Goal: Transaction & Acquisition: Purchase product/service

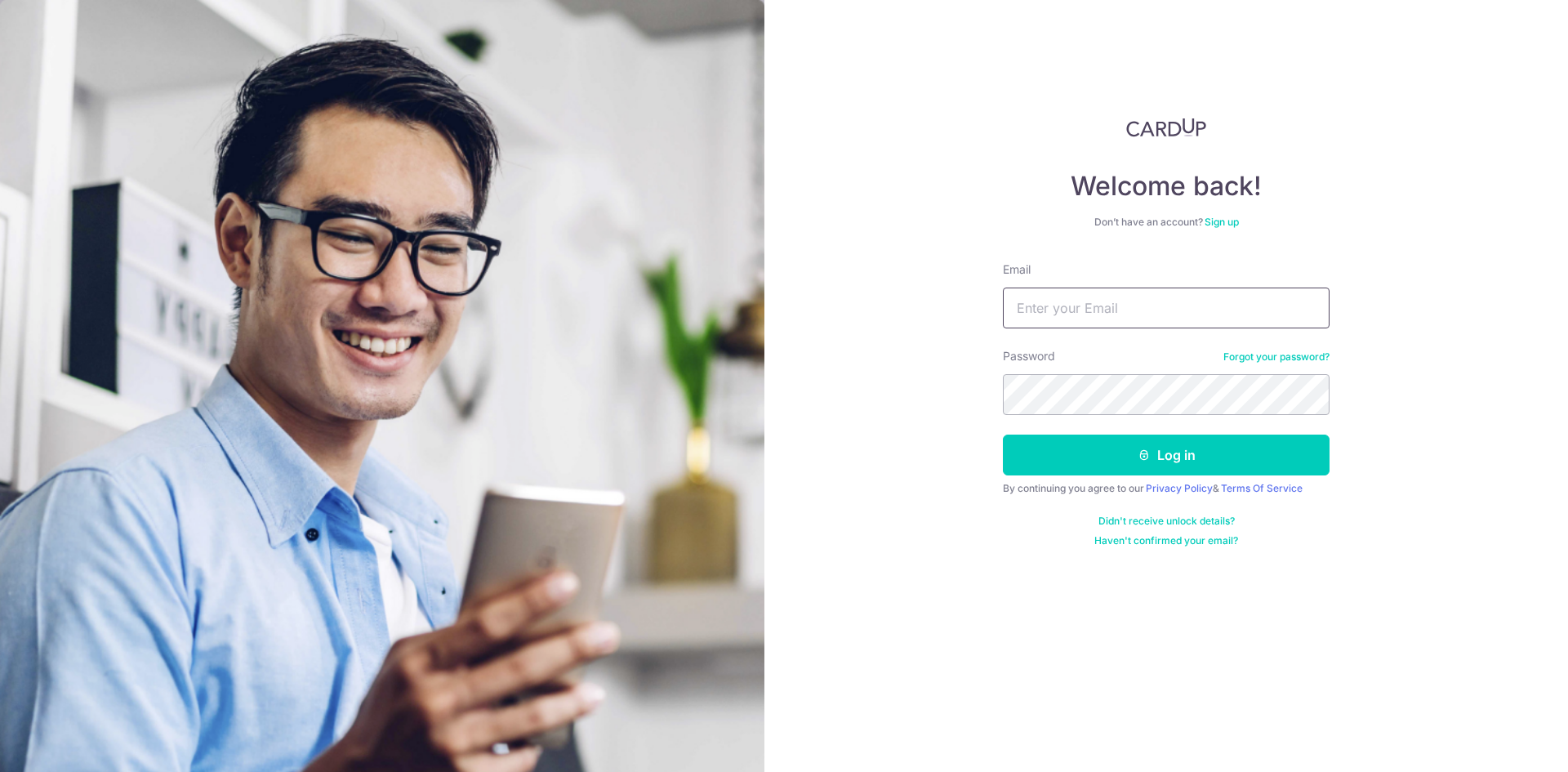
click at [1116, 311] on input "Email" at bounding box center [1166, 308] width 327 height 41
type input "linrijun700@gmail.com"
click at [1002, 434] on button "Log in" at bounding box center [1166, 455] width 327 height 41
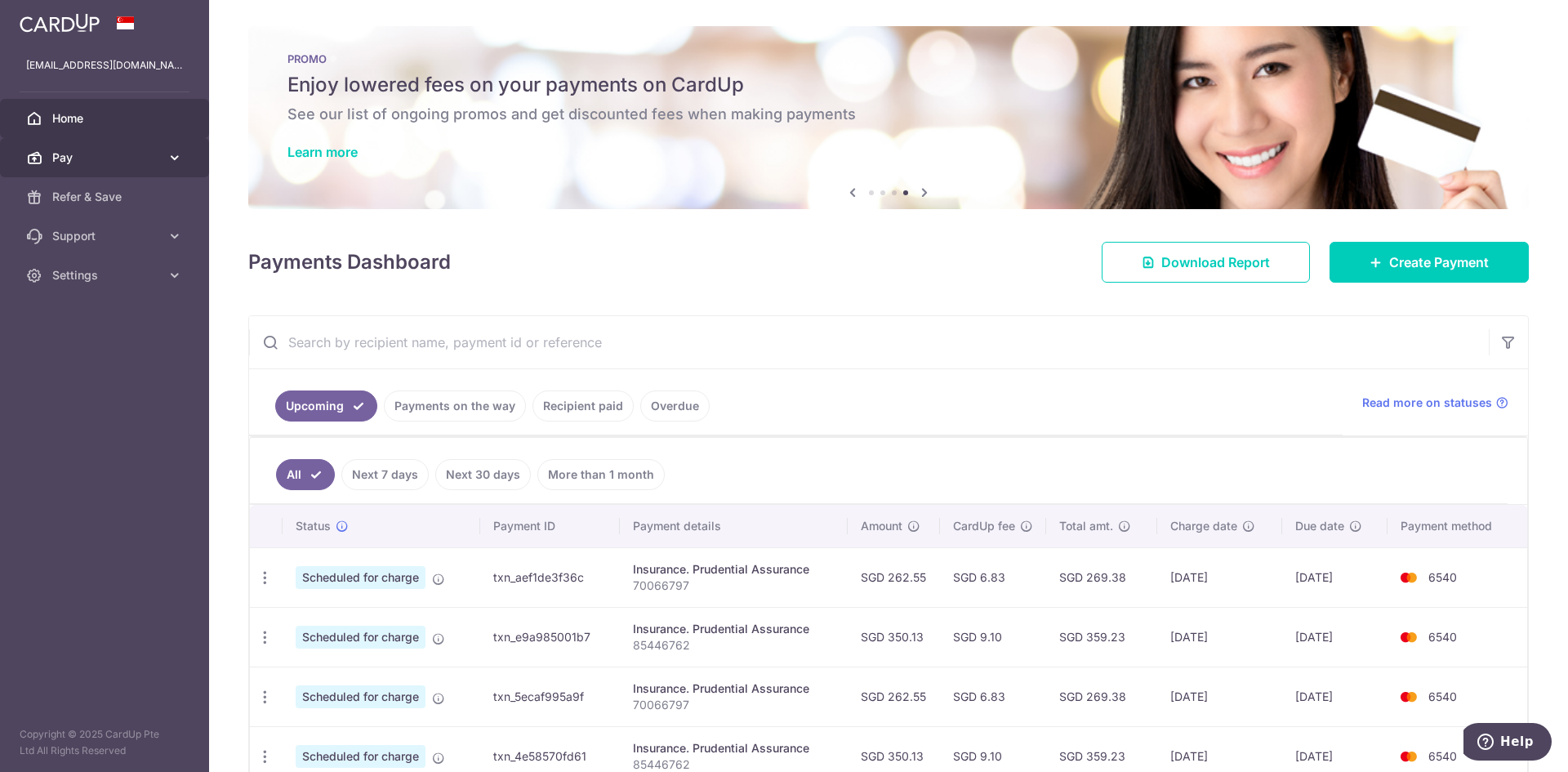
click at [107, 164] on span "Pay" at bounding box center [105, 157] width 107 height 16
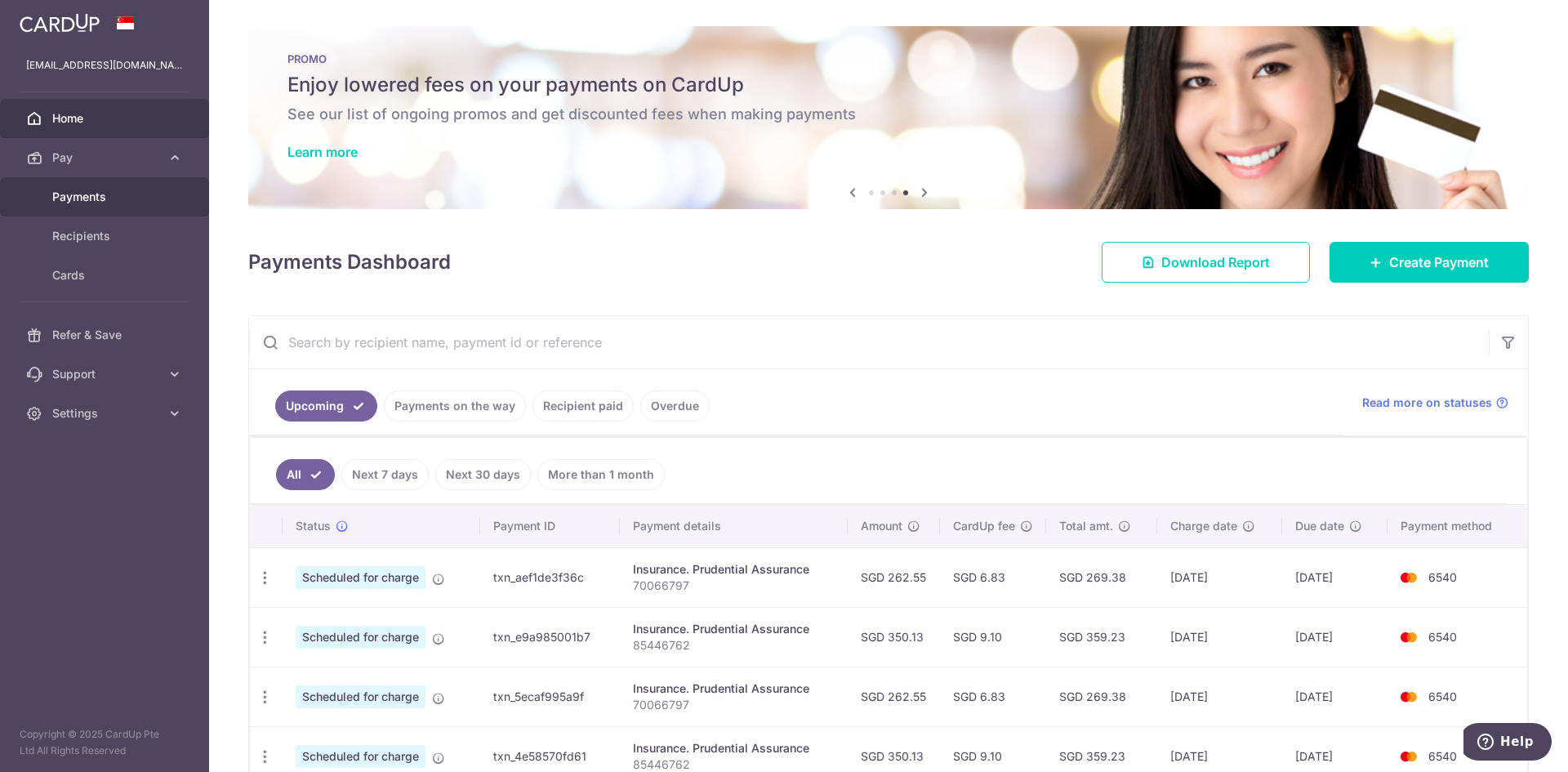
click at [169, 212] on link "Payments" at bounding box center [105, 197] width 209 height 39
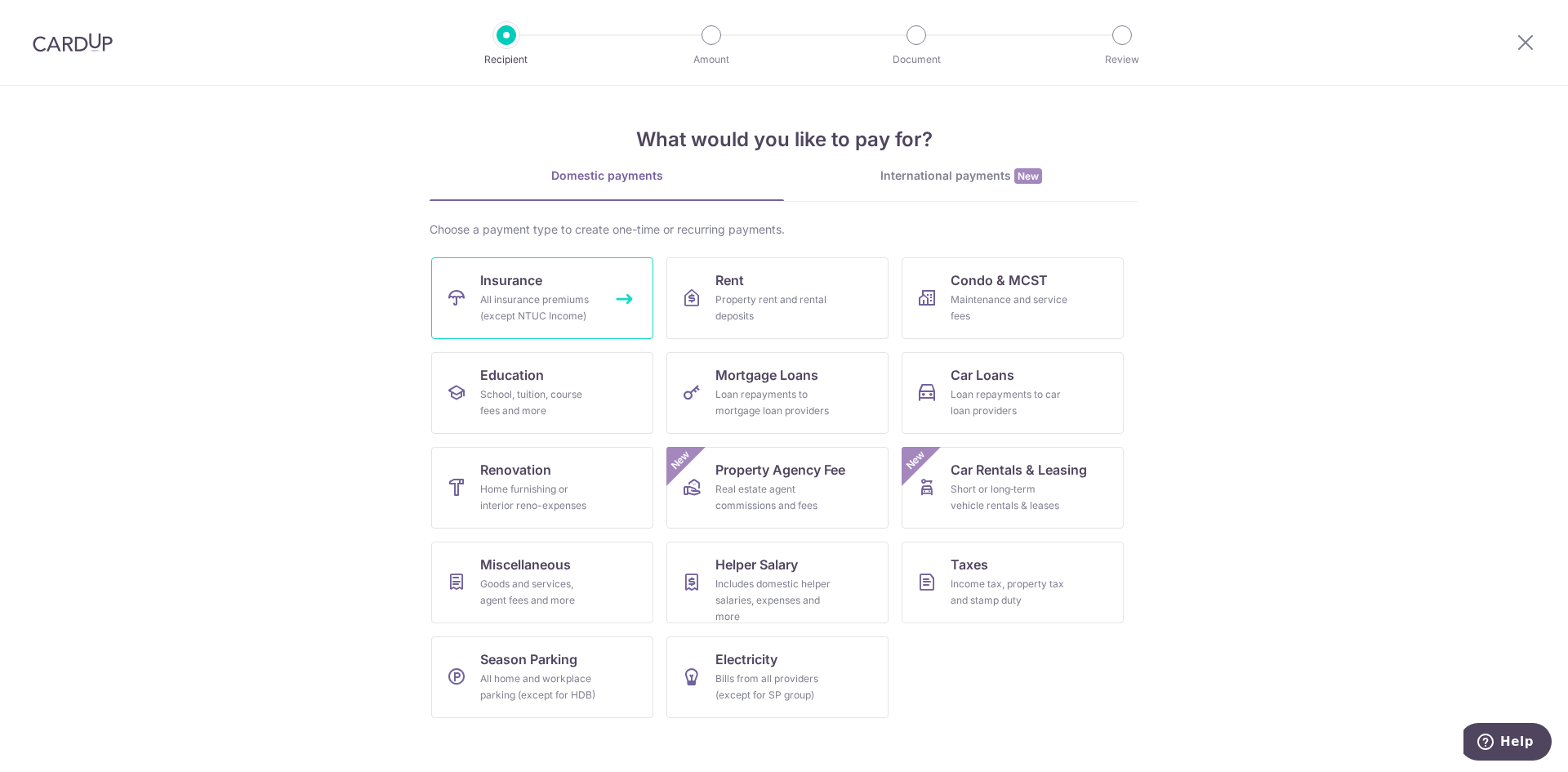
click at [628, 303] on link "Insurance All insurance premiums (except NTUC Income)" at bounding box center [542, 298] width 222 height 81
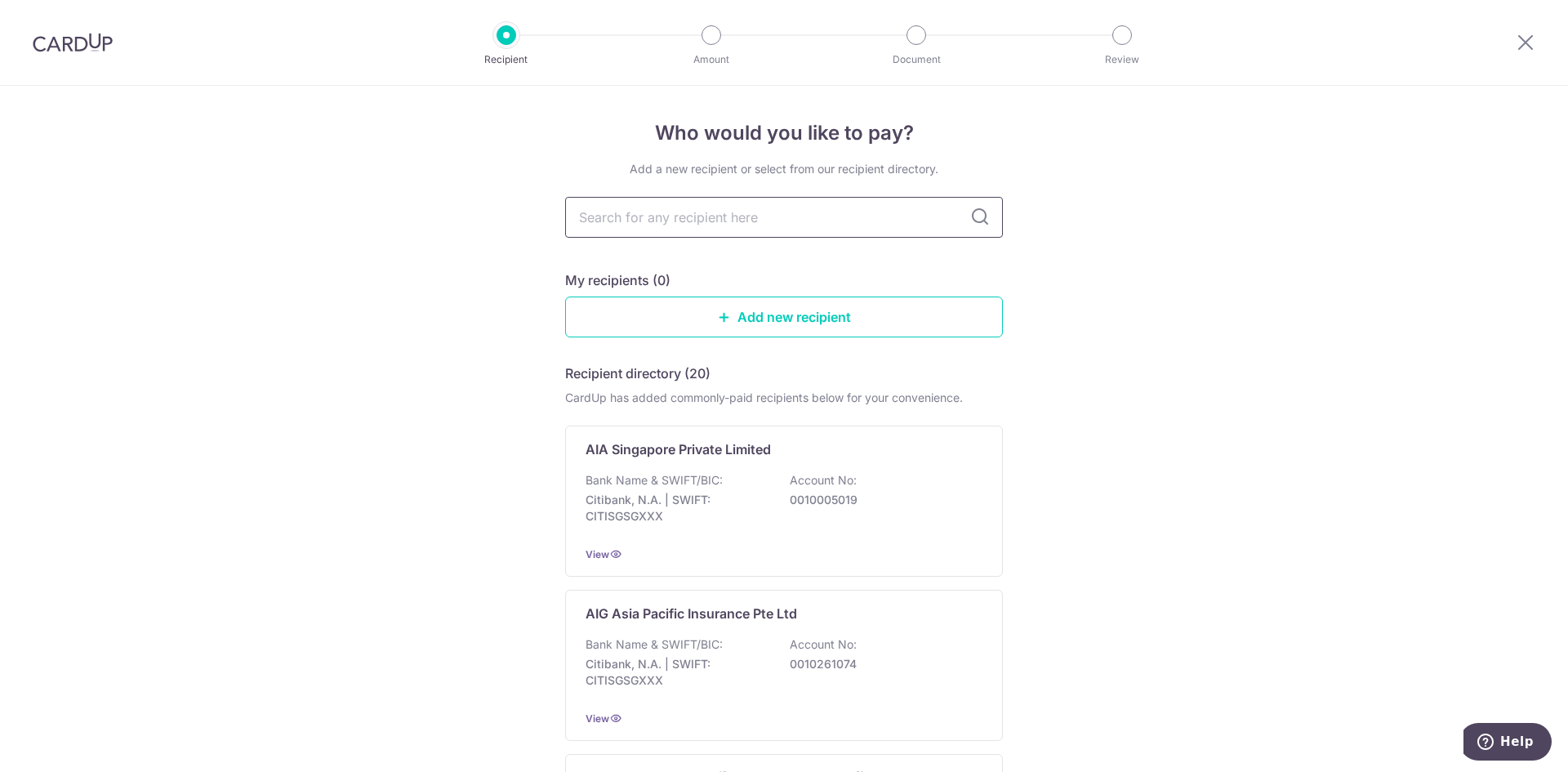
click at [753, 215] on input "text" at bounding box center [783, 218] width 438 height 41
type input "AIA"
click at [983, 214] on icon at bounding box center [979, 217] width 20 height 20
click at [858, 219] on input "AIA" at bounding box center [783, 218] width 438 height 41
type input "A"
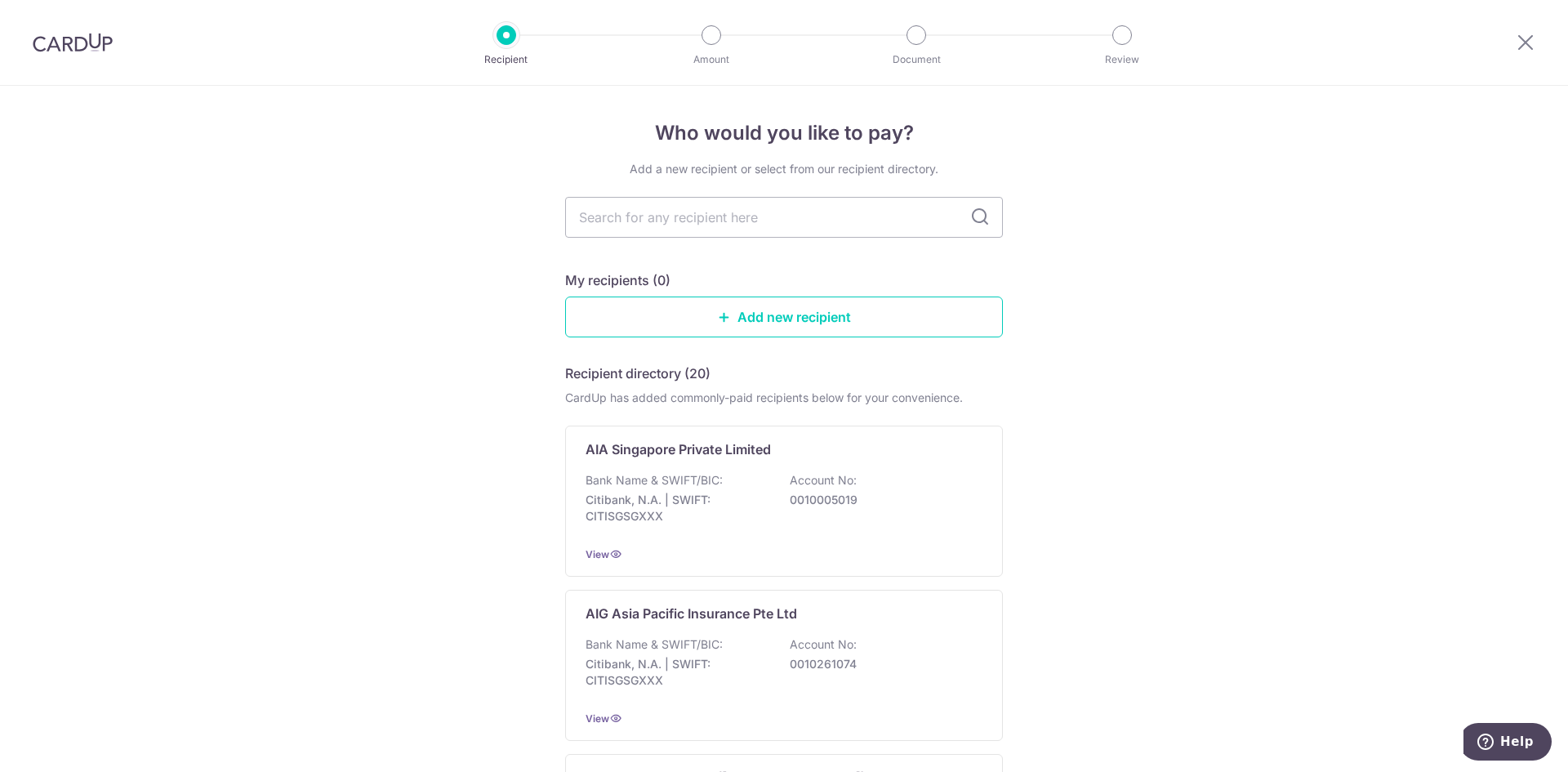
click at [978, 218] on icon at bounding box center [979, 217] width 20 height 20
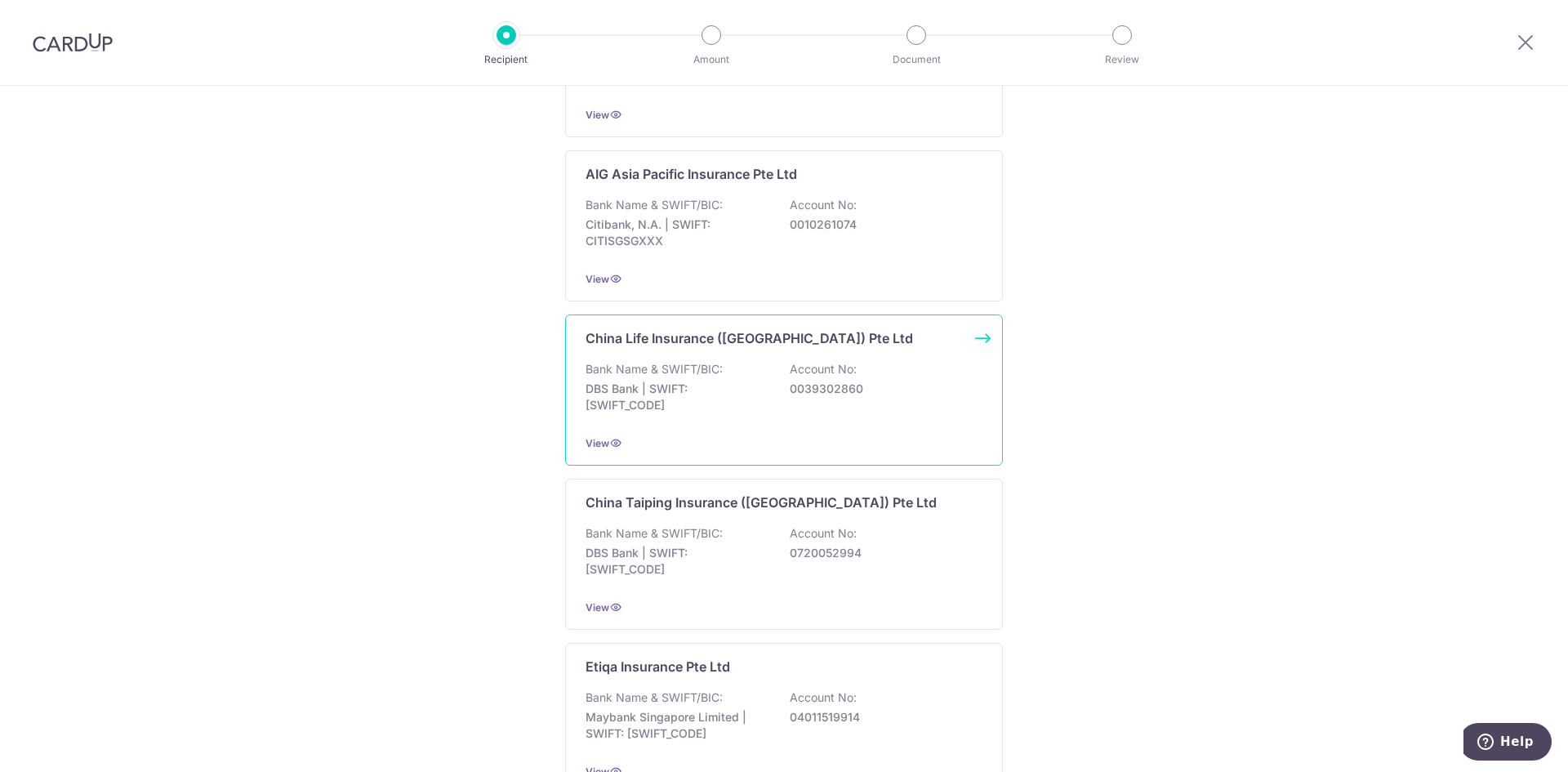
scroll to position [245, 0]
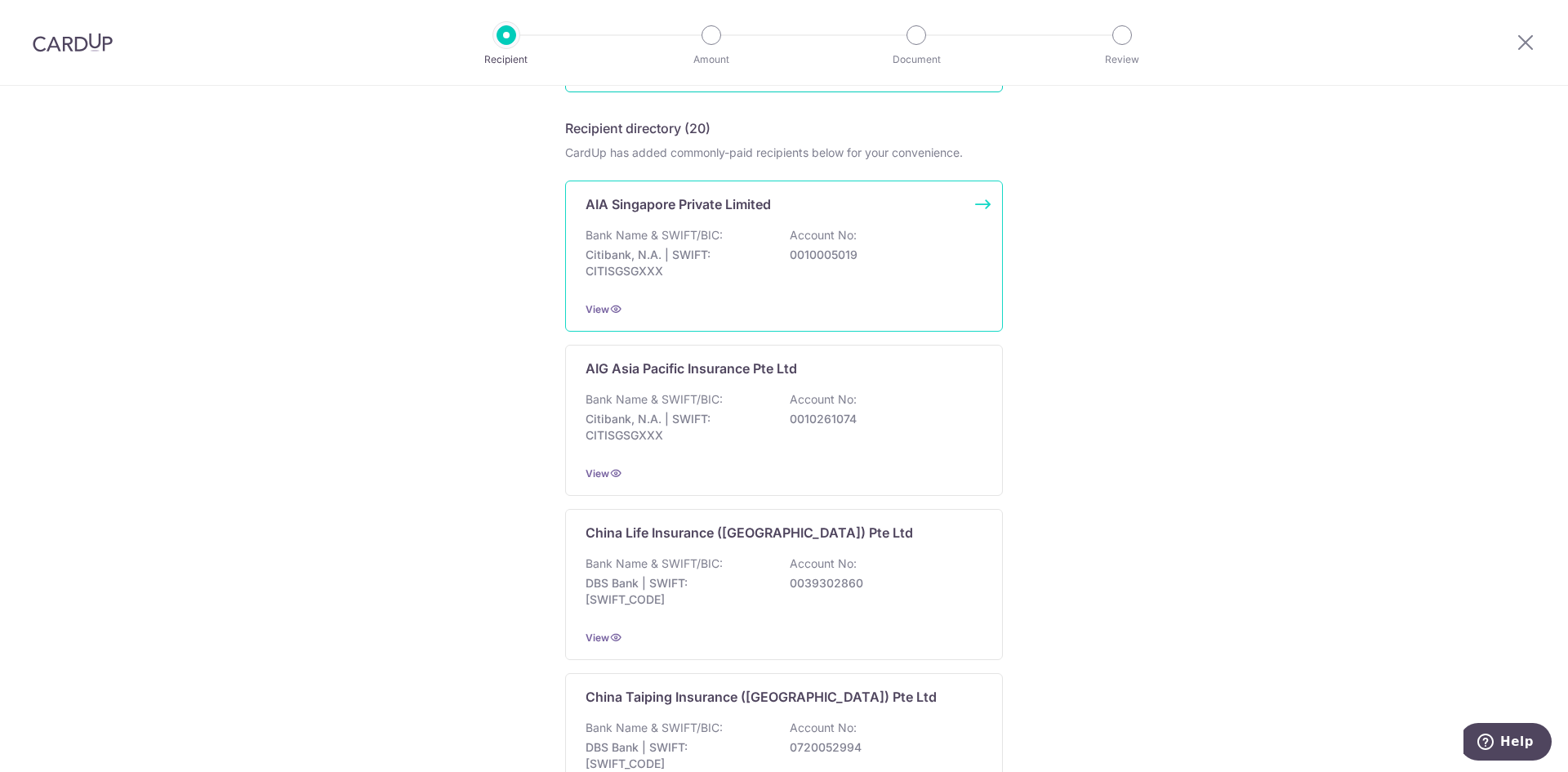
click at [760, 256] on p "Citibank, N.A. | SWIFT: CITISGSGXXX" at bounding box center [677, 262] width 183 height 33
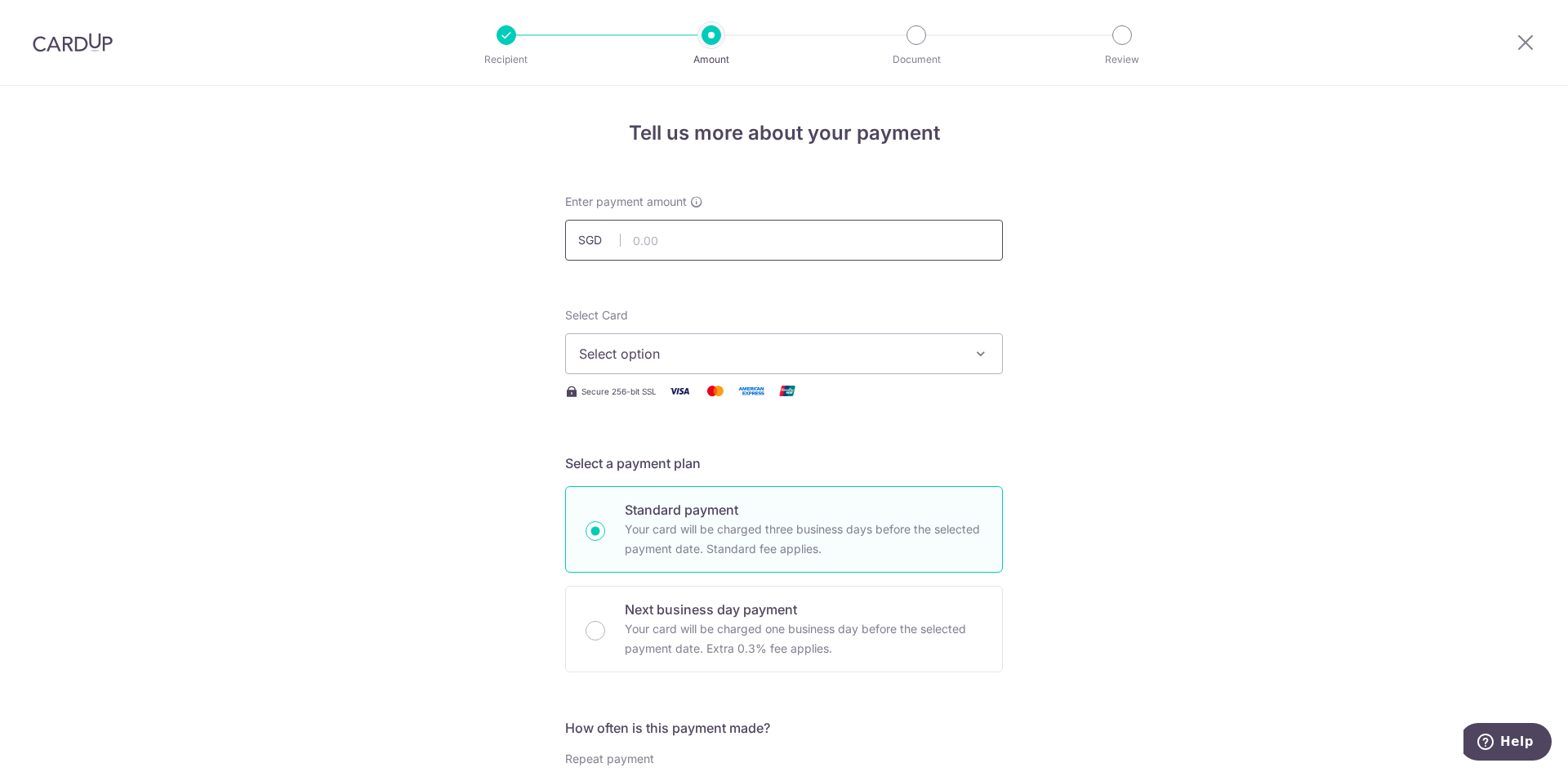
click at [640, 244] on input "text" at bounding box center [783, 240] width 438 height 41
type input "69.70"
click at [774, 351] on span "Select option" at bounding box center [769, 353] width 381 height 20
click at [717, 469] on span "**** 6540" at bounding box center [783, 470] width 410 height 20
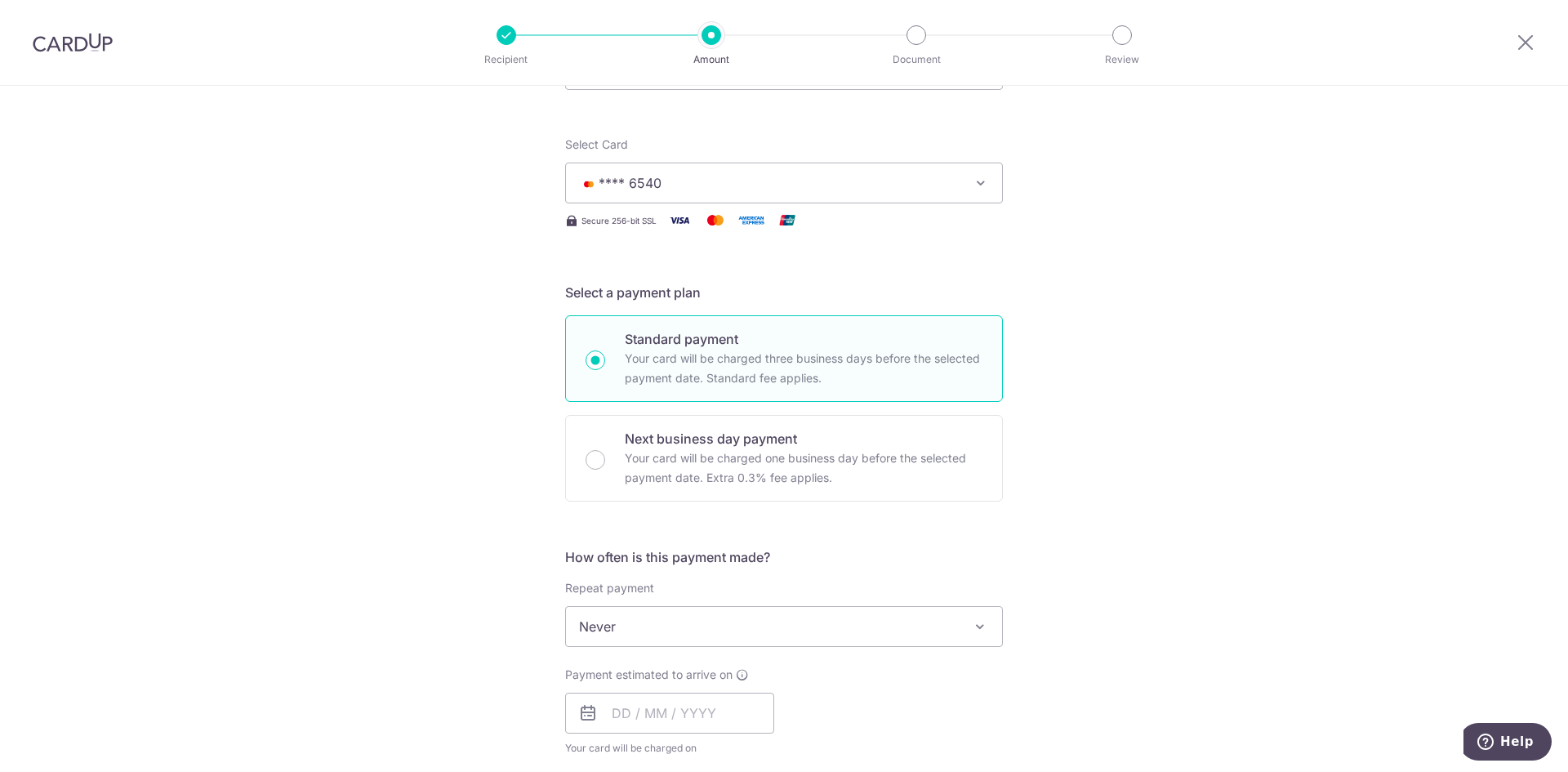
scroll to position [327, 0]
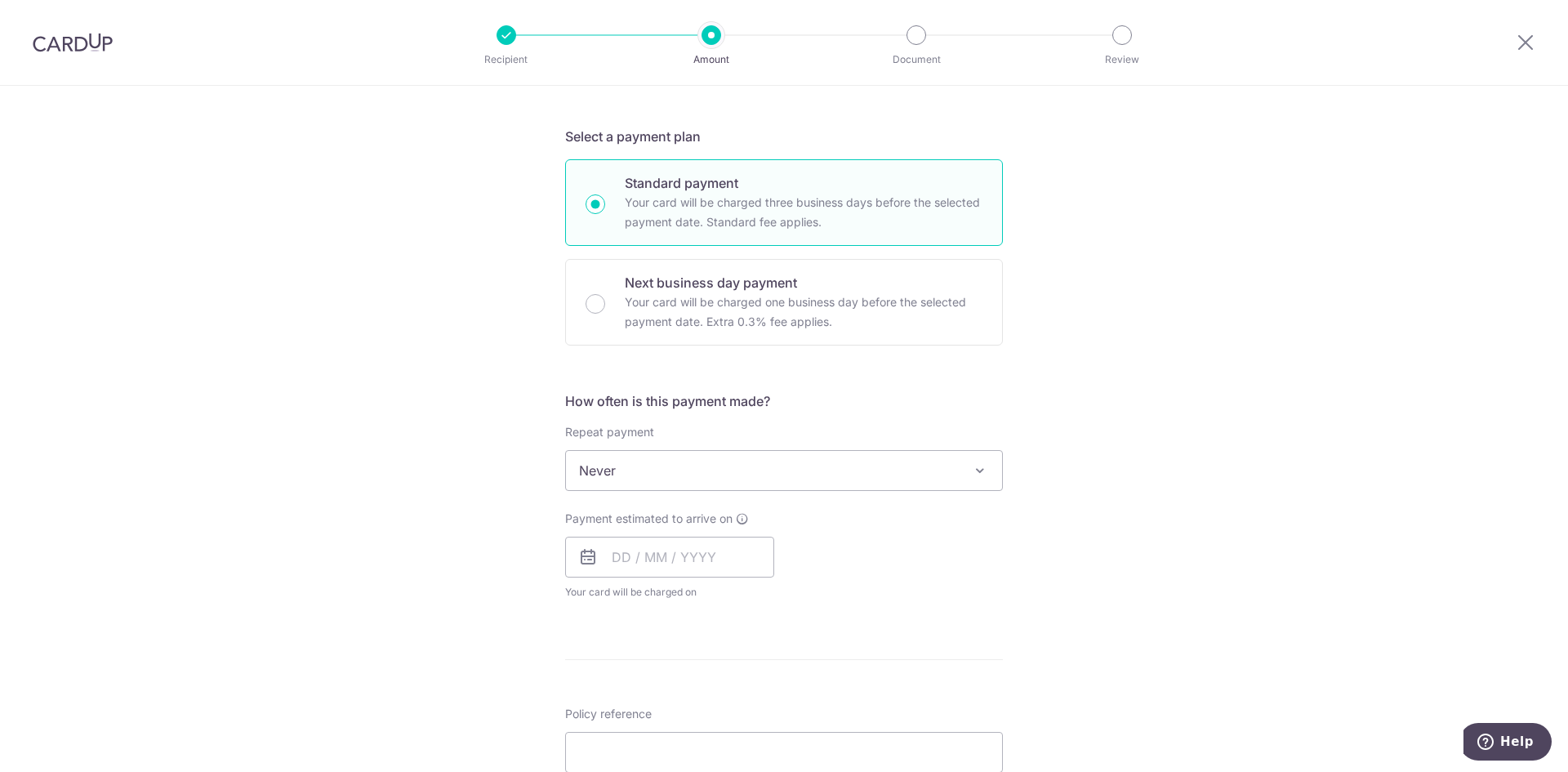
click at [579, 496] on div "How often is this payment made? Repeat payment Never Every week Every month Eve…" at bounding box center [783, 502] width 438 height 222
click at [587, 468] on span "Never" at bounding box center [783, 470] width 436 height 39
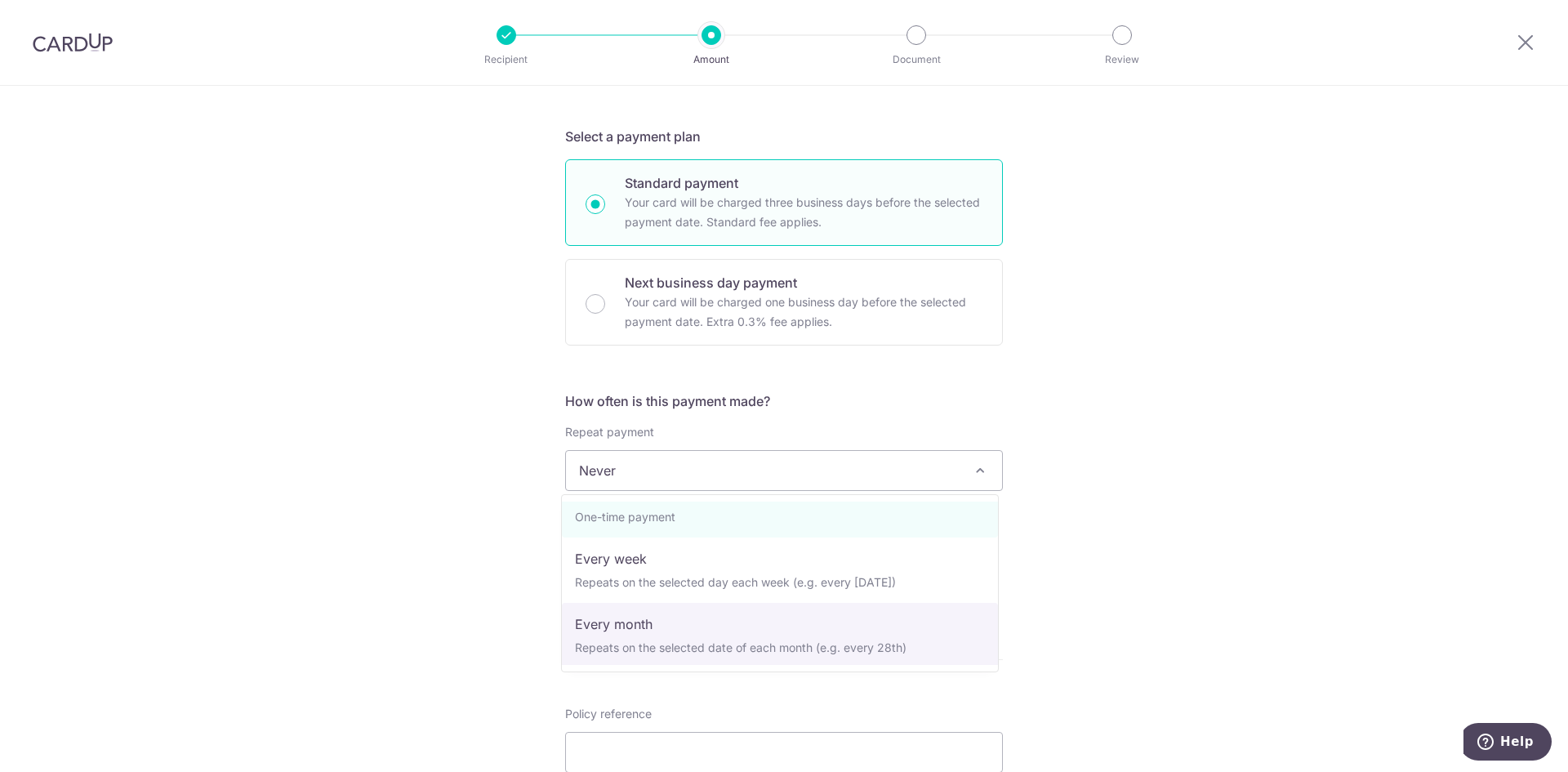
scroll to position [81, 0]
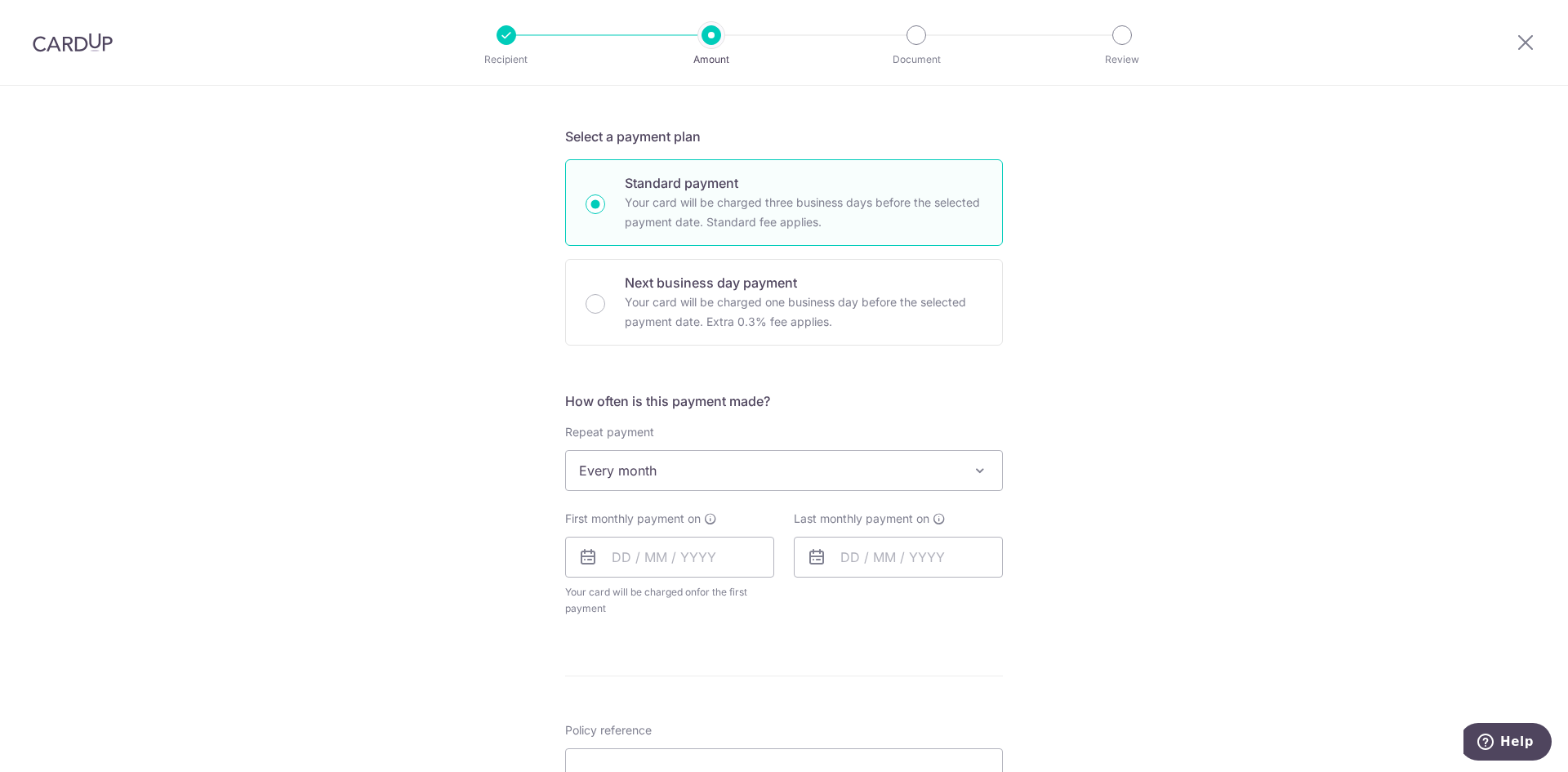
select select "3"
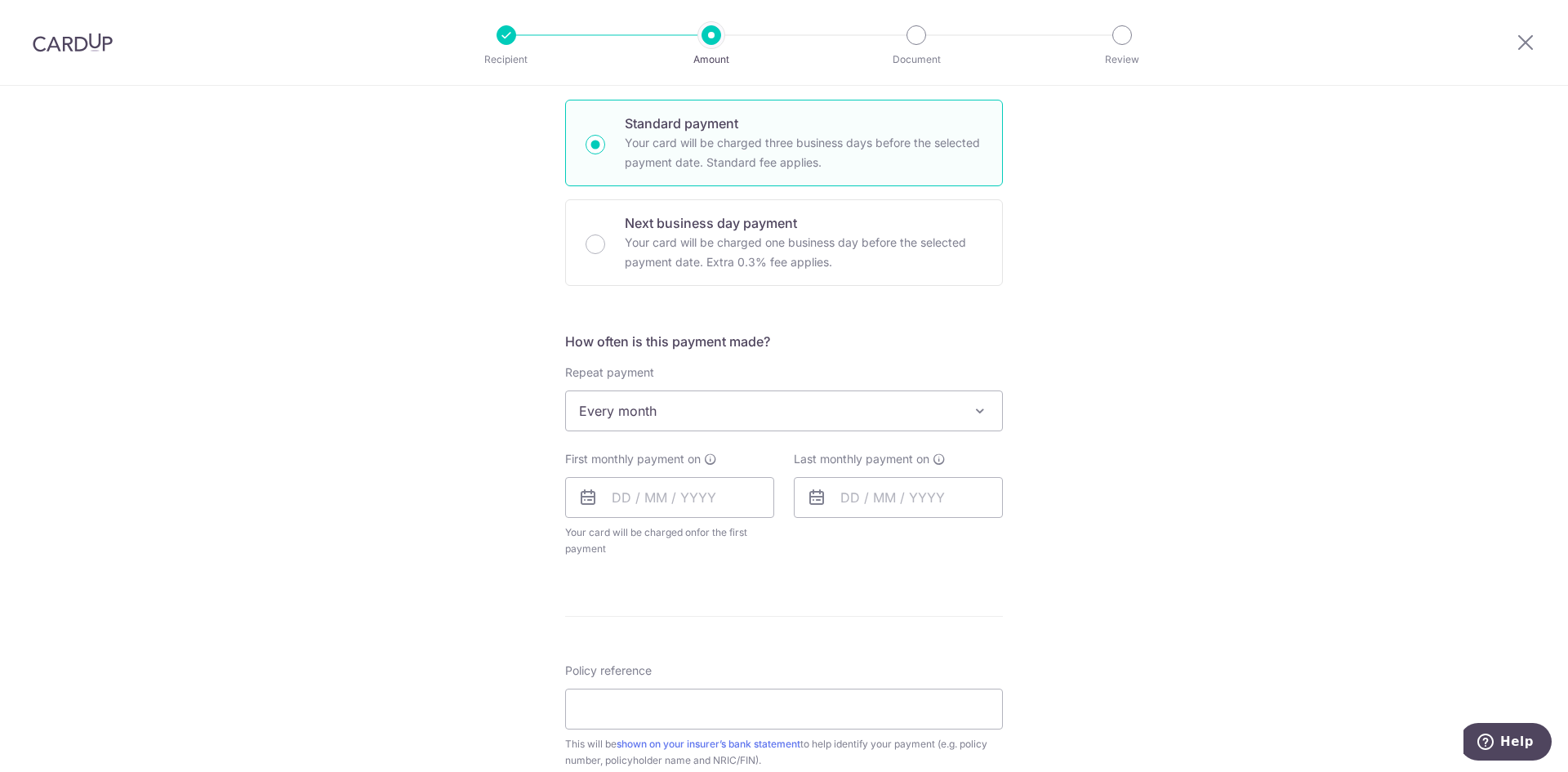
scroll to position [408, 0]
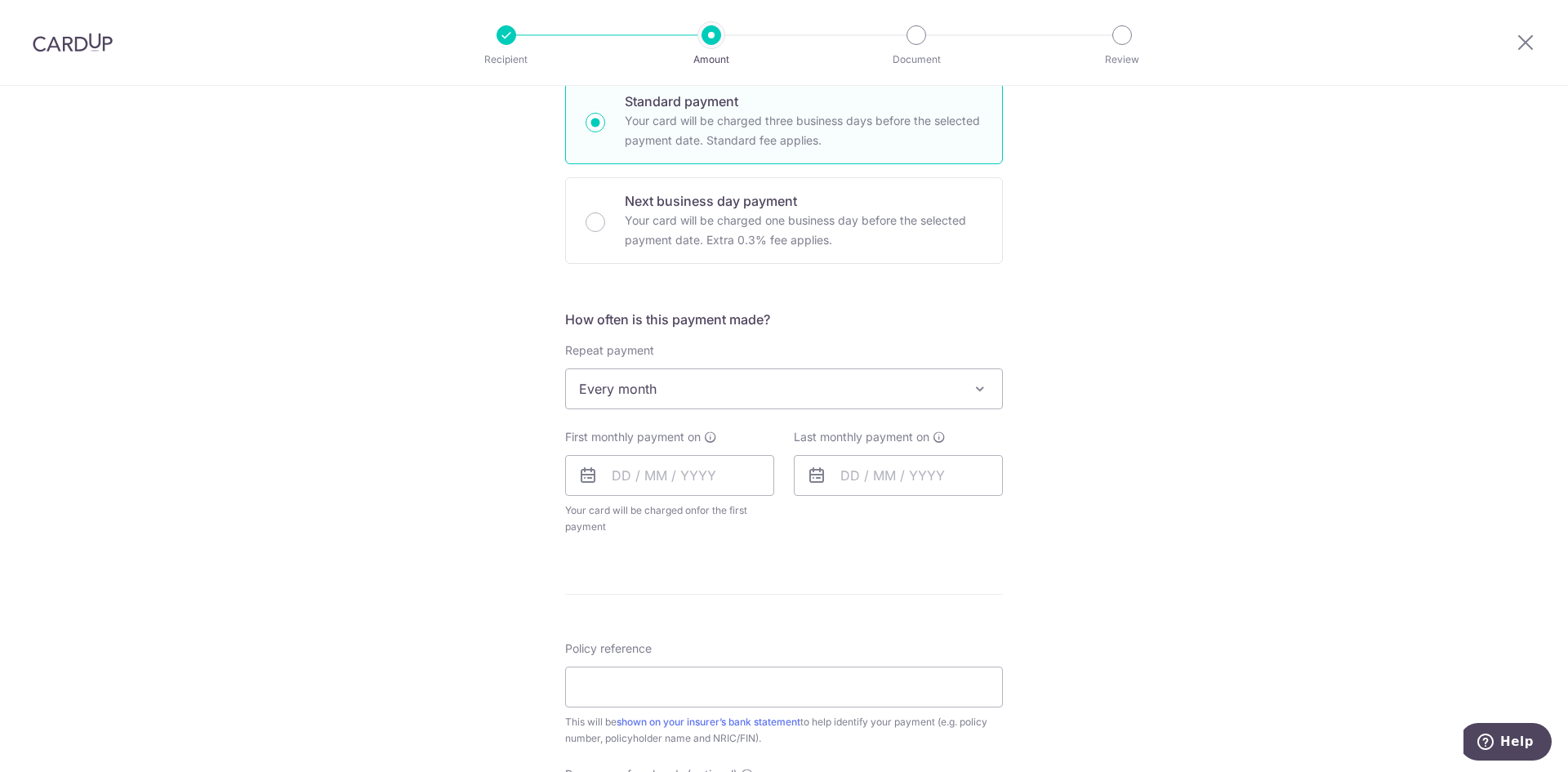
click at [702, 396] on span "Every month" at bounding box center [783, 388] width 436 height 39
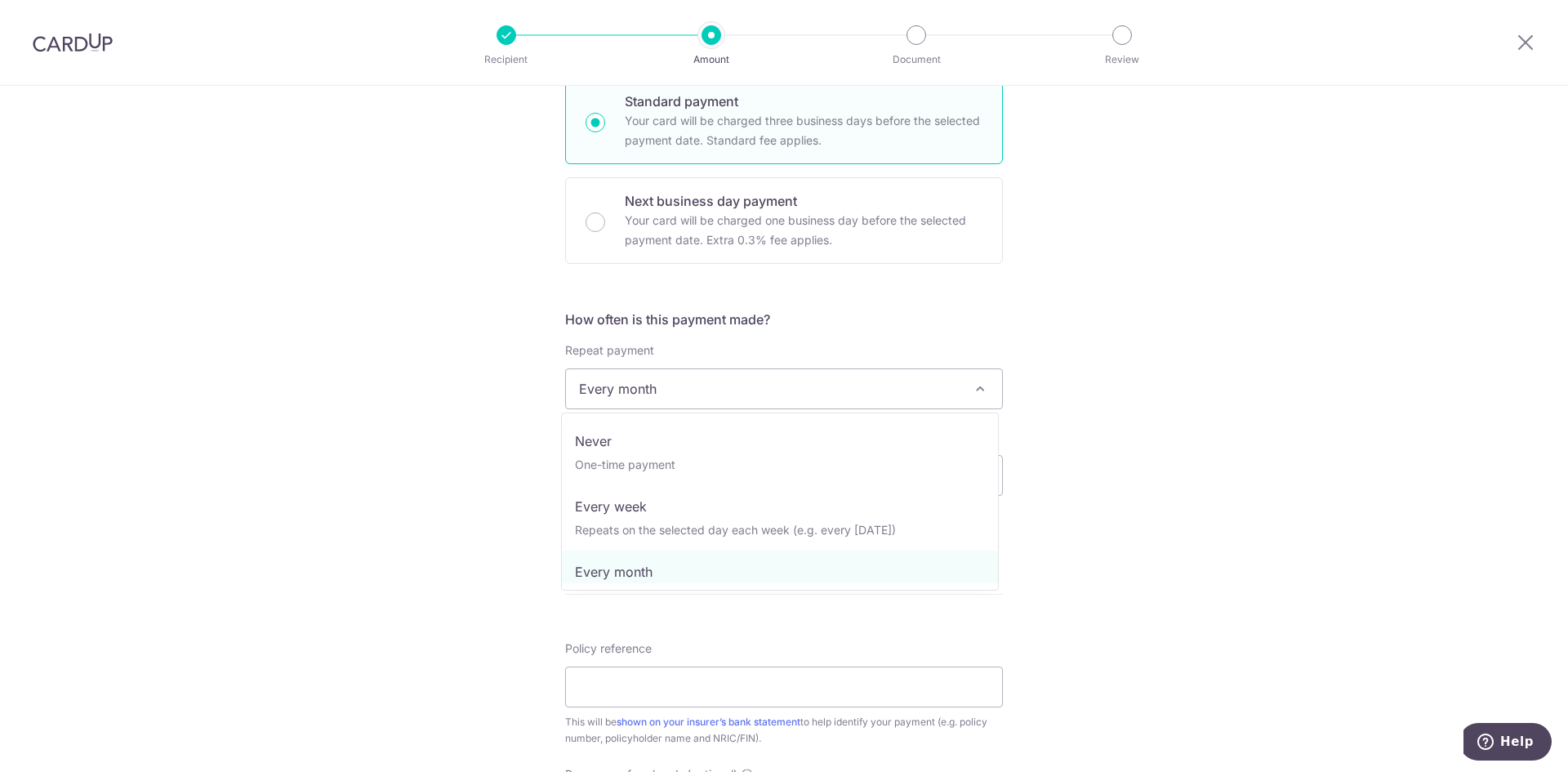
click at [702, 396] on span "Every month" at bounding box center [783, 388] width 436 height 39
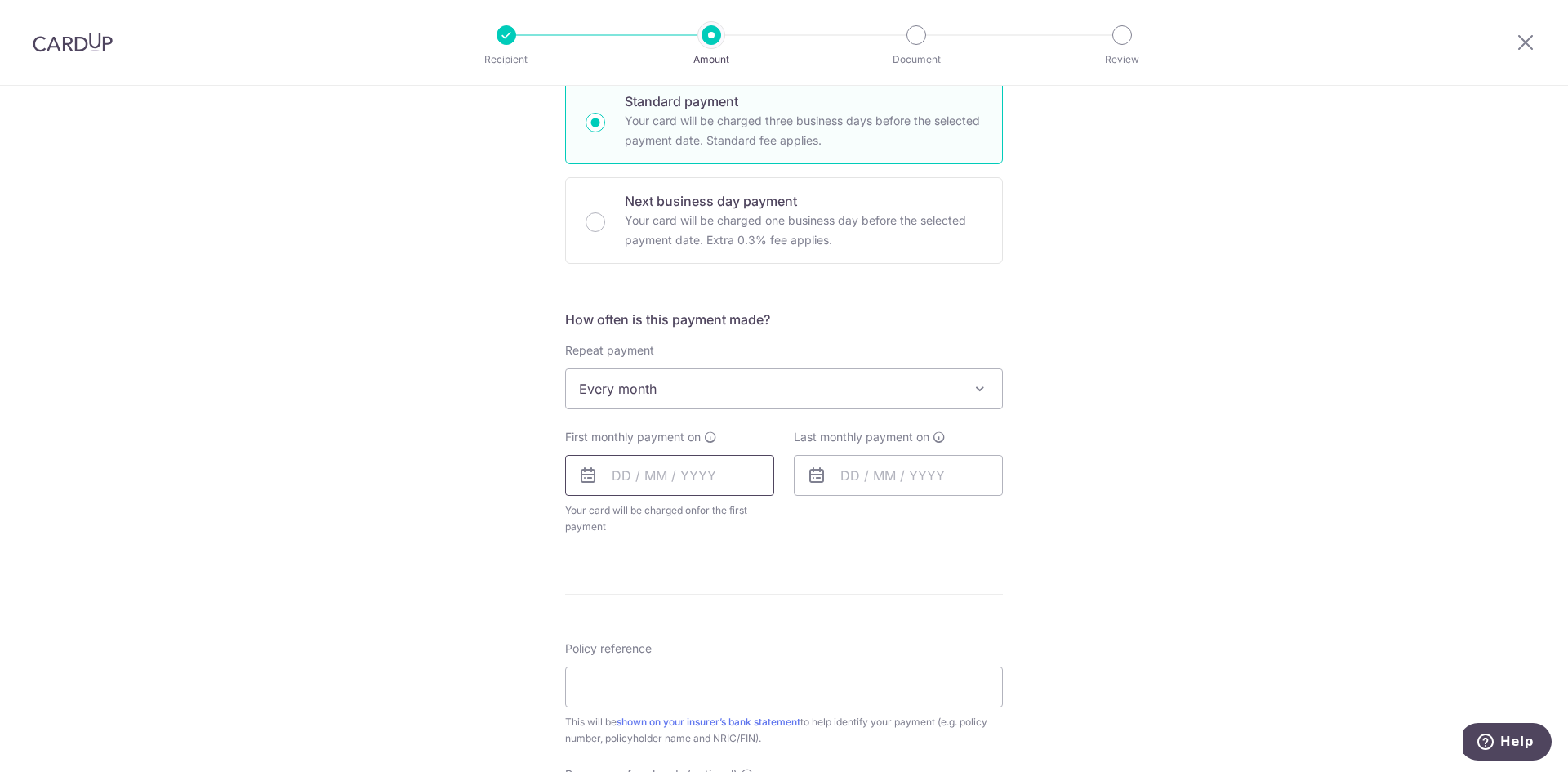
click at [678, 473] on input "text" at bounding box center [669, 475] width 209 height 41
click at [733, 625] on link "11" at bounding box center [729, 624] width 26 height 26
type input "11/09/2025"
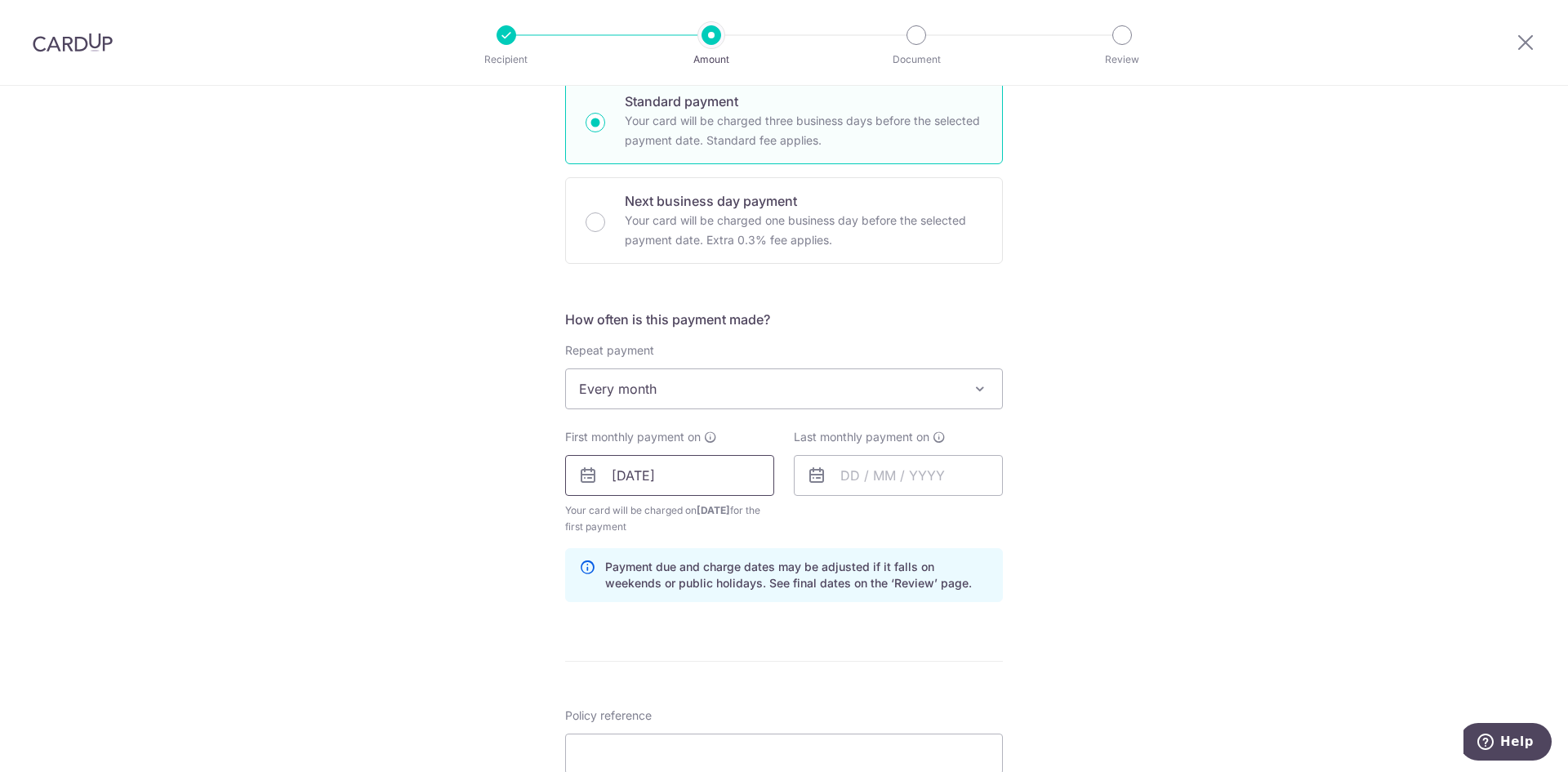
click at [718, 468] on input "11/09/2025" at bounding box center [669, 475] width 209 height 41
click at [839, 530] on div "Last monthly payment on" at bounding box center [898, 482] width 229 height 106
click at [859, 458] on input "text" at bounding box center [898, 475] width 209 height 41
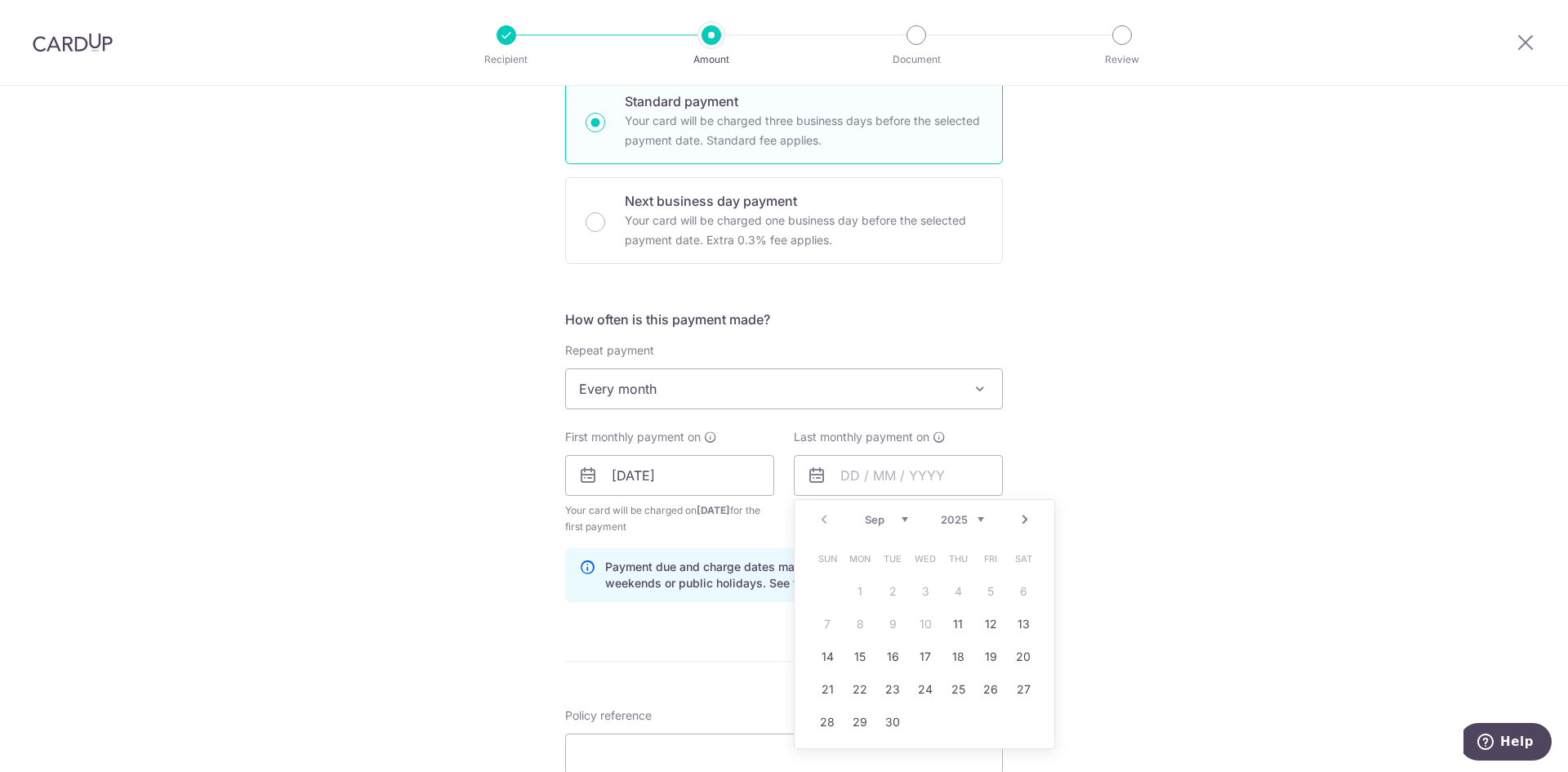
click at [901, 517] on select "Sep Oct Nov Dec" at bounding box center [887, 519] width 43 height 13
click at [973, 518] on select "2025 2026 2027 2028 2029 2030 2031 2032 2033 2034 2035" at bounding box center [962, 519] width 43 height 13
click at [747, 470] on input "11/09/2025" at bounding box center [669, 475] width 209 height 41
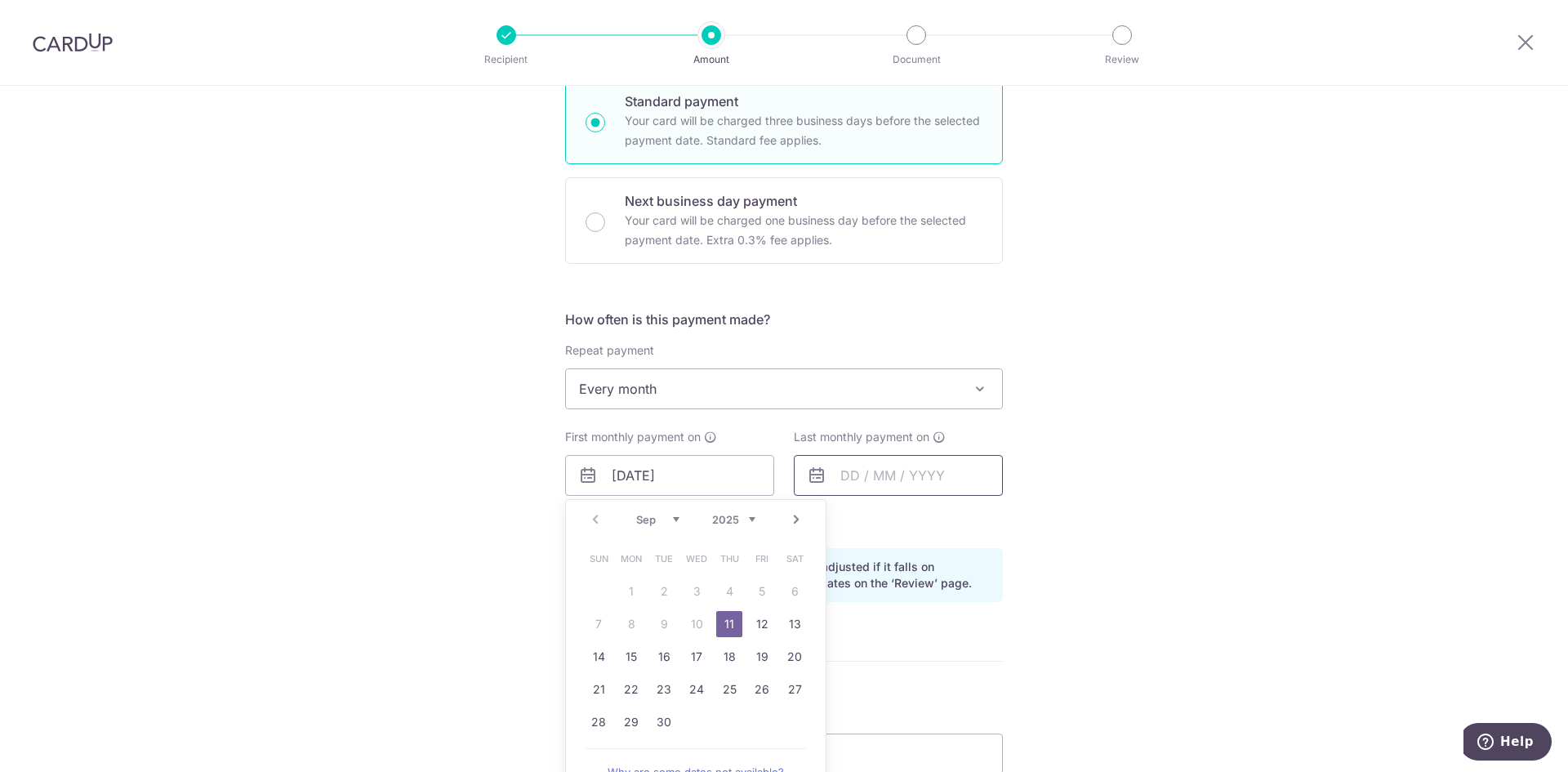
click at [960, 475] on input "text" at bounding box center [898, 475] width 209 height 41
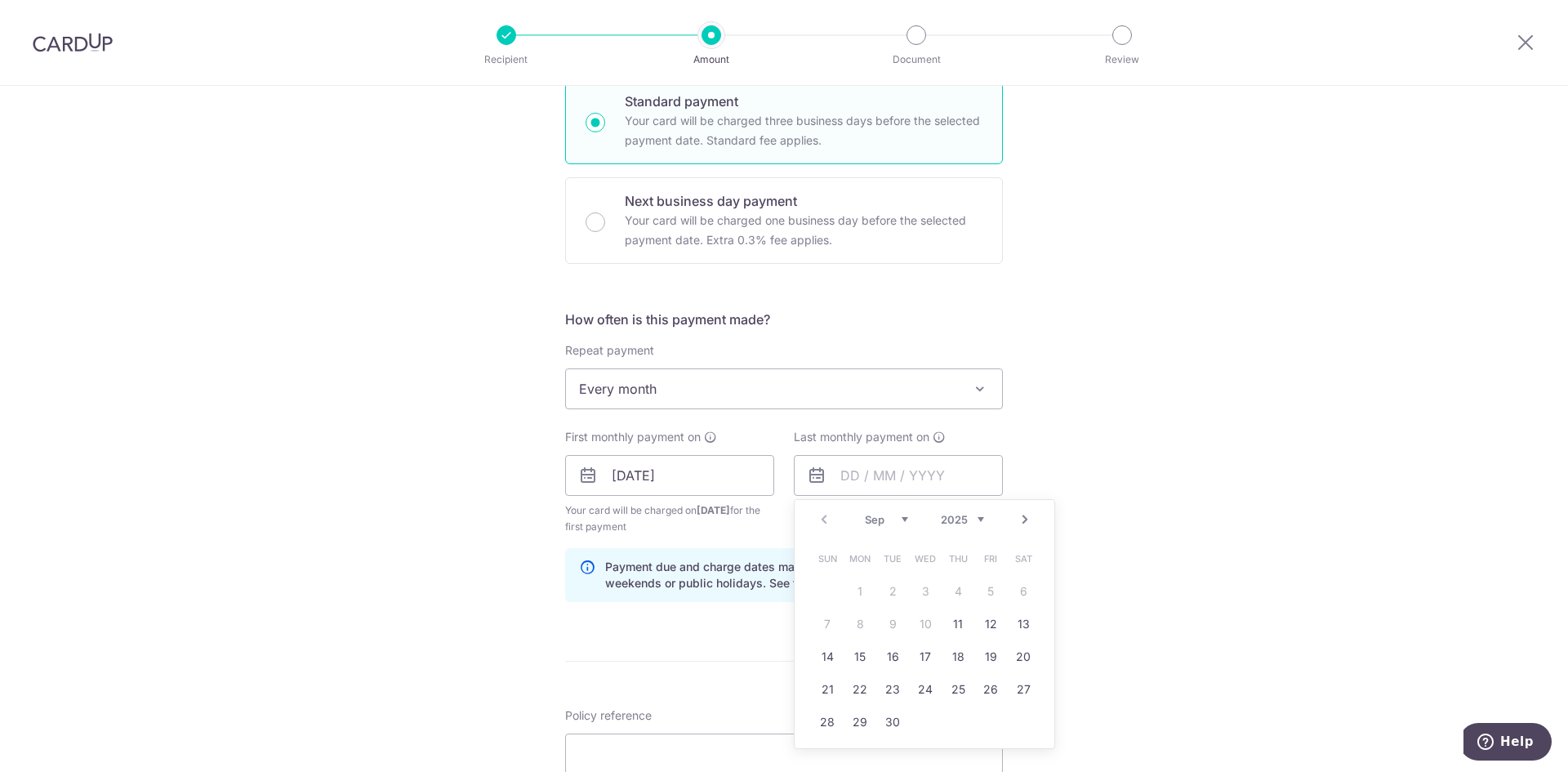
click at [1017, 517] on link "Next" at bounding box center [1025, 519] width 20 height 20
click at [736, 469] on input "11/09/2025" at bounding box center [669, 475] width 209 height 41
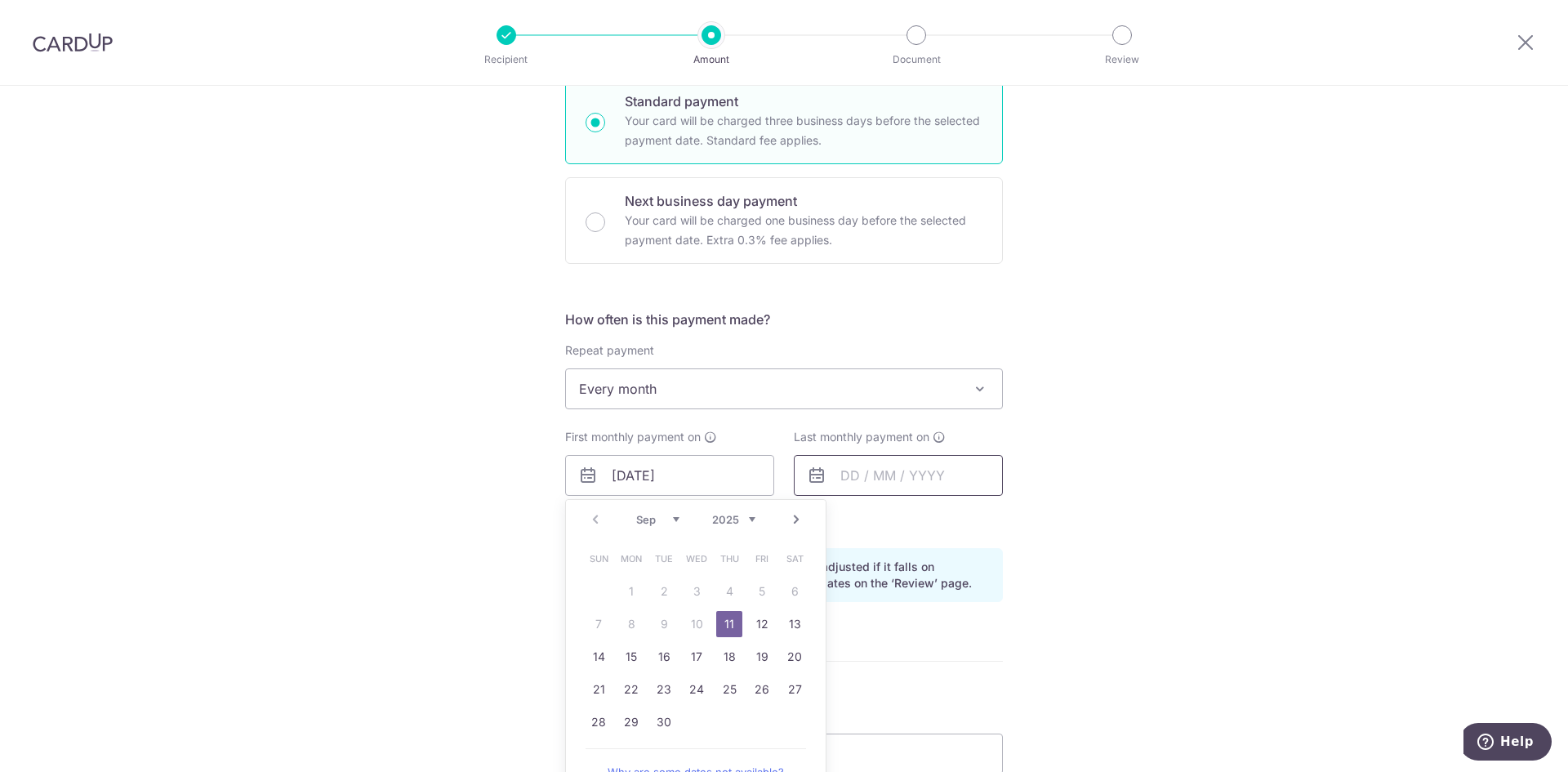
click at [919, 456] on input "text" at bounding box center [898, 475] width 209 height 41
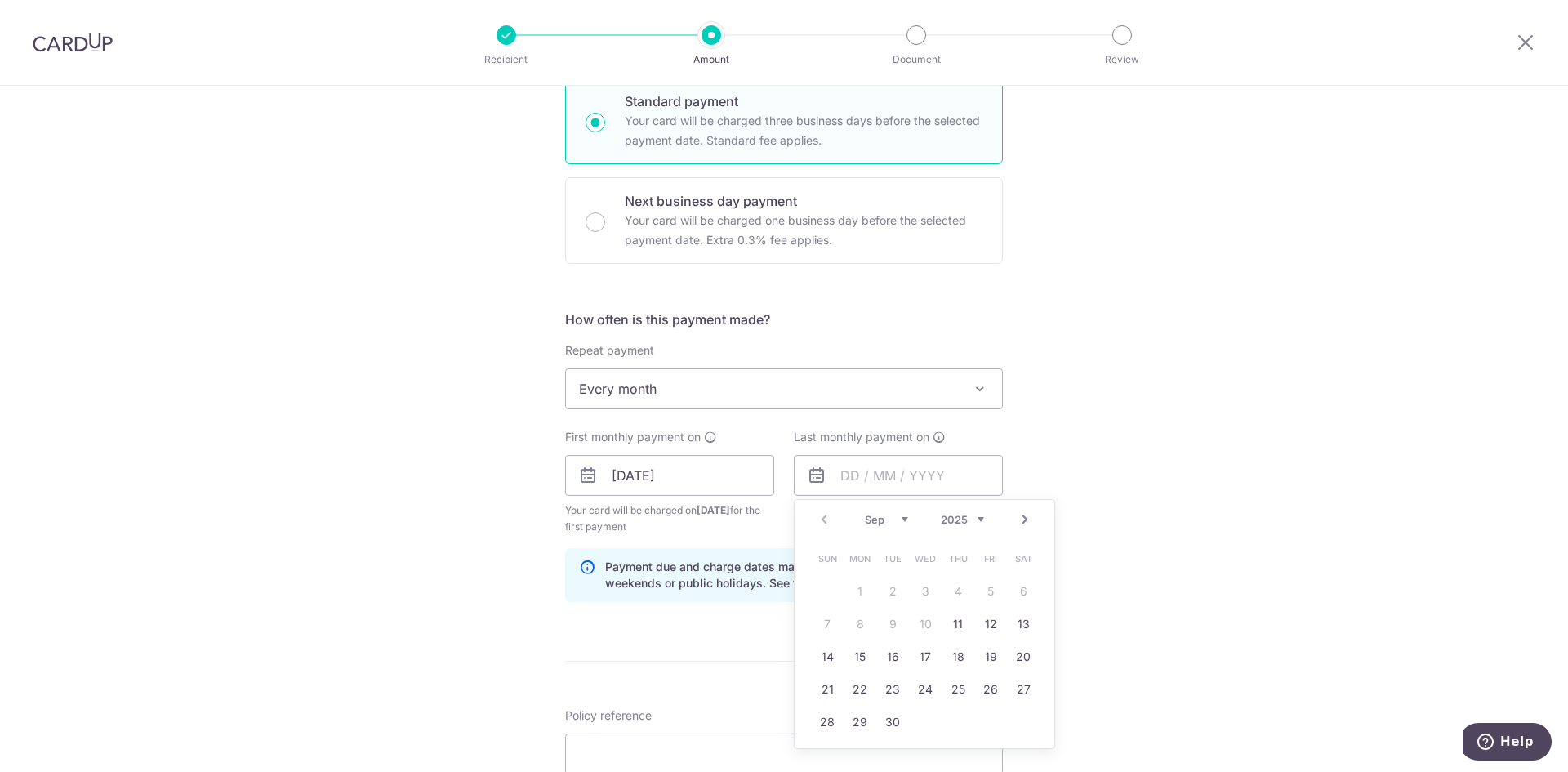
click at [1020, 519] on link "Next" at bounding box center [1025, 519] width 20 height 20
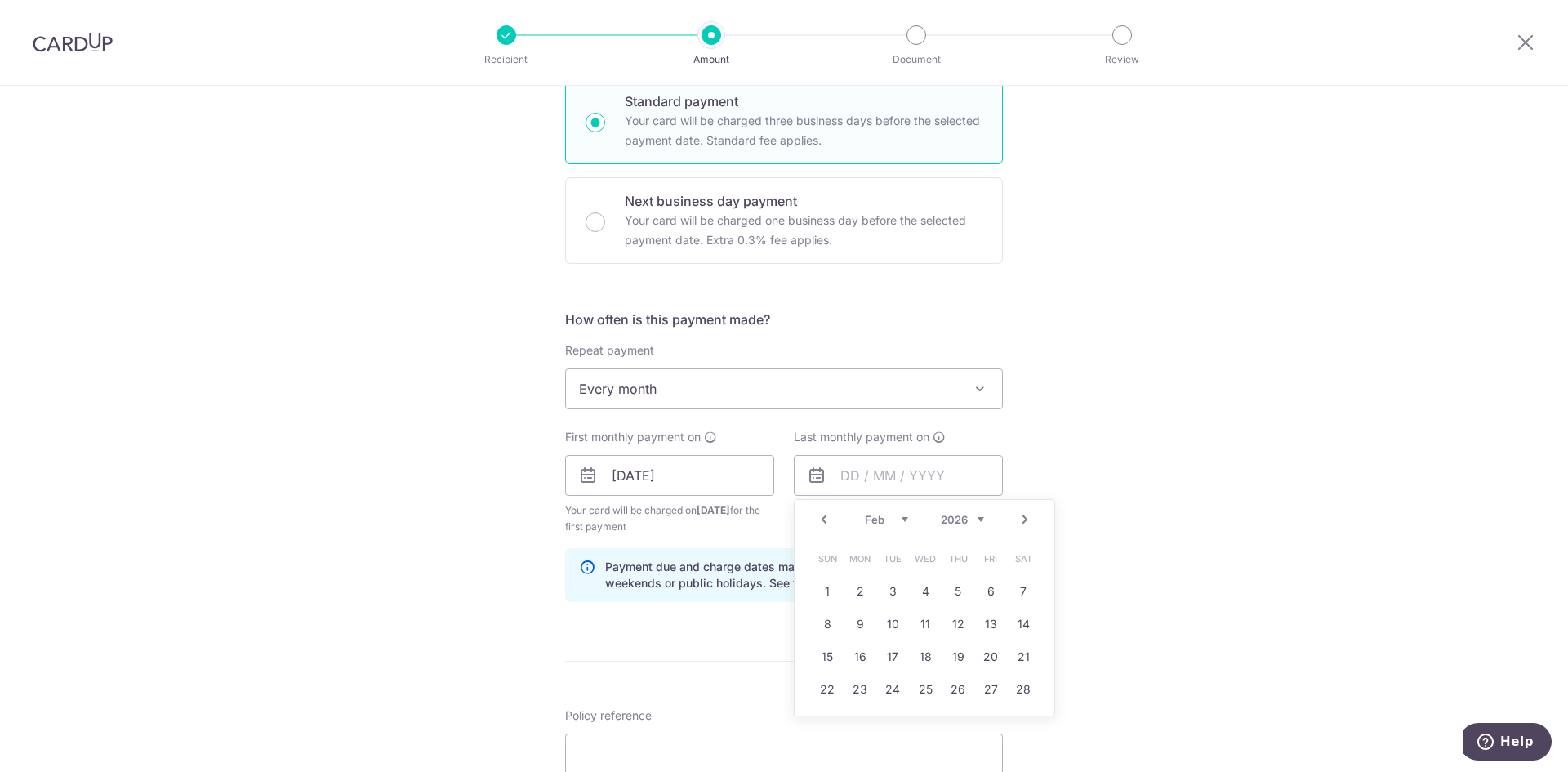
click at [1020, 519] on link "Next" at bounding box center [1025, 519] width 20 height 20
click at [1015, 527] on link "Next" at bounding box center [1025, 519] width 20 height 20
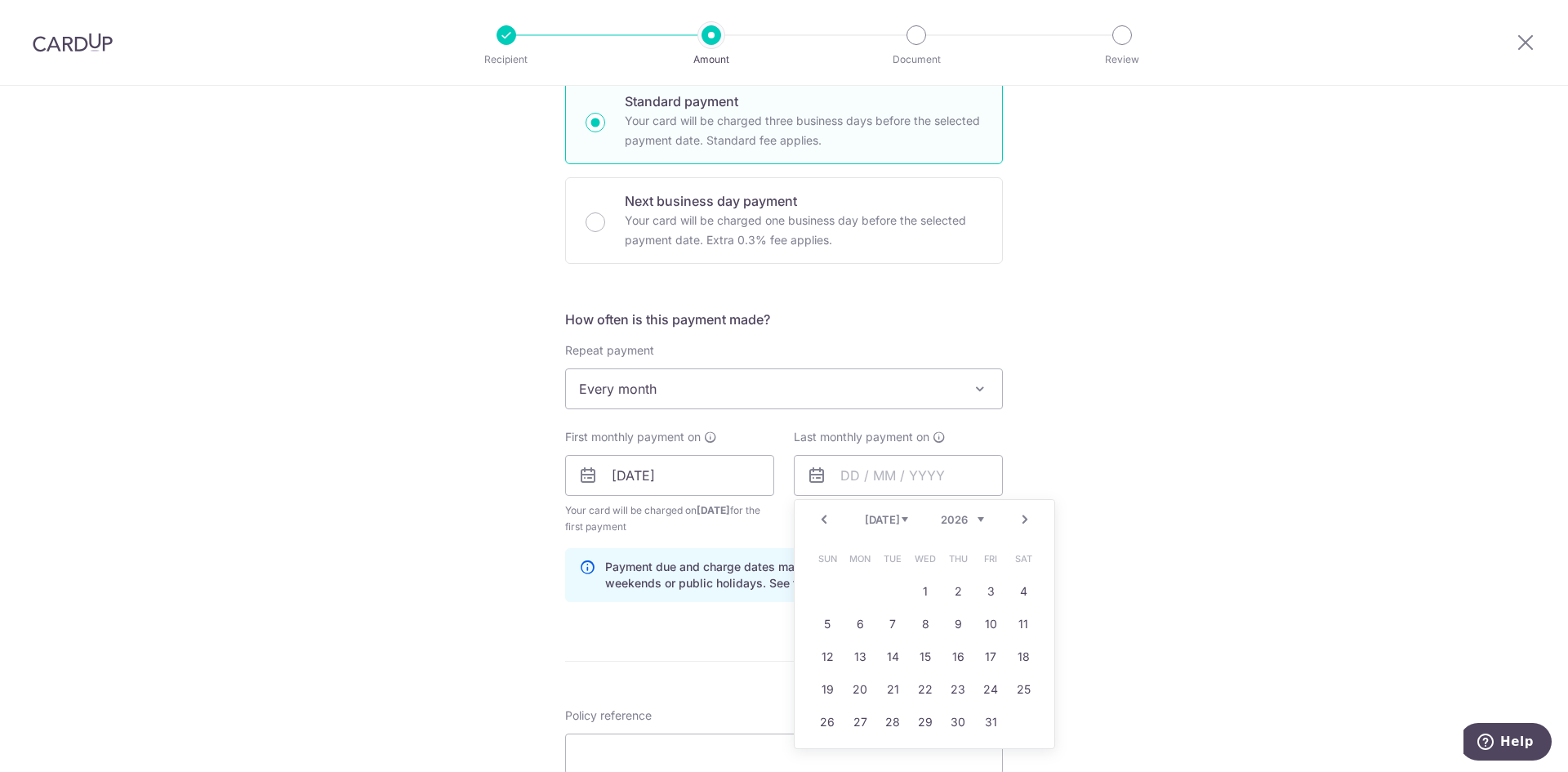
click at [1015, 527] on link "Next" at bounding box center [1025, 519] width 20 height 20
click at [826, 512] on link "Prev" at bounding box center [823, 519] width 20 height 20
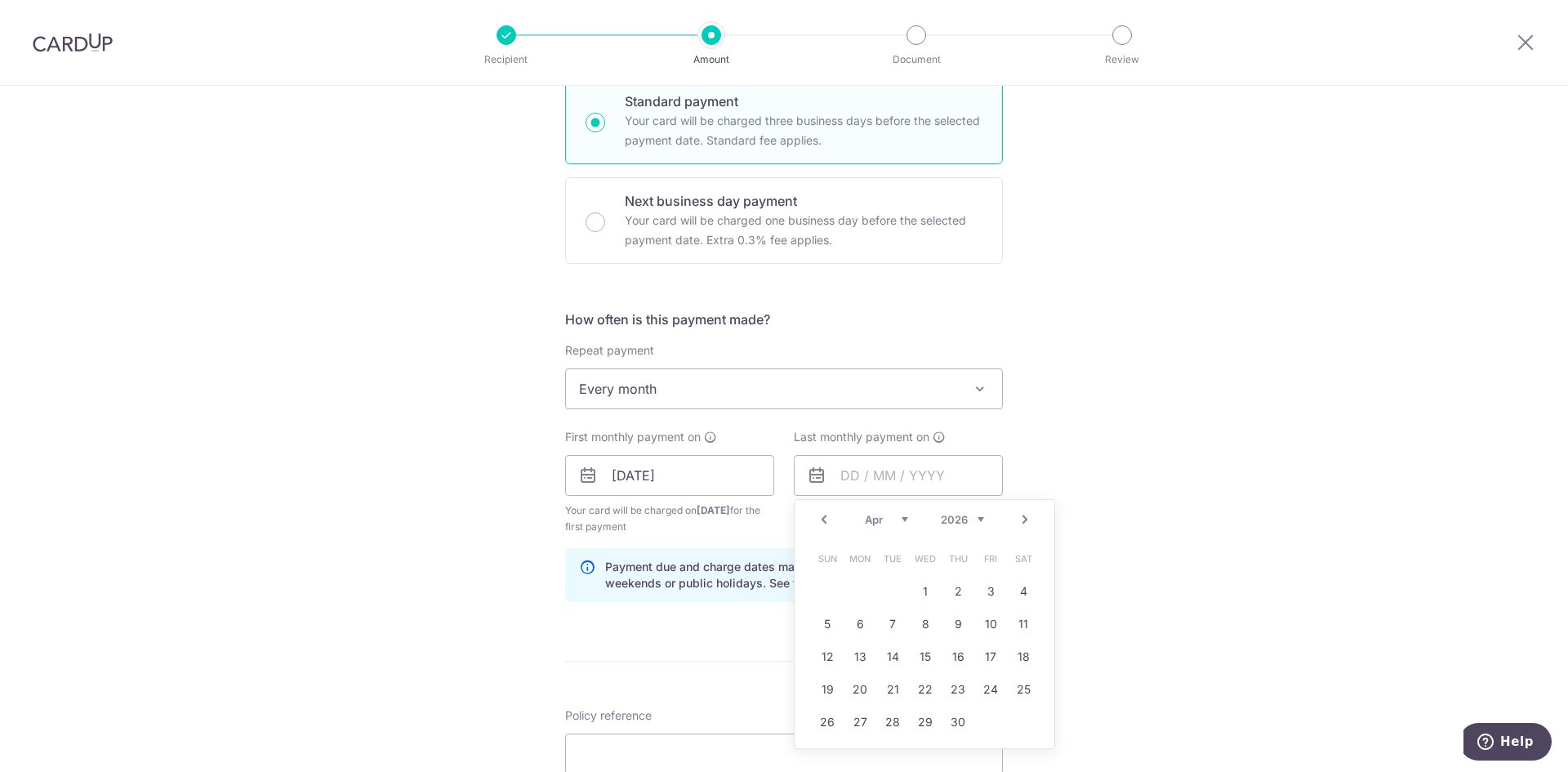
click at [826, 512] on link "Prev" at bounding box center [823, 519] width 20 height 20
click at [1026, 526] on link "Next" at bounding box center [1025, 519] width 20 height 20
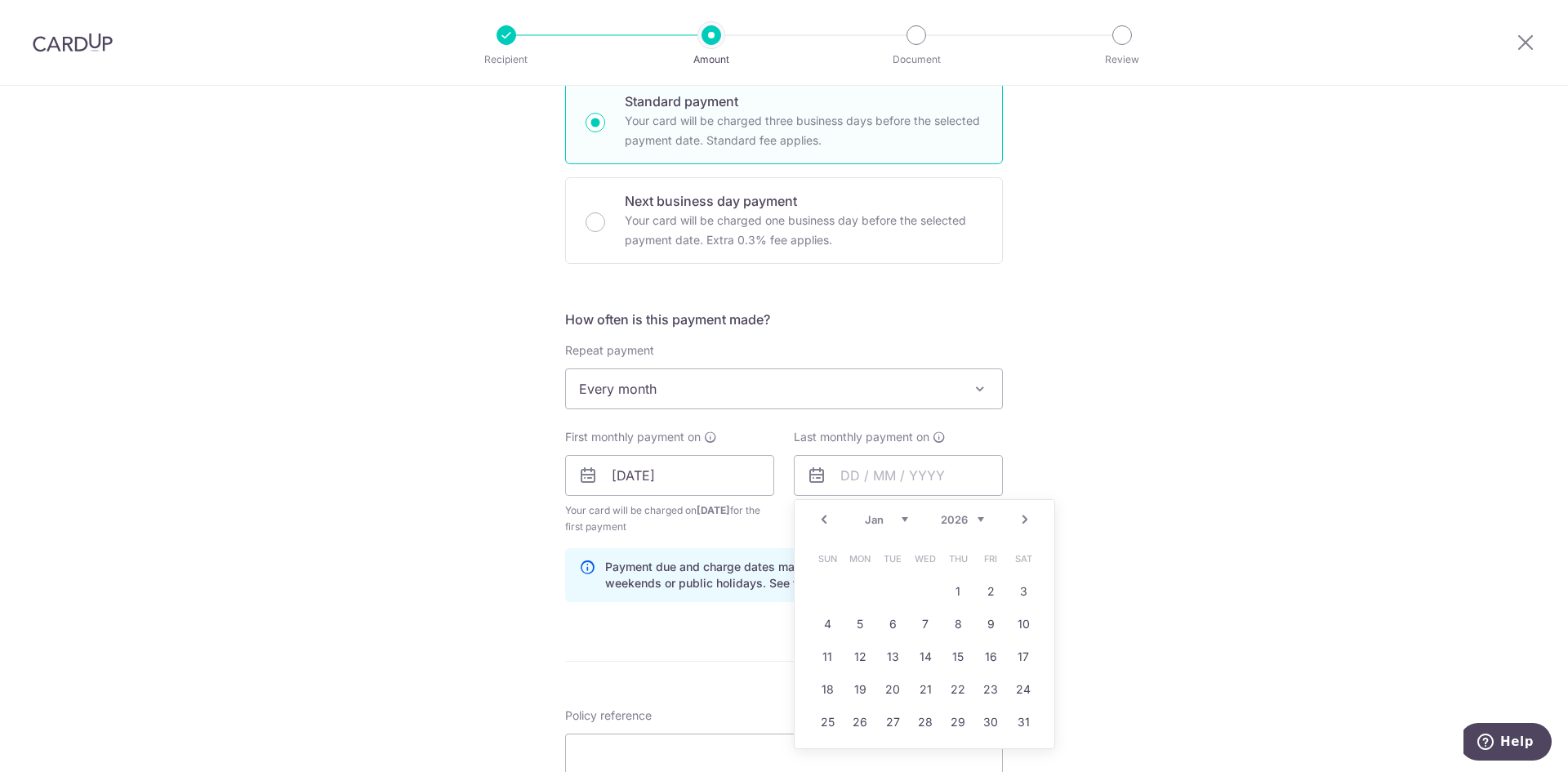
click at [825, 516] on link "Prev" at bounding box center [823, 519] width 20 height 20
click at [954, 628] on link "11" at bounding box center [958, 624] width 26 height 26
type input "11/12/2025"
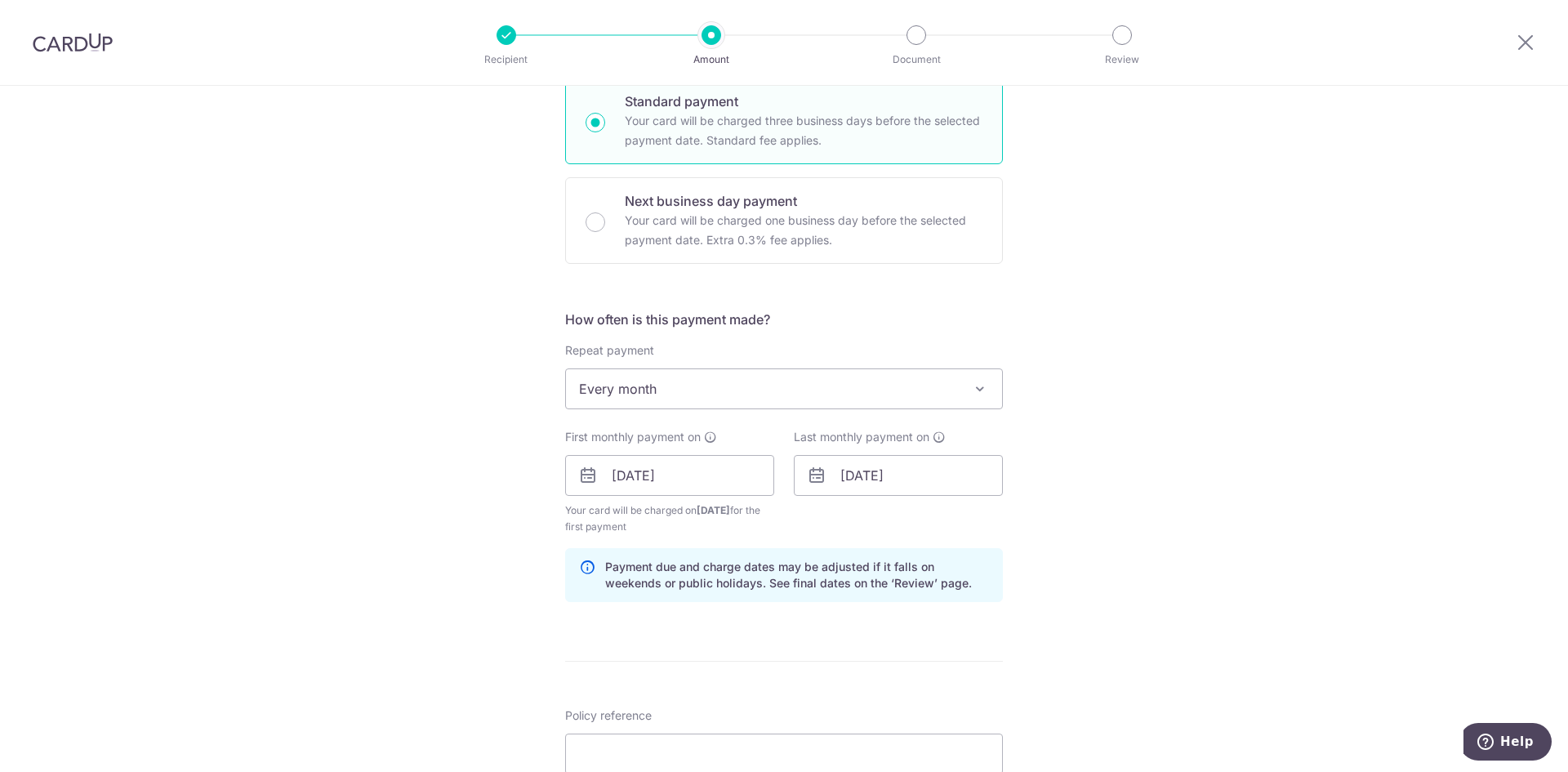
scroll to position [571, 0]
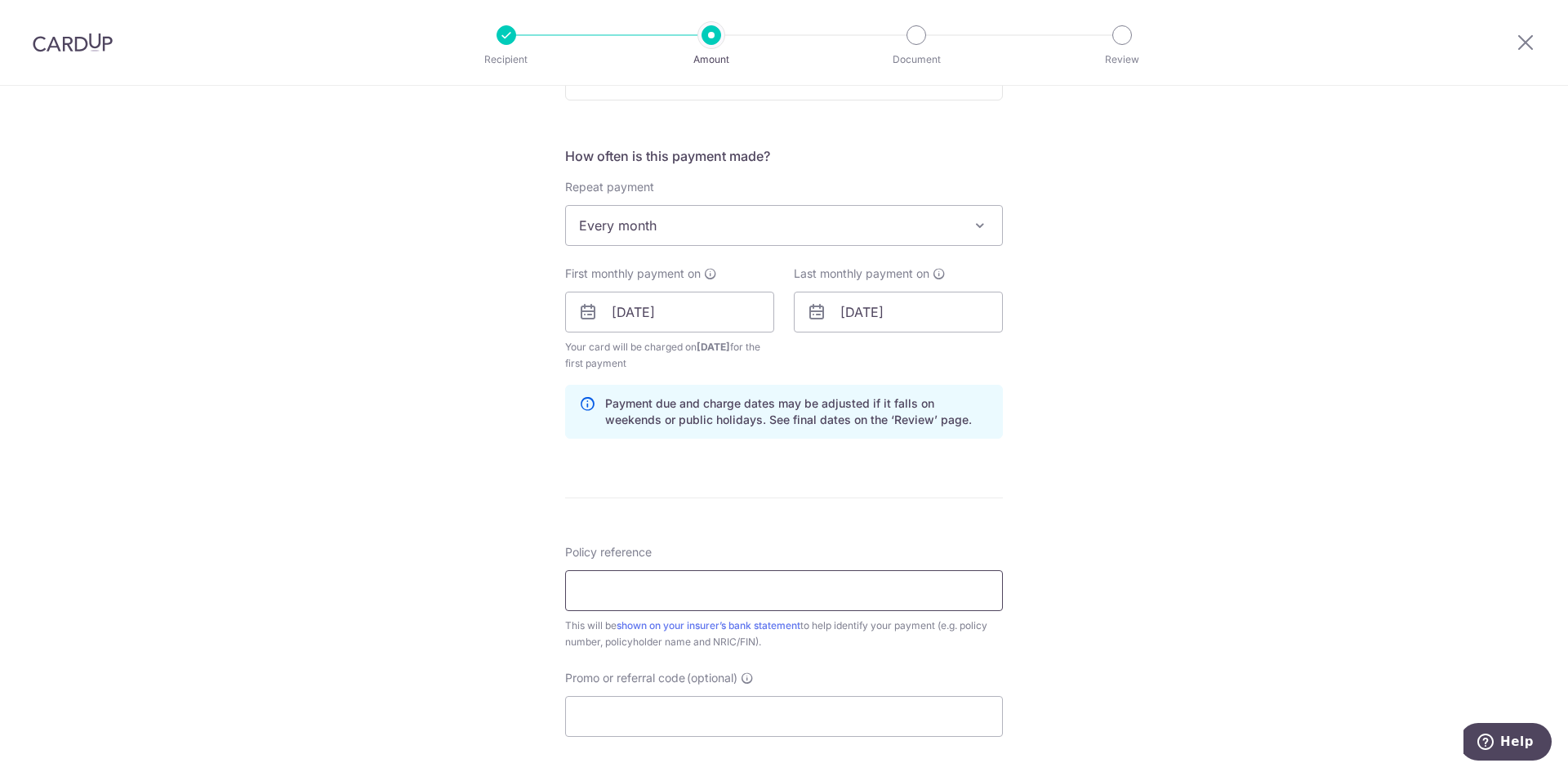
click at [702, 605] on input "Policy reference" at bounding box center [783, 591] width 438 height 41
paste input "L533956236"
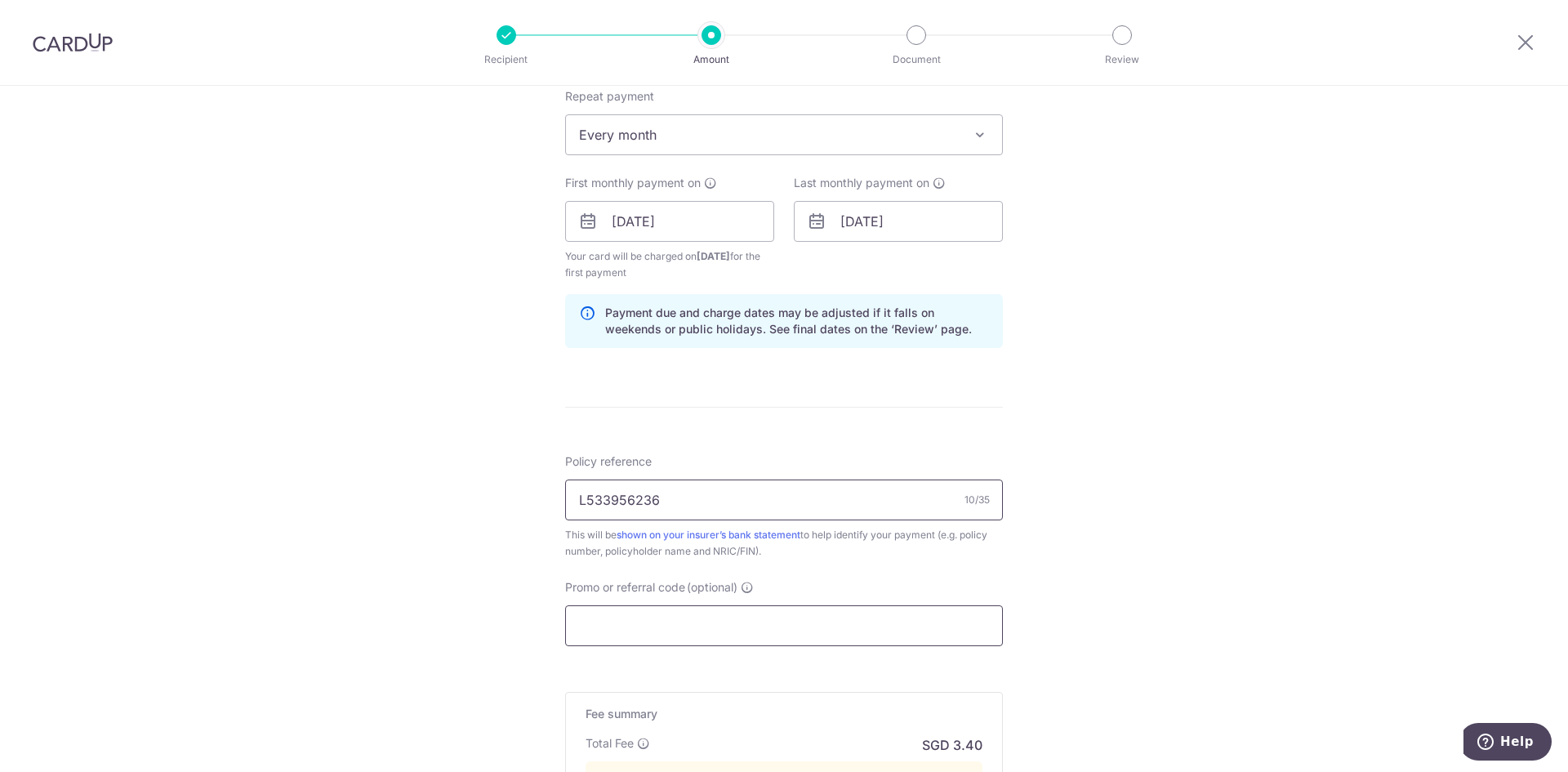
scroll to position [735, 0]
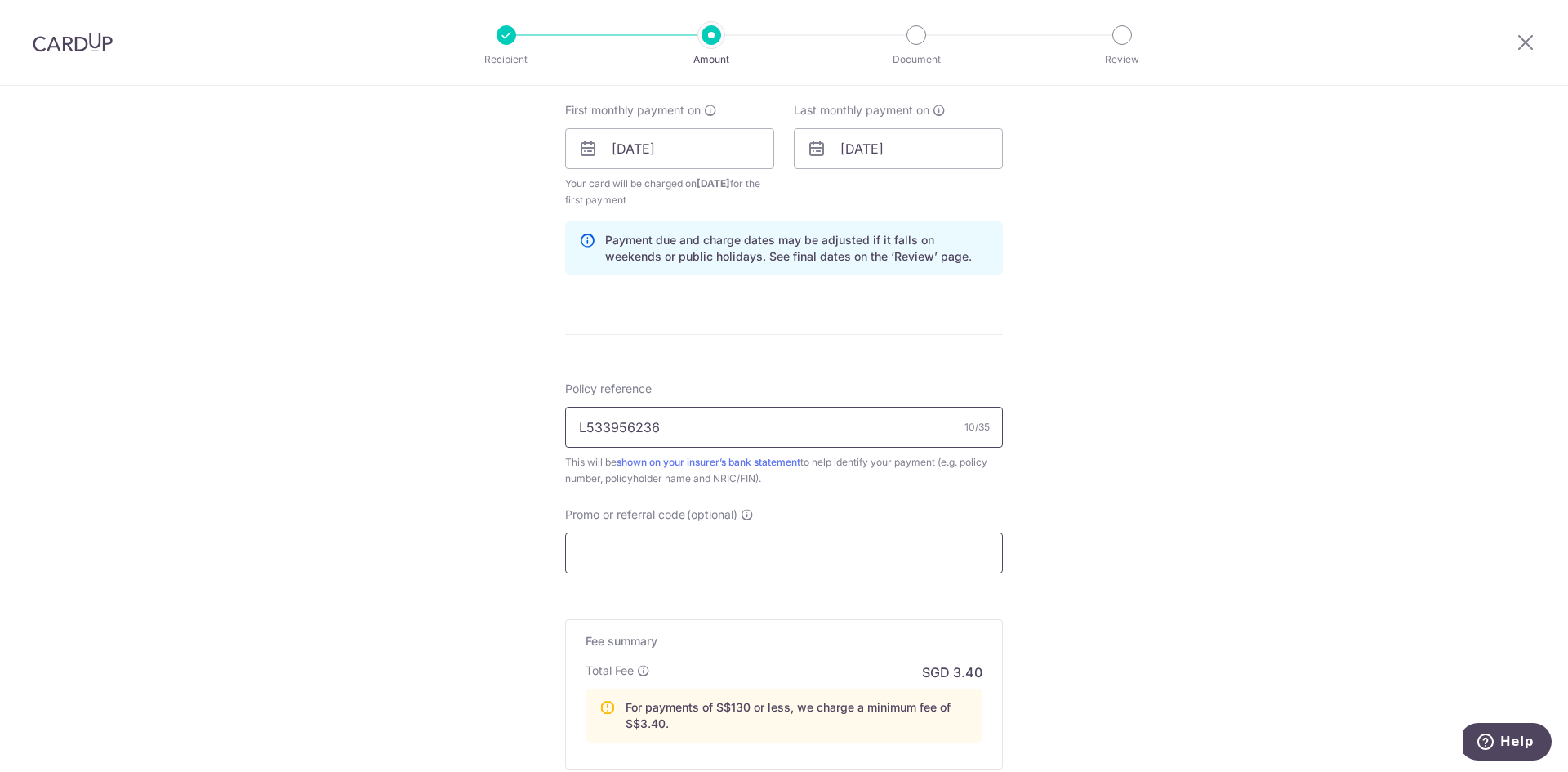
type input "L533956236"
click at [726, 567] on input "Promo or referral code (optional)" at bounding box center [783, 553] width 438 height 41
paste input "REC185"
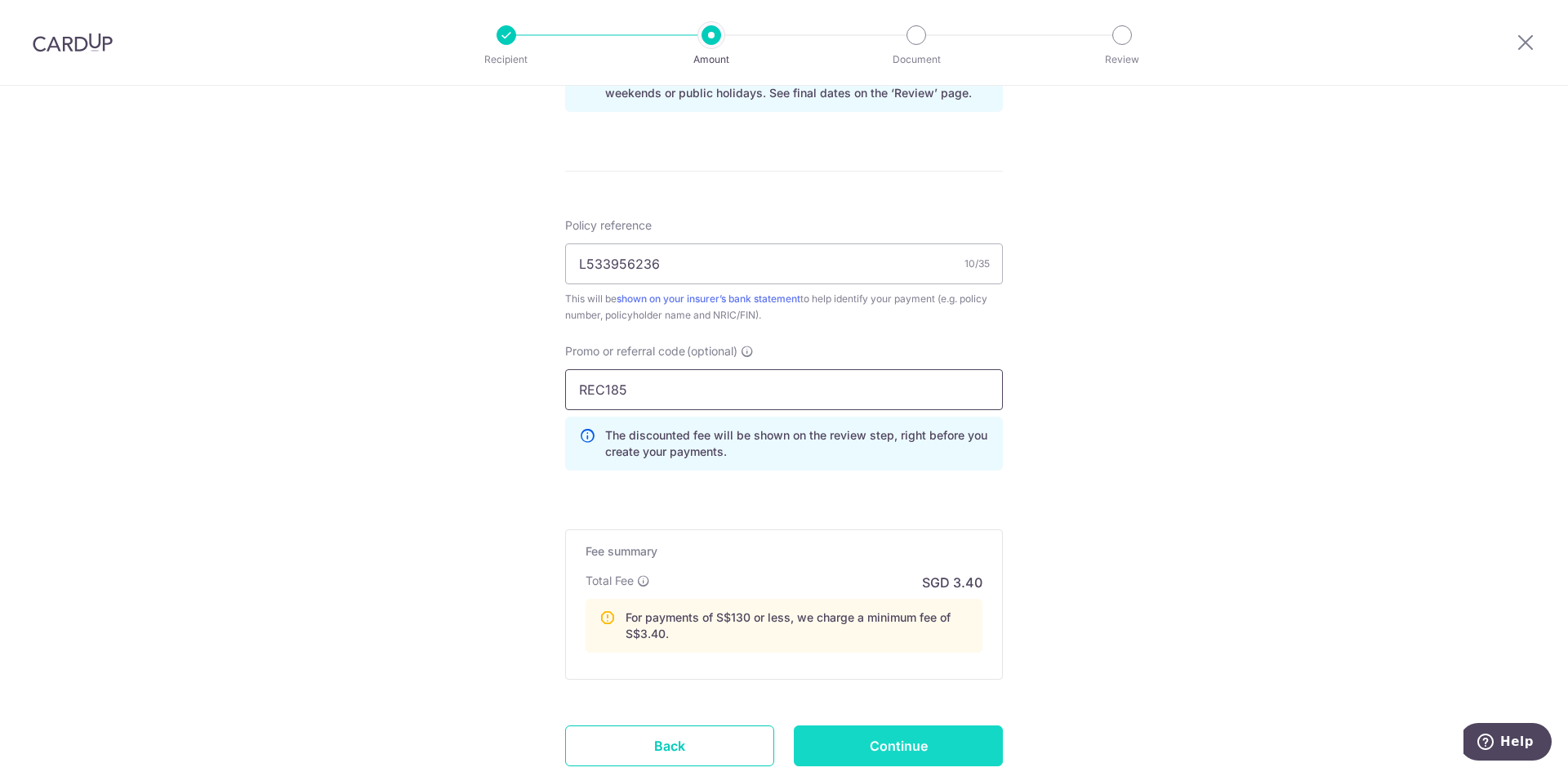
scroll to position [980, 0]
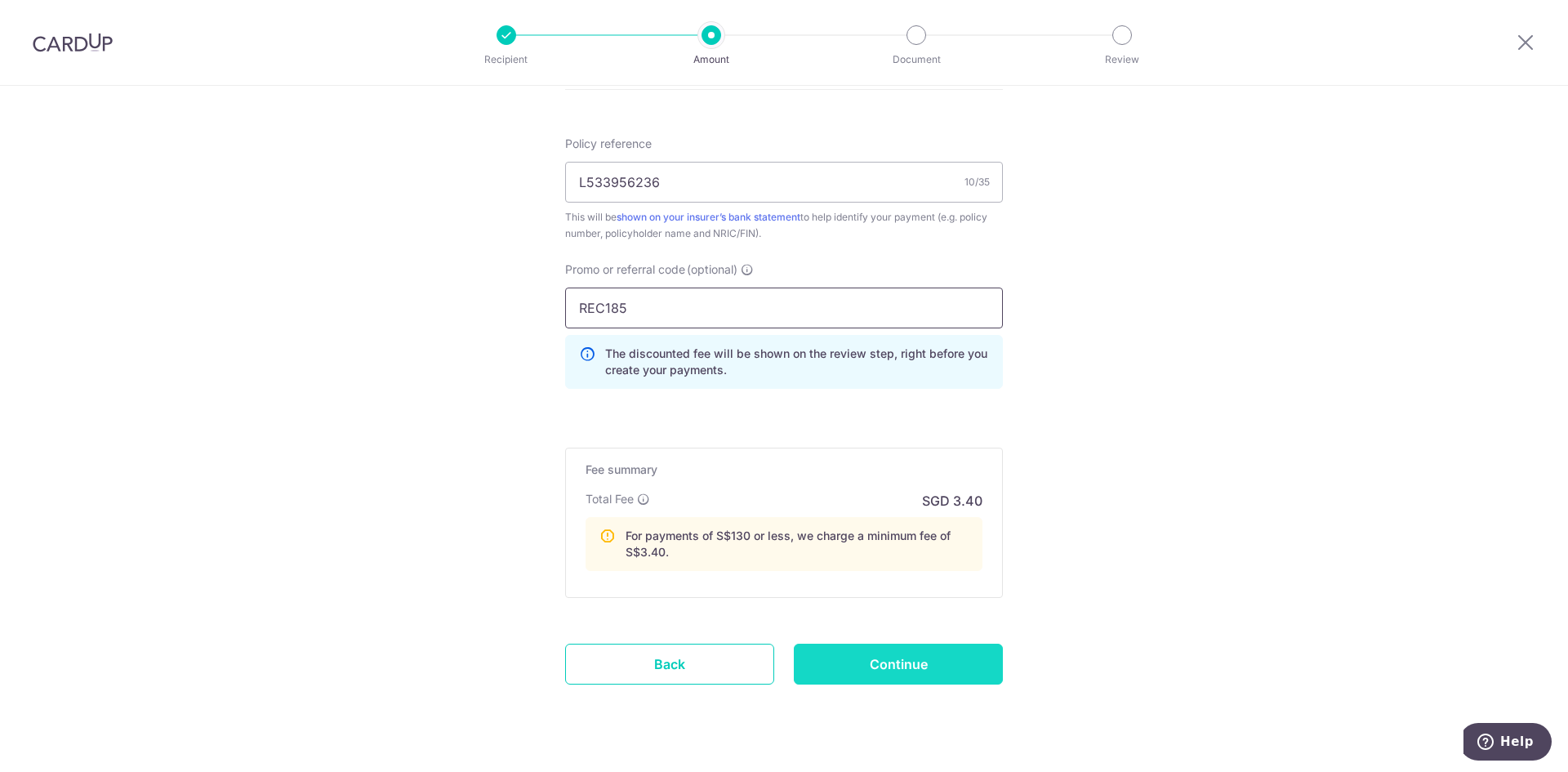
type input "REC185"
click at [826, 656] on input "Continue" at bounding box center [898, 664] width 209 height 41
type input "Create Schedule"
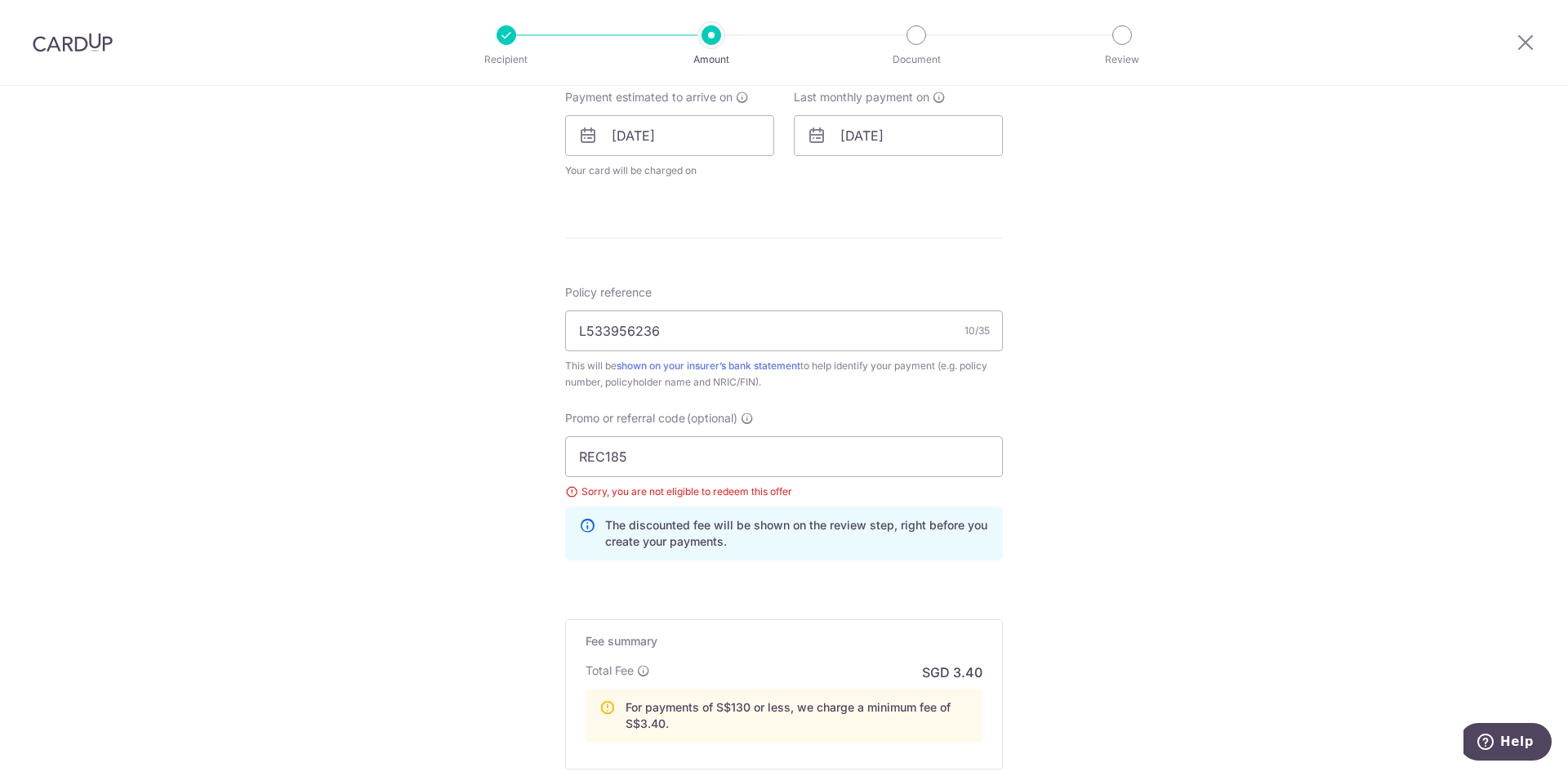
scroll to position [709, 0]
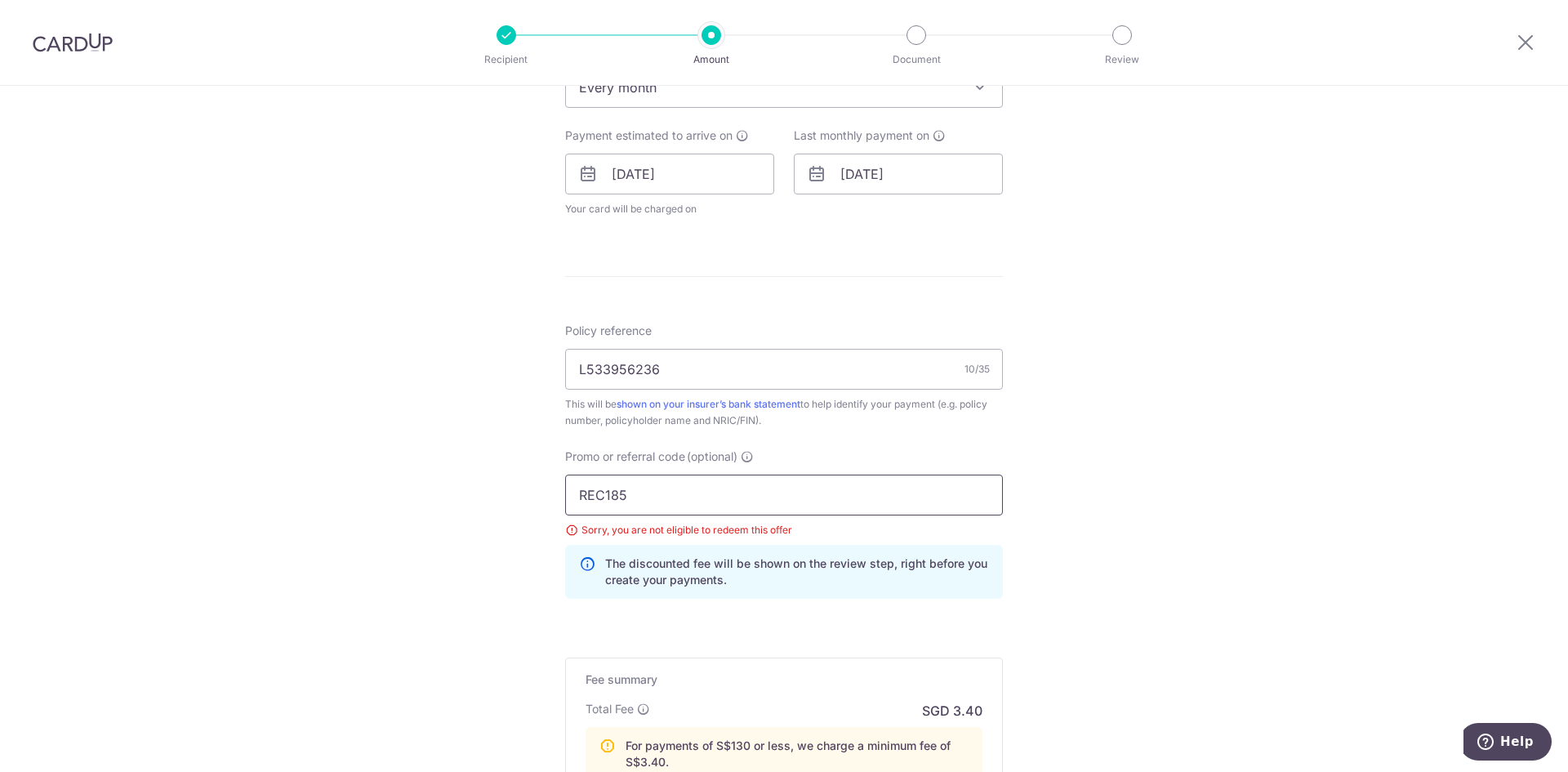
click at [793, 496] on input "REC185" at bounding box center [783, 495] width 438 height 41
drag, startPoint x: 793, startPoint y: 496, endPoint x: 310, endPoint y: 417, distance: 489.4
click at [310, 417] on div "Tell us more about your payment Enter payment amount SGD 69.70 69.70 Select Car…" at bounding box center [784, 197] width 1568 height 1641
paste input "OCBC90NV"
click at [700, 434] on div "Policy reference L533956236 10/35 This will be shown on your insurer’s bank sta…" at bounding box center [783, 468] width 438 height 289
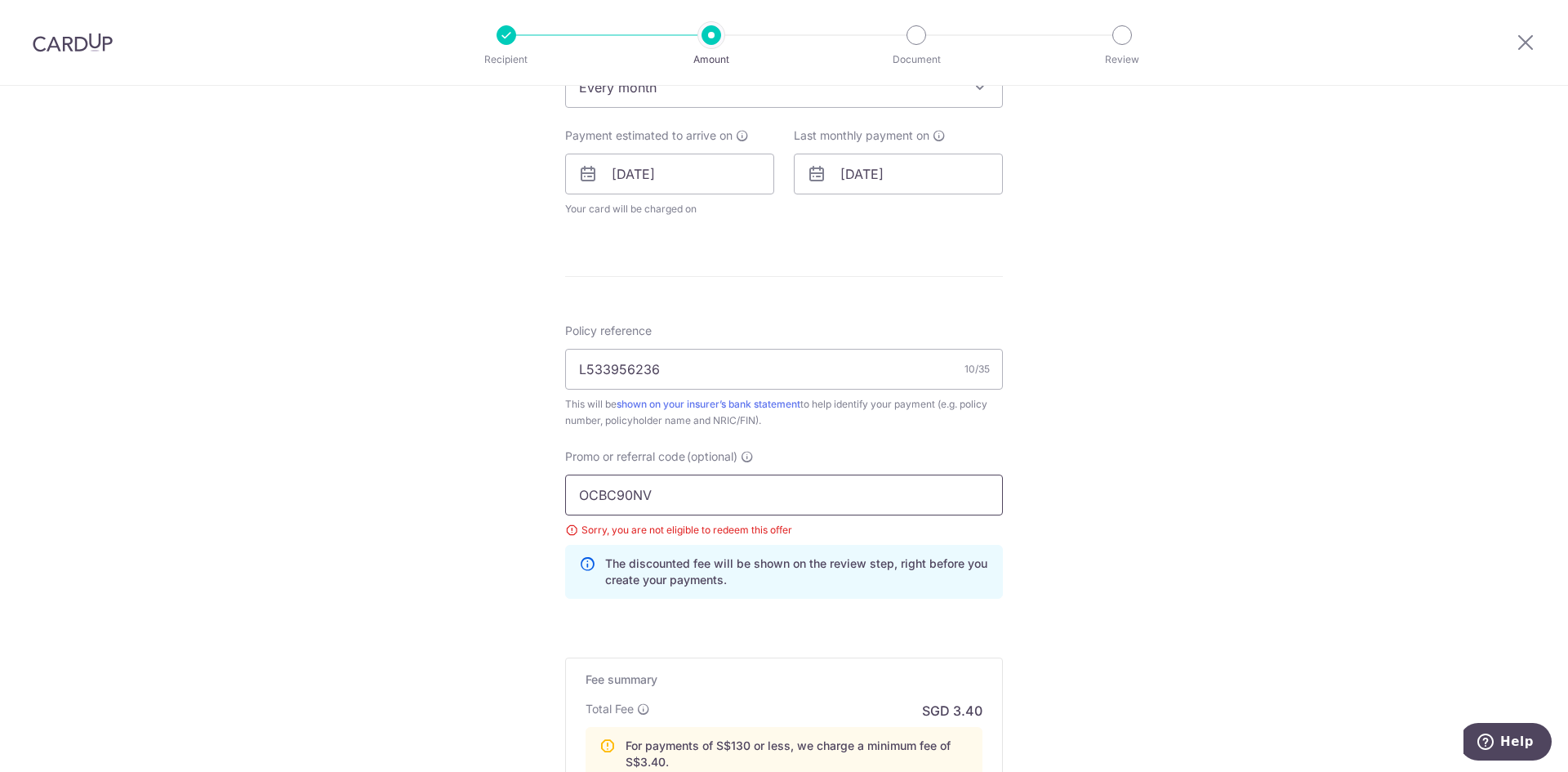
click at [679, 489] on input "OCBC90NV" at bounding box center [783, 495] width 438 height 41
drag, startPoint x: 656, startPoint y: 495, endPoint x: 512, endPoint y: 480, distance: 144.8
click at [512, 480] on div "Tell us more about your payment Enter payment amount SGD 69.70 69.70 Select Car…" at bounding box center [784, 197] width 1568 height 1641
paste input "MC"
type input "OCBC90NMC"
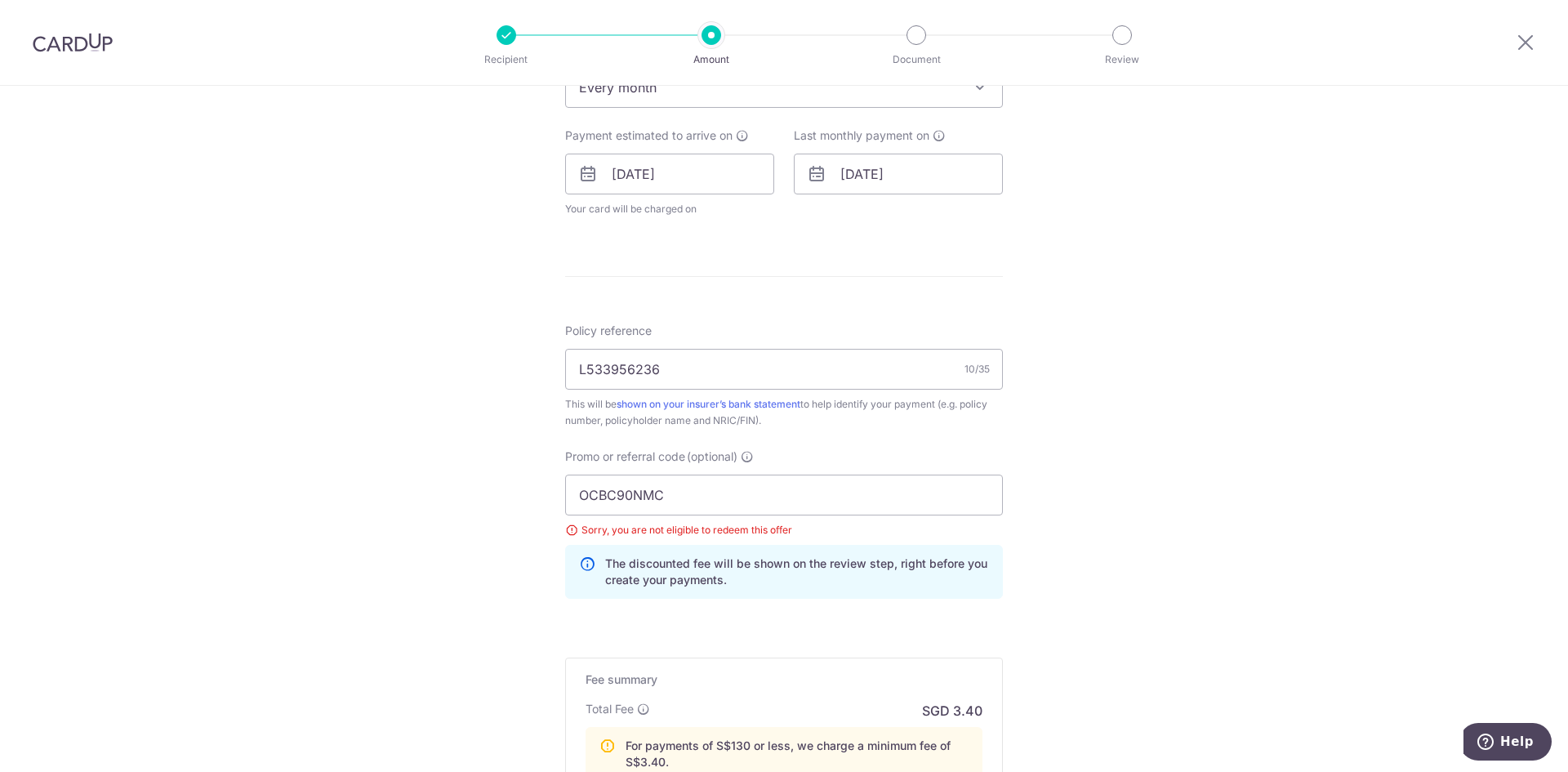
scroll to position [955, 0]
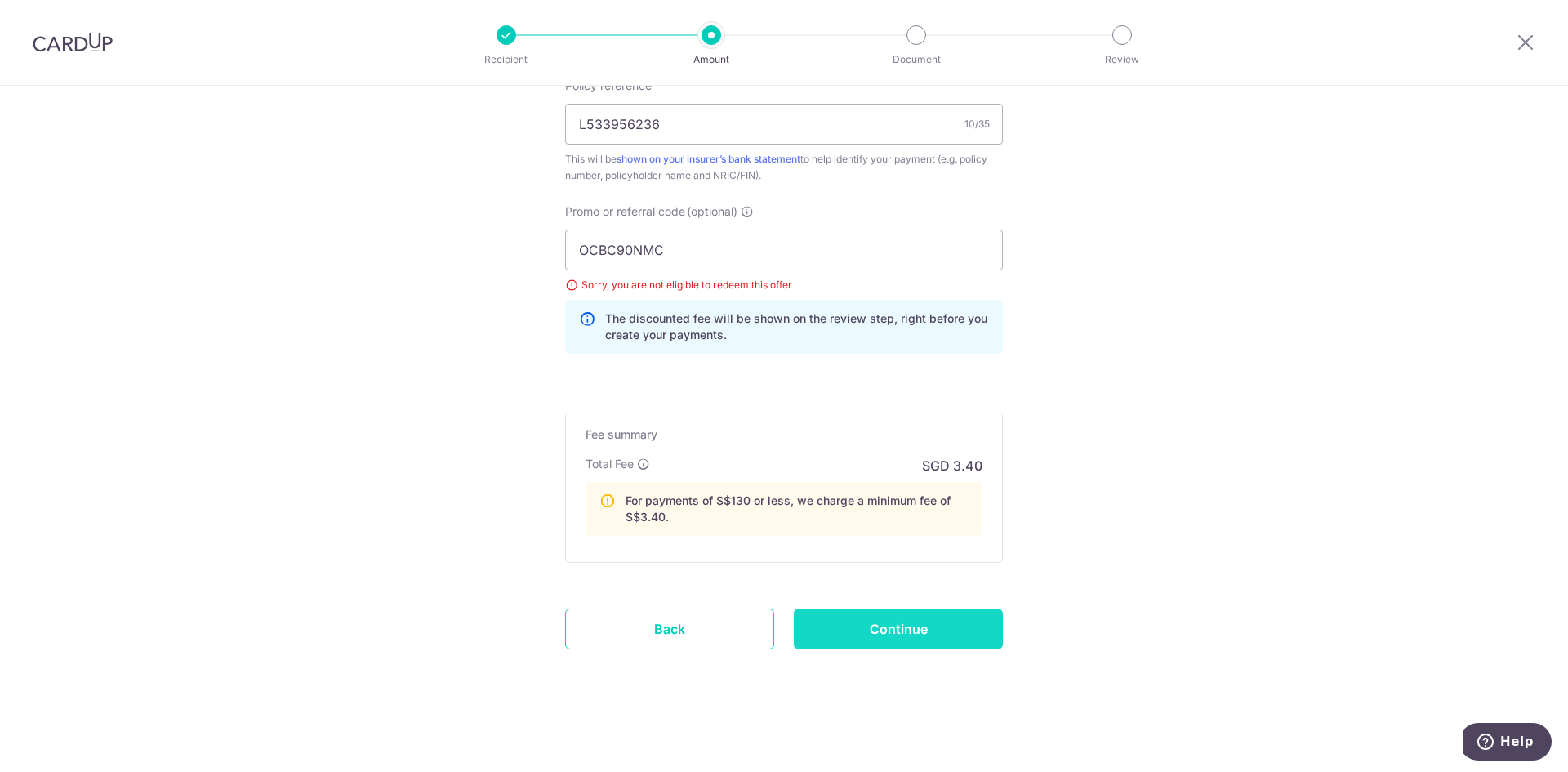
click at [838, 630] on input "Continue" at bounding box center [898, 629] width 209 height 41
type input "Update Schedule"
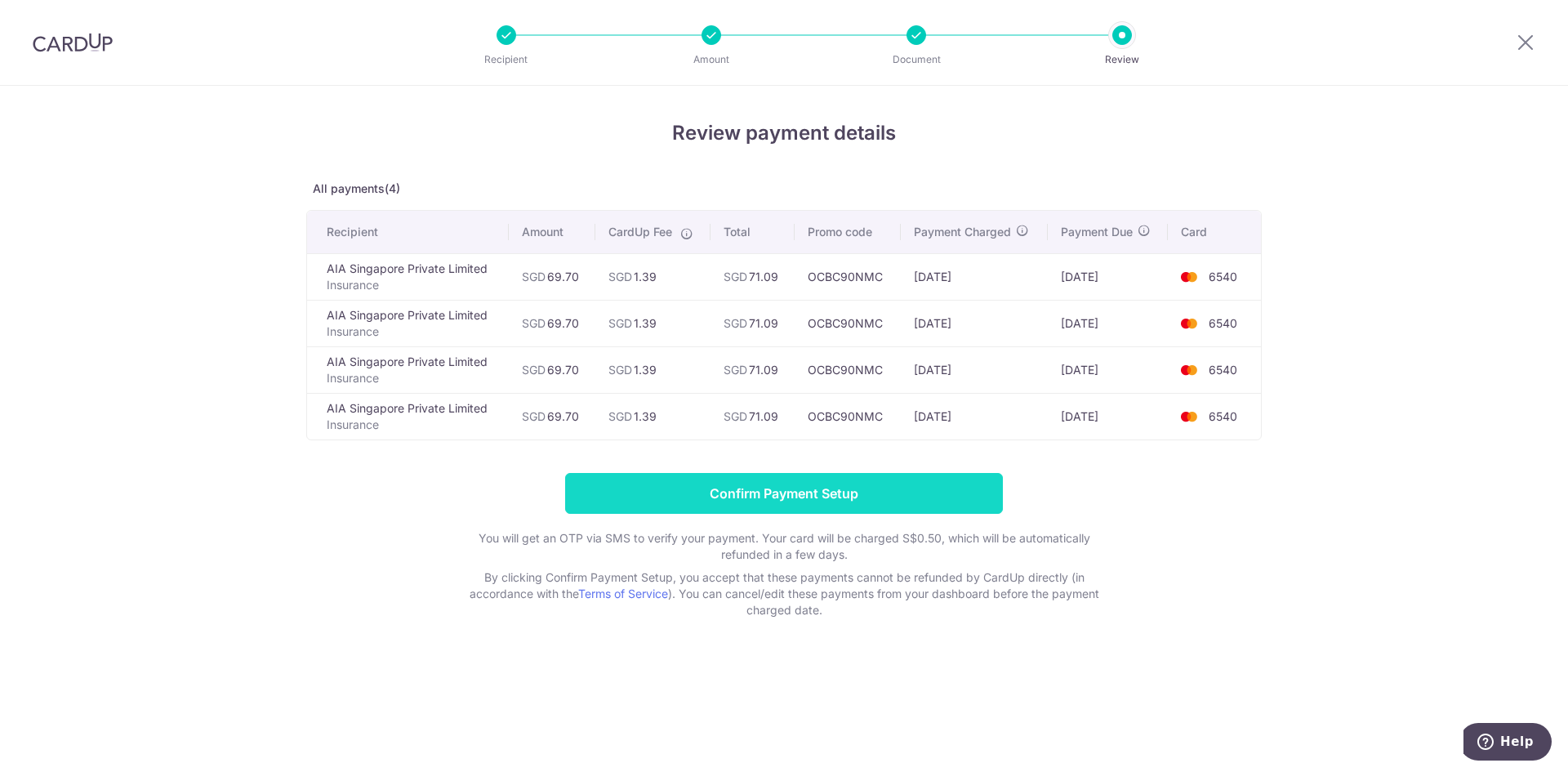
click at [956, 502] on input "Confirm Payment Setup" at bounding box center [783, 494] width 438 height 41
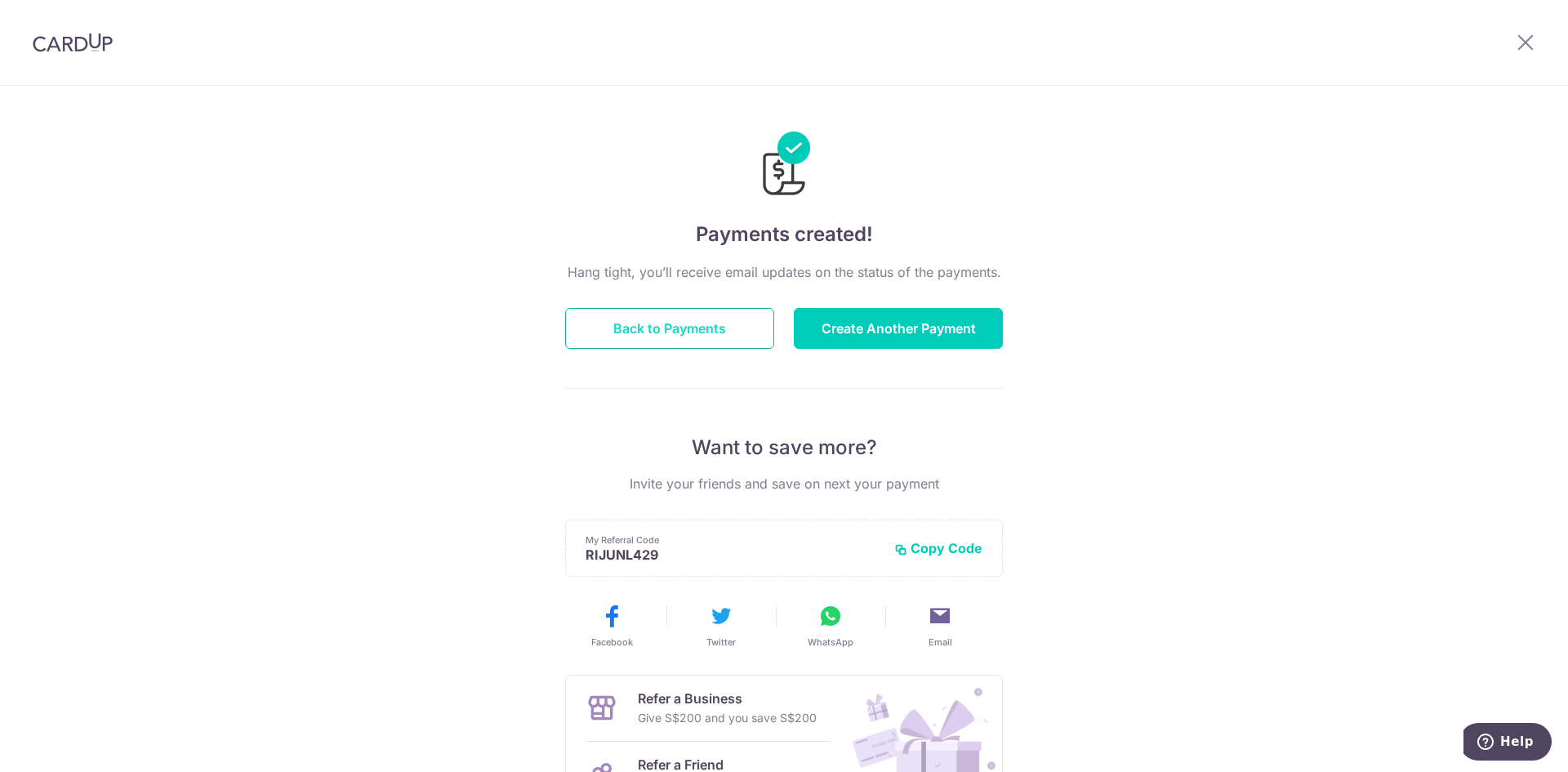
click at [640, 327] on button "Back to Payments" at bounding box center [669, 329] width 209 height 41
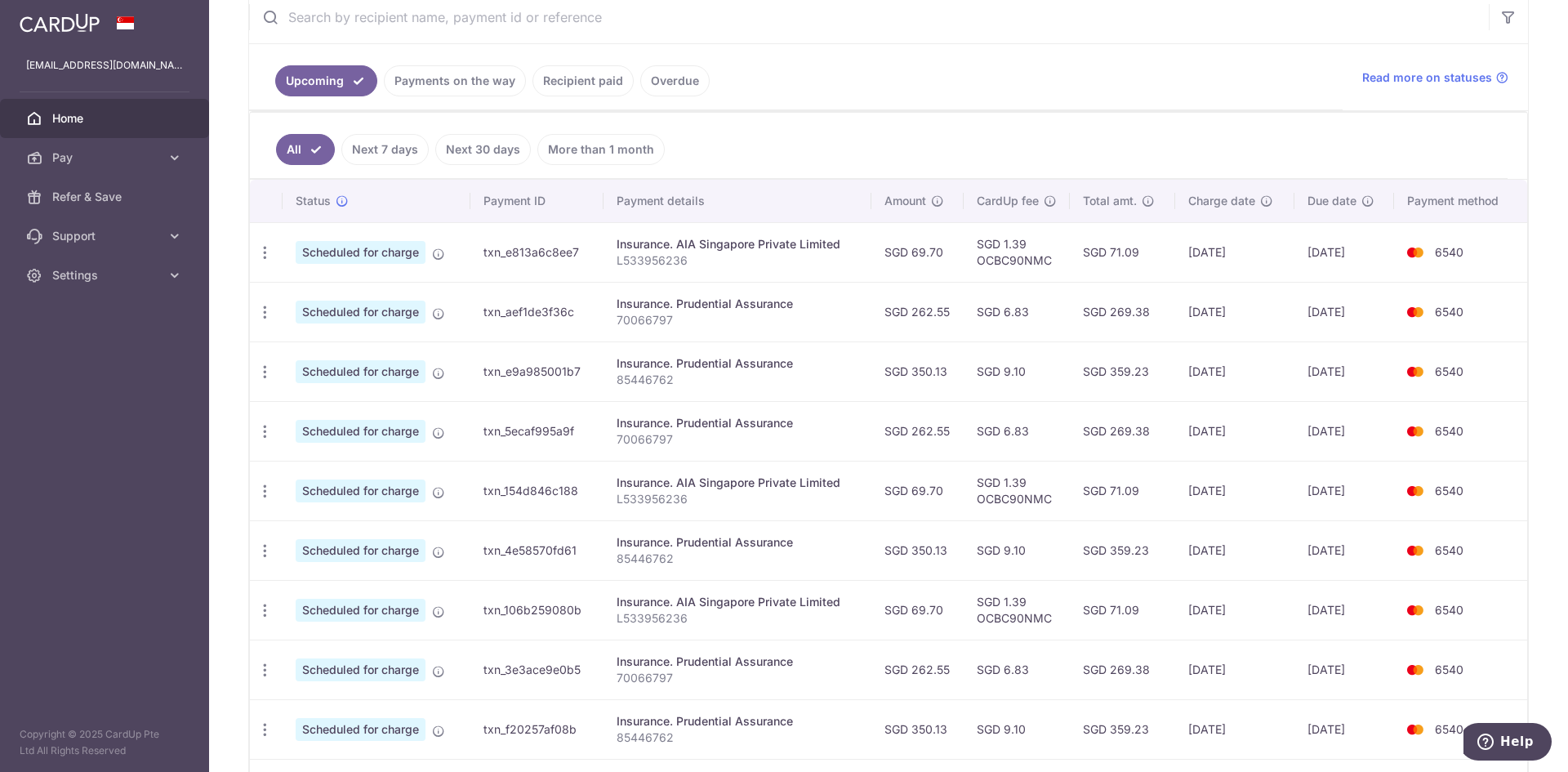
scroll to position [327, 0]
click at [623, 327] on td "Insurance. Prudential Assurance 70066797" at bounding box center [737, 310] width 268 height 60
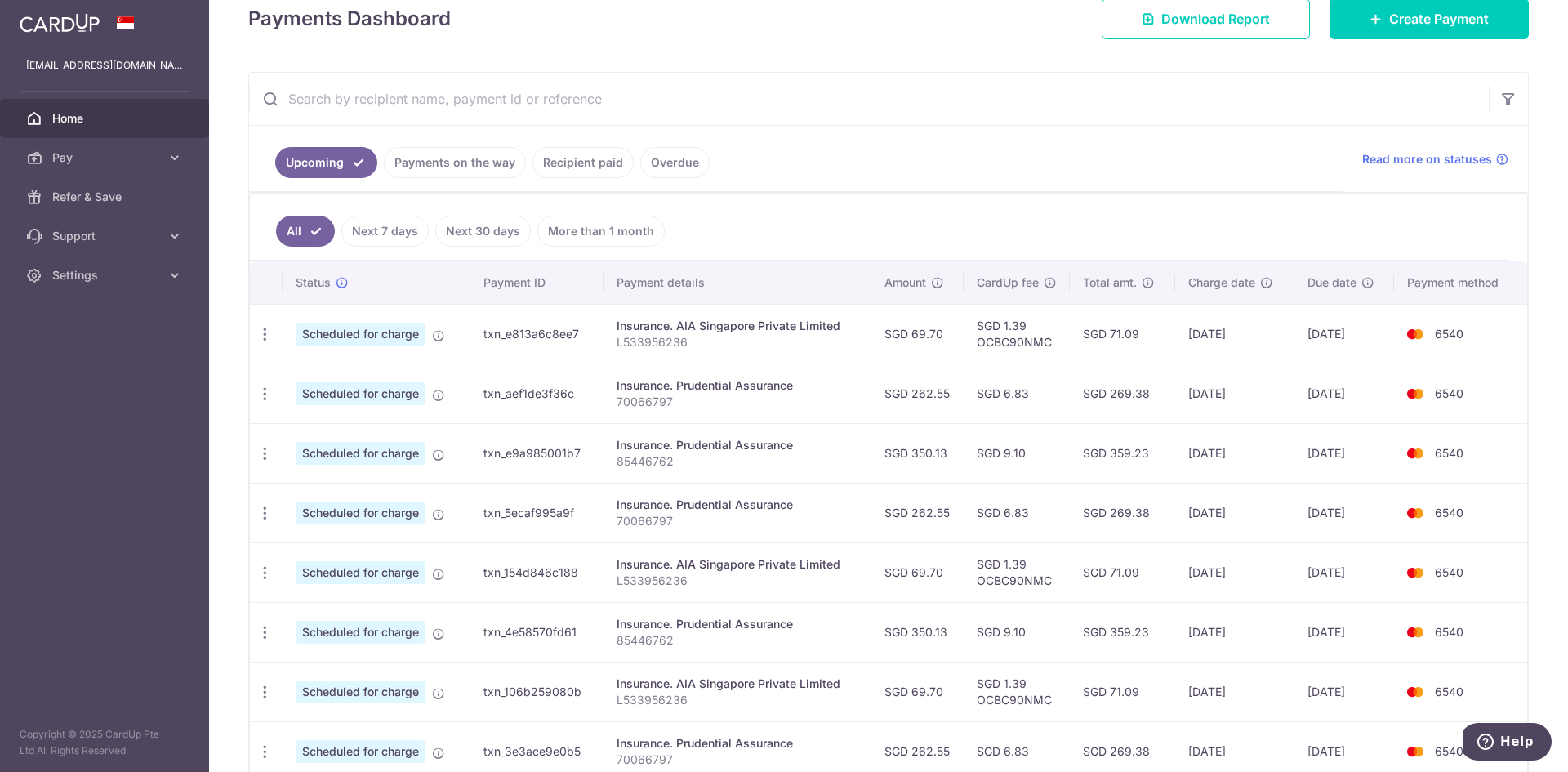
scroll to position [163, 0]
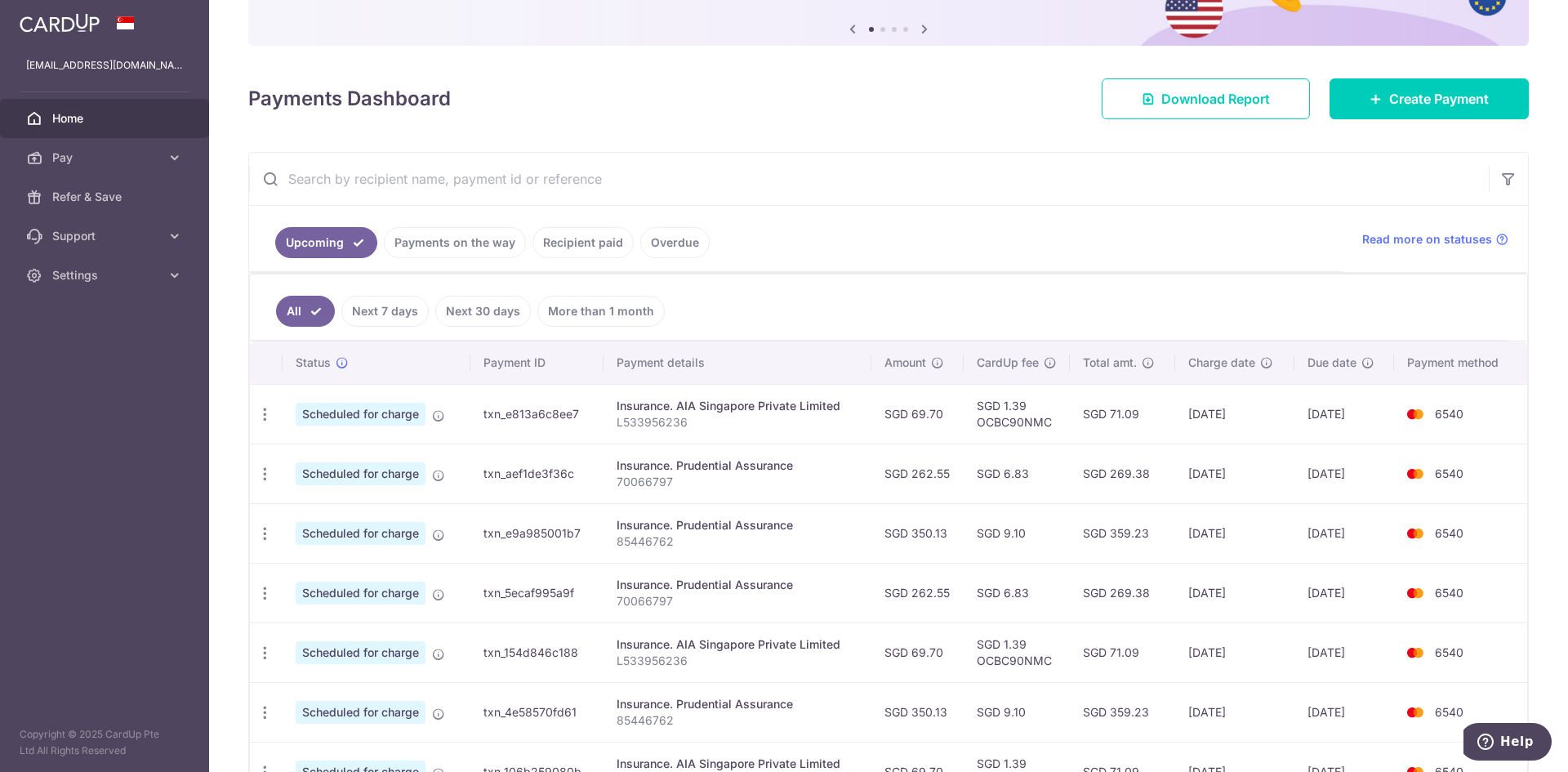
click at [486, 479] on td "txn_aef1de3f36c" at bounding box center [537, 473] width 133 height 60
click at [620, 481] on p "70066797" at bounding box center [737, 481] width 242 height 16
drag, startPoint x: 620, startPoint y: 481, endPoint x: 667, endPoint y: 478, distance: 47.1
click at [667, 478] on p "70066797" at bounding box center [737, 481] width 242 height 16
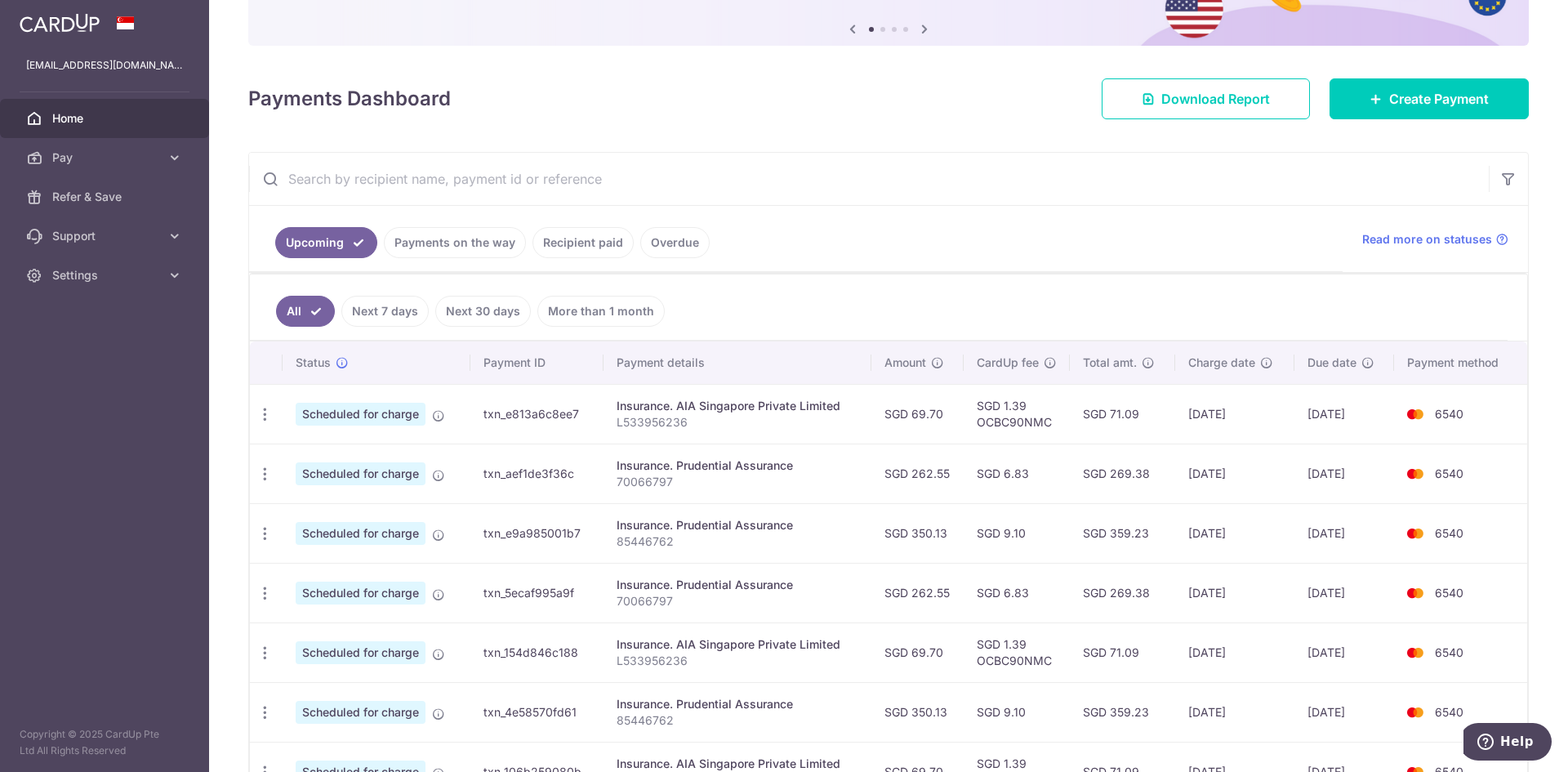
drag, startPoint x: 665, startPoint y: 478, endPoint x: 601, endPoint y: 478, distance: 64.0
click at [601, 478] on tr "Update payment Cancel payment Scheduled for charge txn_aef1de3f36c Insurance. P…" at bounding box center [889, 473] width 1277 height 60
click at [653, 480] on p "70066797" at bounding box center [737, 481] width 242 height 16
drag, startPoint x: 617, startPoint y: 482, endPoint x: 669, endPoint y: 484, distance: 52.0
click at [669, 484] on p "70066797" at bounding box center [737, 481] width 242 height 16
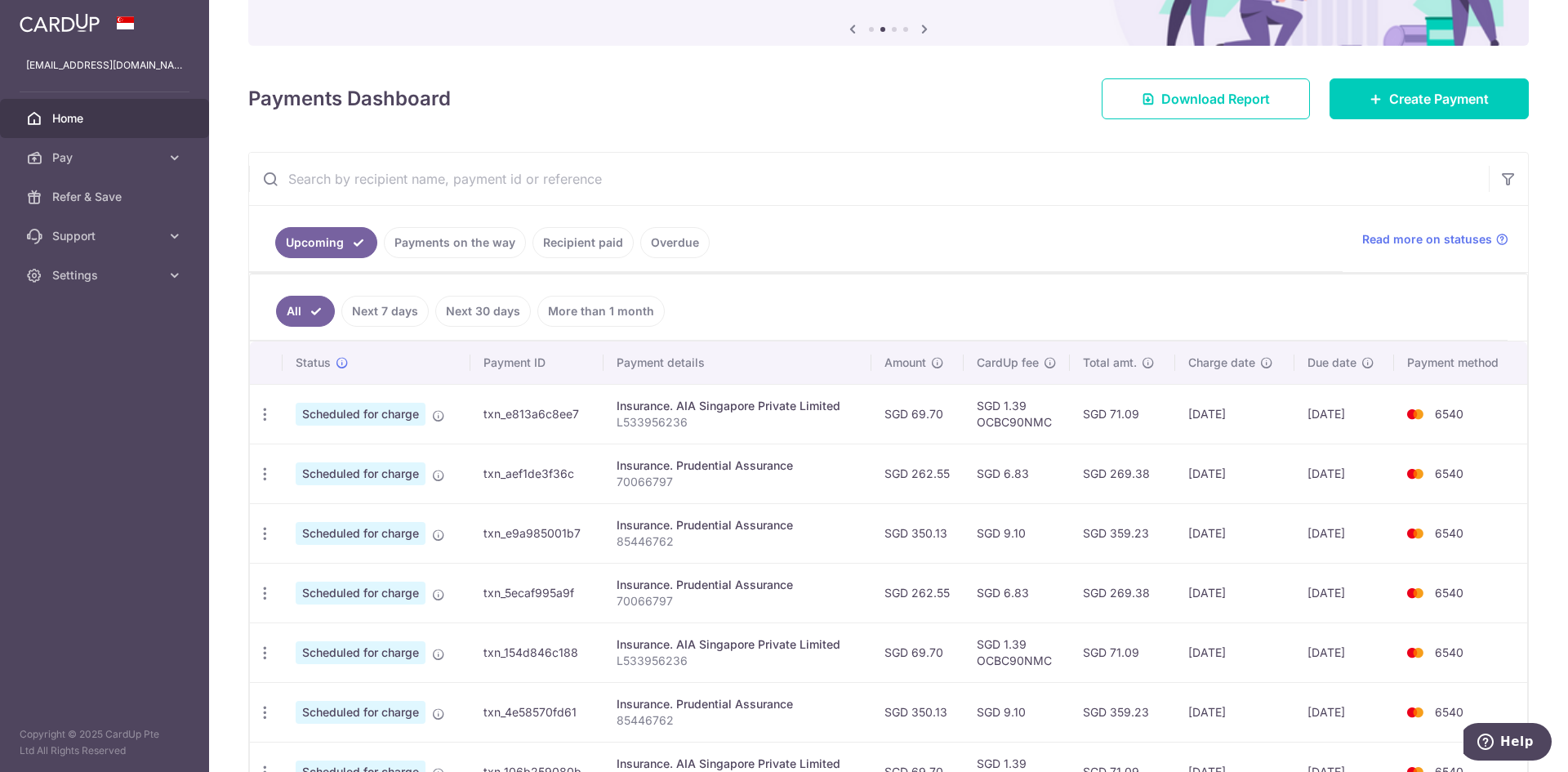
click at [409, 177] on input "text" at bounding box center [869, 179] width 1239 height 52
click at [619, 478] on p "70066797" at bounding box center [737, 481] width 242 height 16
drag, startPoint x: 618, startPoint y: 479, endPoint x: 669, endPoint y: 475, distance: 51.2
click at [669, 475] on p "70066797" at bounding box center [737, 481] width 242 height 16
copy p "70066797"
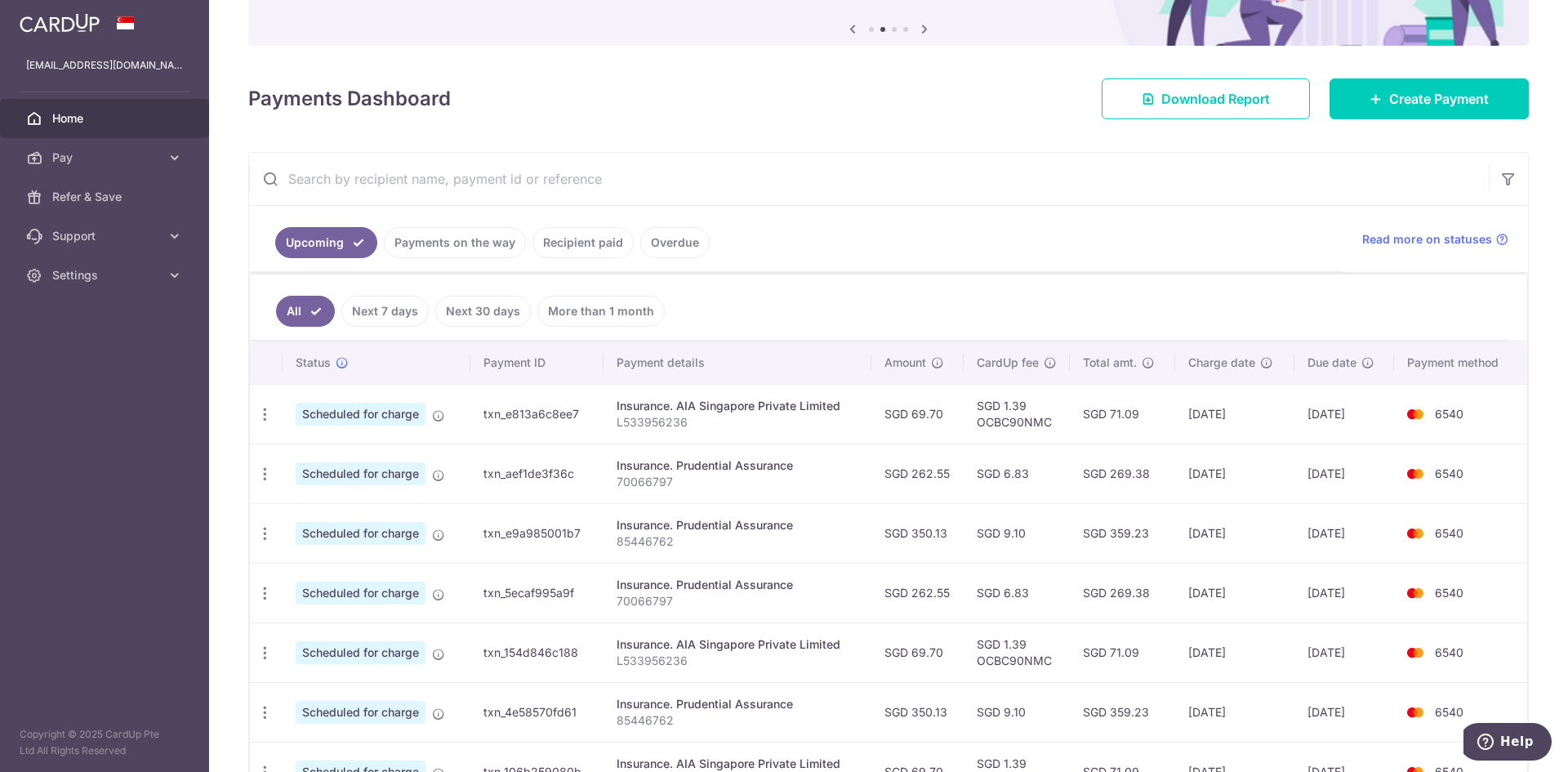
click at [599, 177] on input "text" at bounding box center [869, 179] width 1239 height 52
paste input "70066797"
type input "70066797"
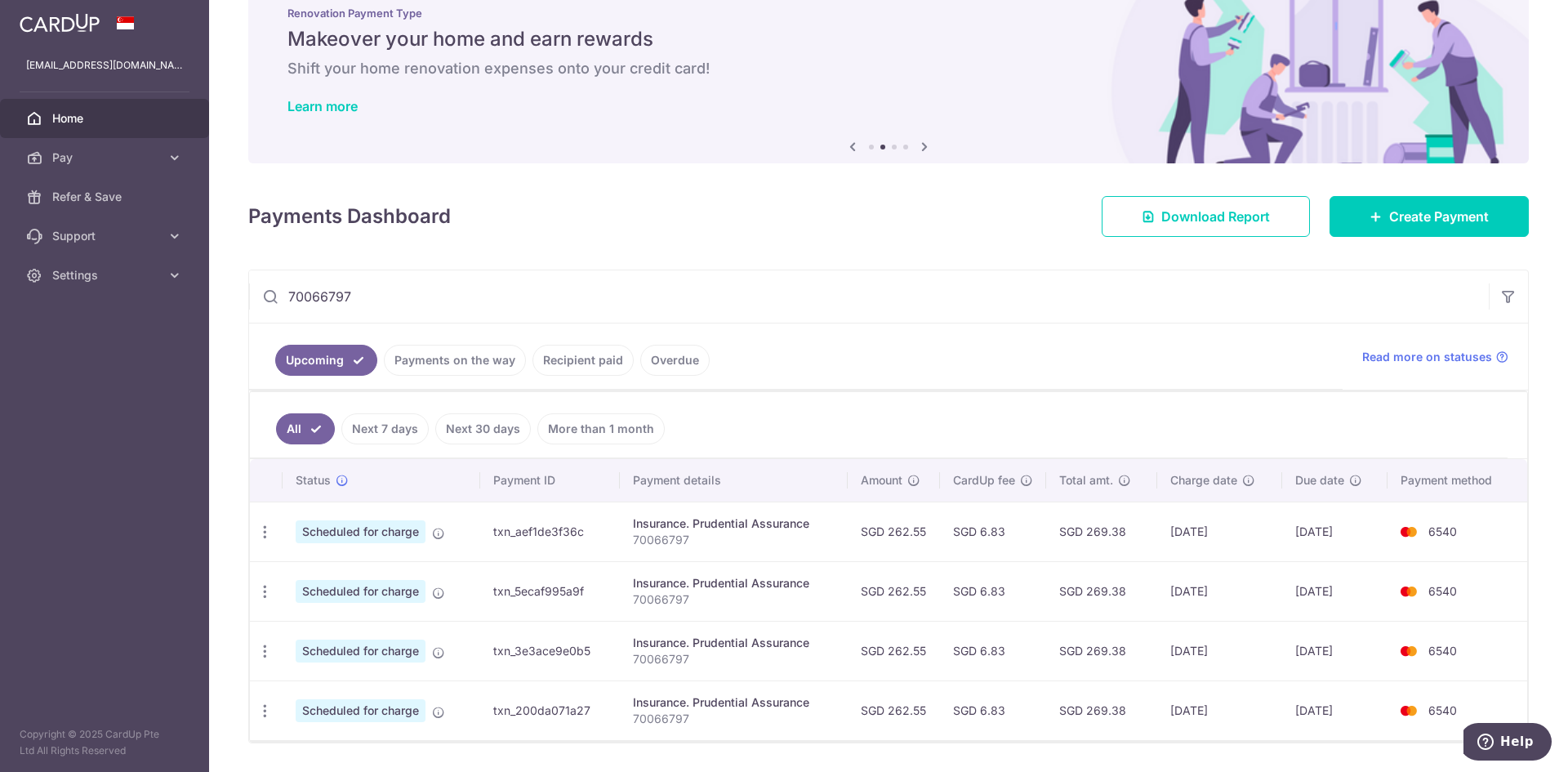
scroll to position [94, 0]
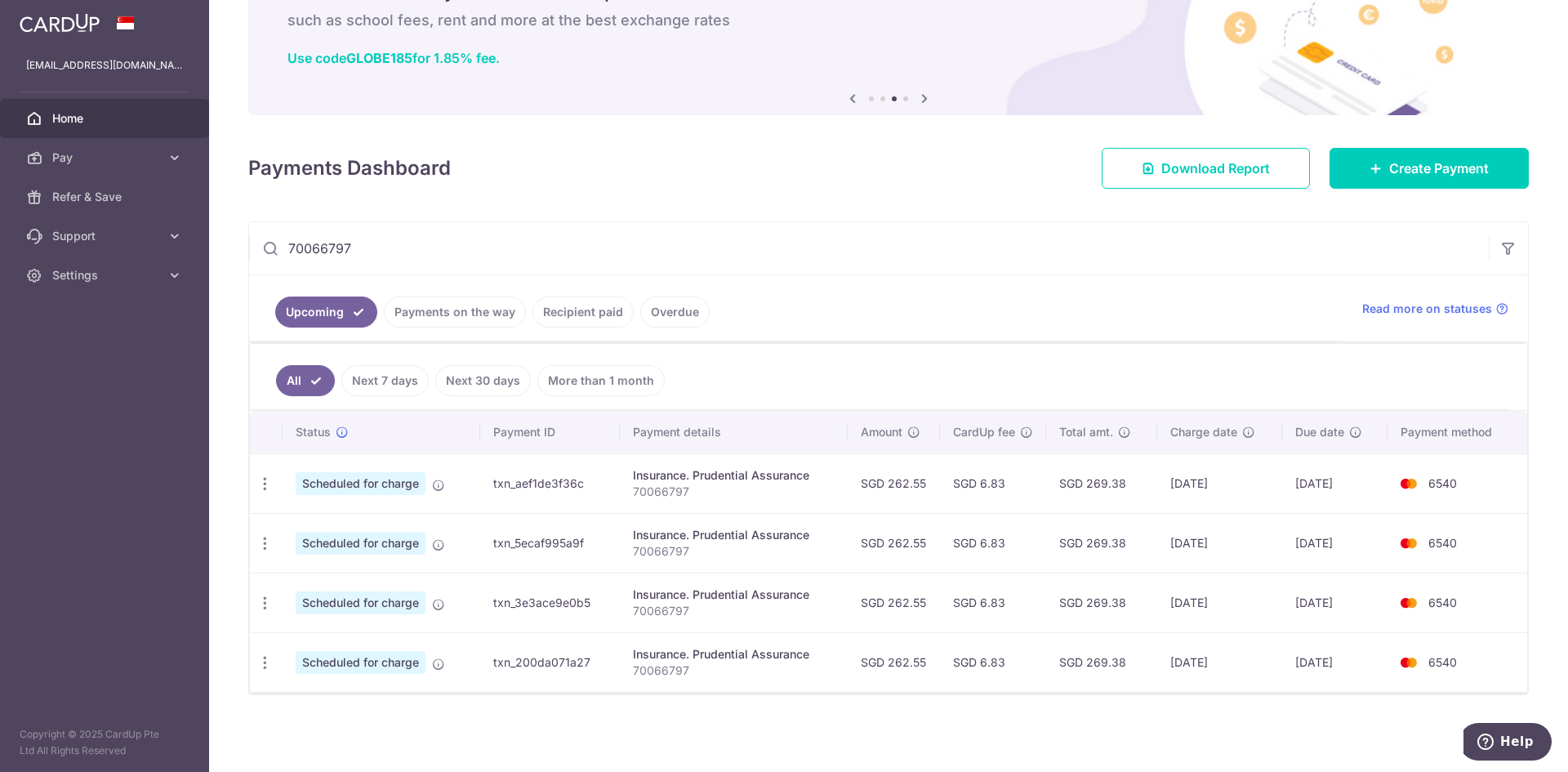
drag, startPoint x: 367, startPoint y: 256, endPoint x: 209, endPoint y: 238, distance: 159.0
click at [217, 236] on div "× Pause Schedule Pause all future payments in this series Pause just this one p…" at bounding box center [889, 386] width 1359 height 772
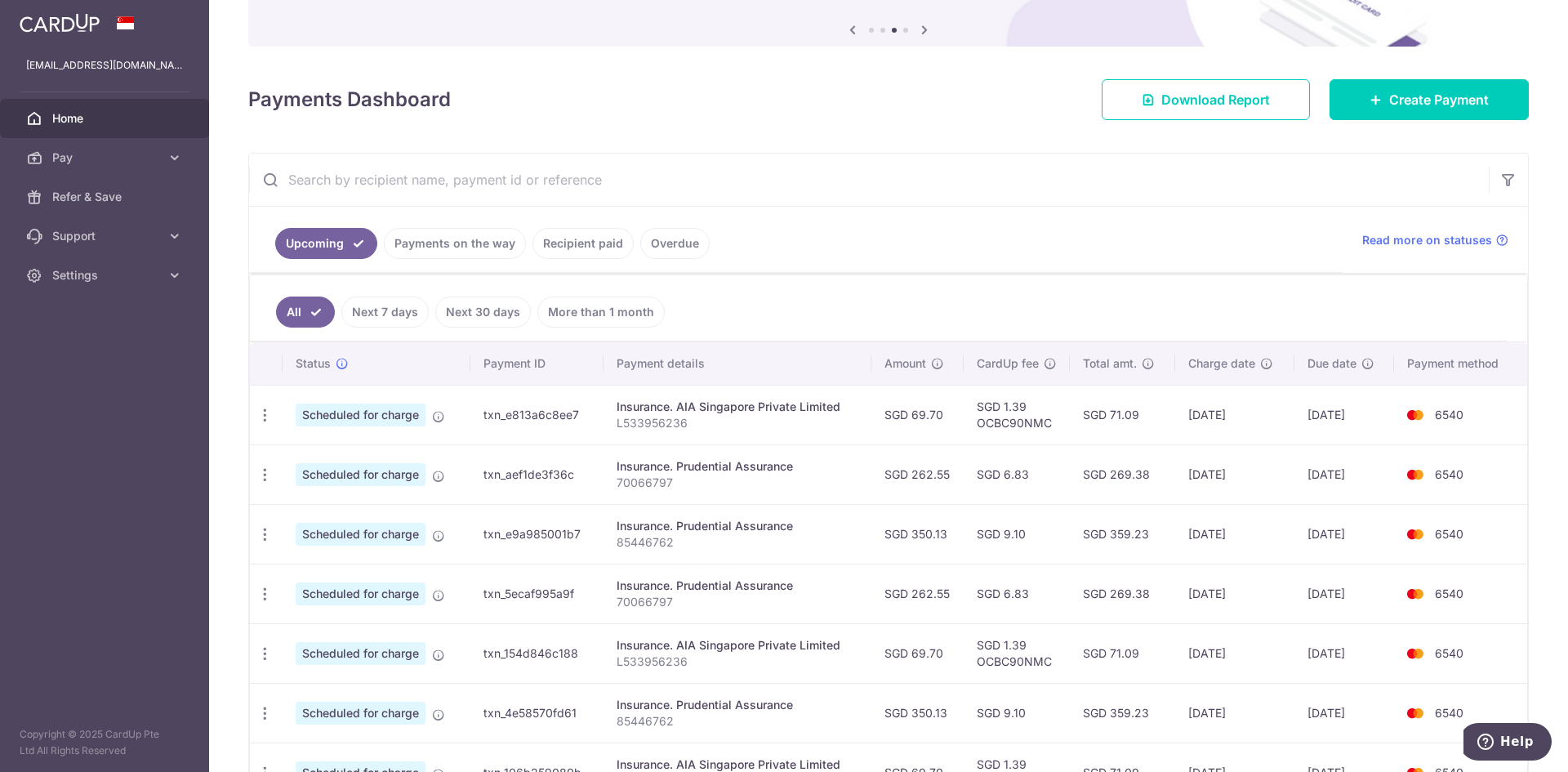
scroll to position [163, 0]
drag, startPoint x: 672, startPoint y: 544, endPoint x: 604, endPoint y: 545, distance: 68.0
click at [604, 545] on td "Insurance. Prudential Assurance 85446762" at bounding box center [737, 533] width 268 height 60
copy p "85446762"
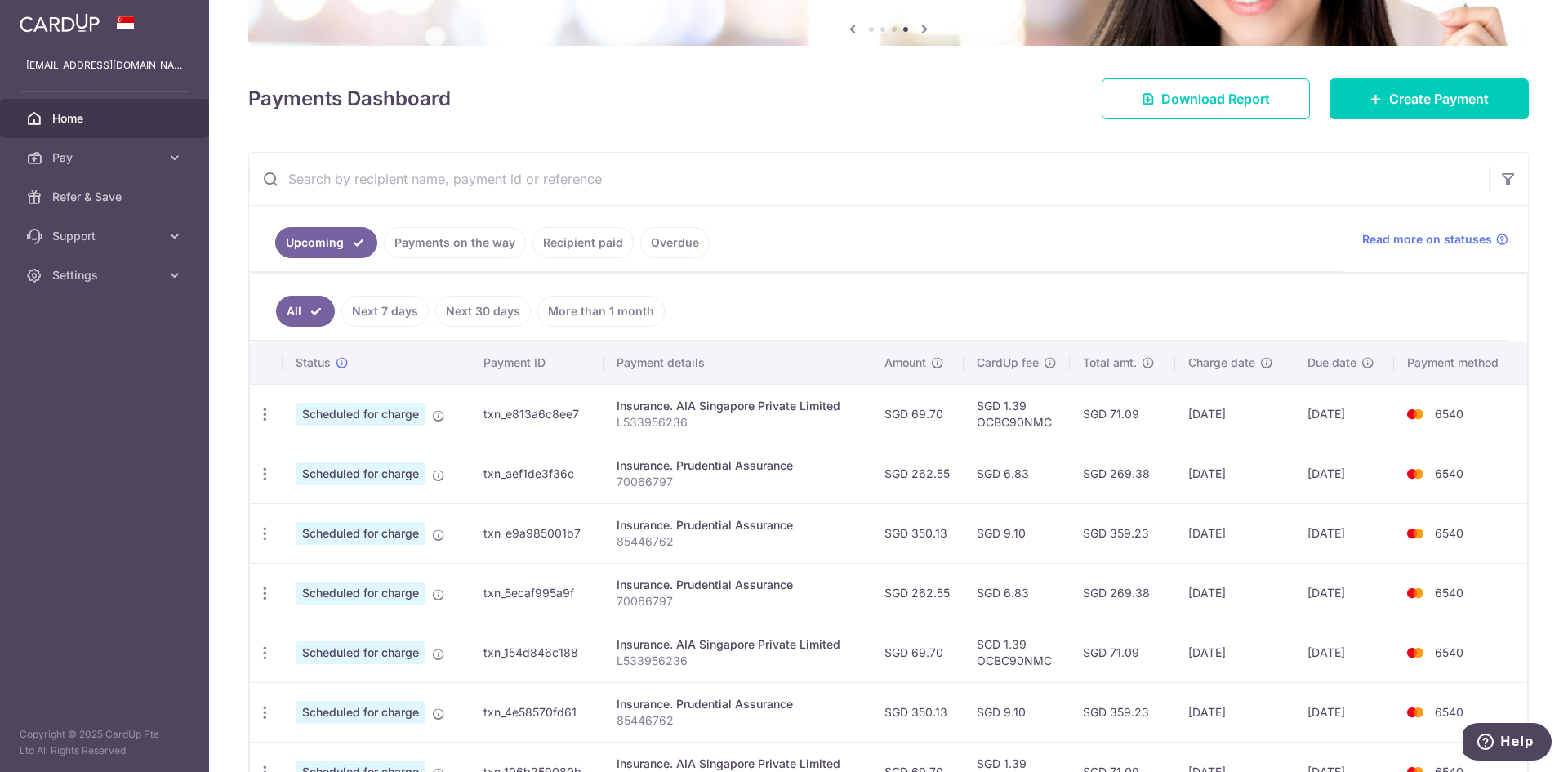
click at [441, 180] on input "text" at bounding box center [869, 179] width 1239 height 52
paste input "85446762"
type input "85446762"
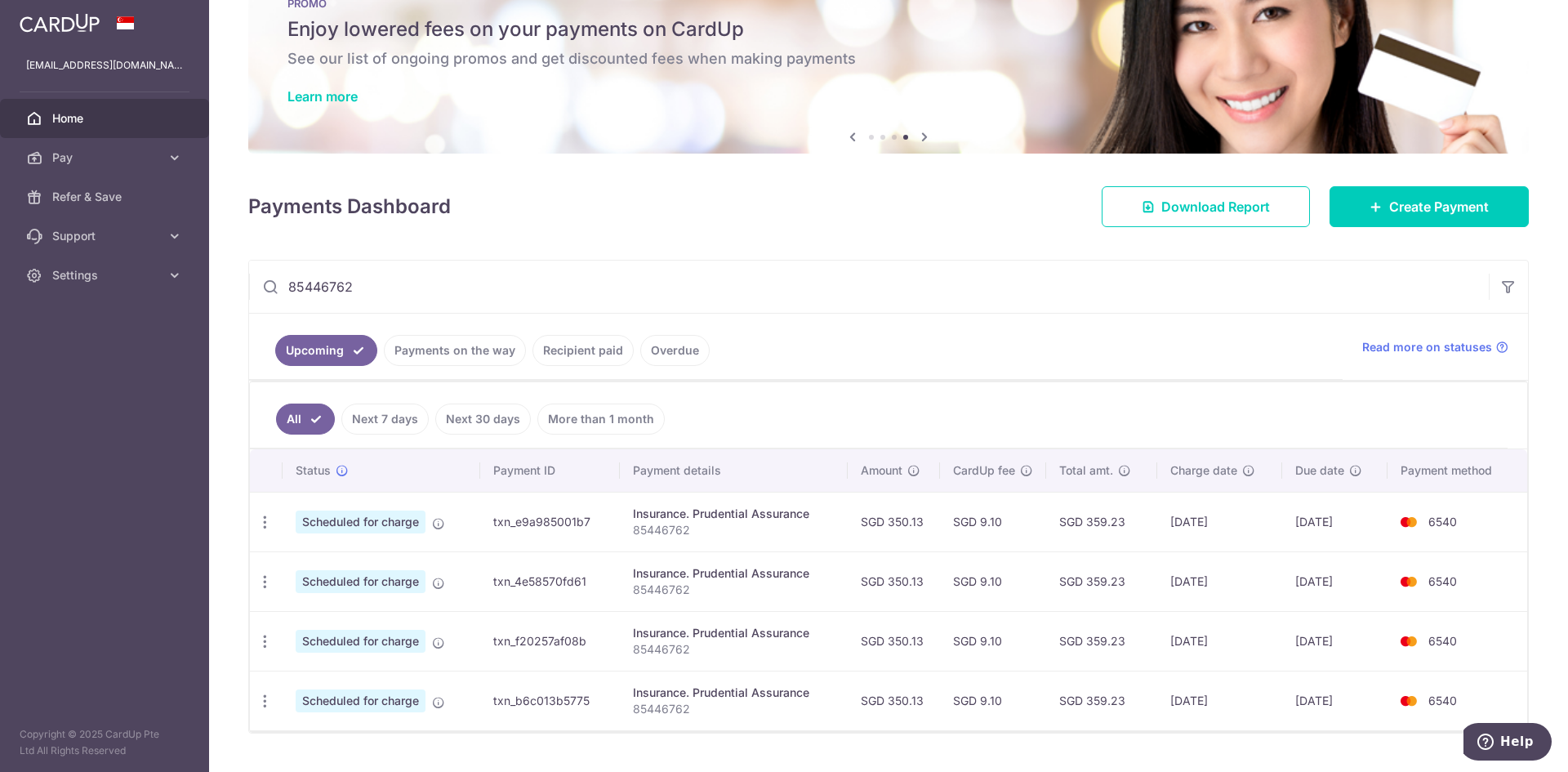
scroll to position [81, 0]
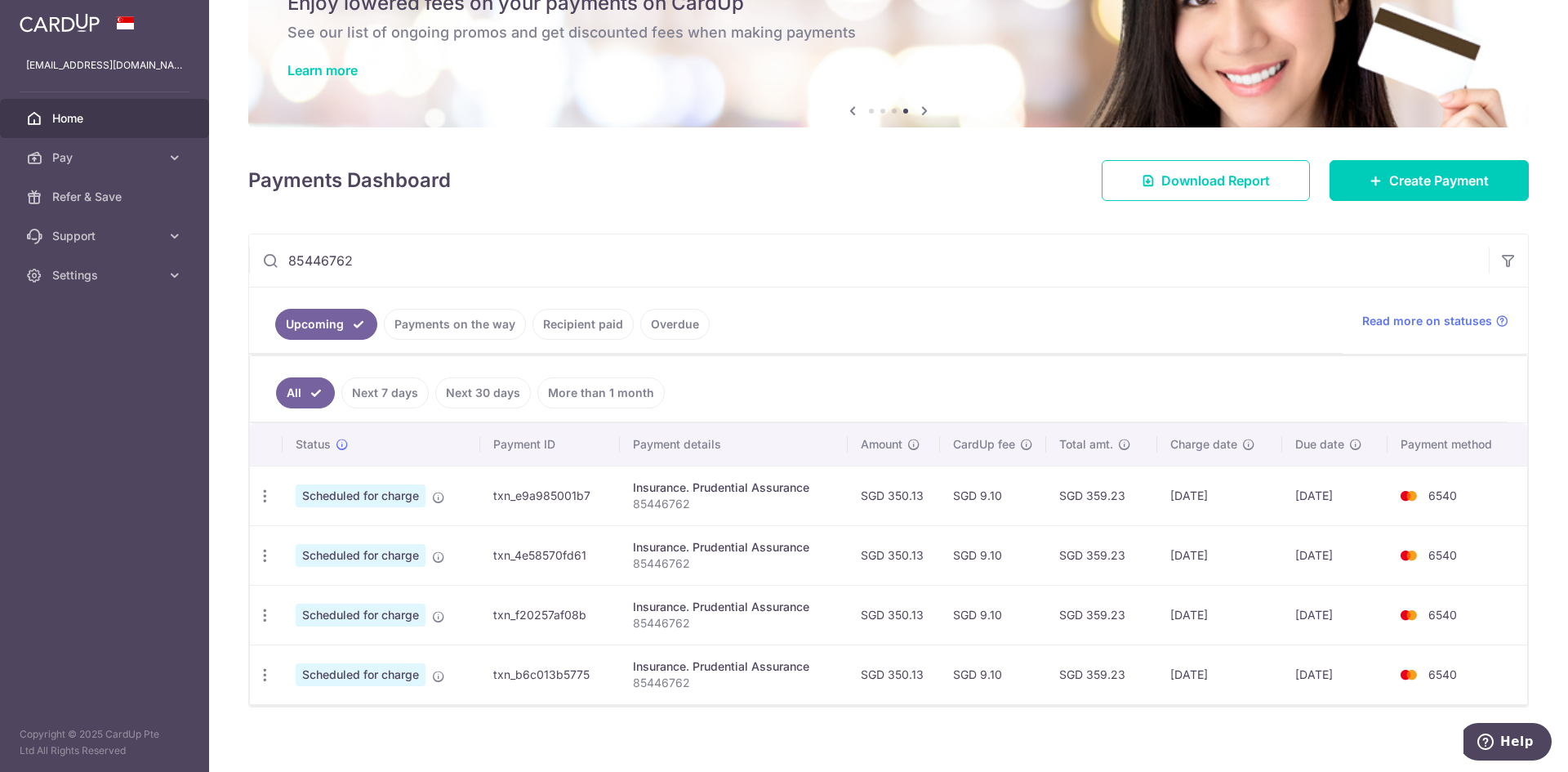
drag, startPoint x: 367, startPoint y: 265, endPoint x: 221, endPoint y: 240, distance: 148.1
click at [221, 240] on div "× Pause Schedule Pause all future payments in this series Pause just this one p…" at bounding box center [889, 386] width 1359 height 772
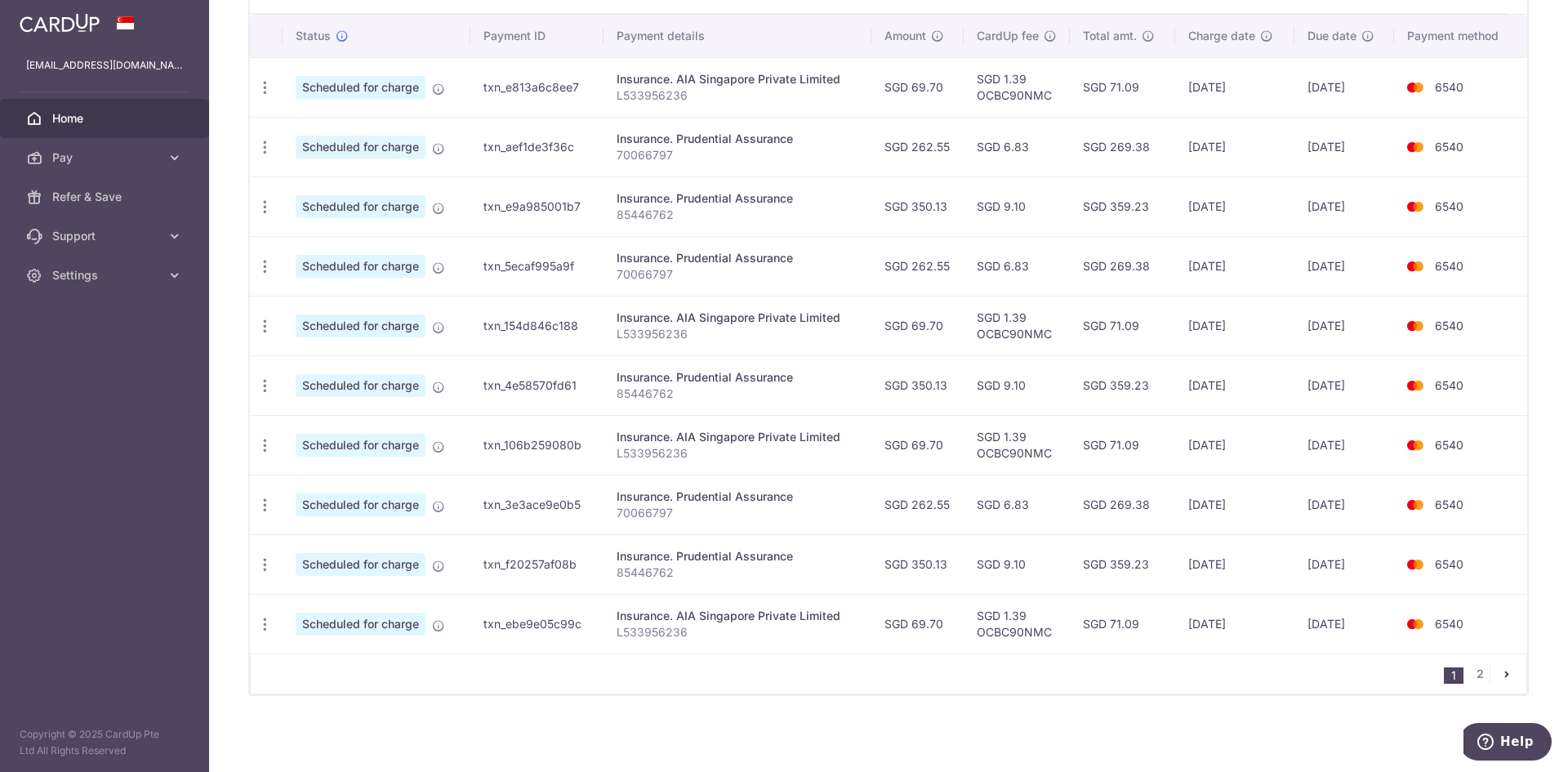
scroll to position [491, 0]
click at [1475, 678] on link "2" at bounding box center [1479, 672] width 20 height 20
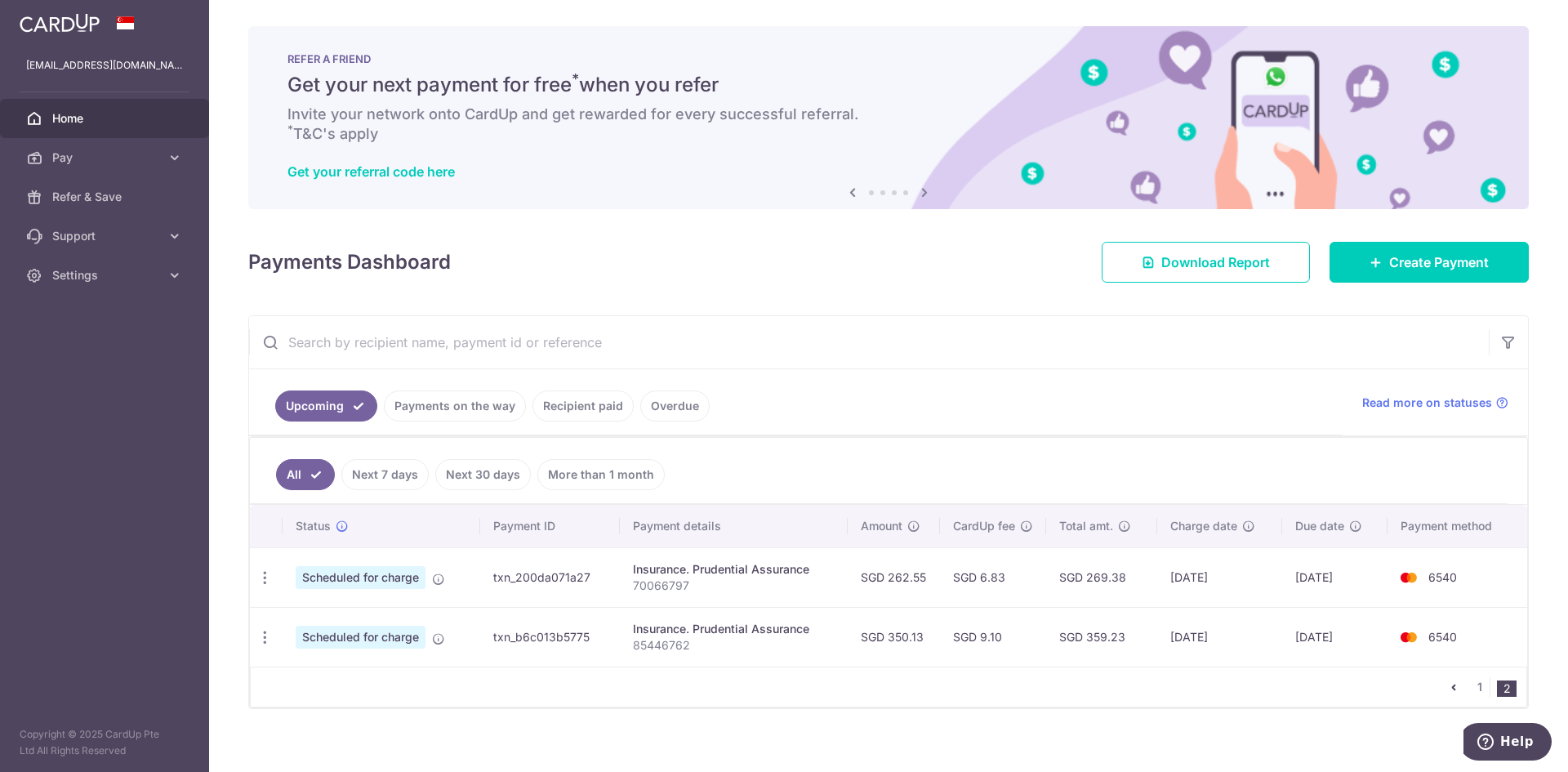
scroll to position [14, 0]
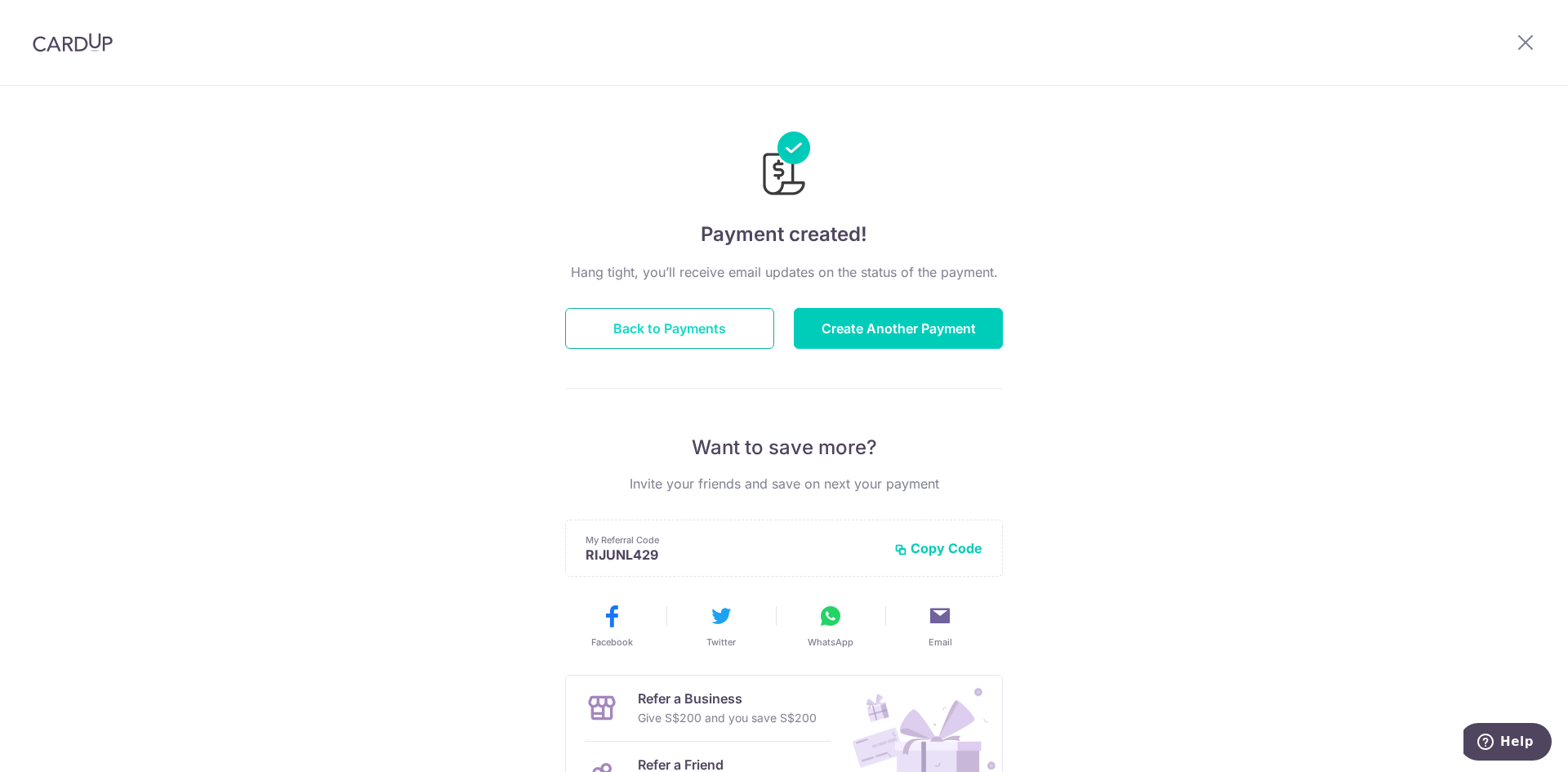
click at [697, 323] on button "Back to Payments" at bounding box center [669, 329] width 209 height 41
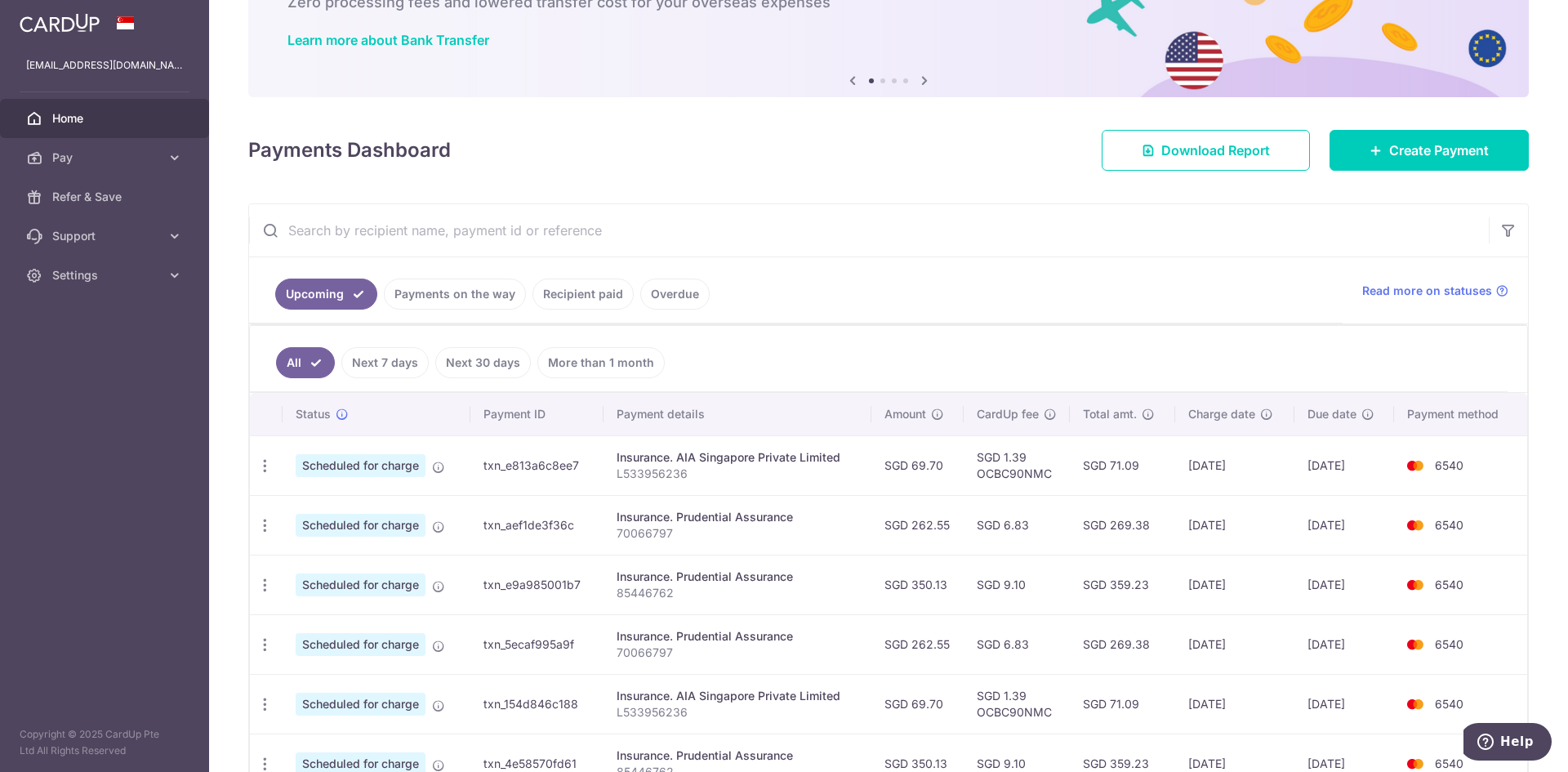
scroll to position [82, 0]
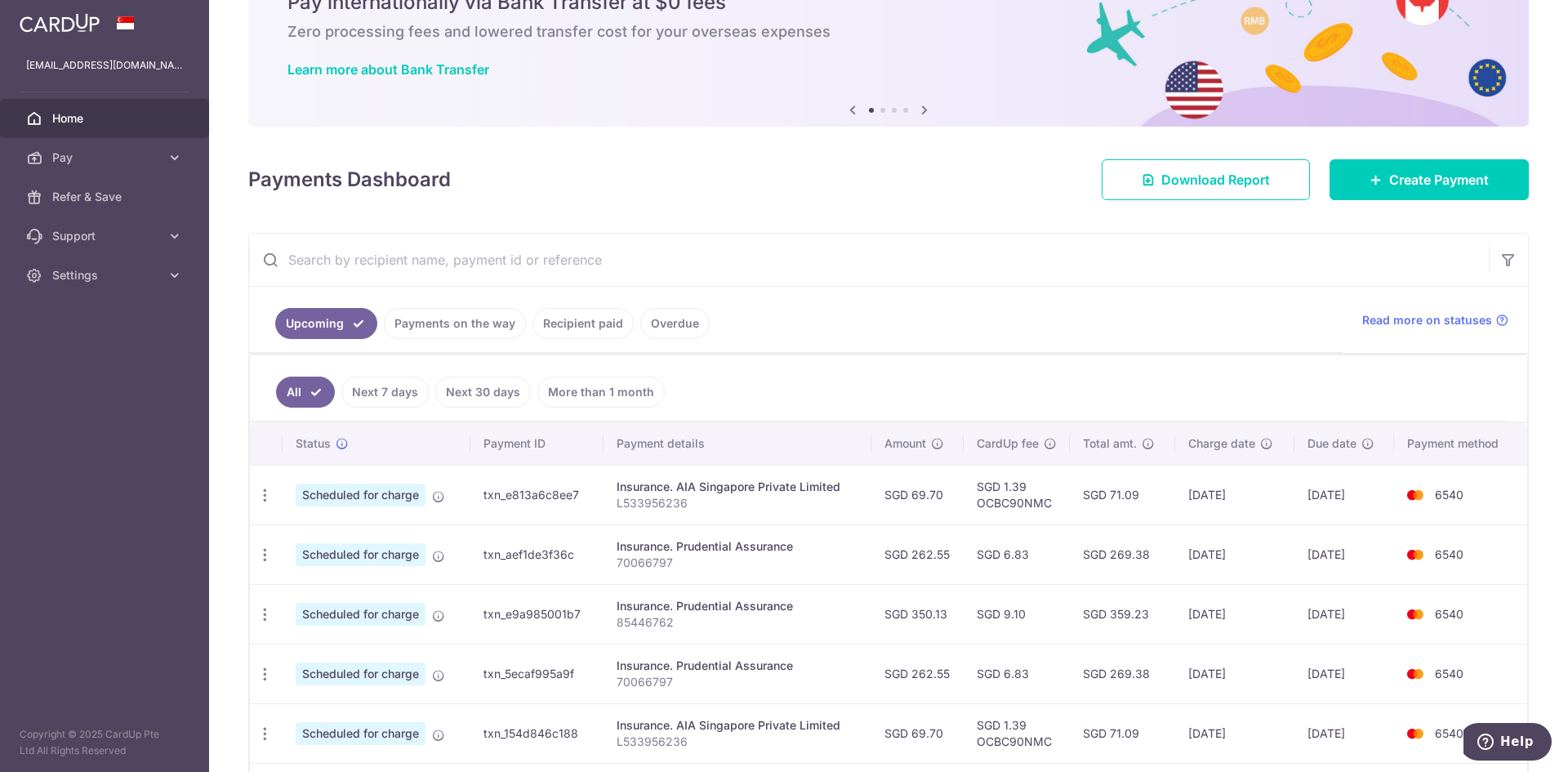
click at [592, 333] on link "Recipient paid" at bounding box center [582, 323] width 101 height 31
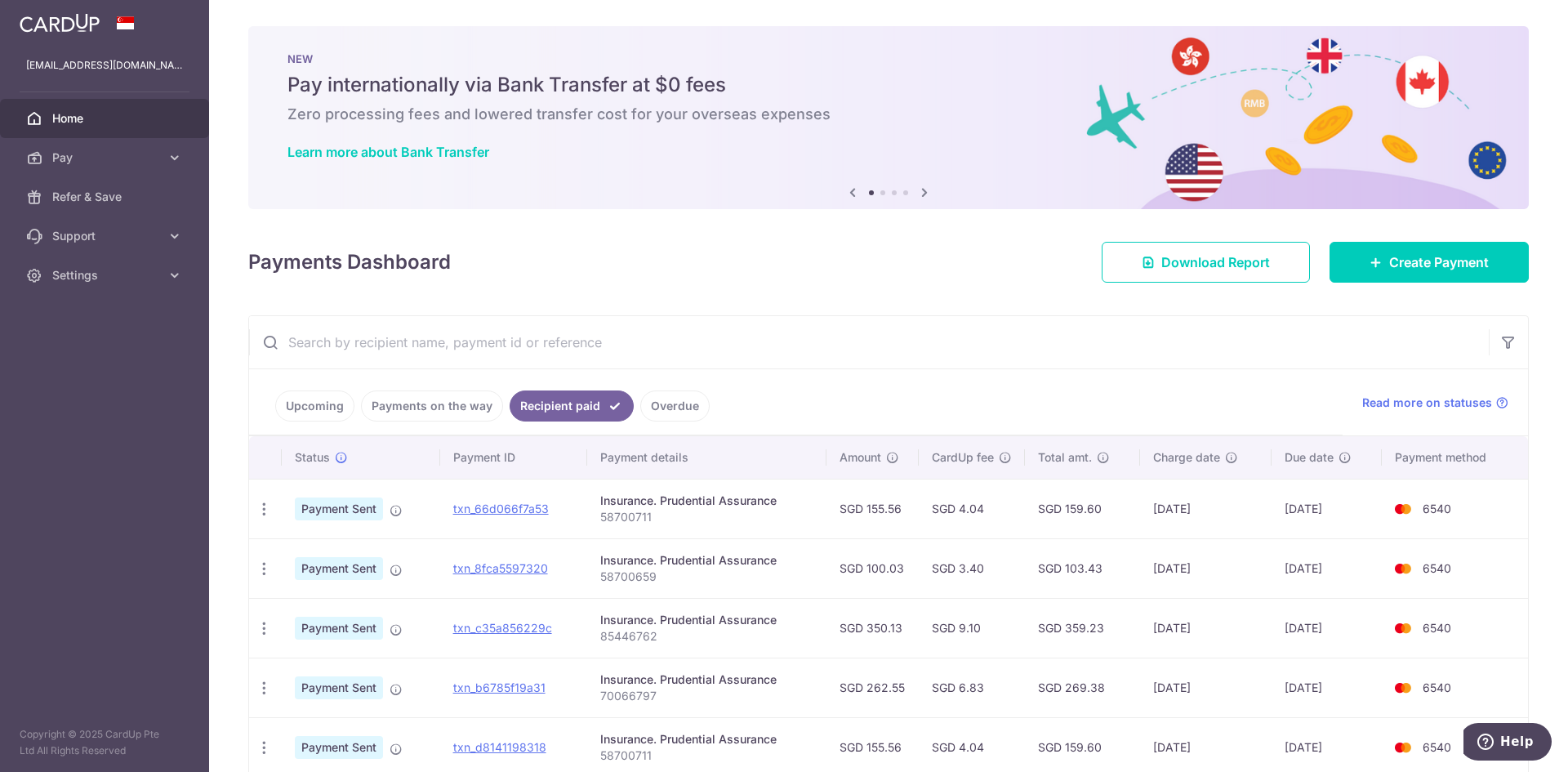
scroll to position [81, 0]
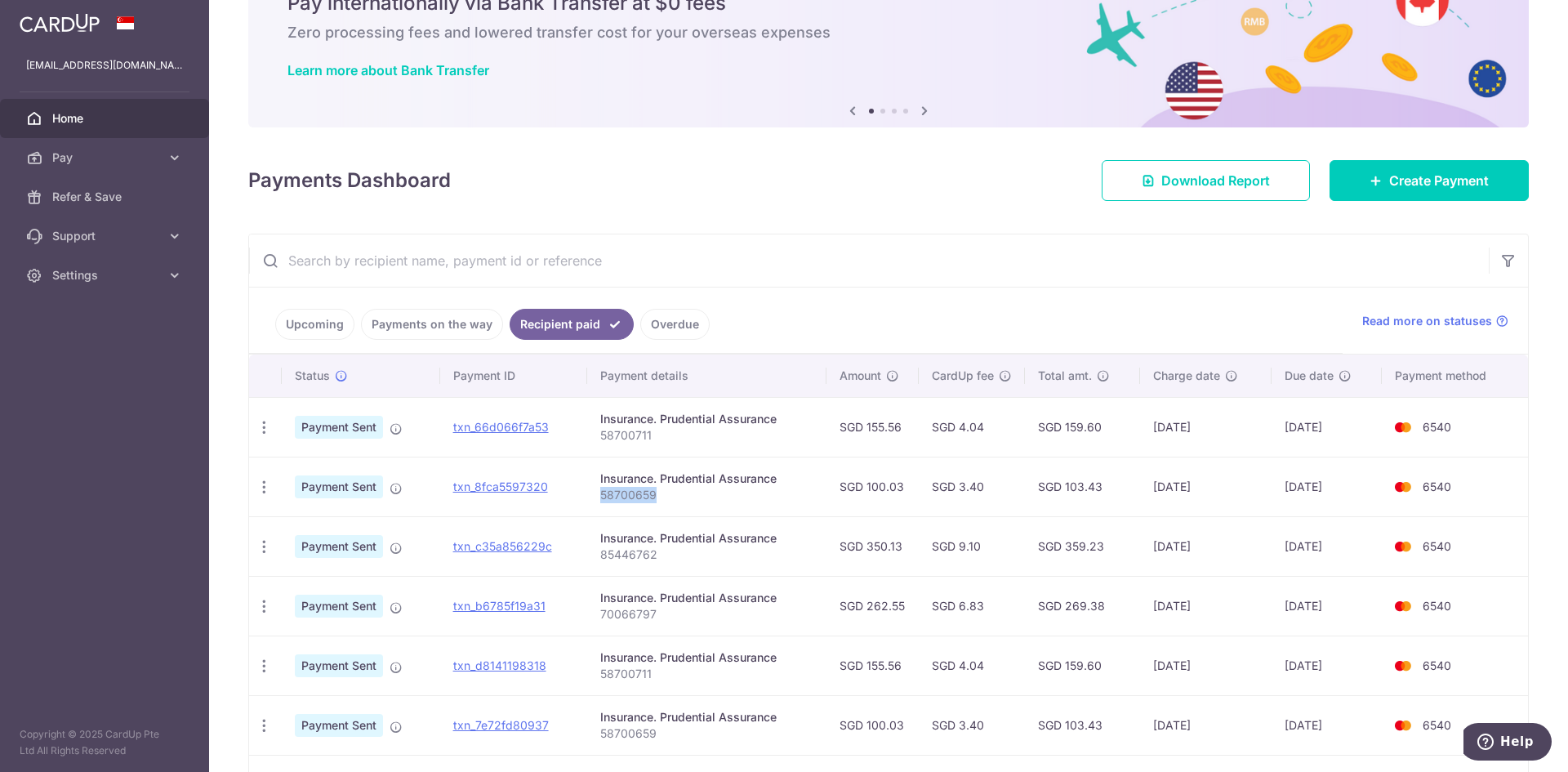
drag, startPoint x: 602, startPoint y: 495, endPoint x: 656, endPoint y: 491, distance: 54.1
click at [656, 491] on p "58700659" at bounding box center [707, 494] width 213 height 16
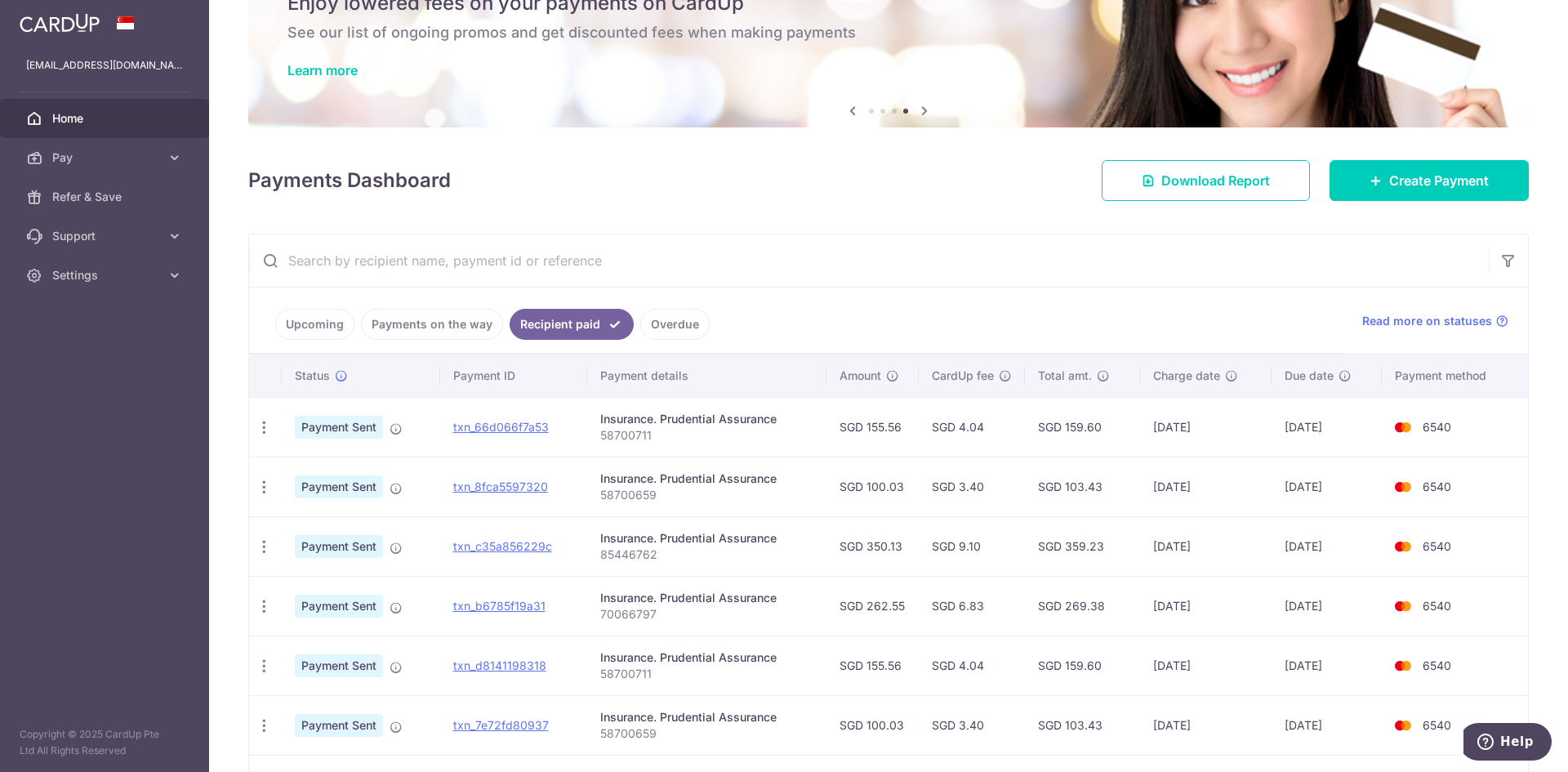
click at [623, 435] on p "58700711" at bounding box center [707, 435] width 213 height 16
drag, startPoint x: 597, startPoint y: 441, endPoint x: 649, endPoint y: 437, distance: 52.2
click at [649, 437] on td "Insurance. Prudential Assurance 58700711" at bounding box center [707, 427] width 239 height 60
copy p "58700711"
click at [542, 263] on input "text" at bounding box center [869, 260] width 1239 height 52
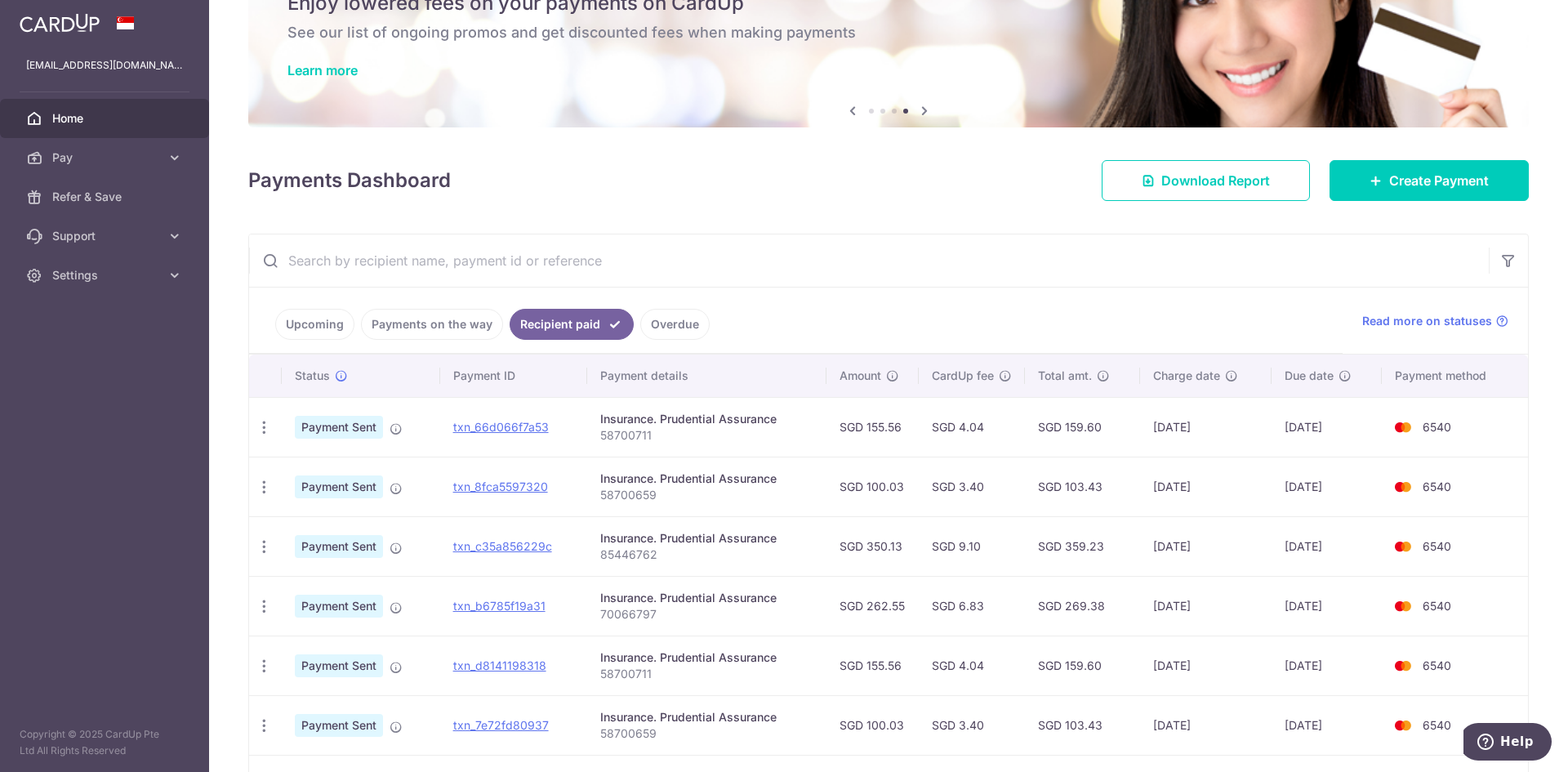
paste input "58700711"
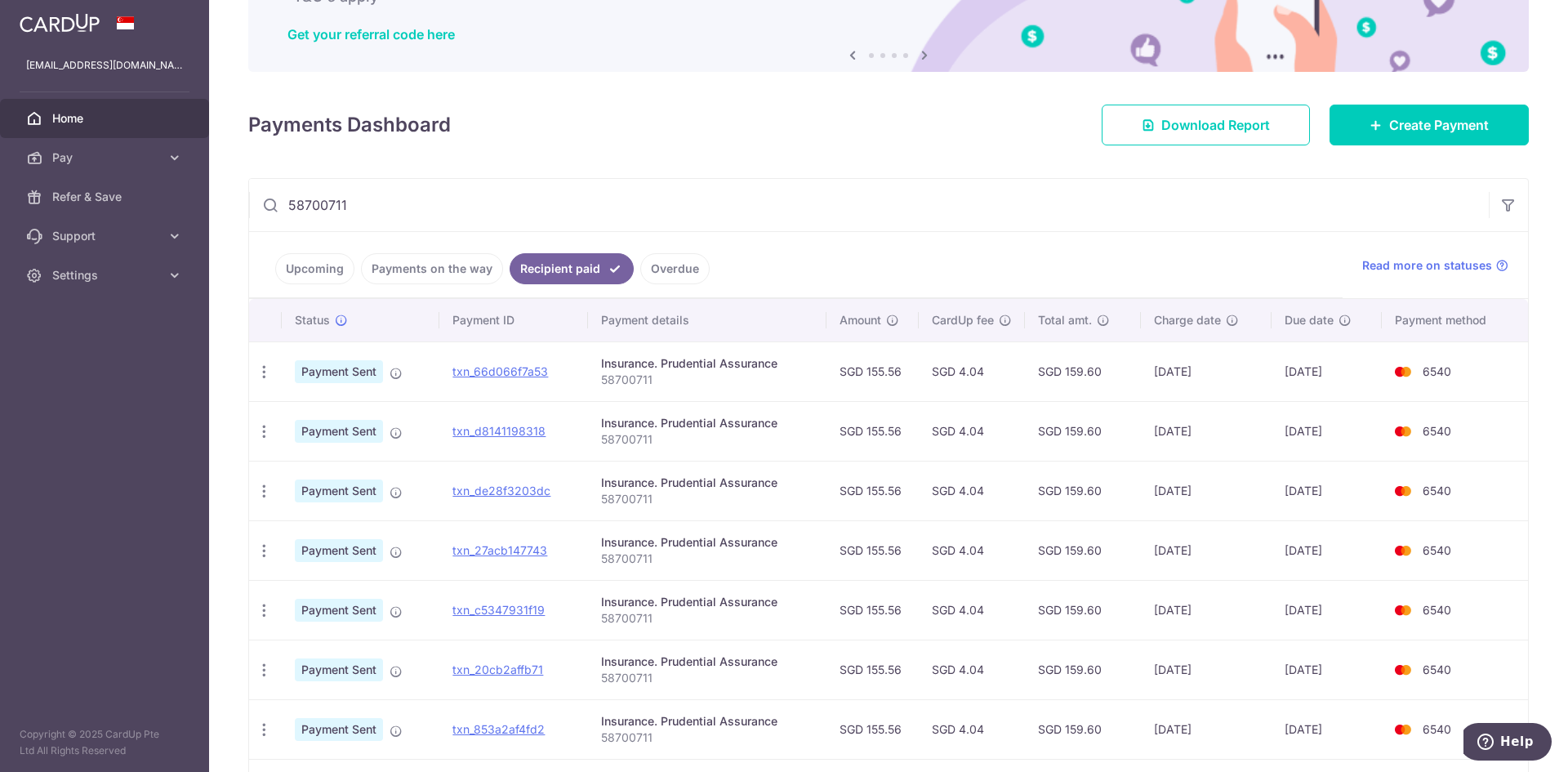
scroll to position [94, 0]
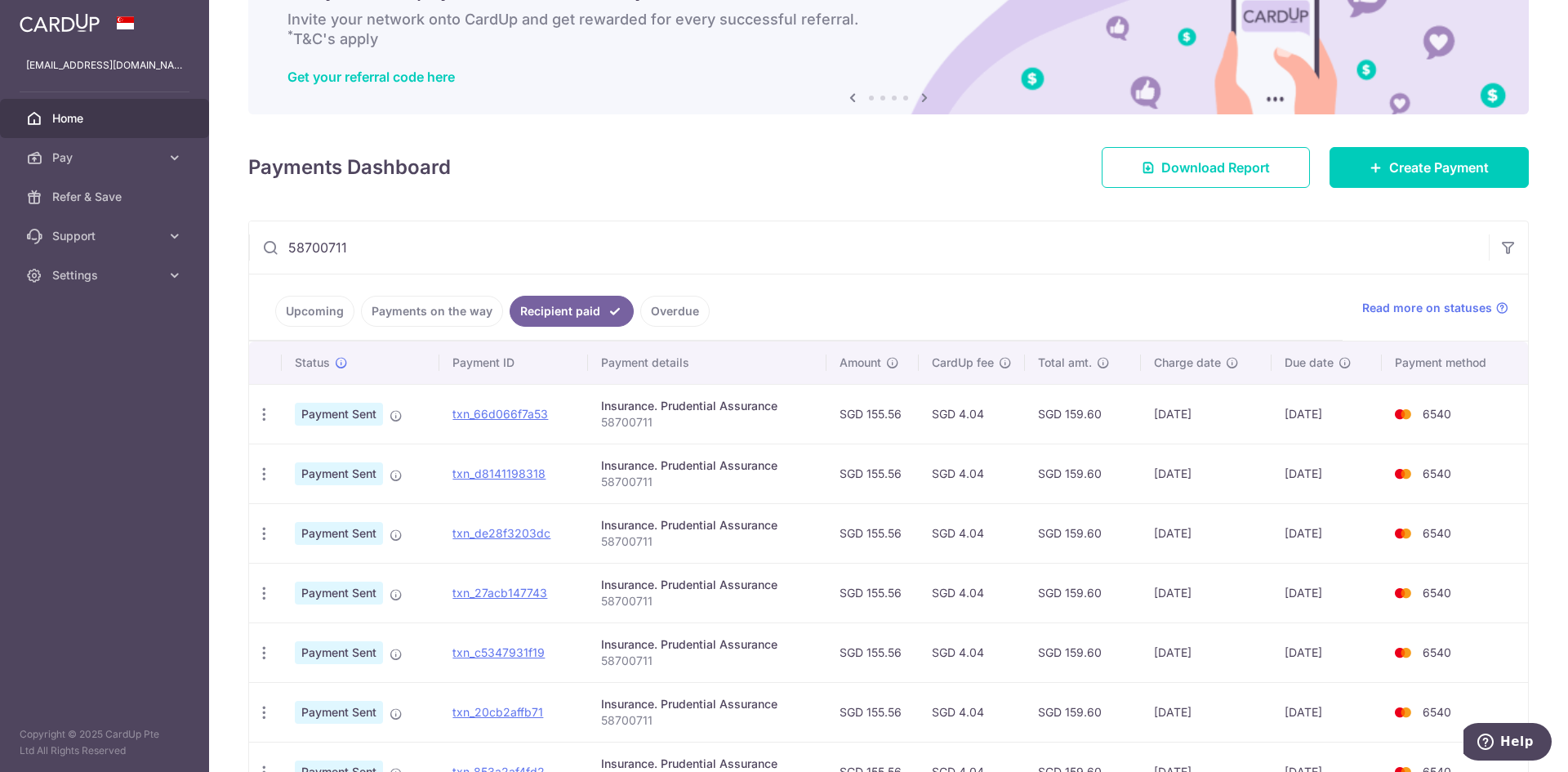
type input "58700711"
click at [301, 316] on link "Upcoming" at bounding box center [315, 311] width 79 height 31
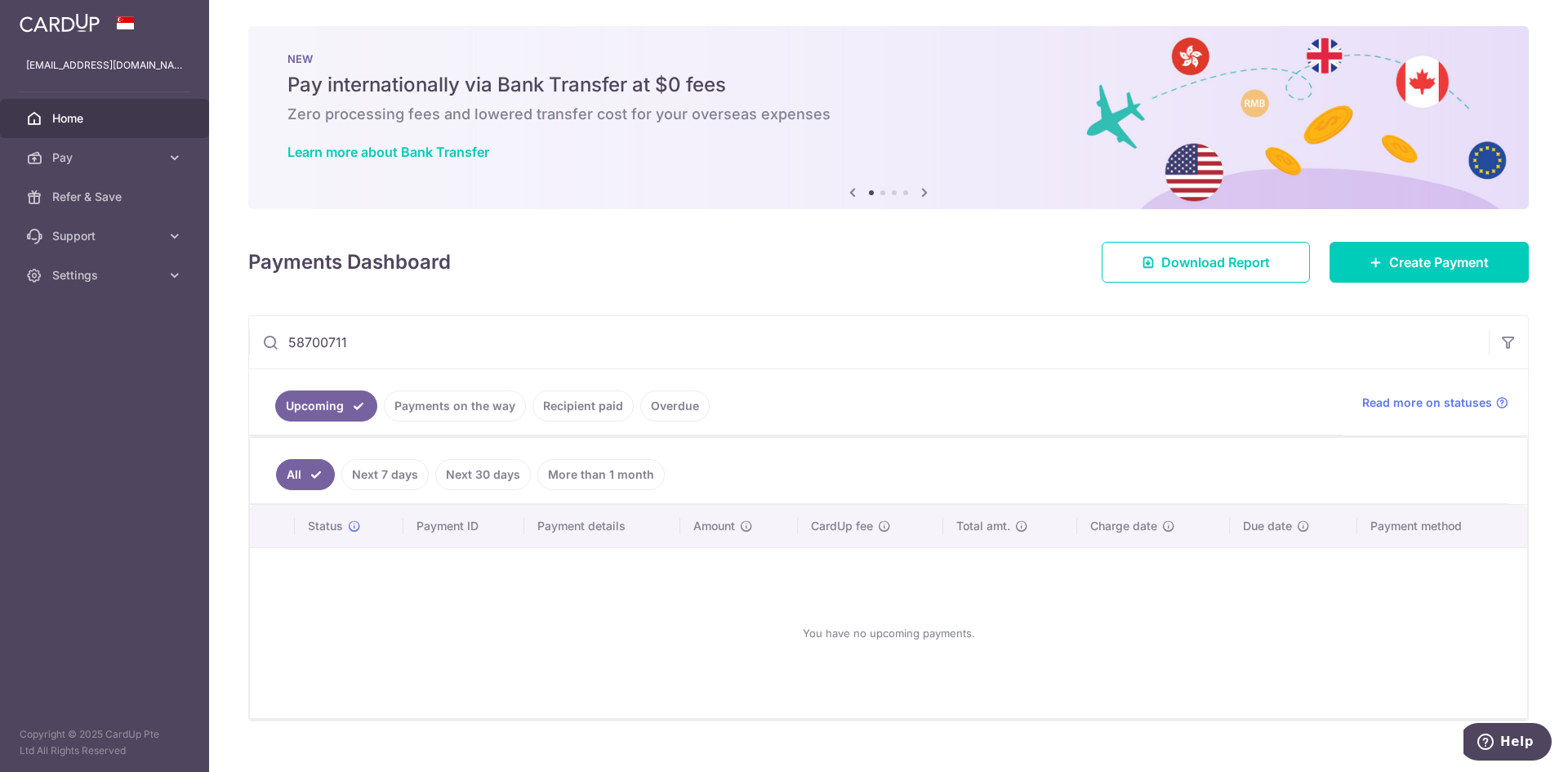
click at [474, 415] on link "Payments on the way" at bounding box center [455, 405] width 142 height 31
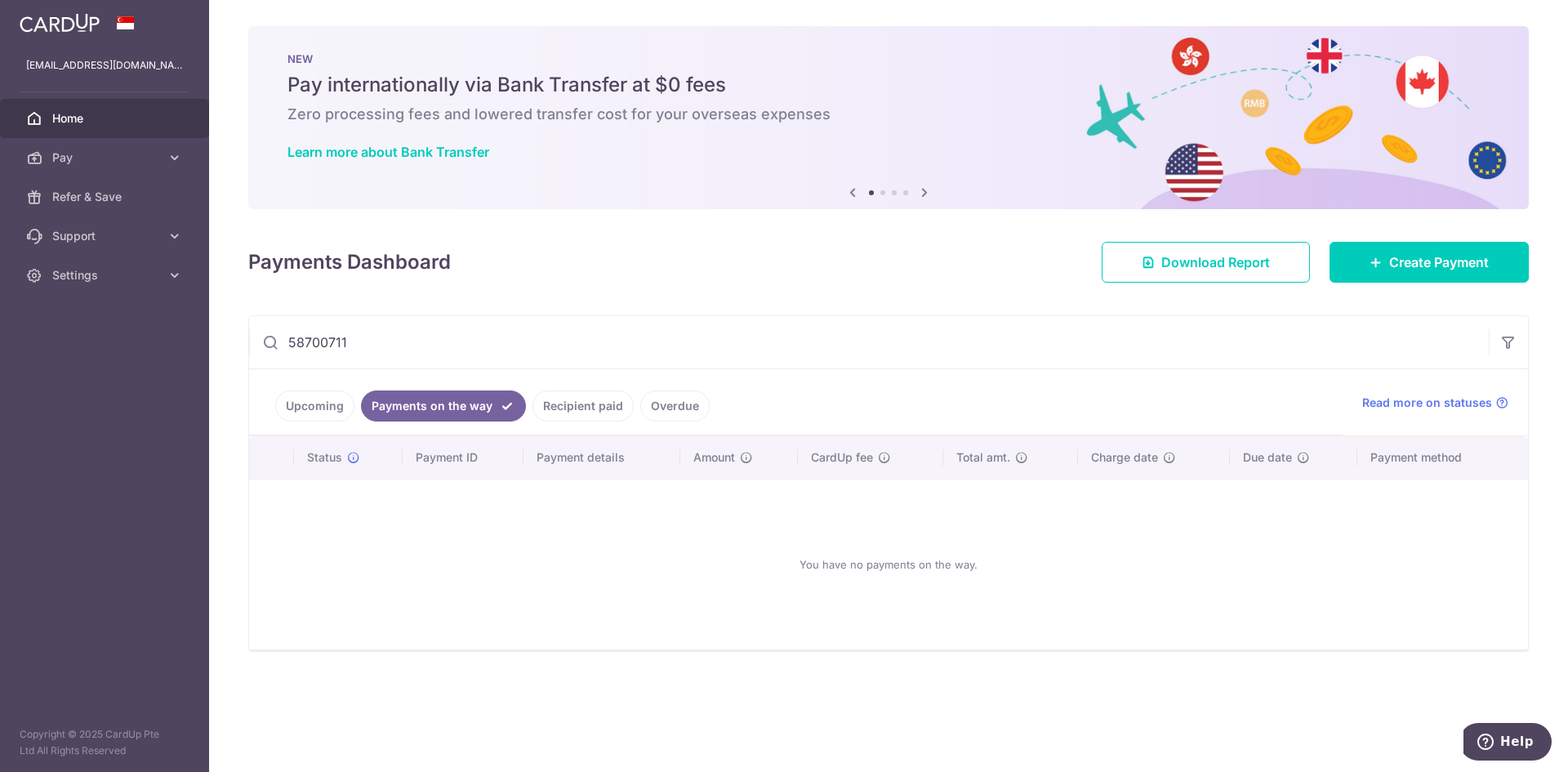
click at [308, 409] on link "Upcoming" at bounding box center [315, 405] width 79 height 31
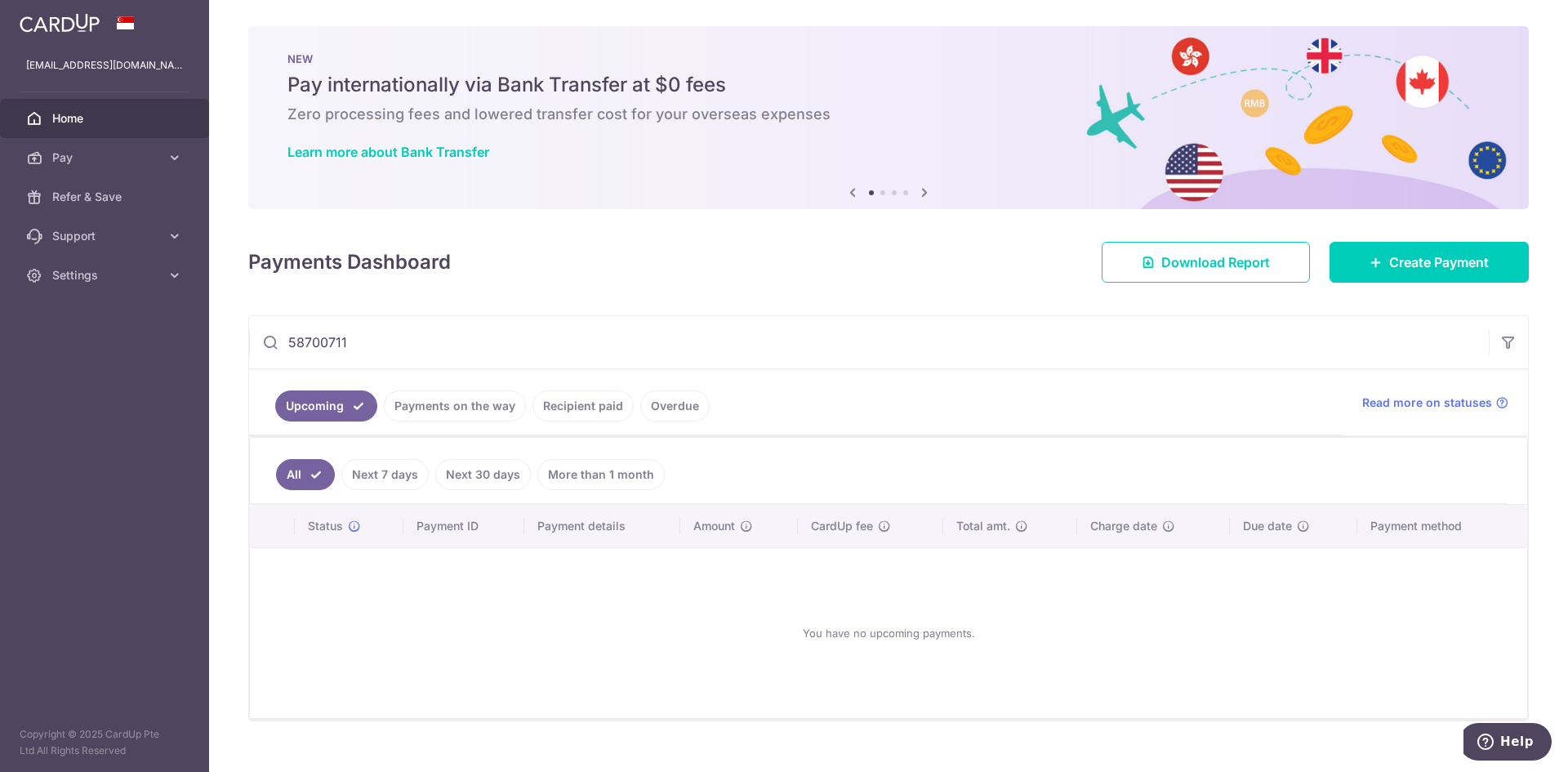
drag, startPoint x: 282, startPoint y: 314, endPoint x: 378, endPoint y: 285, distance: 100.3
click at [281, 314] on div "× Pause Schedule Pause all future payments in this series Pause just this one p…" at bounding box center [889, 386] width 1359 height 772
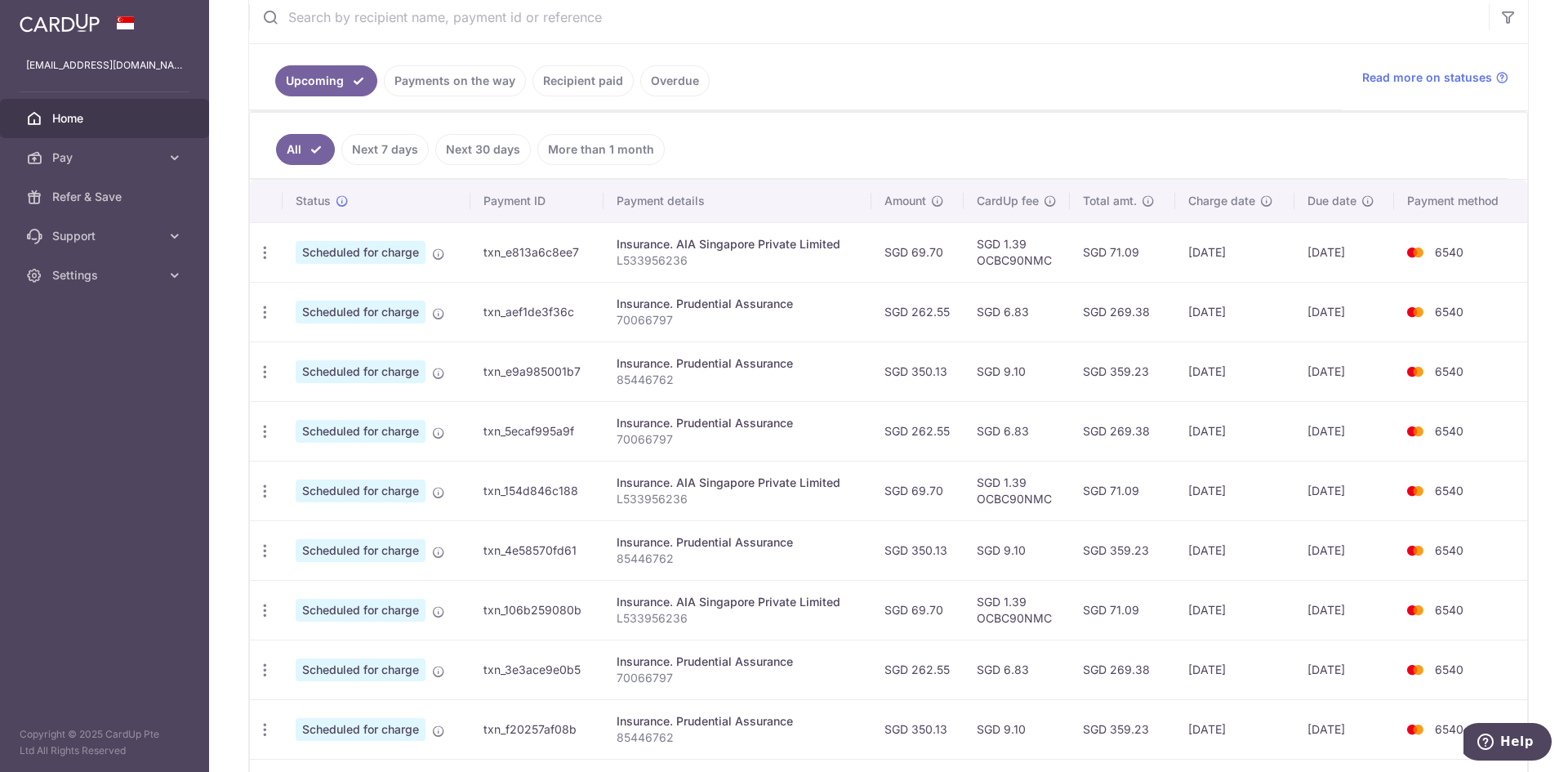
scroll to position [327, 0]
drag, startPoint x: 669, startPoint y: 322, endPoint x: 617, endPoint y: 322, distance: 52.0
click at [617, 322] on p "70066797" at bounding box center [737, 317] width 242 height 16
copy p "70066797"
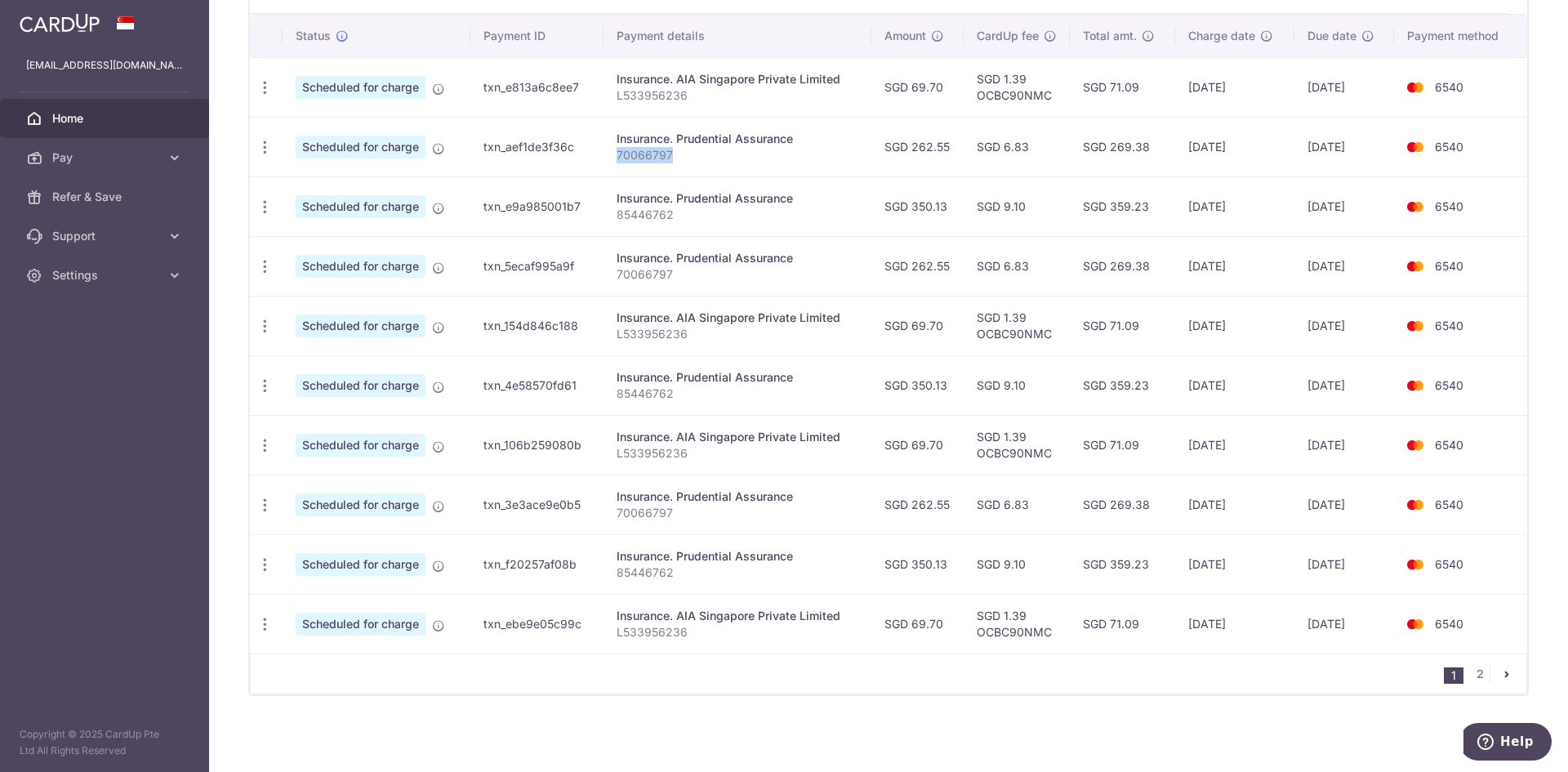
scroll to position [491, 0]
drag, startPoint x: 667, startPoint y: 574, endPoint x: 611, endPoint y: 567, distance: 56.4
click at [611, 567] on td "Insurance. Prudential Assurance 85446762" at bounding box center [737, 563] width 268 height 60
click at [671, 565] on p "85446762" at bounding box center [737, 571] width 242 height 16
click at [670, 571] on p "85446762" at bounding box center [737, 571] width 242 height 16
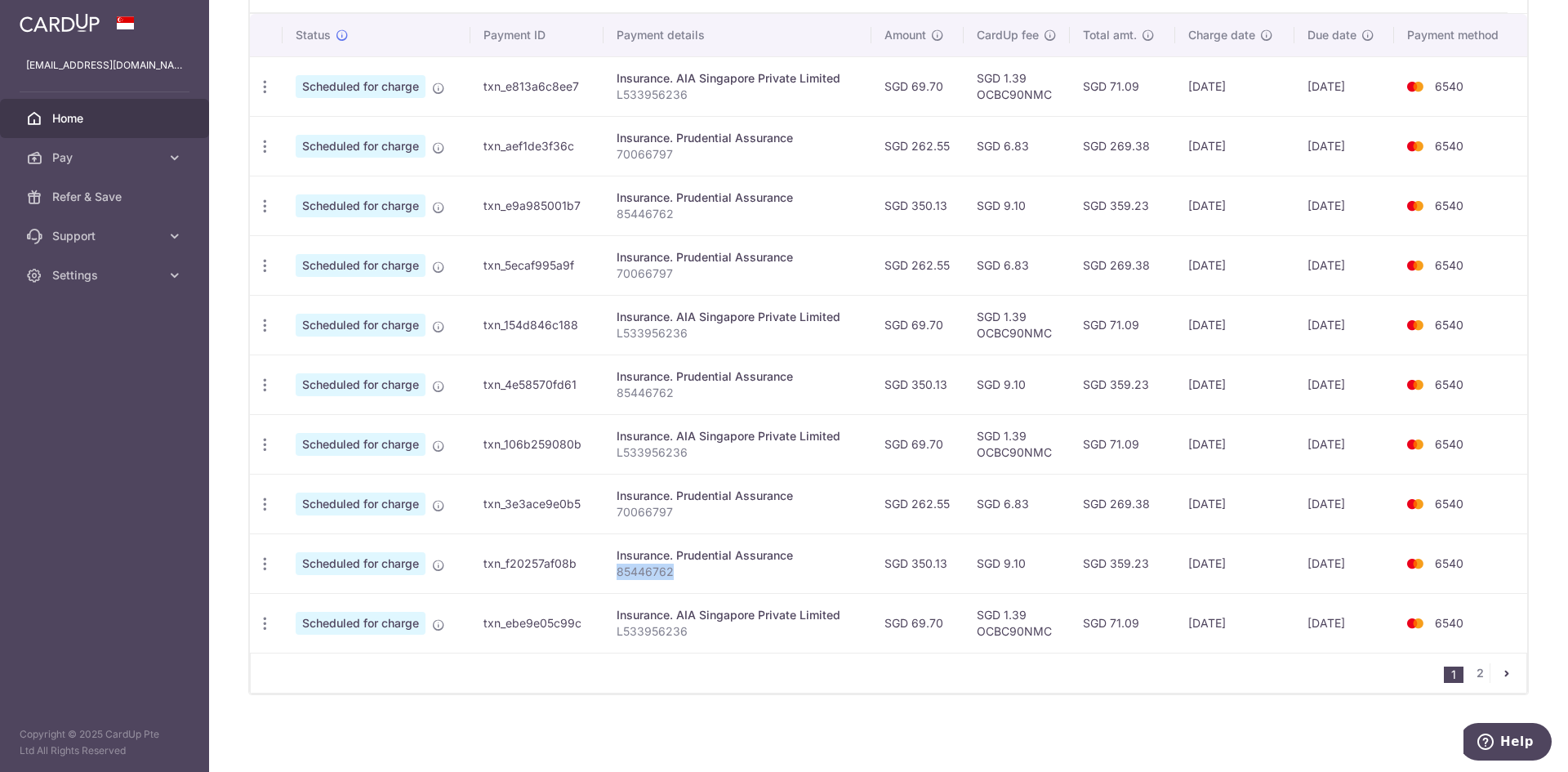
drag, startPoint x: 671, startPoint y: 573, endPoint x: 613, endPoint y: 572, distance: 58.0
click at [613, 572] on td "Insurance. Prudential Assurance 85446762" at bounding box center [737, 563] width 268 height 60
copy p "85446762"
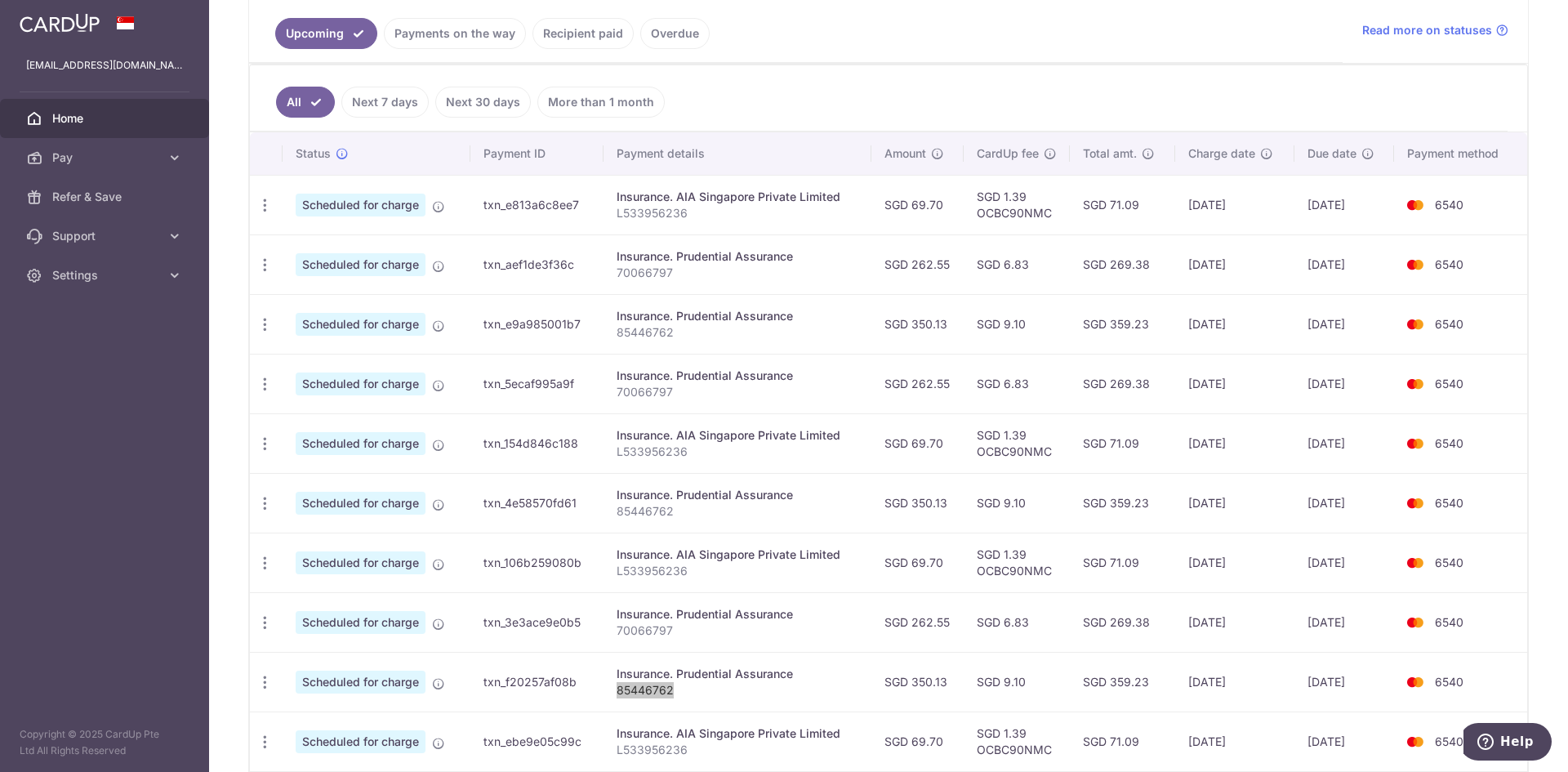
scroll to position [246, 0]
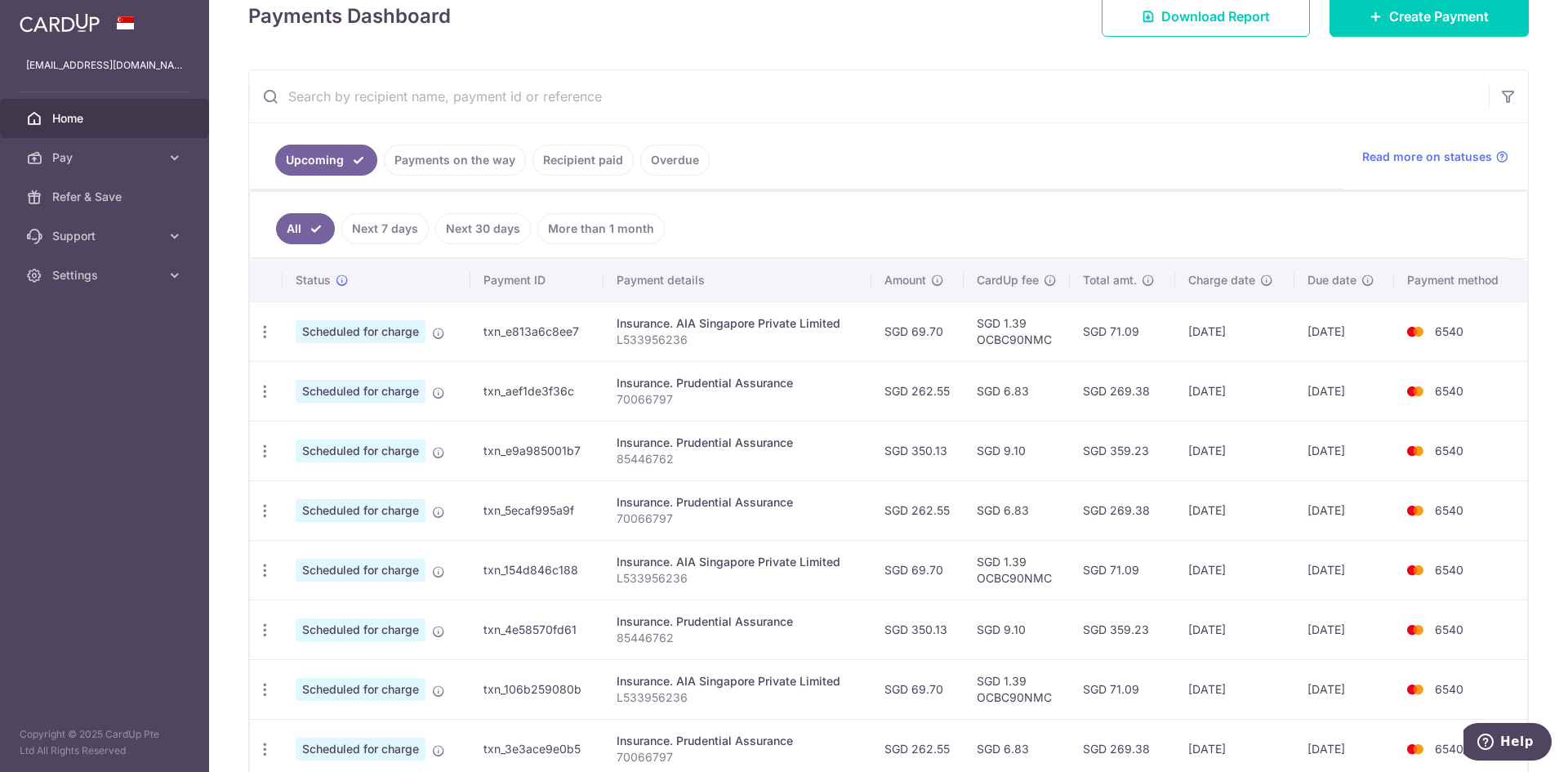
drag, startPoint x: 998, startPoint y: 120, endPoint x: 745, endPoint y: 133, distance: 253.3
click at [999, 120] on input "text" at bounding box center [869, 96] width 1239 height 52
click at [567, 163] on link "Recipient paid" at bounding box center [582, 160] width 101 height 31
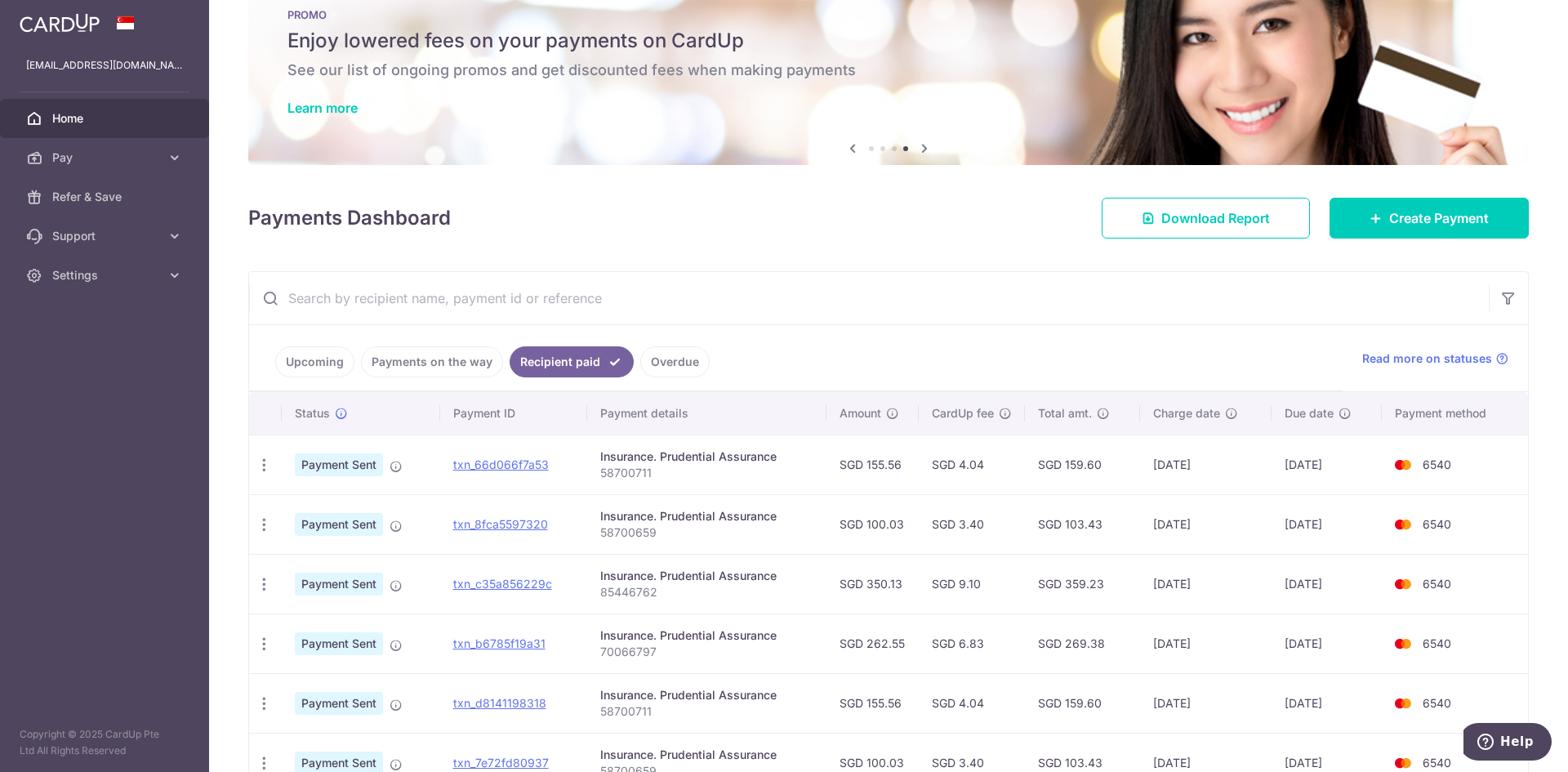
scroll to position [81, 0]
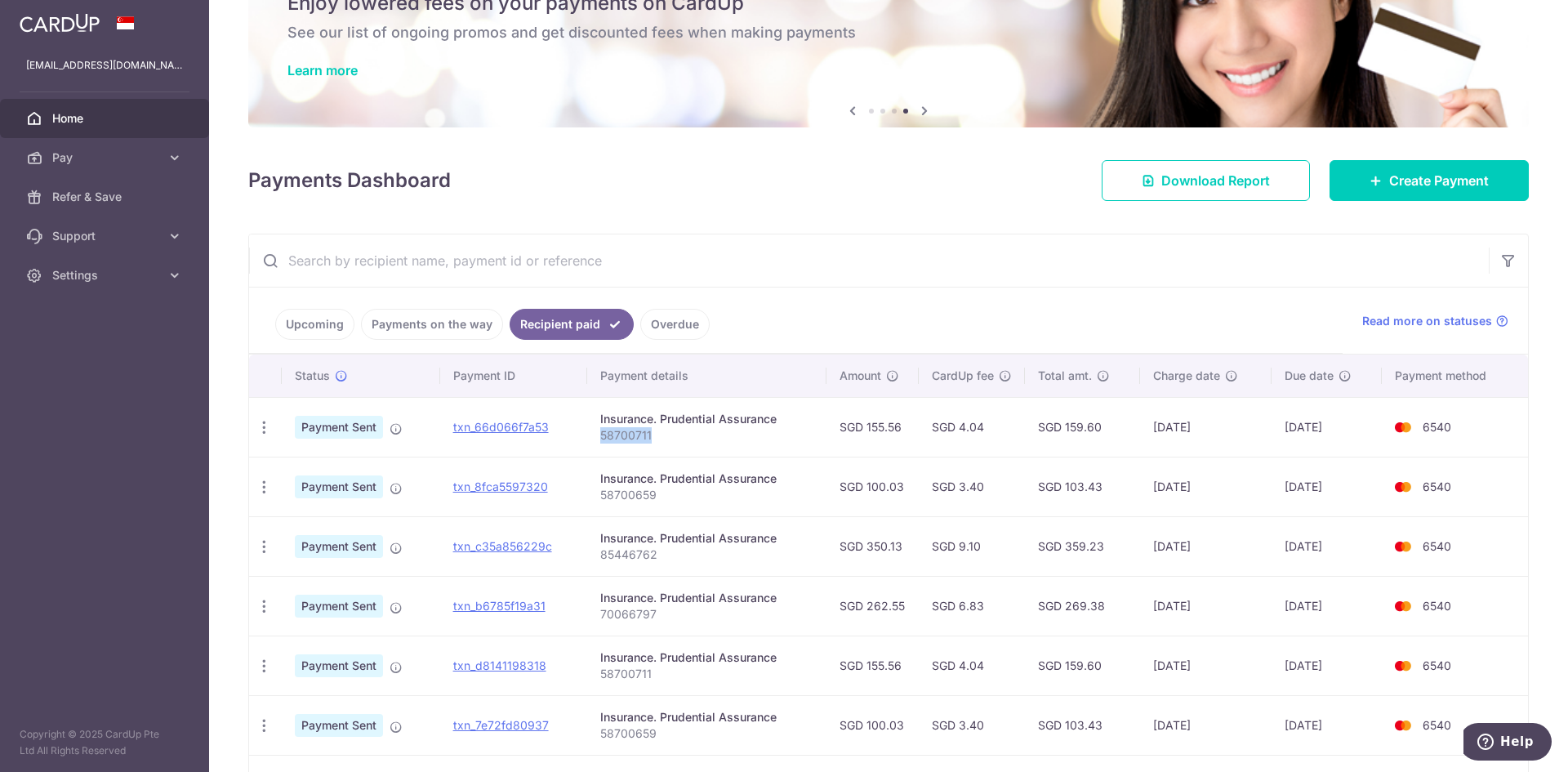
drag, startPoint x: 602, startPoint y: 433, endPoint x: 675, endPoint y: 436, distance: 73.1
click at [675, 436] on p "58700711" at bounding box center [707, 435] width 213 height 16
copy p "58700711"
click at [800, 287] on hr at bounding box center [889, 287] width 1279 height 1
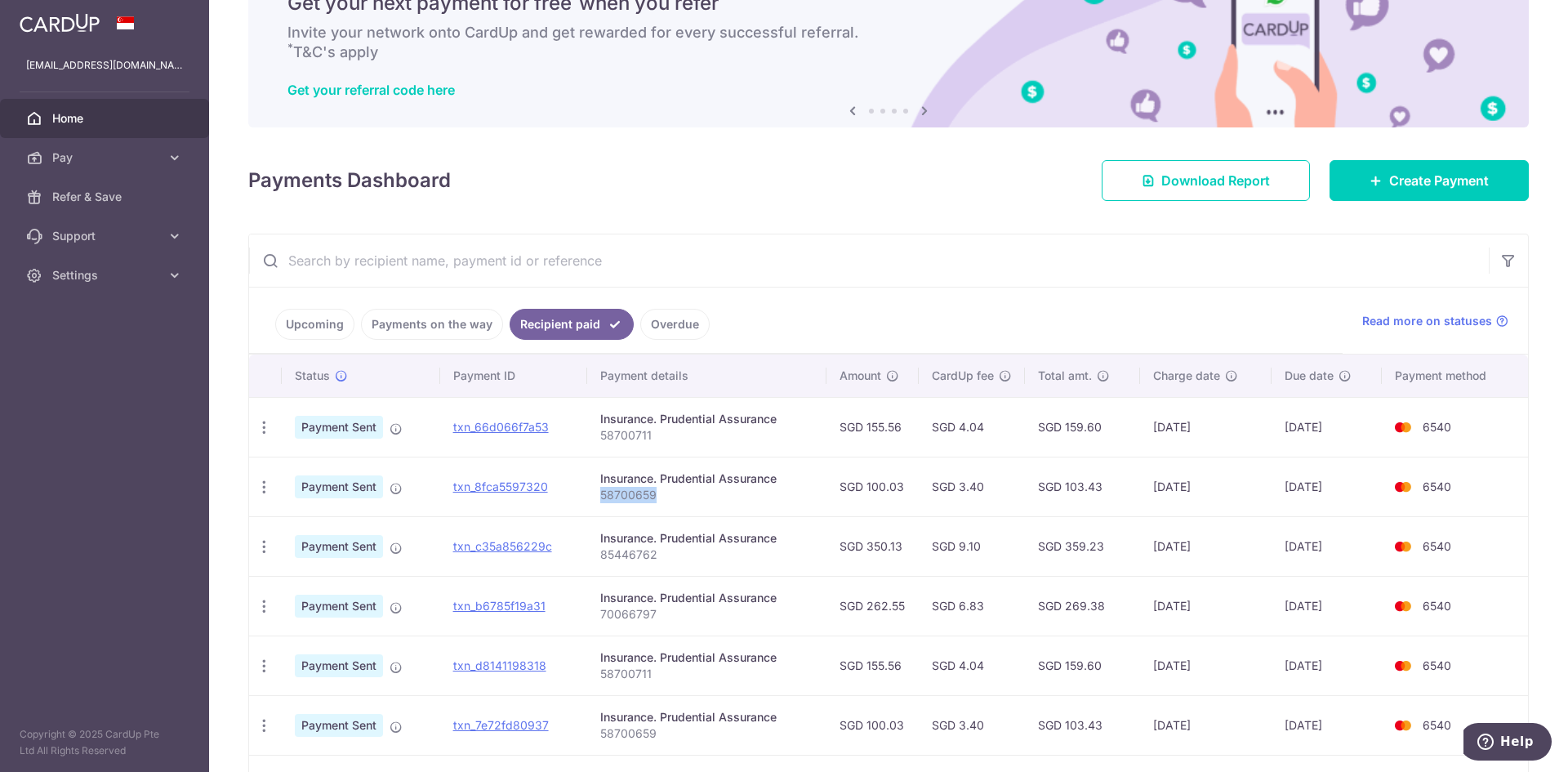
drag, startPoint x: 601, startPoint y: 491, endPoint x: 663, endPoint y: 497, distance: 62.3
click at [663, 497] on p "58700659" at bounding box center [707, 494] width 213 height 16
copy p "58700659"
click at [946, 325] on ul "Upcoming Payments on the way Recipient paid Overdue" at bounding box center [796, 320] width 1094 height 66
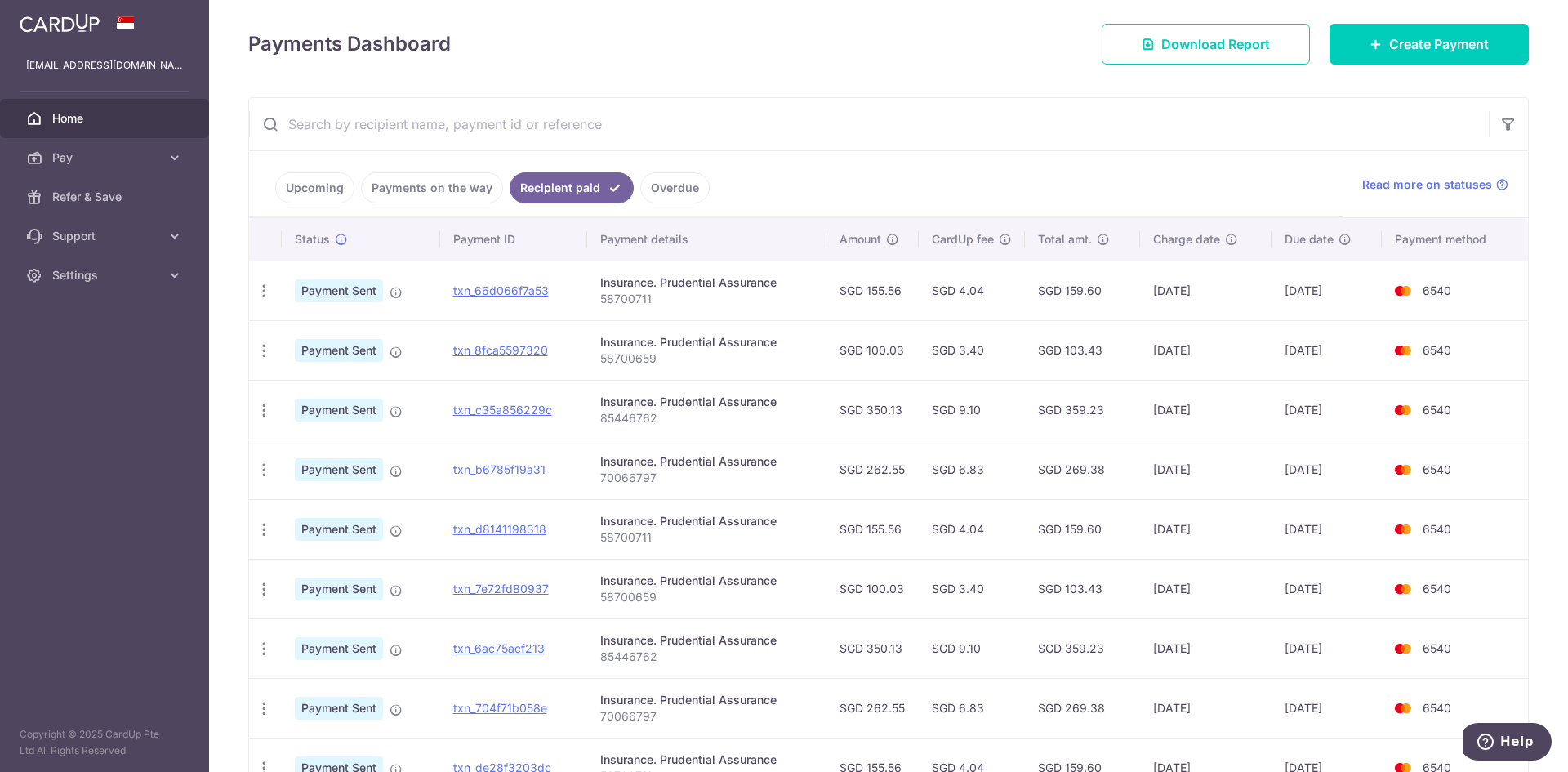
scroll to position [245, 0]
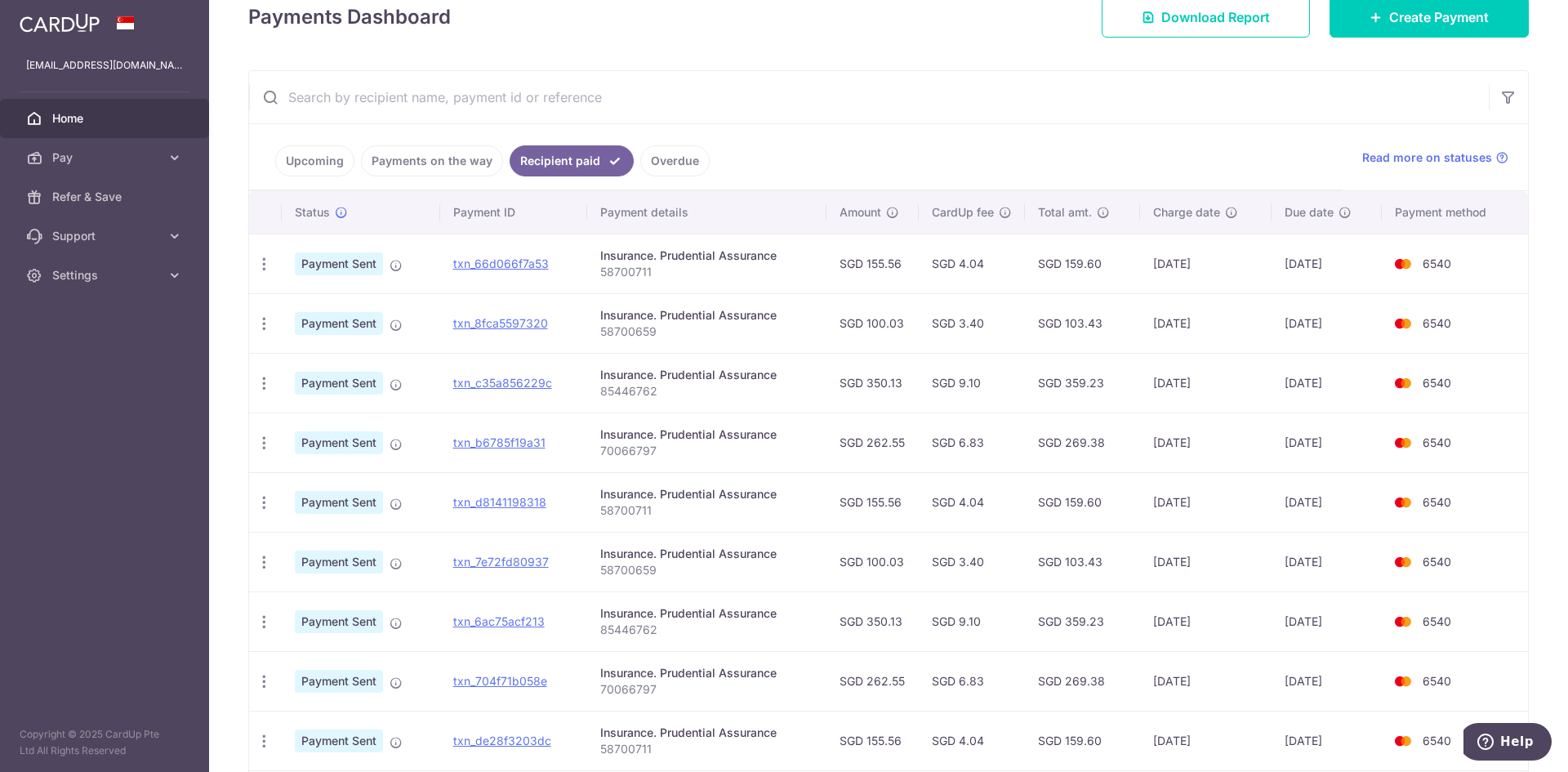
click at [317, 155] on link "Upcoming" at bounding box center [315, 161] width 79 height 31
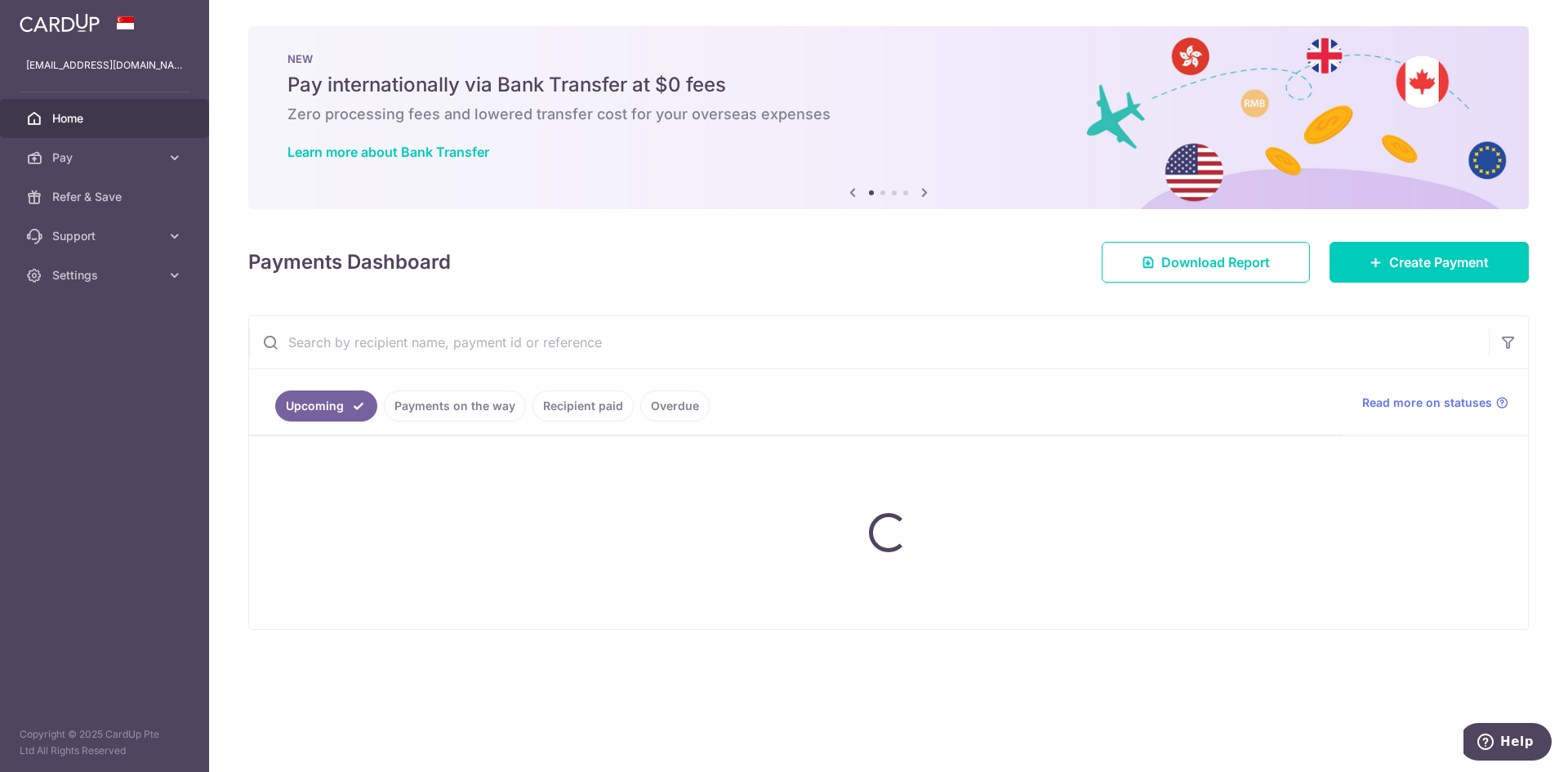
scroll to position [0, 0]
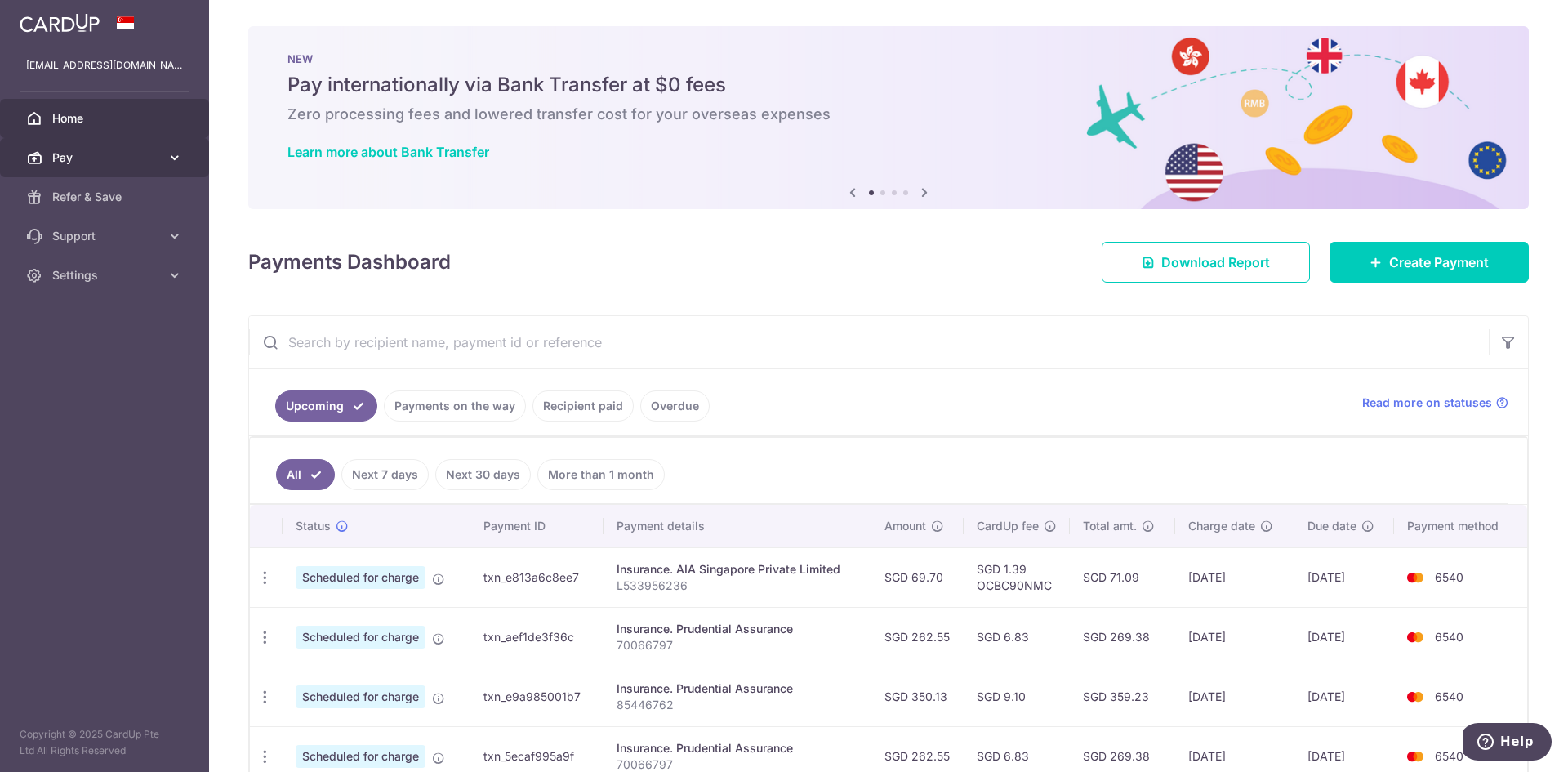
click at [152, 147] on link "Pay" at bounding box center [105, 158] width 209 height 39
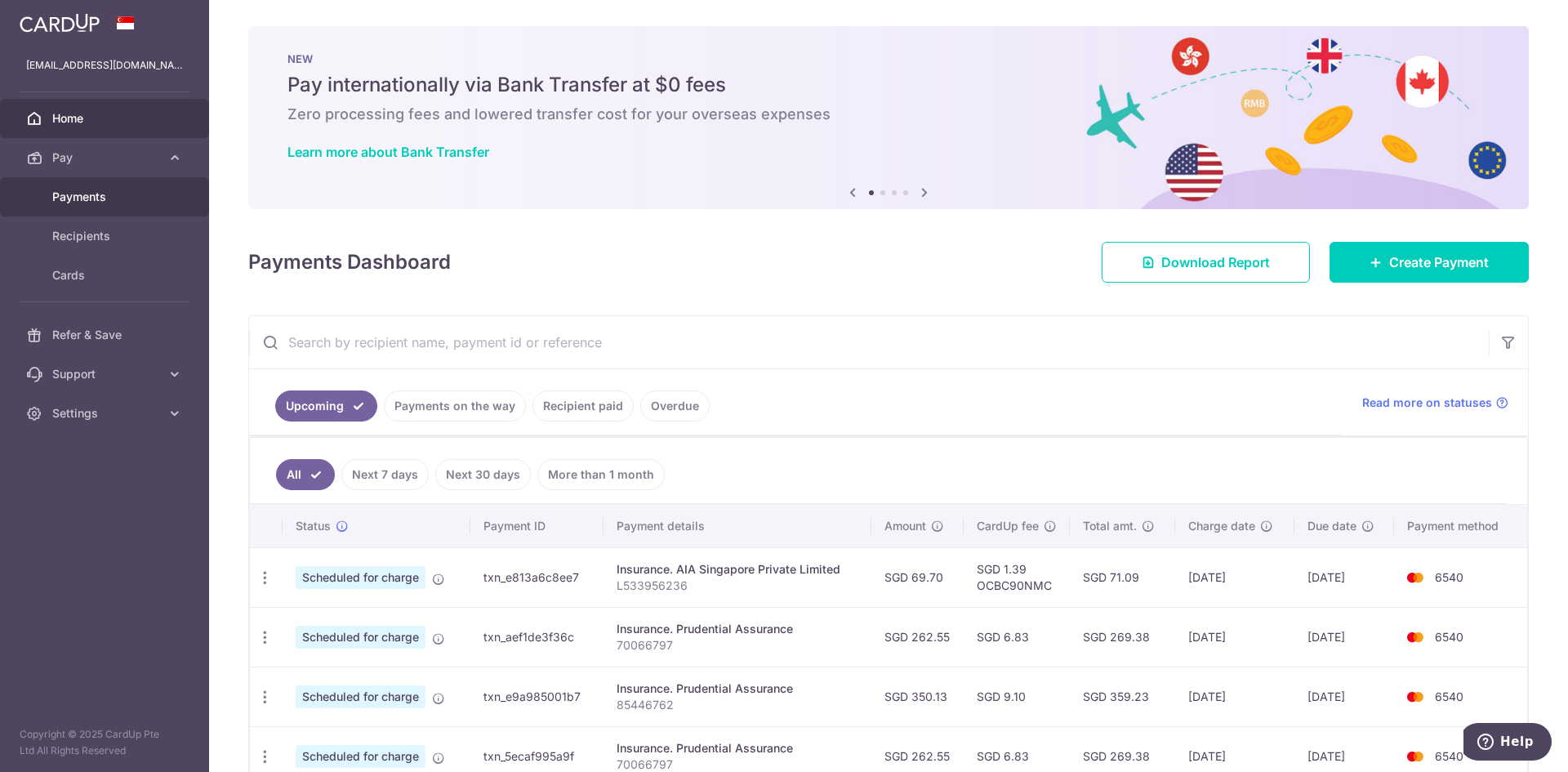
click at [149, 208] on link "Payments" at bounding box center [105, 197] width 209 height 39
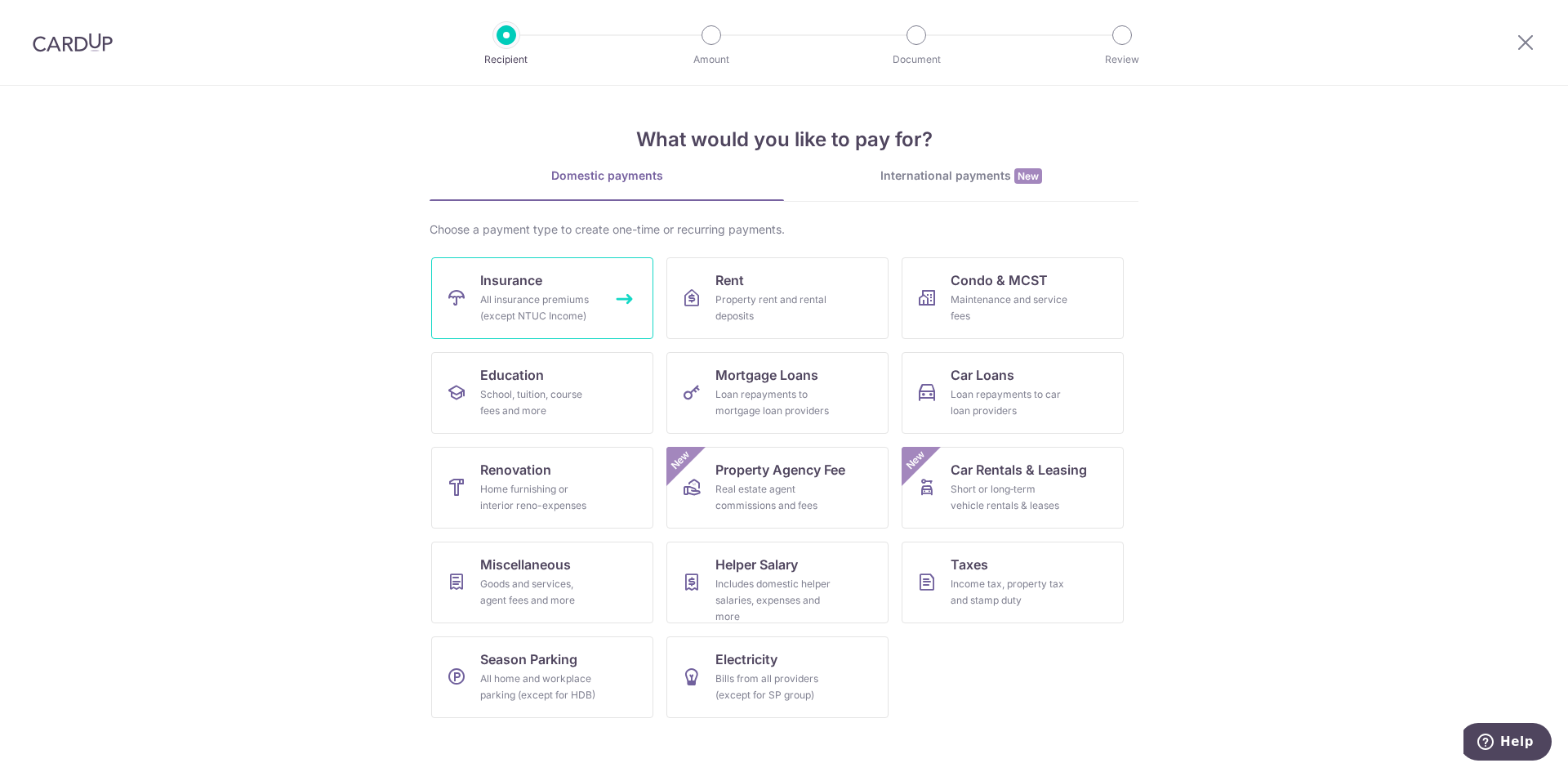
click at [478, 309] on link "Insurance All insurance premiums (except NTUC Income)" at bounding box center [542, 298] width 222 height 81
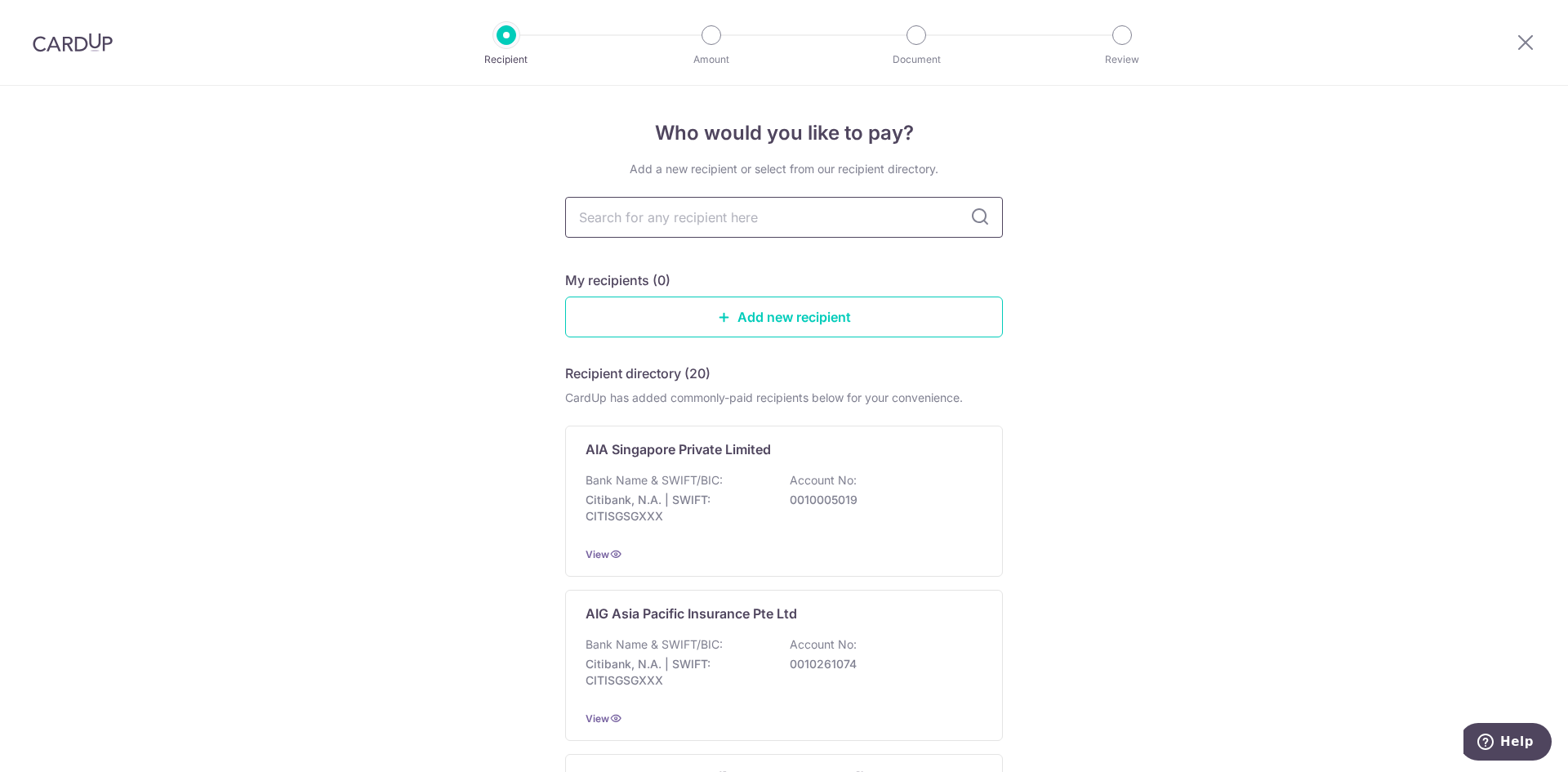
click at [742, 213] on input "text" at bounding box center [783, 218] width 438 height 41
type input "prudential"
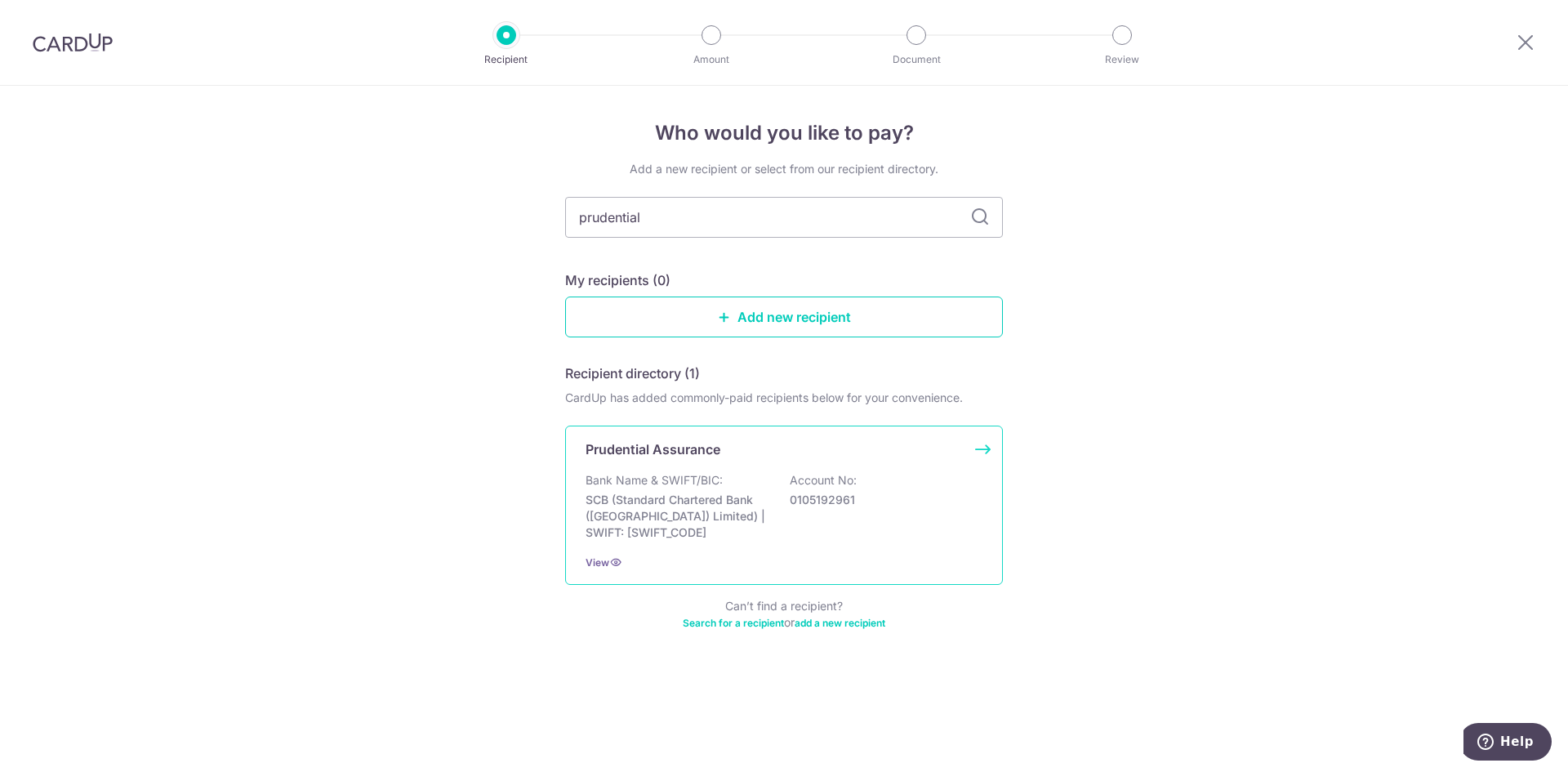
click at [777, 534] on div "Bank Name & SWIFT/BIC: SCB (Standard Chartered Bank (Singapore) Limited) | SWIF…" at bounding box center [783, 506] width 397 height 68
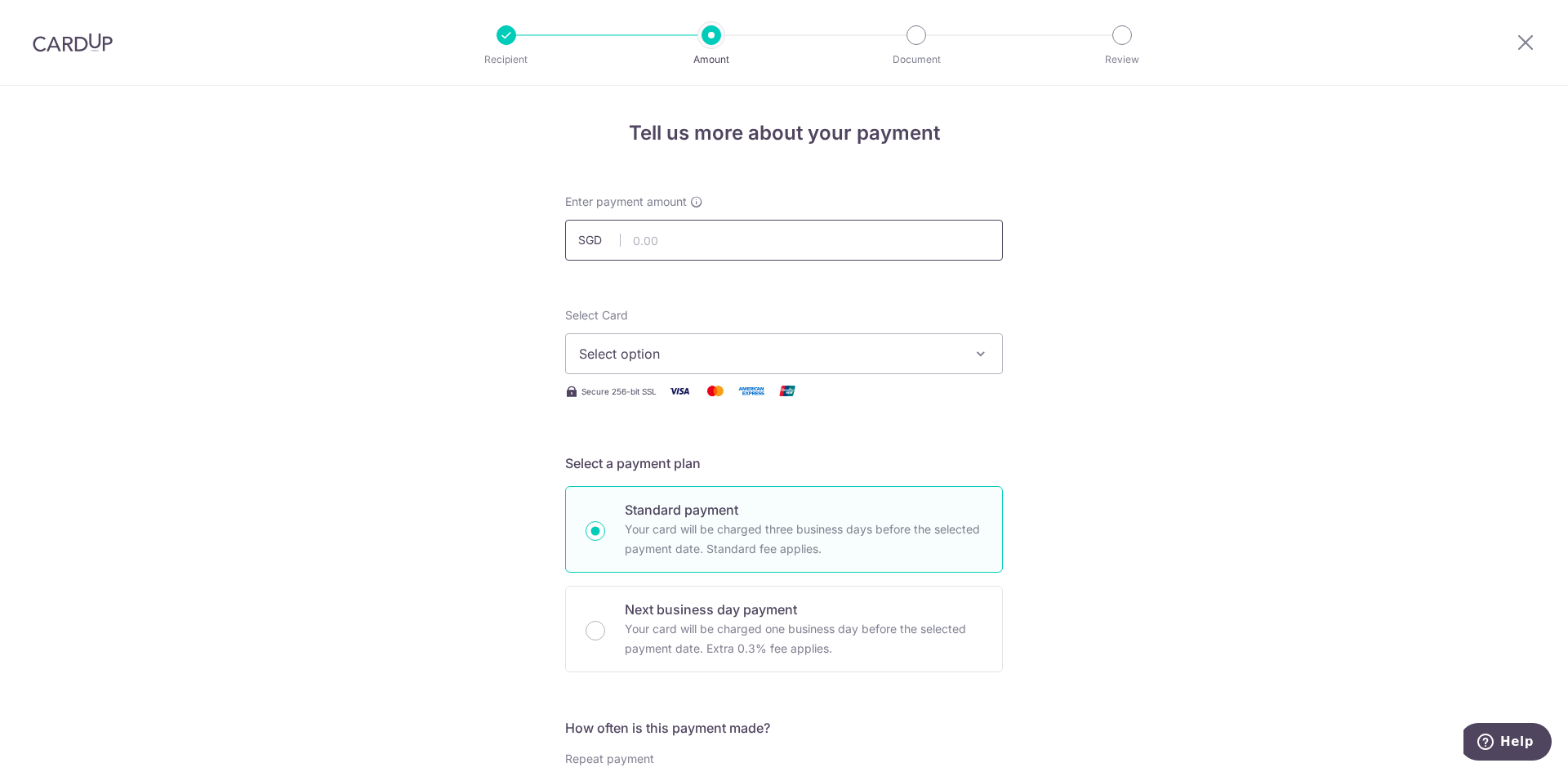
click at [720, 234] on input "text" at bounding box center [783, 240] width 438 height 41
click at [1526, 42] on icon at bounding box center [1525, 42] width 20 height 21
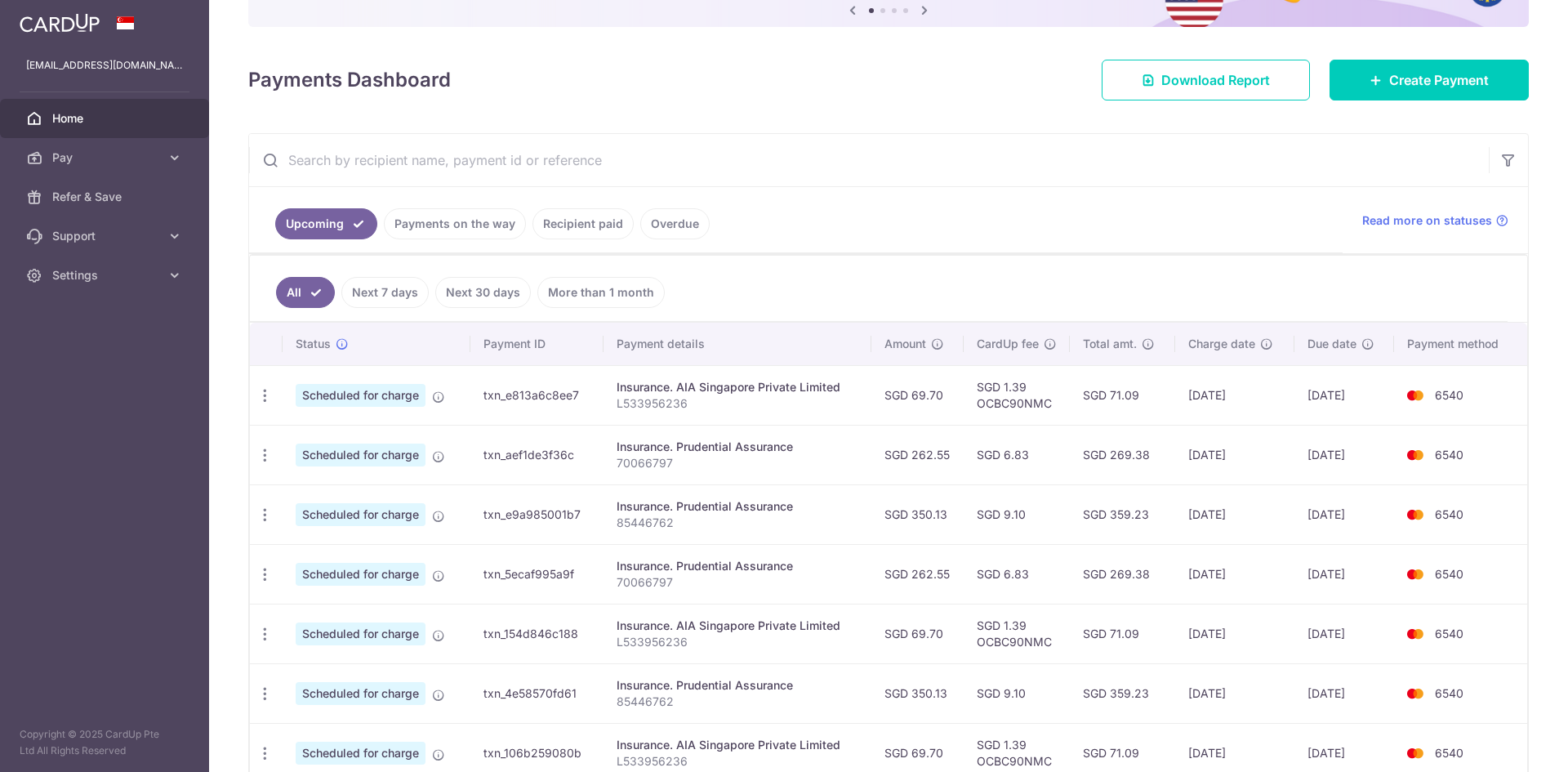
scroll to position [163, 0]
click at [907, 154] on input "text" at bounding box center [869, 160] width 1239 height 52
drag, startPoint x: 921, startPoint y: 223, endPoint x: 859, endPoint y: 251, distance: 68.0
click at [921, 223] on ul "Upcoming Payments on the way Recipient paid Overdue" at bounding box center [796, 218] width 1094 height 66
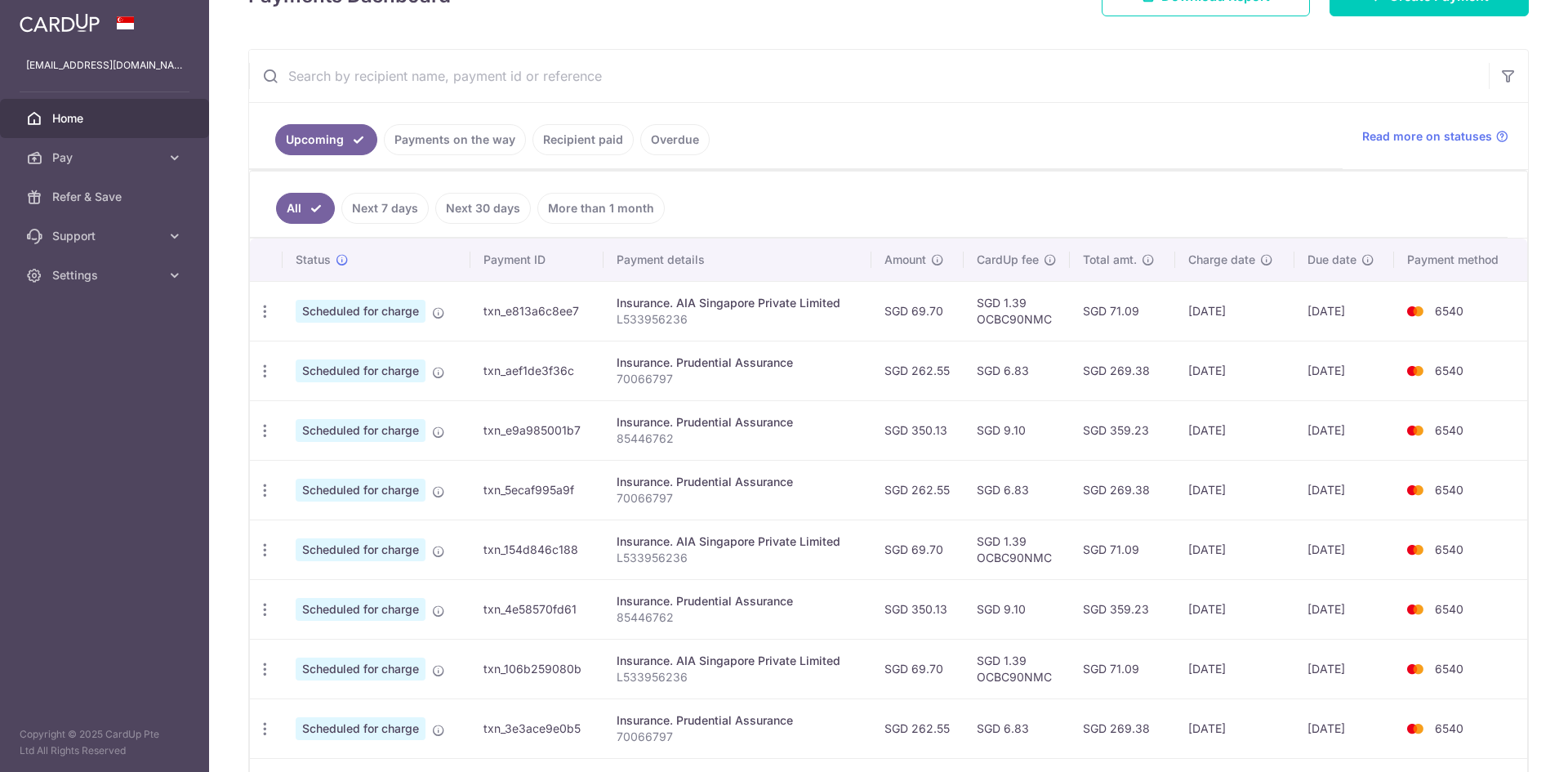
scroll to position [245, 0]
click at [537, 138] on link "Recipient paid" at bounding box center [582, 141] width 101 height 31
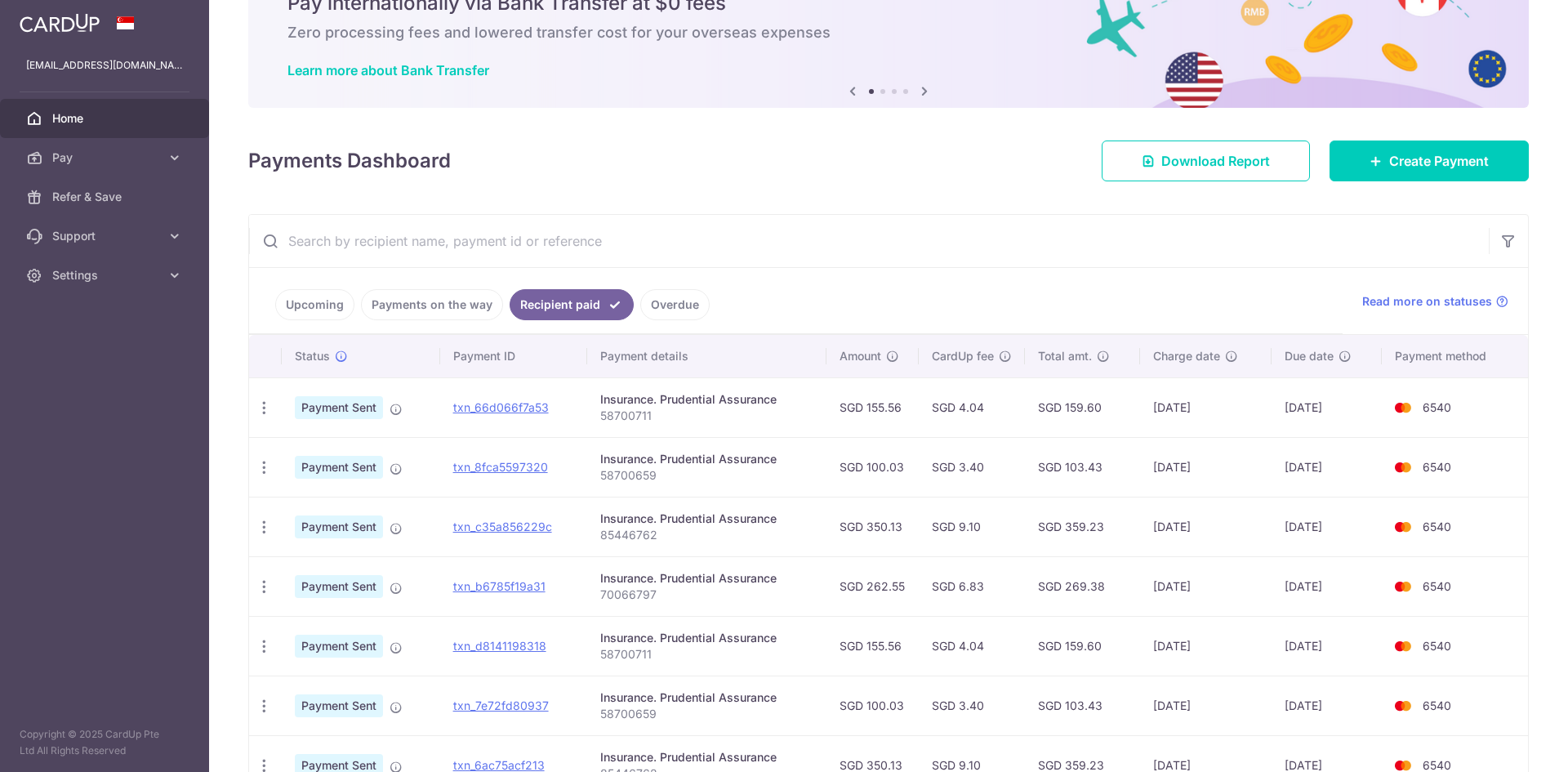
scroll to position [0, 0]
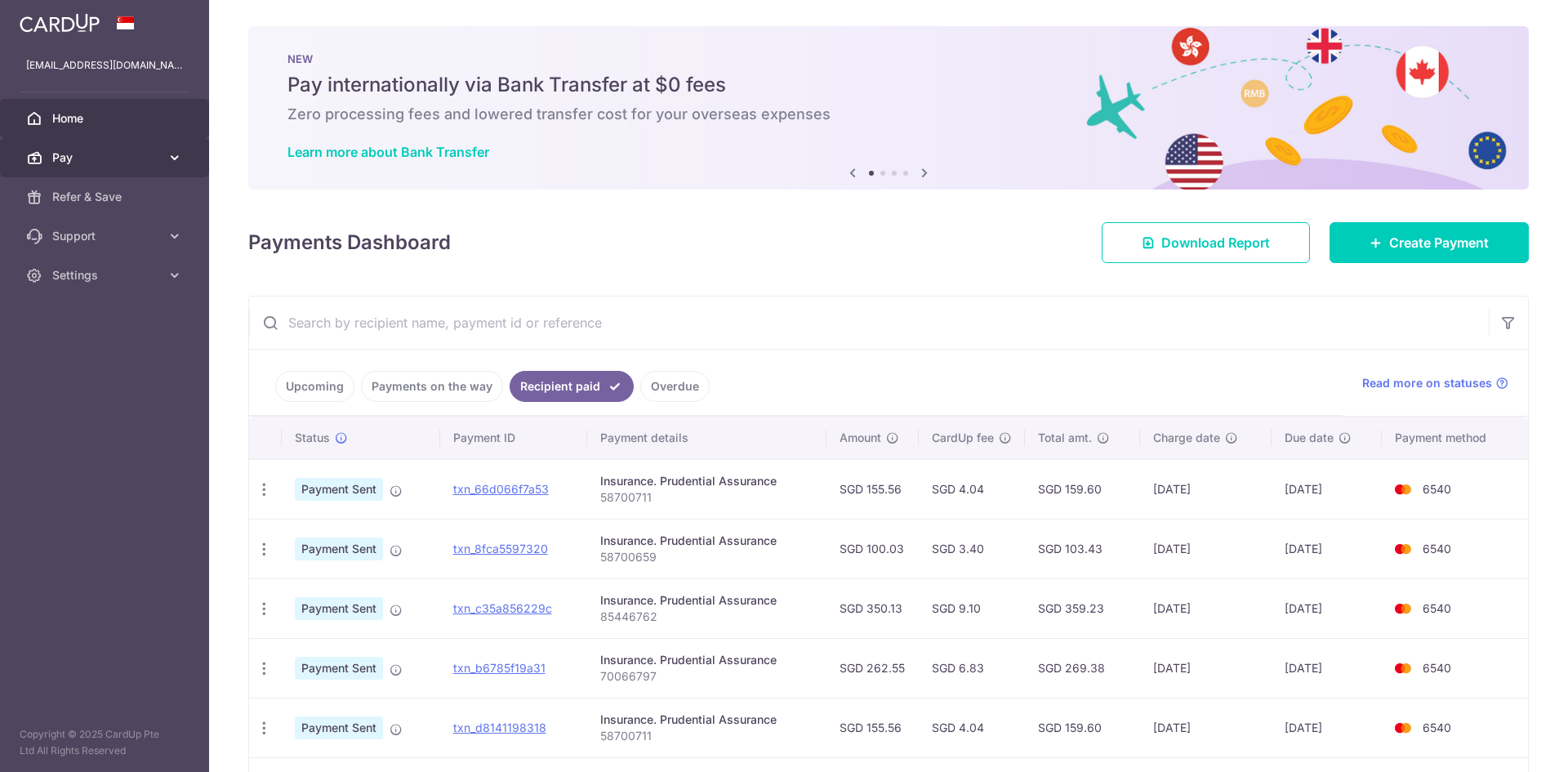
click at [172, 153] on icon at bounding box center [174, 157] width 16 height 16
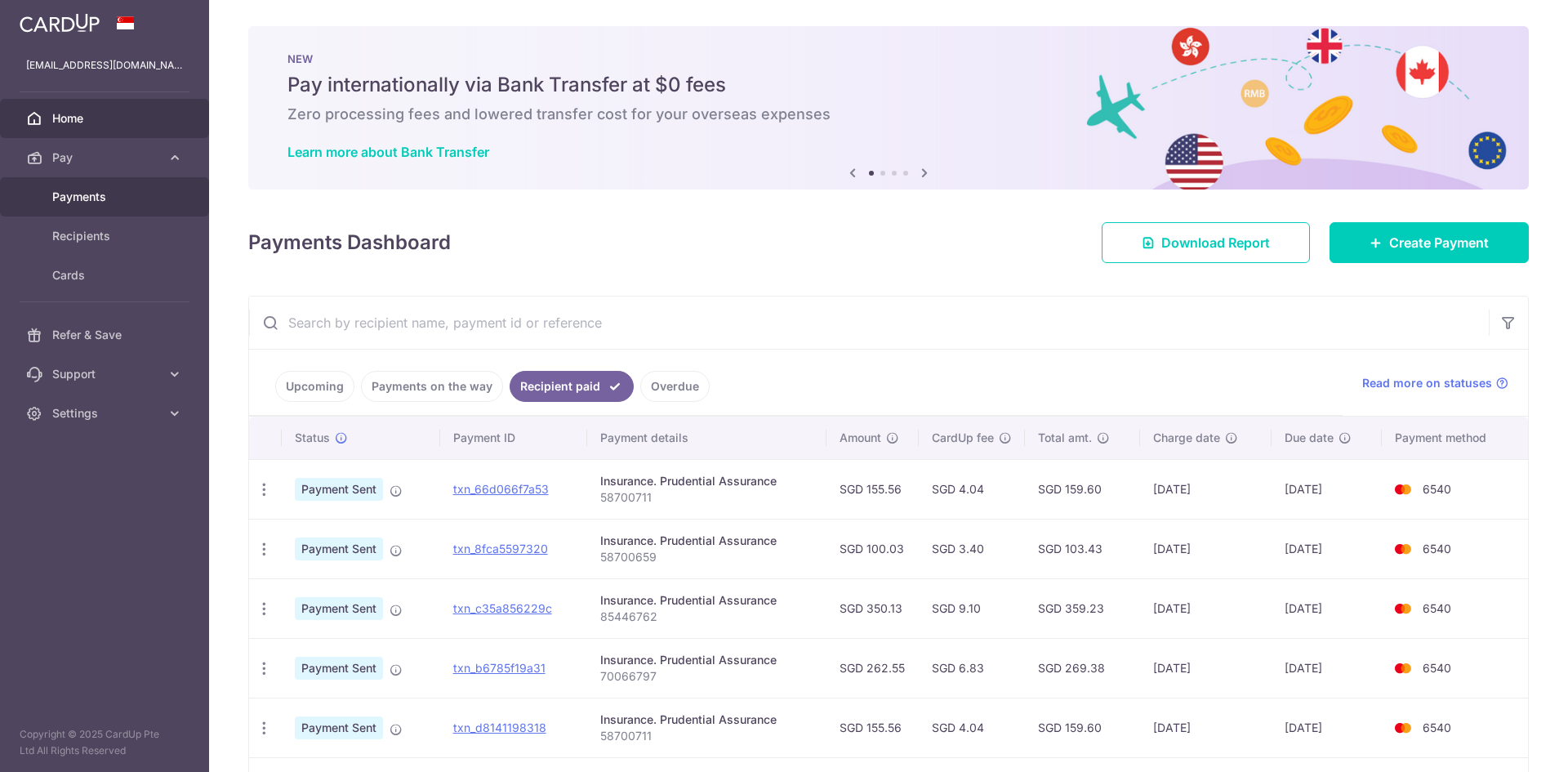
click at [173, 199] on link "Payments" at bounding box center [105, 197] width 209 height 39
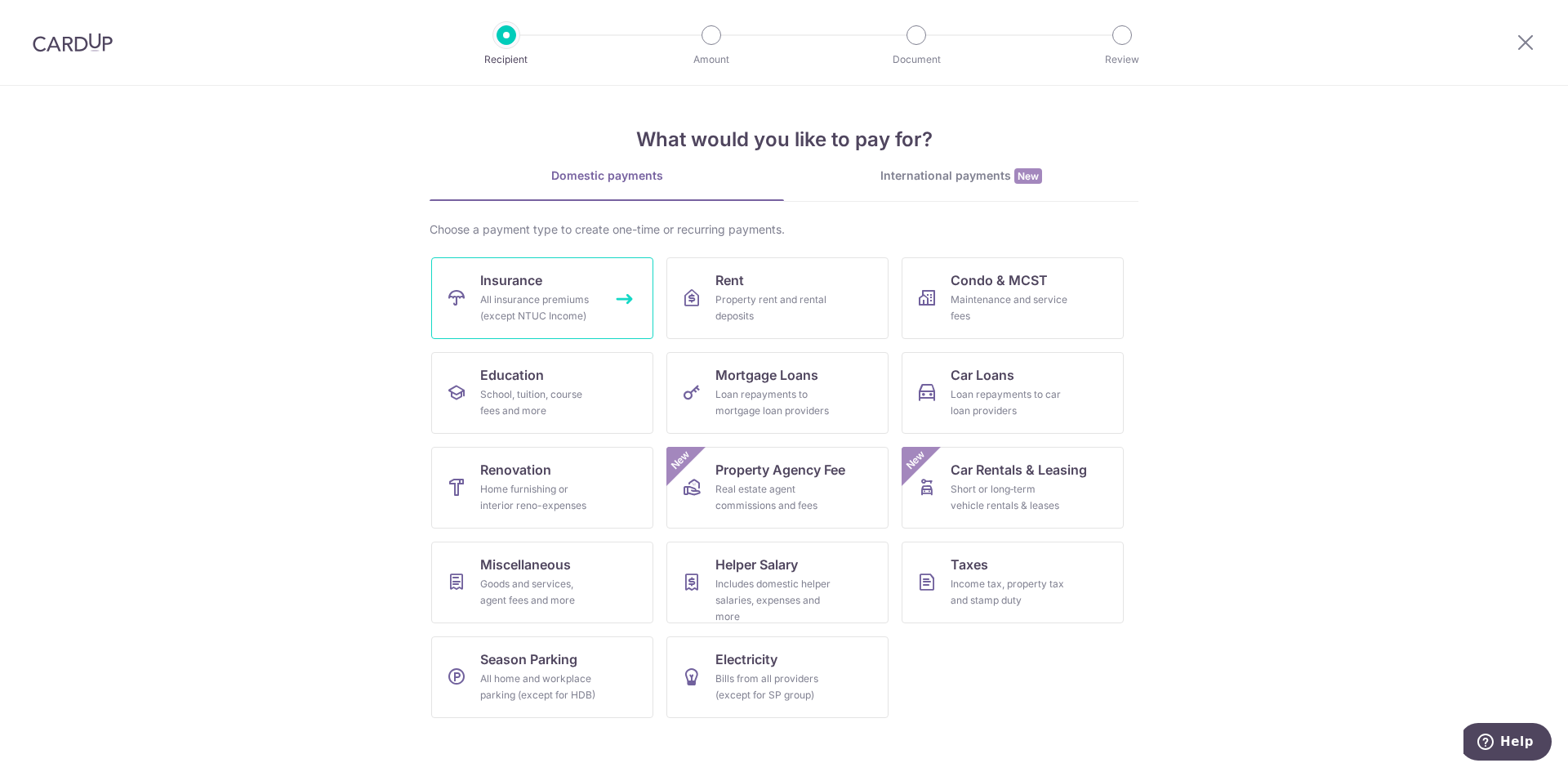
click at [516, 305] on div "All insurance premiums (except NTUC Income)" at bounding box center [539, 307] width 118 height 33
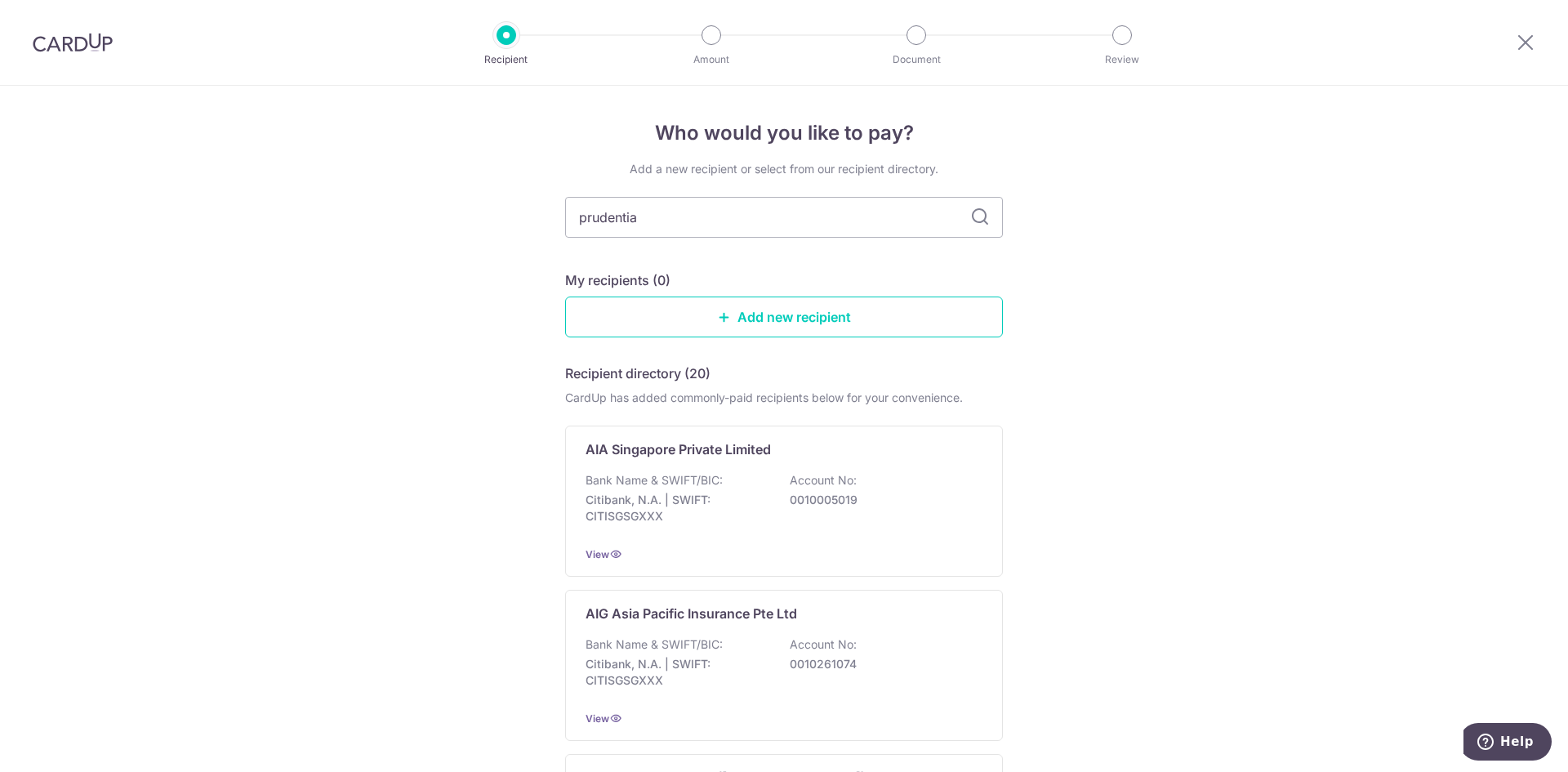
type input "prudential"
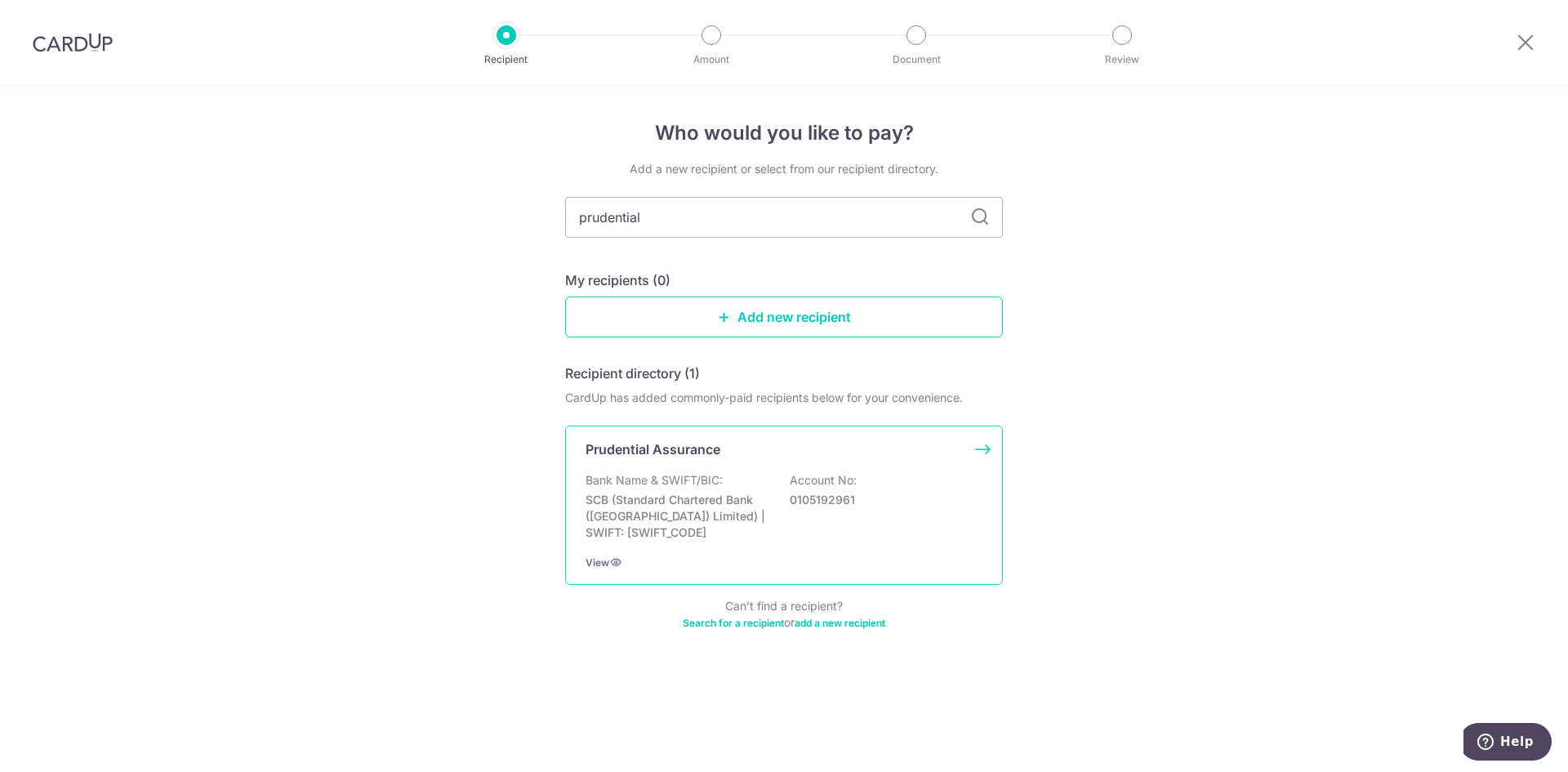
click at [754, 515] on p "SCB (Standard Chartered Bank ([GEOGRAPHIC_DATA]) Limited) | SWIFT: [SWIFT_CODE]" at bounding box center [677, 516] width 183 height 49
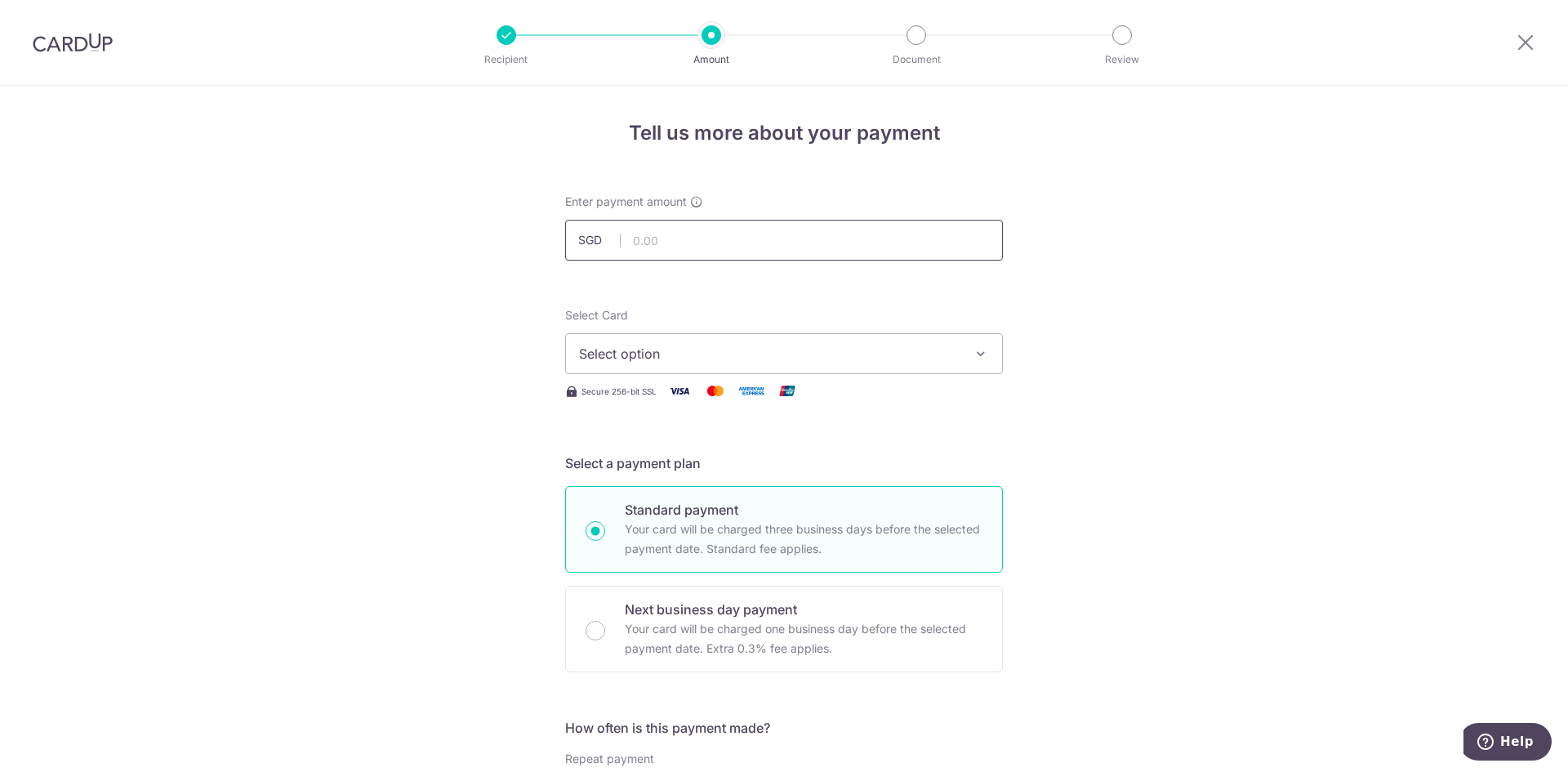
click at [750, 240] on input "text" at bounding box center [783, 240] width 438 height 41
paste input "155.56"
type input "155.56"
click at [684, 349] on span "Select option" at bounding box center [769, 353] width 381 height 20
click at [676, 469] on span "**** 6540" at bounding box center [649, 470] width 63 height 20
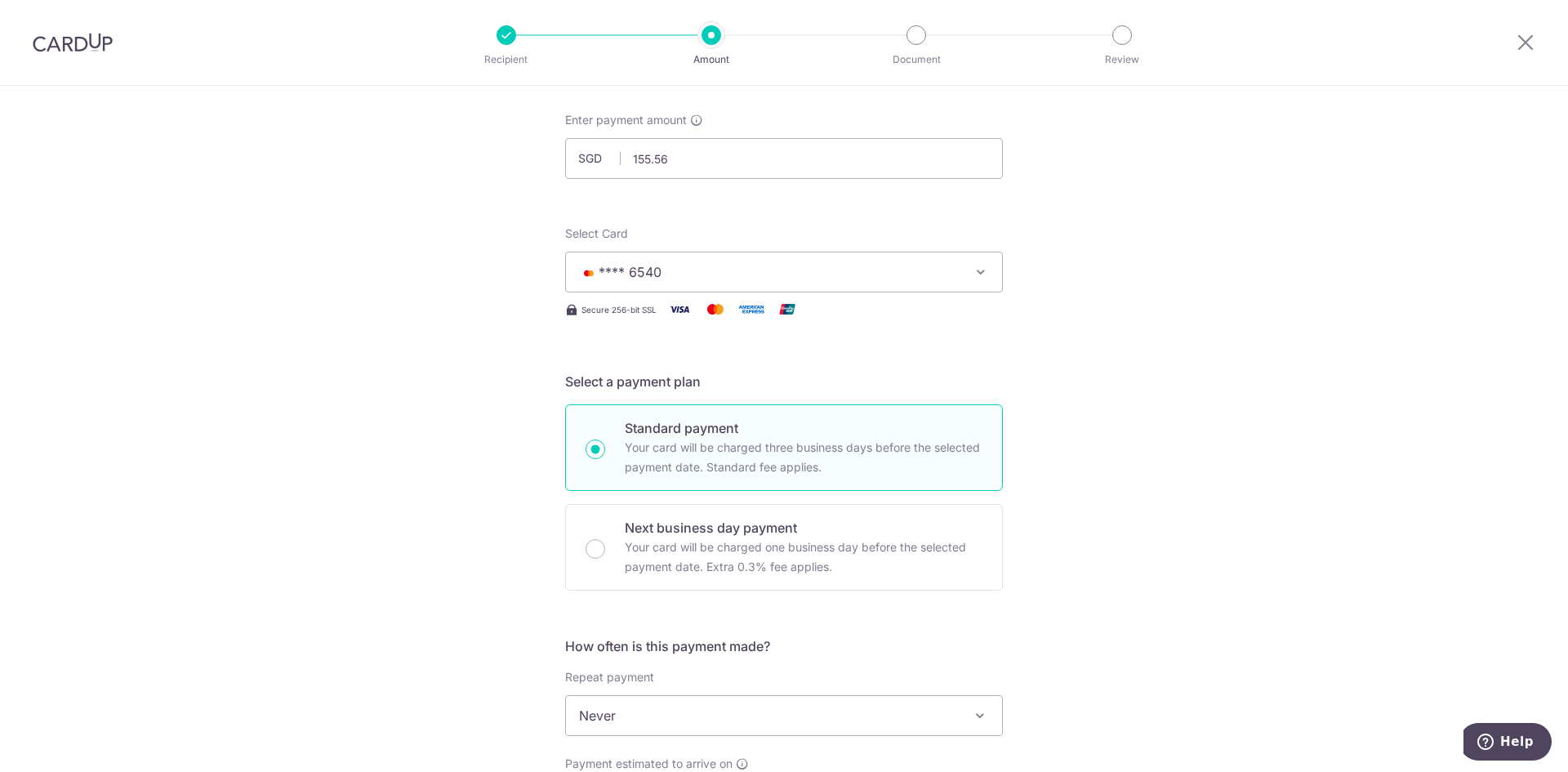
scroll to position [163, 0]
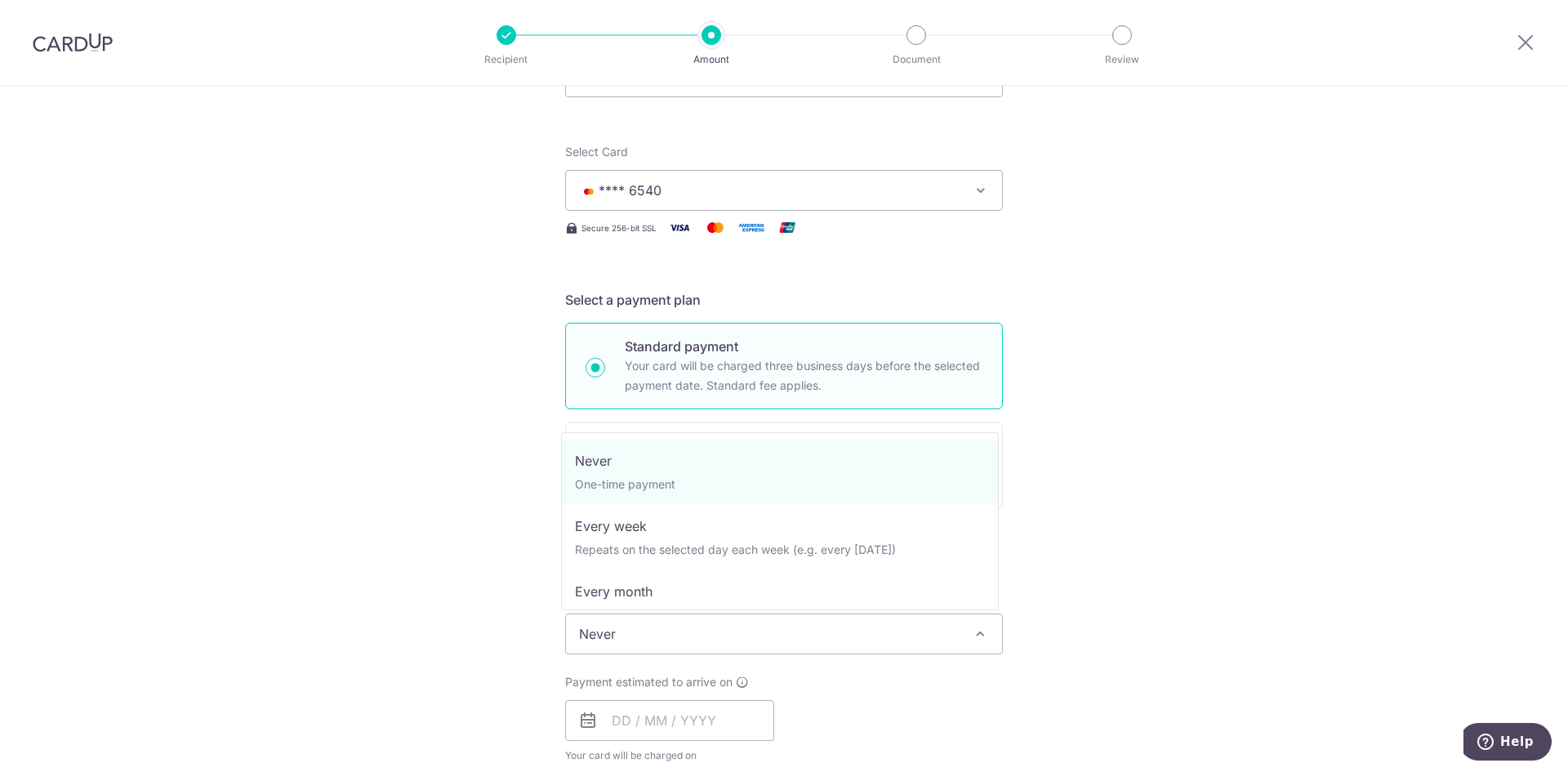
click at [712, 649] on span "Never" at bounding box center [783, 634] width 436 height 39
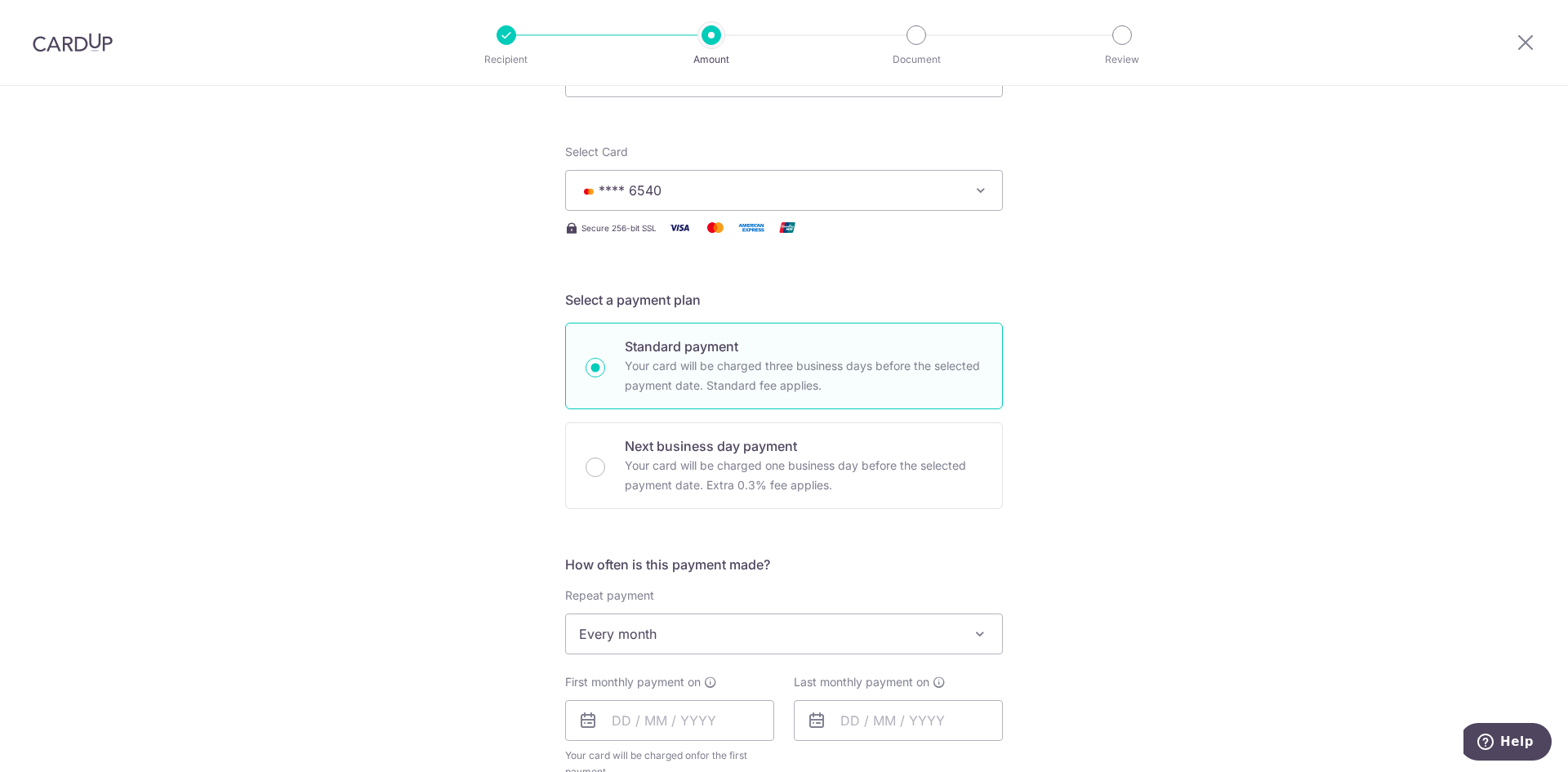
select select "3"
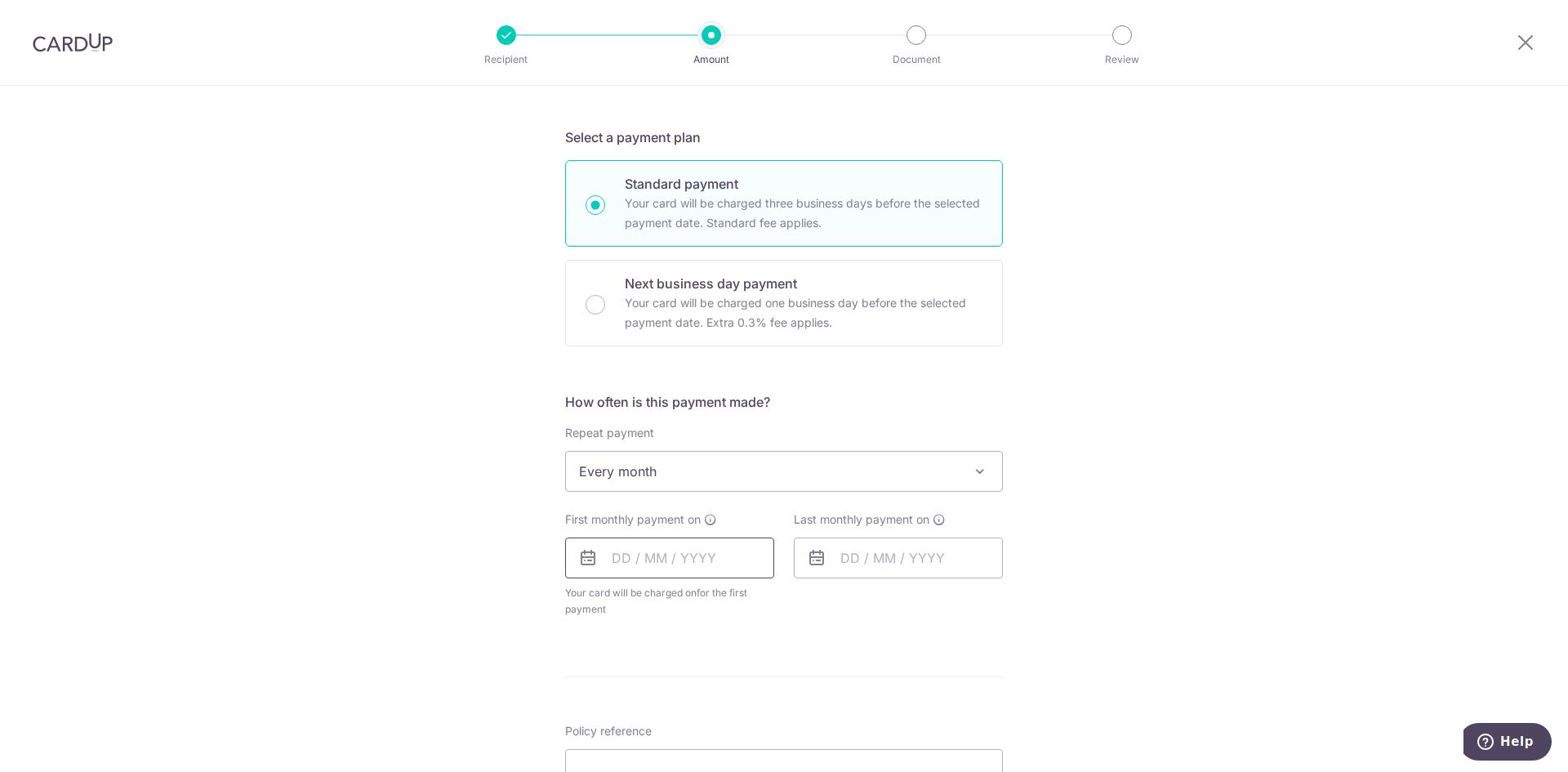
scroll to position [327, 0]
click at [746, 564] on input "text" at bounding box center [669, 557] width 209 height 41
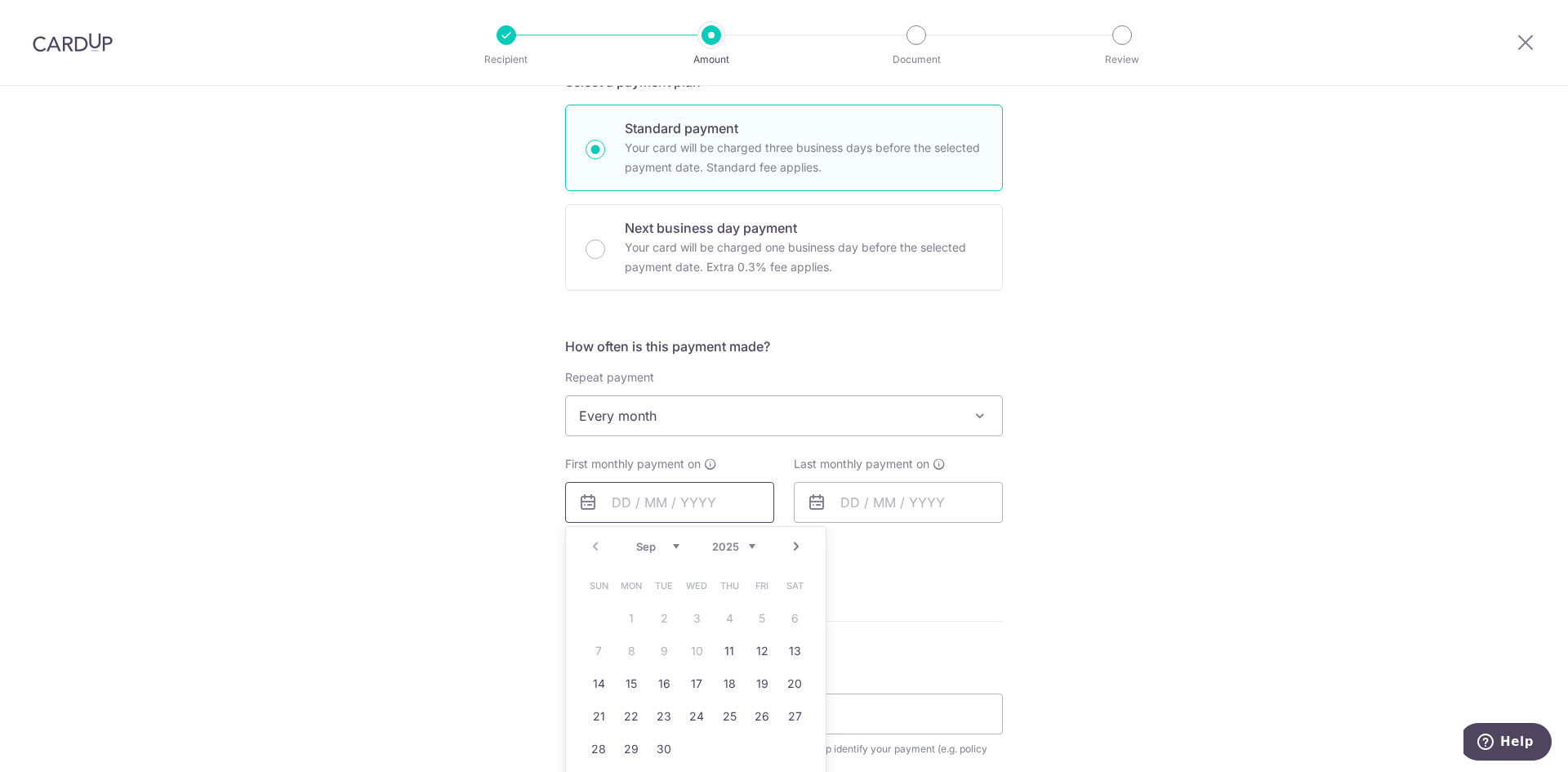
scroll to position [408, 0]
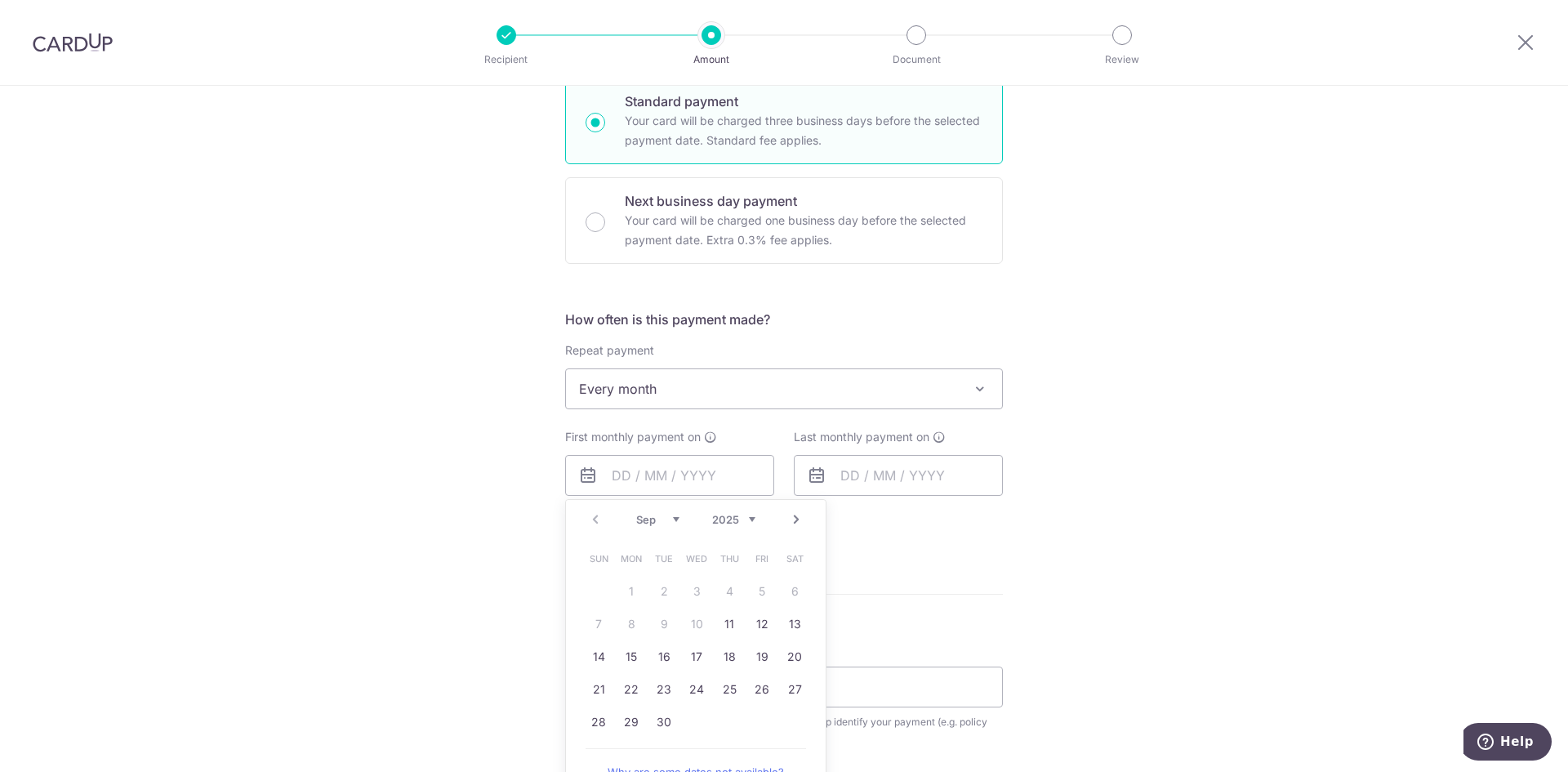
click at [797, 523] on link "Next" at bounding box center [796, 519] width 20 height 20
click at [721, 623] on link "9" at bounding box center [729, 624] width 26 height 26
type input "09/10/2025"
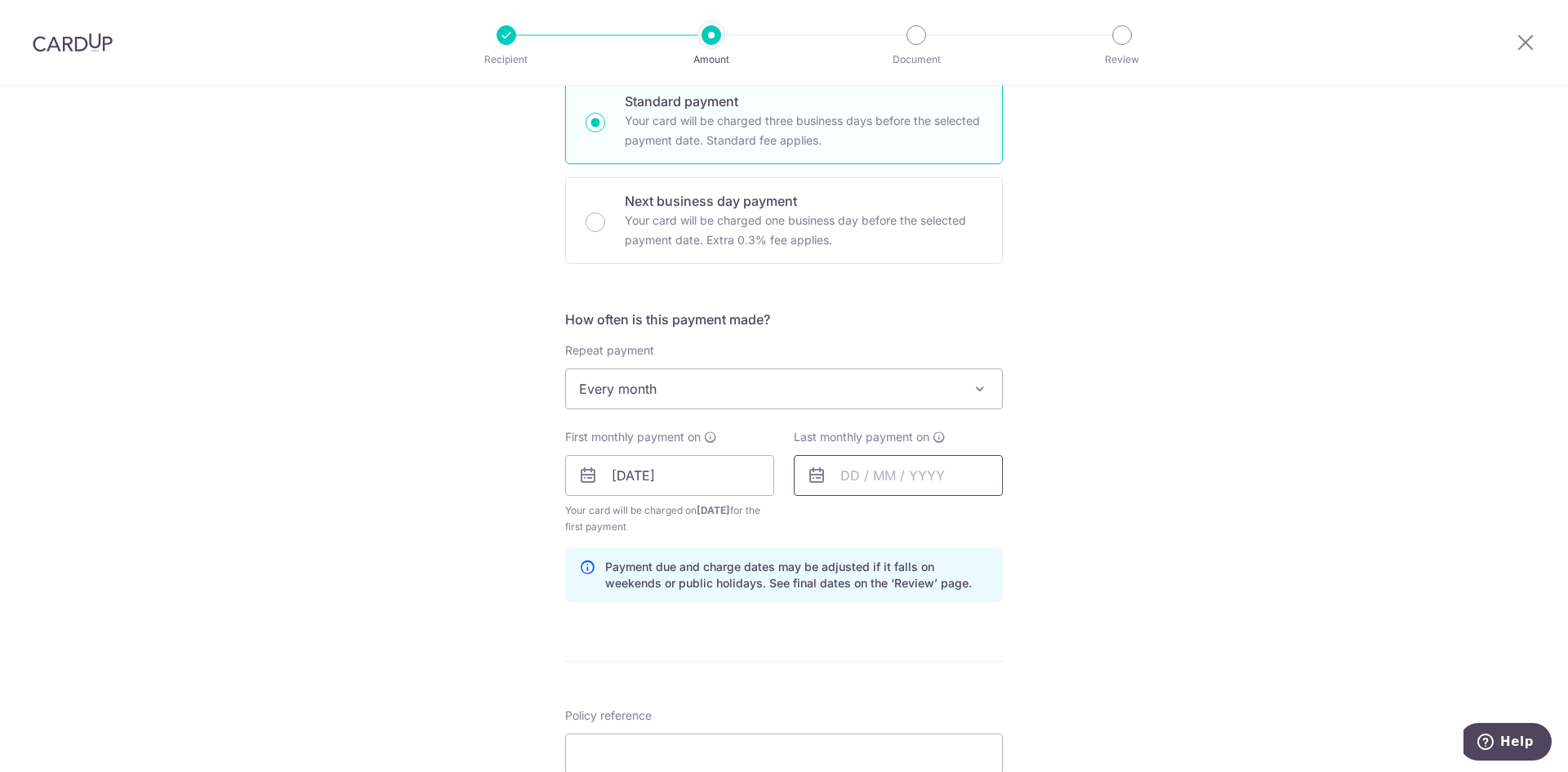
click at [901, 476] on input "text" at bounding box center [898, 475] width 209 height 41
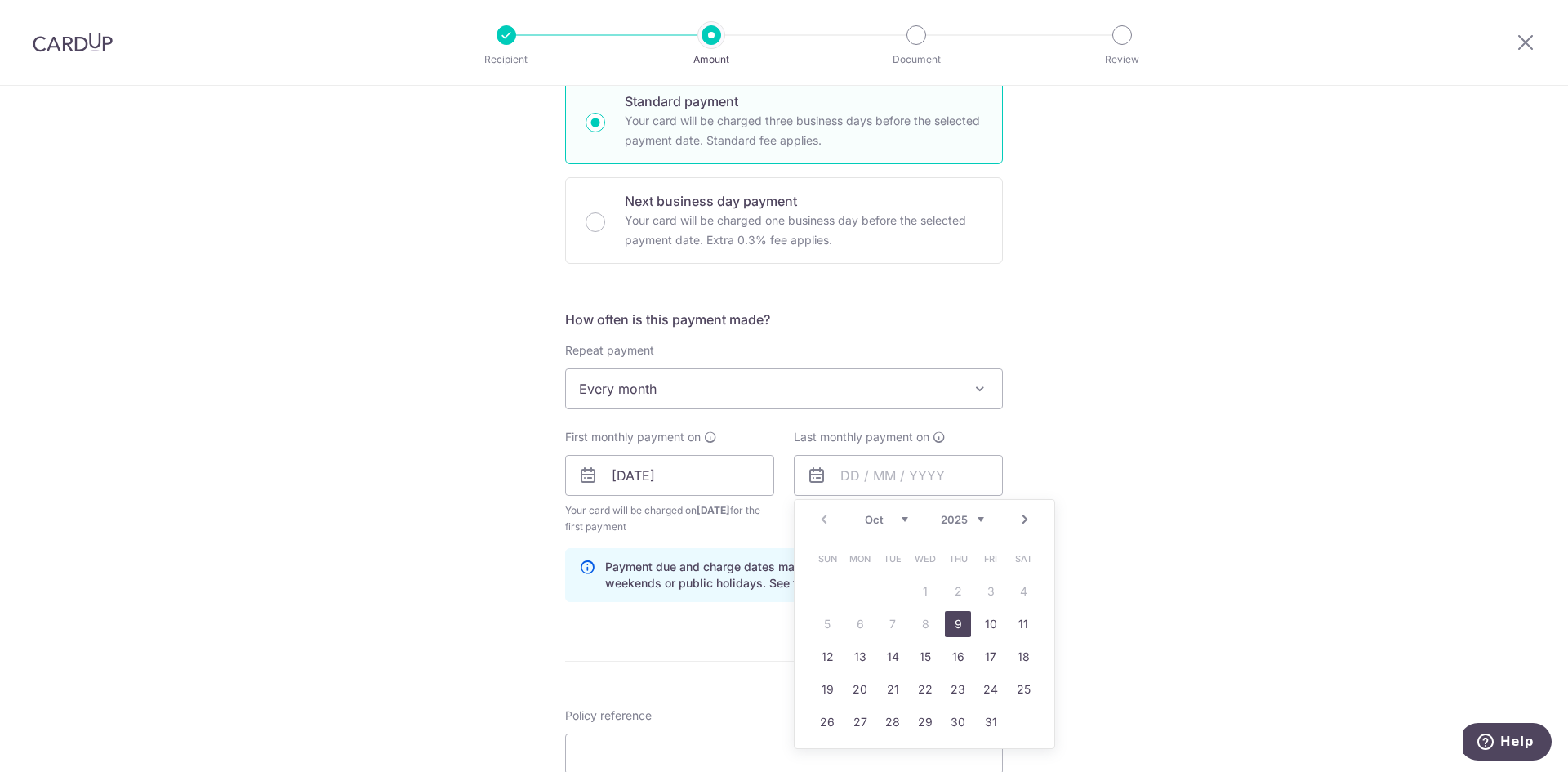
click at [899, 524] on select "Oct Nov Dec" at bounding box center [887, 519] width 43 height 13
click at [959, 519] on select "2025 2026 2027 2028 2029 2030 2031 2032 2033 2034 2035" at bounding box center [962, 519] width 43 height 13
click at [983, 622] on link "9" at bounding box center [990, 624] width 26 height 26
type input "09/10/2026"
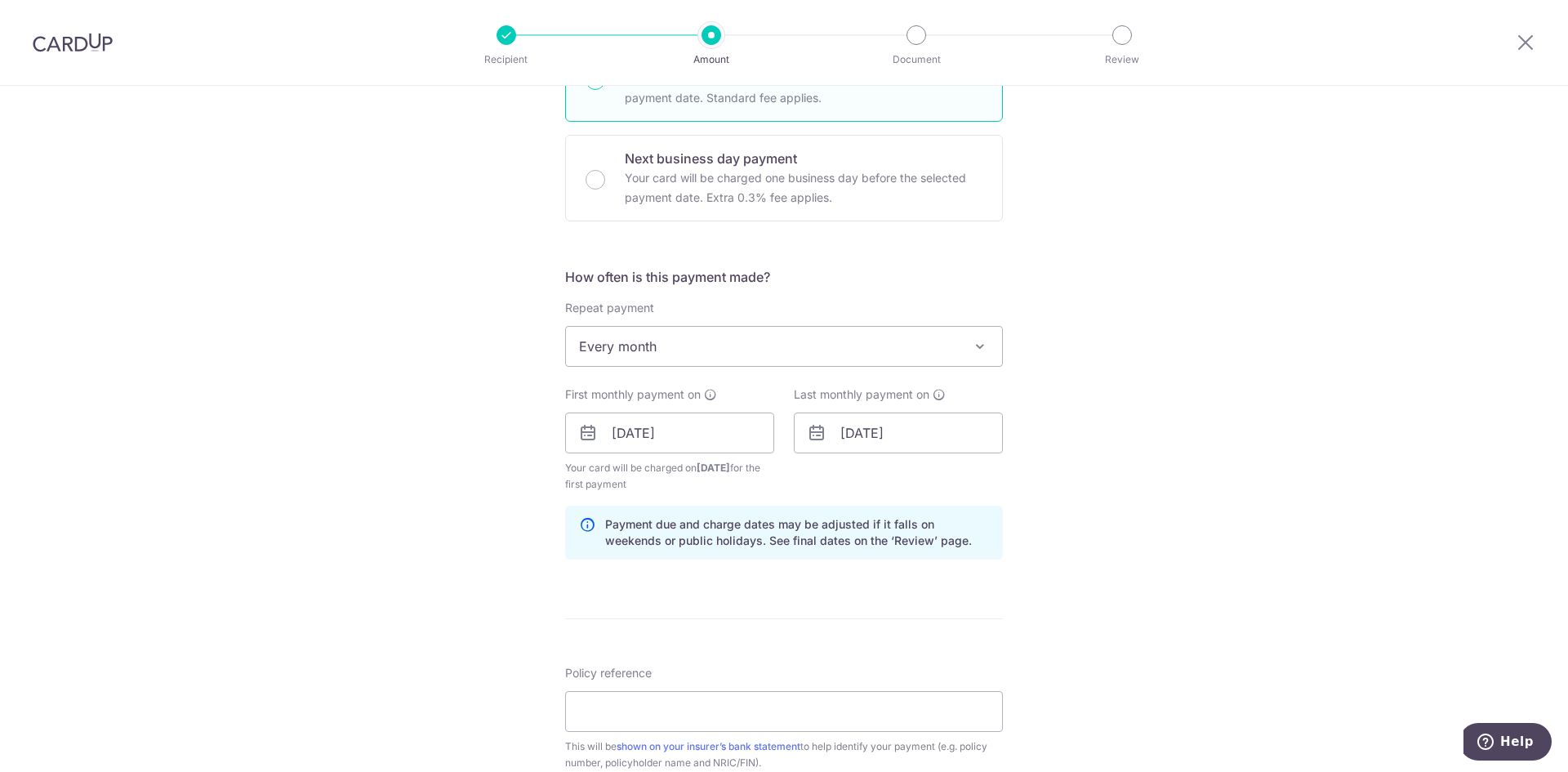
scroll to position [490, 0]
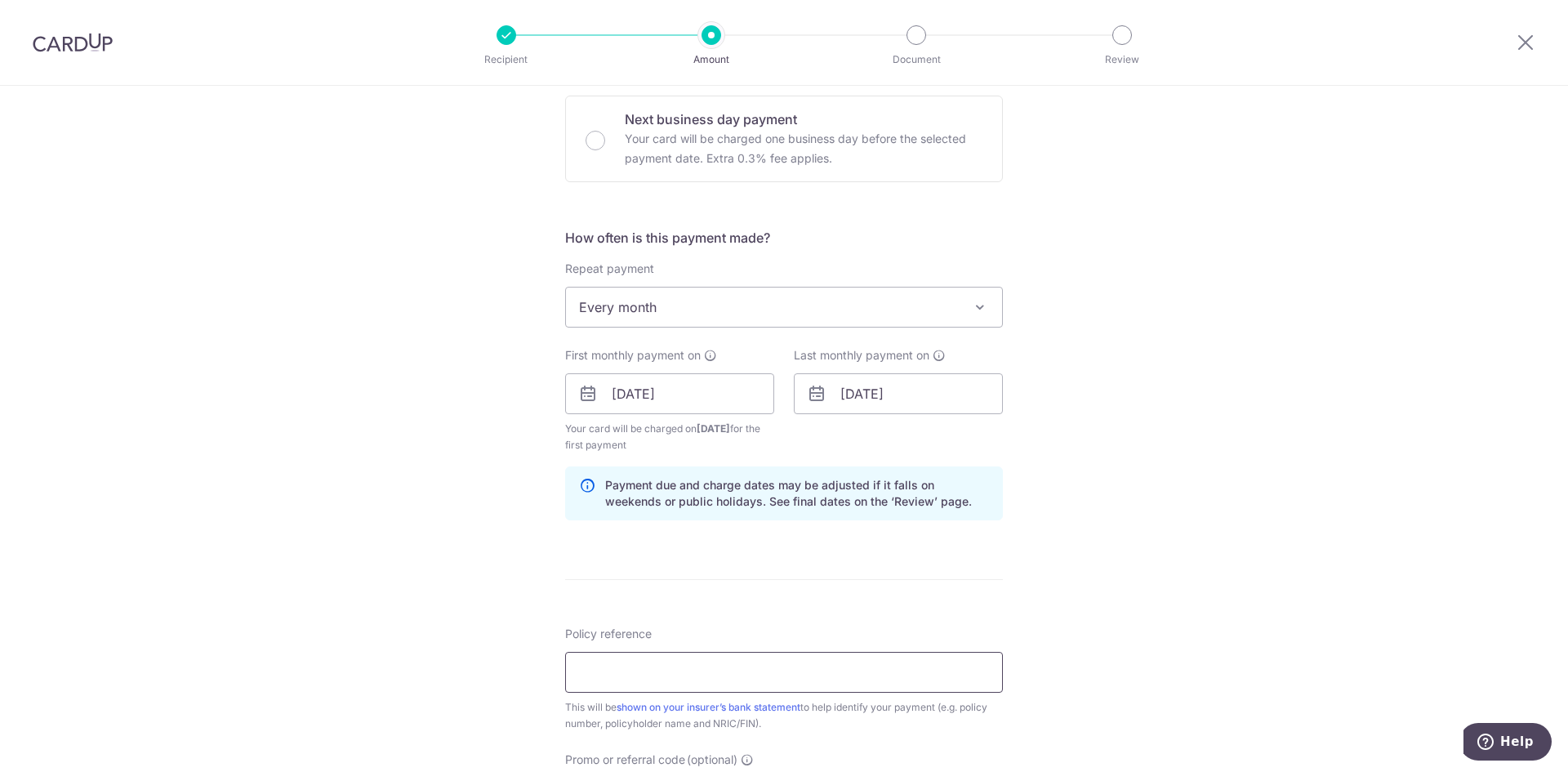
click at [847, 680] on input "Policy reference" at bounding box center [783, 672] width 438 height 41
paste input "REC185"
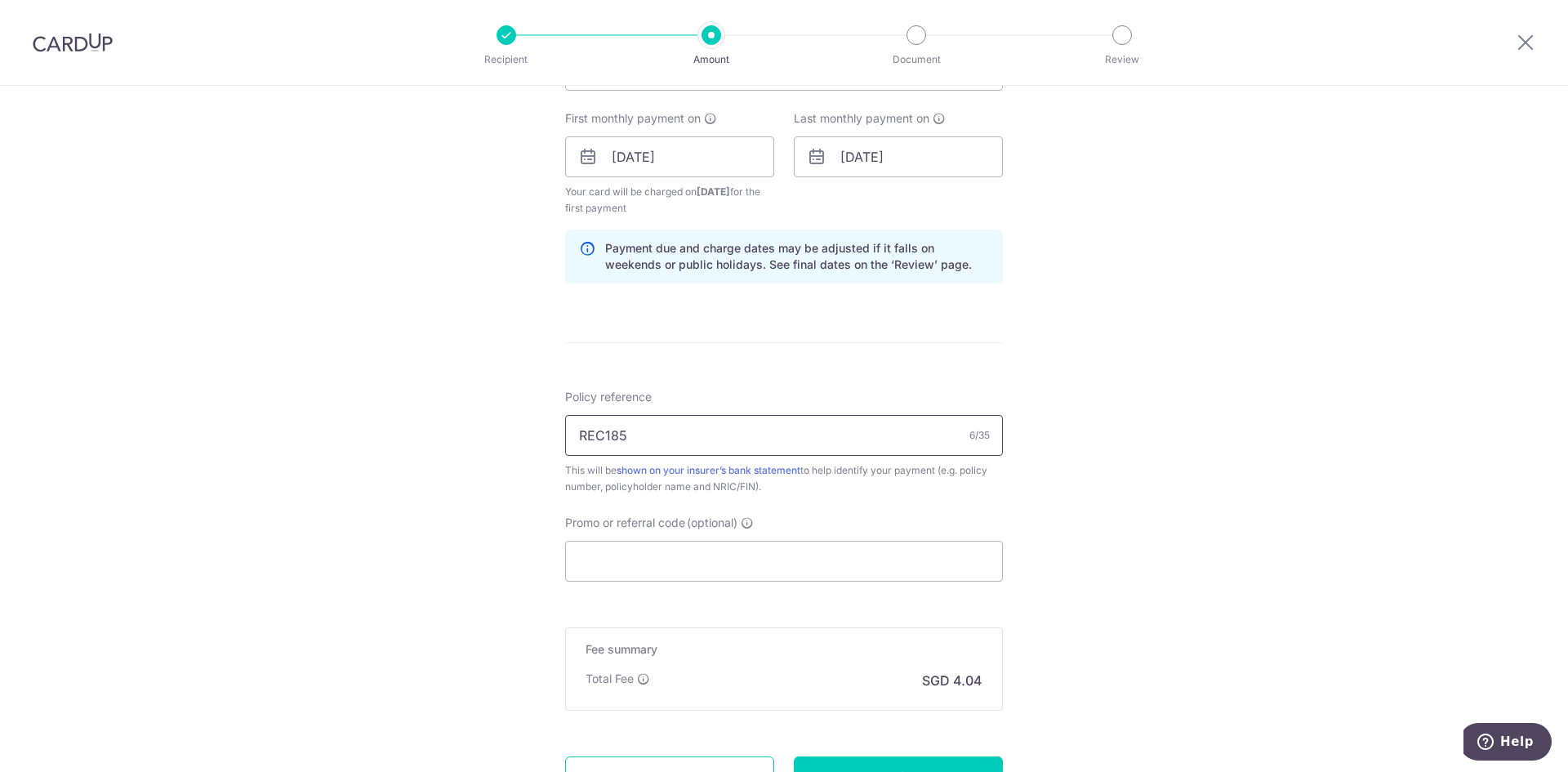
scroll to position [735, 0]
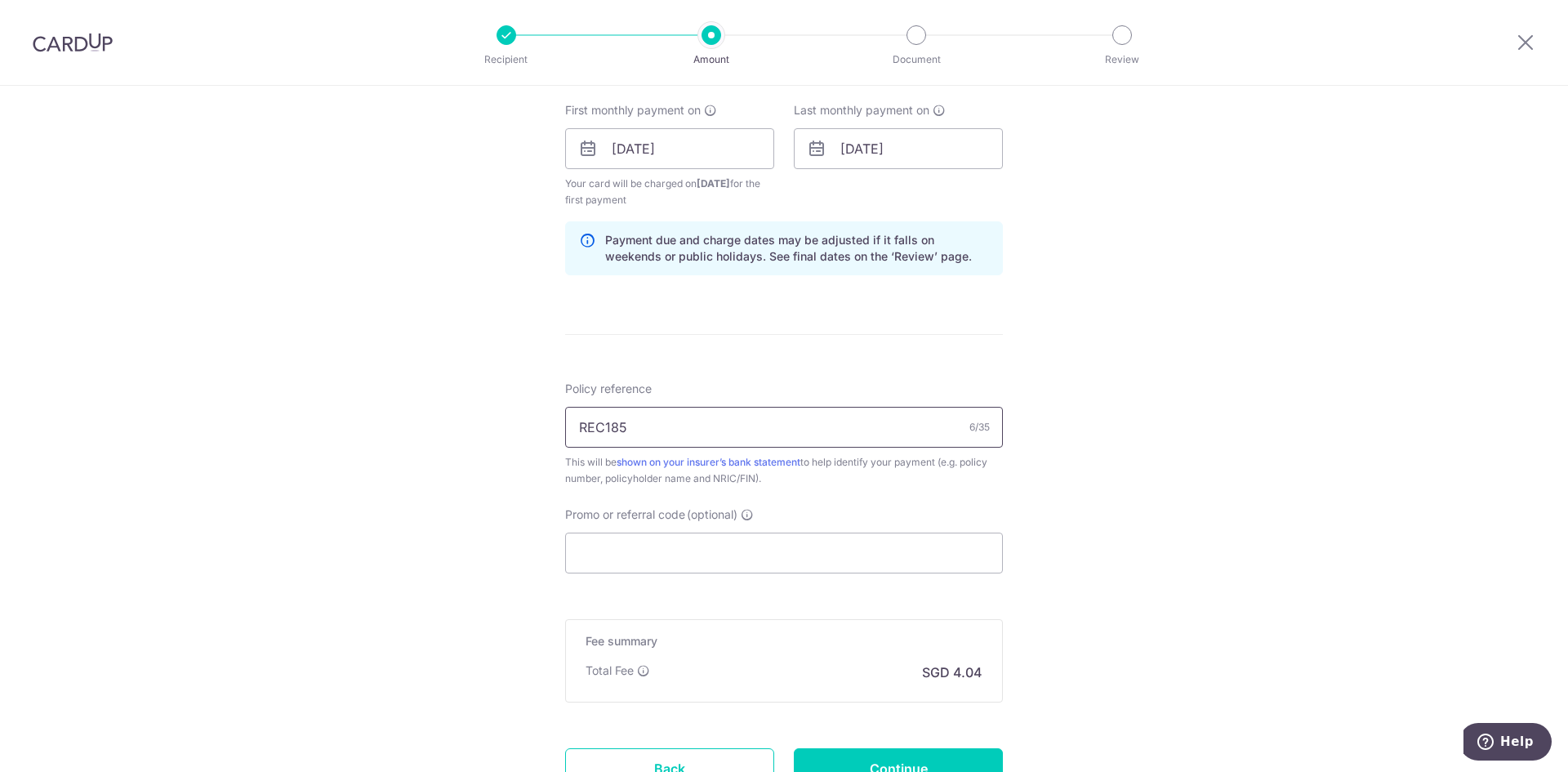
drag, startPoint x: 694, startPoint y: 434, endPoint x: 589, endPoint y: 407, distance: 108.4
click at [589, 407] on input "REC185" at bounding box center [783, 428] width 438 height 41
type input "R"
paste input "58700711"
type input "58700711"
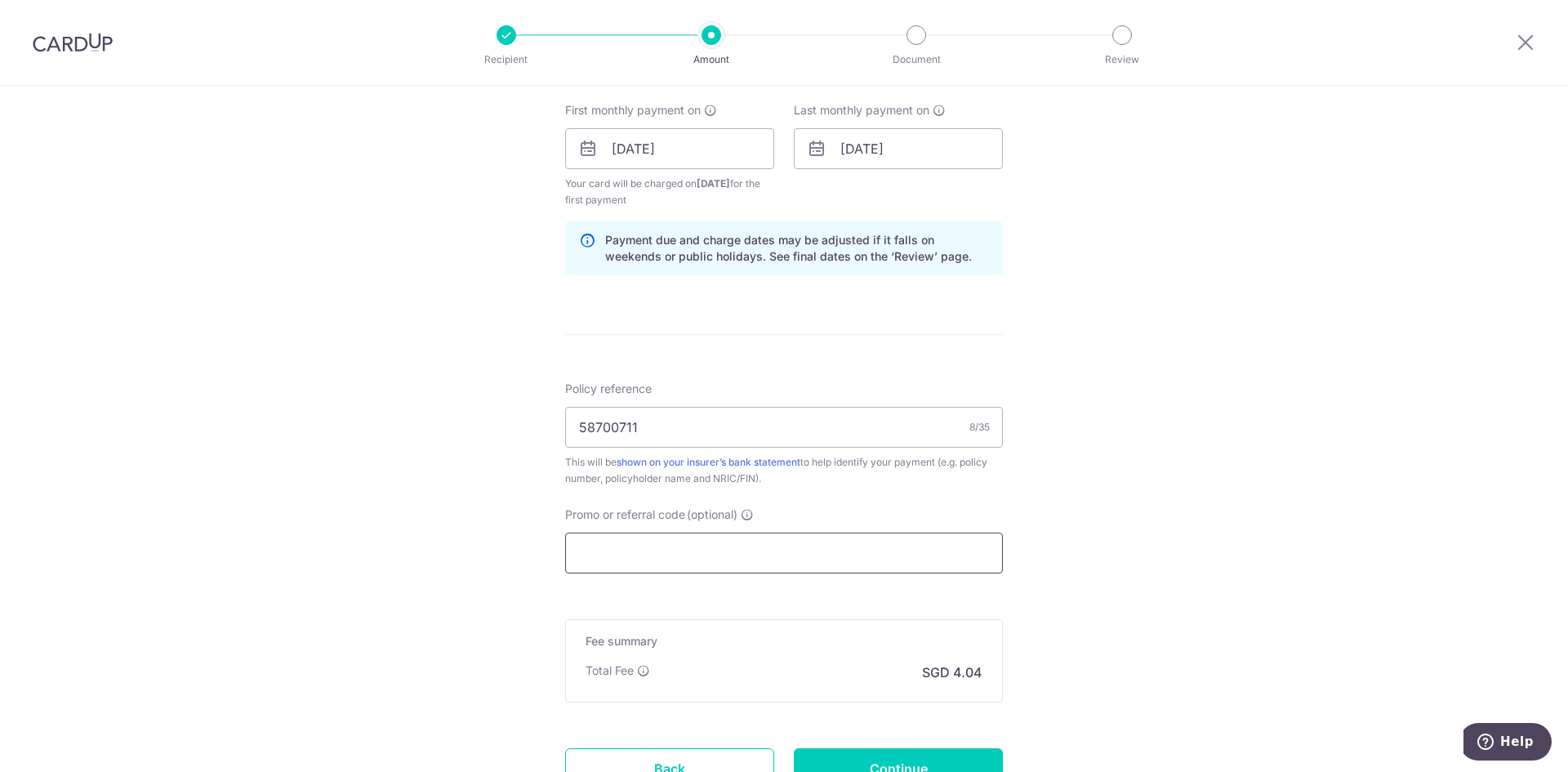
click at [663, 548] on input "Promo or referral code (optional)" at bounding box center [783, 553] width 438 height 41
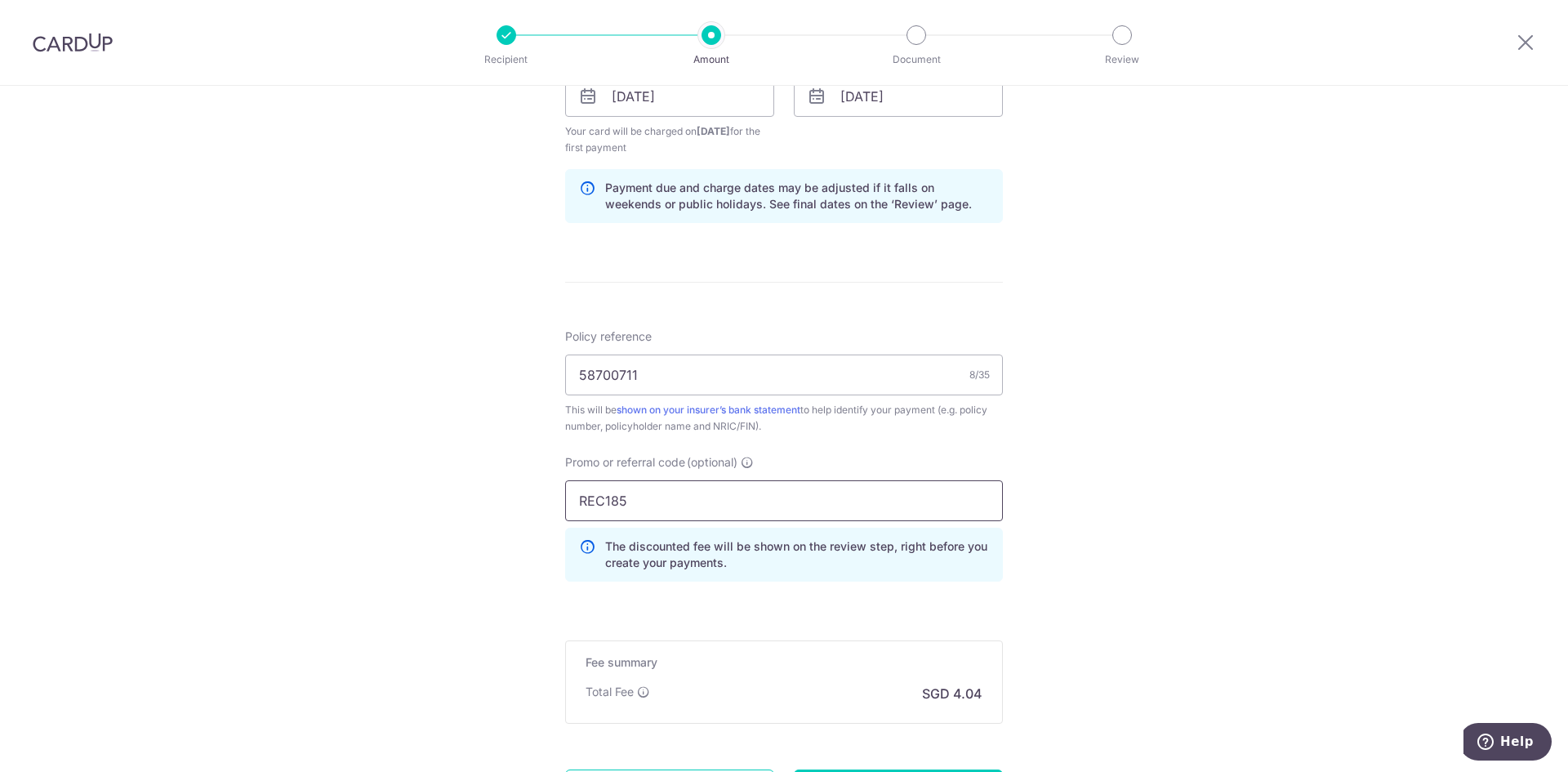
scroll to position [817, 0]
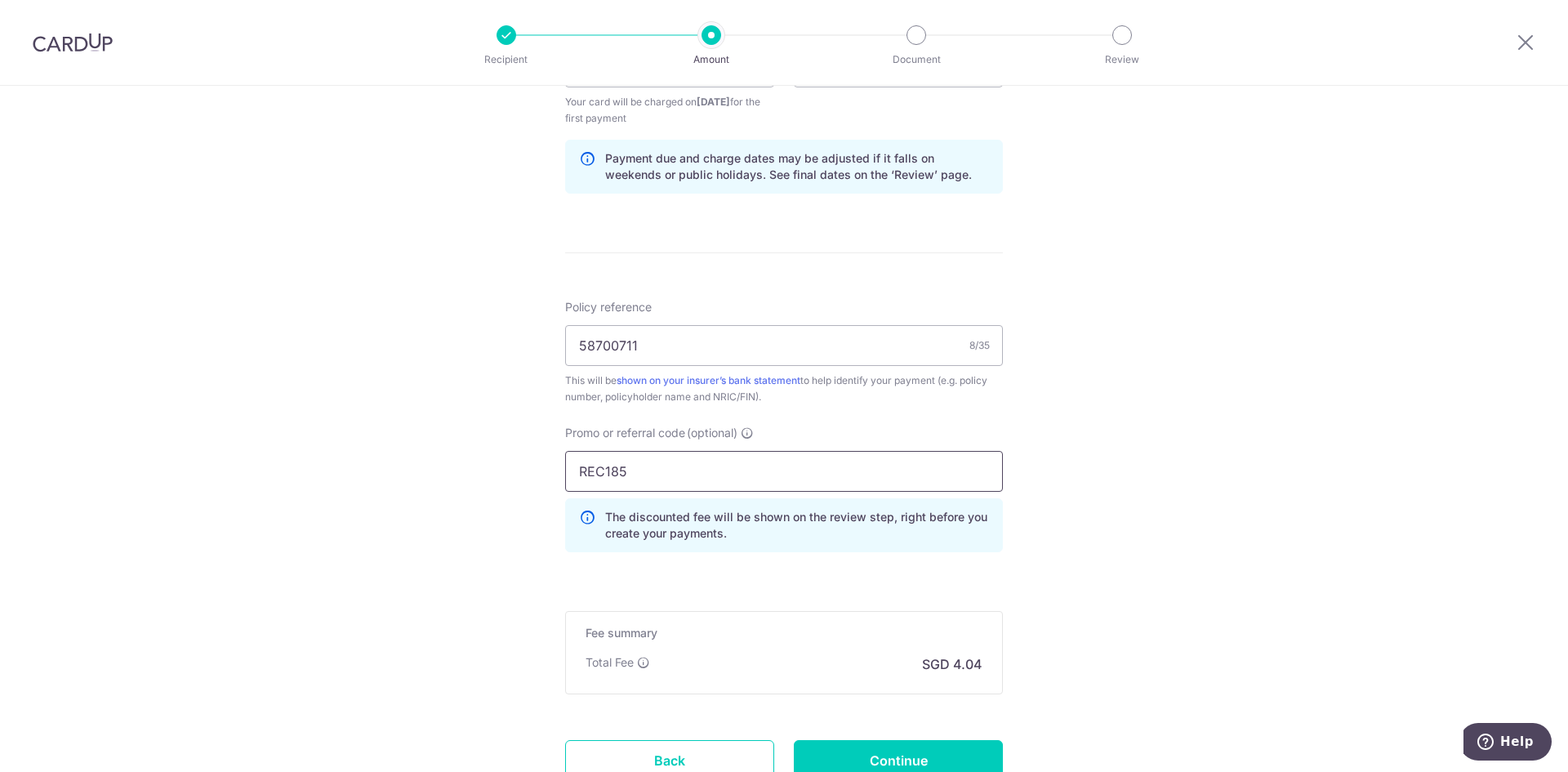
type input "REC185"
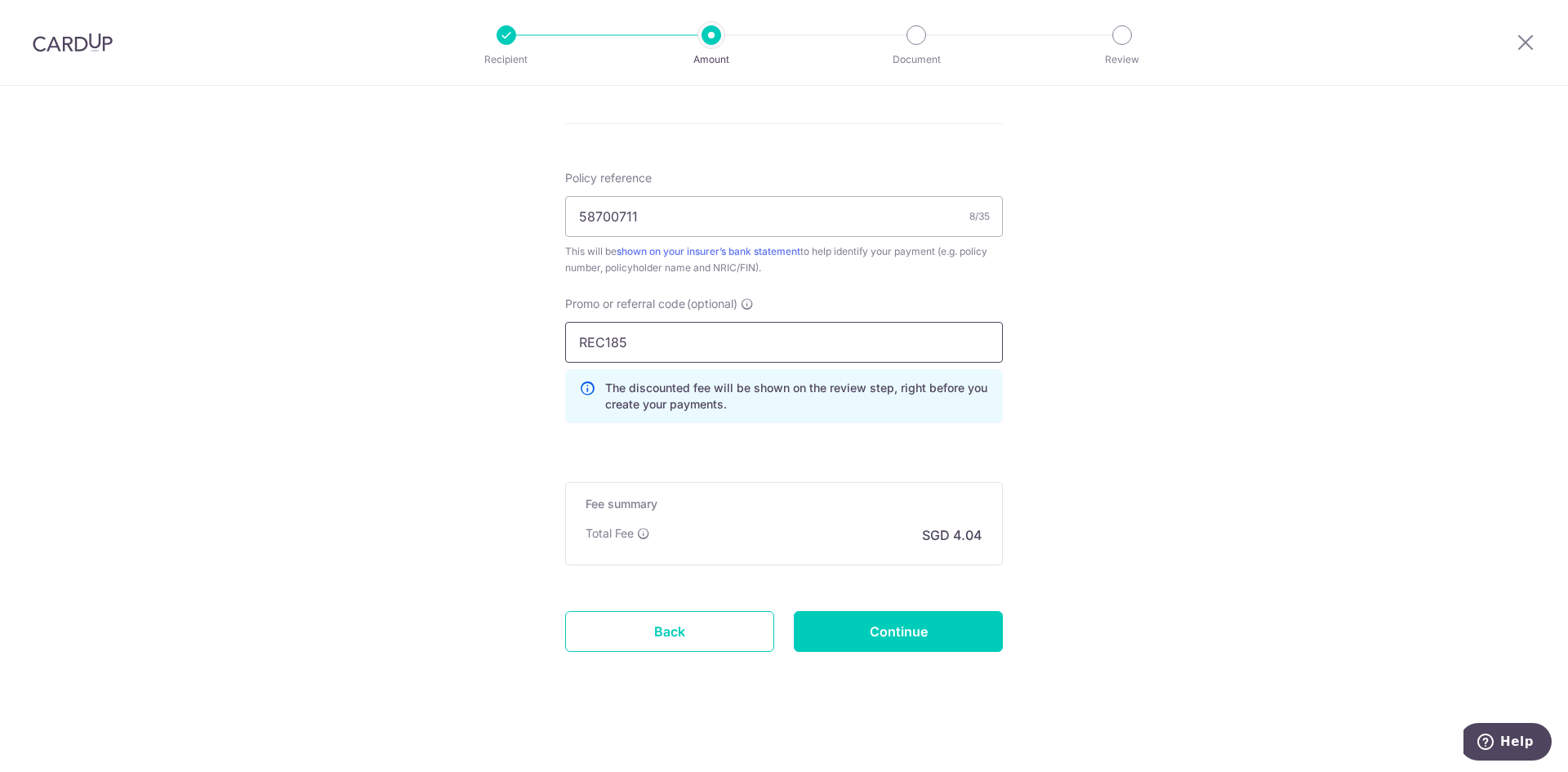
scroll to position [948, 0]
click at [851, 642] on input "Continue" at bounding box center [898, 629] width 209 height 41
type input "Create Schedule"
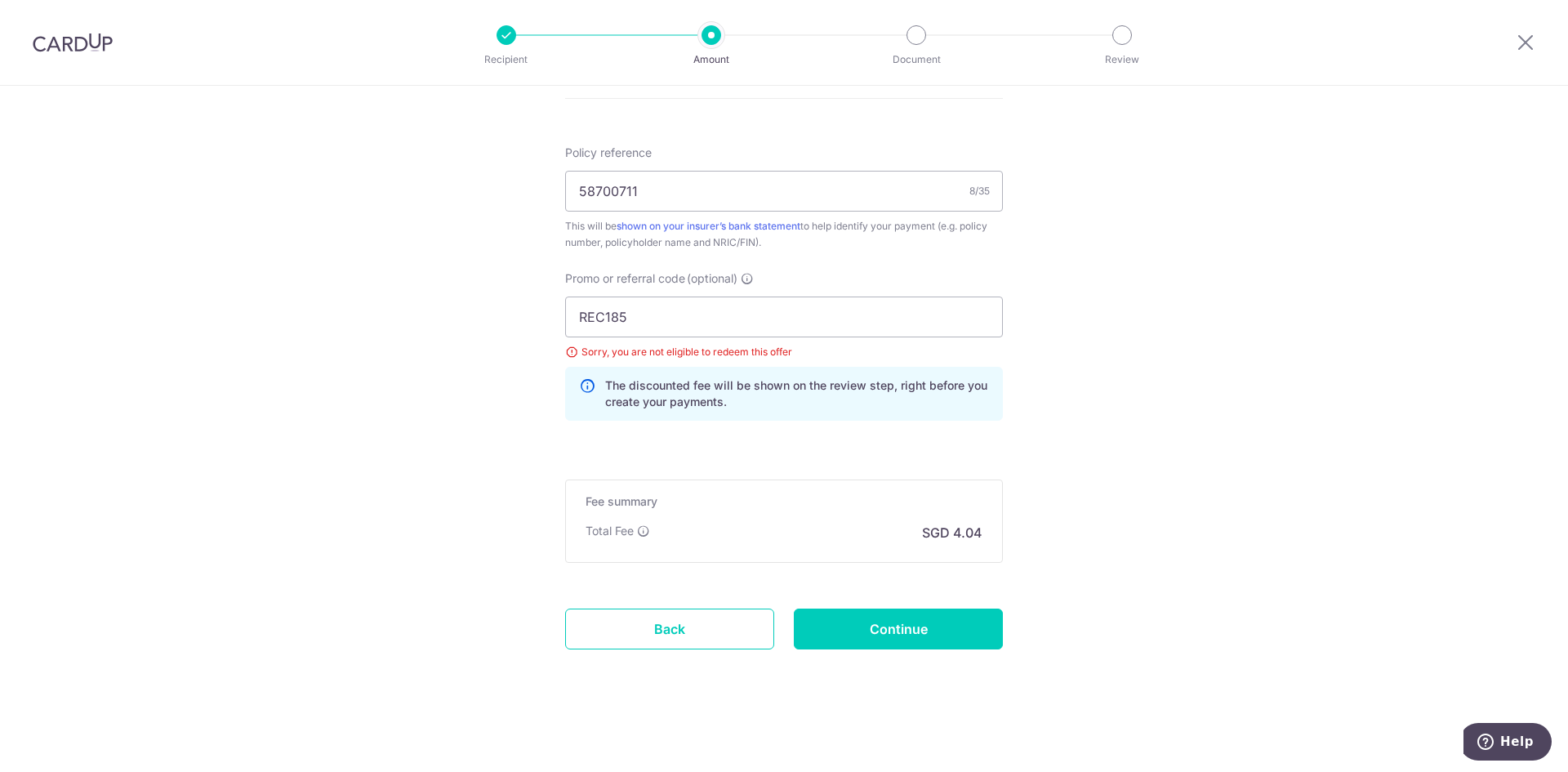
click at [567, 352] on div "Sorry, you are not eligible to redeem this offer" at bounding box center [783, 351] width 438 height 16
drag, startPoint x: 696, startPoint y: 330, endPoint x: 427, endPoint y: 264, distance: 277.0
paste input "OCBC90NMC"
type input "OCBC90NMC"
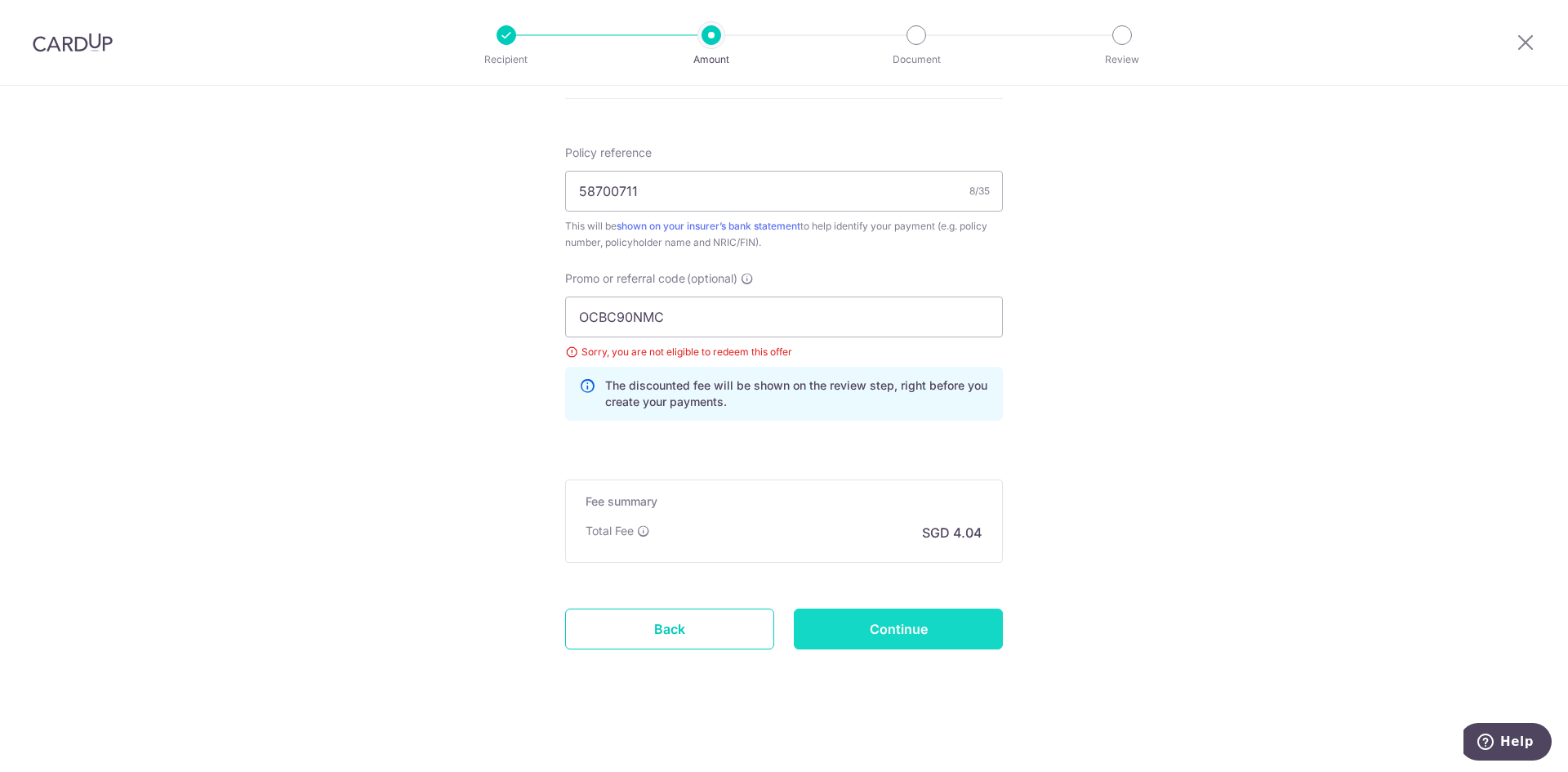
click at [947, 639] on input "Continue" at bounding box center [898, 629] width 209 height 41
type input "Update Schedule"
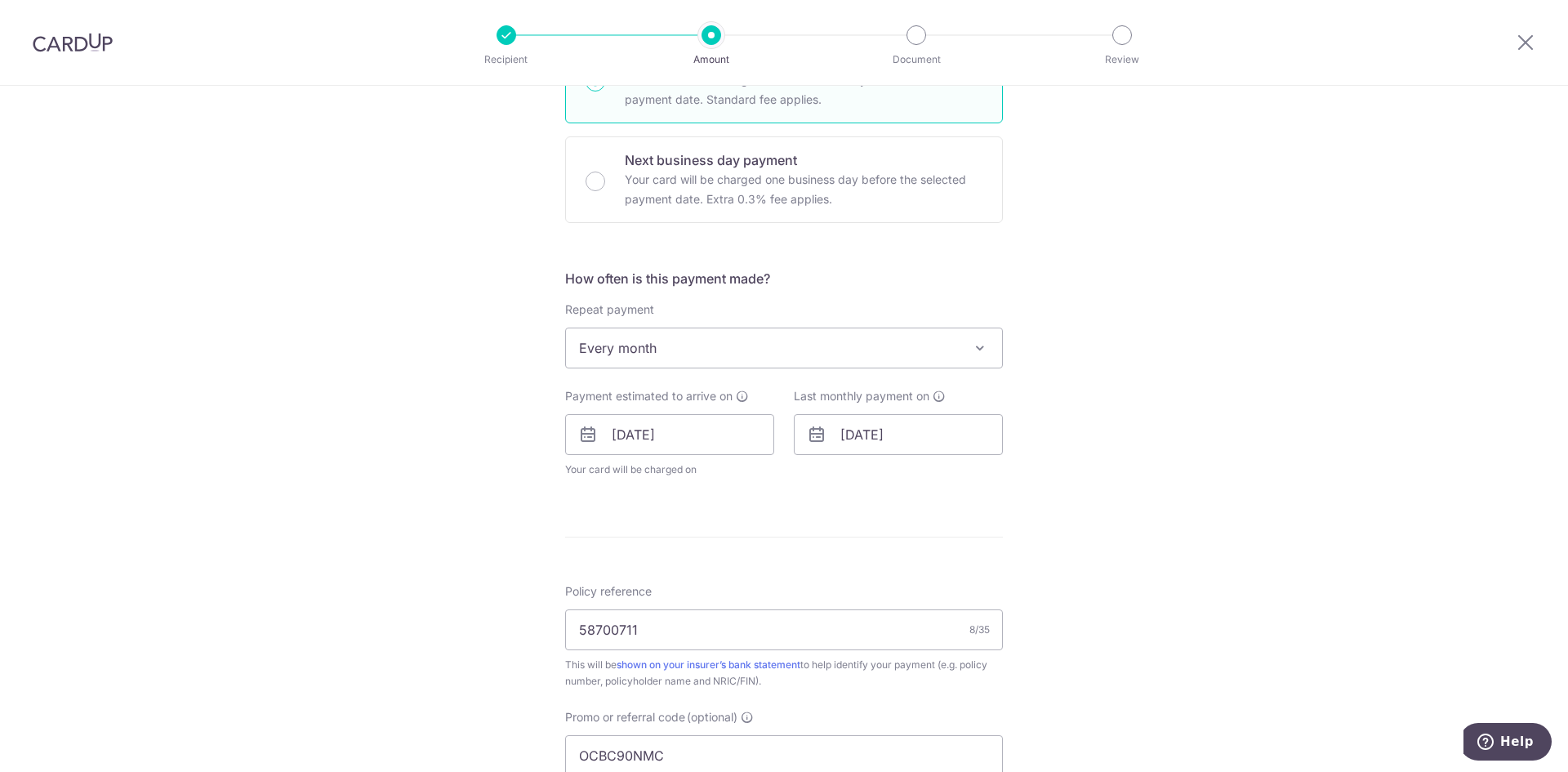
scroll to position [571, 0]
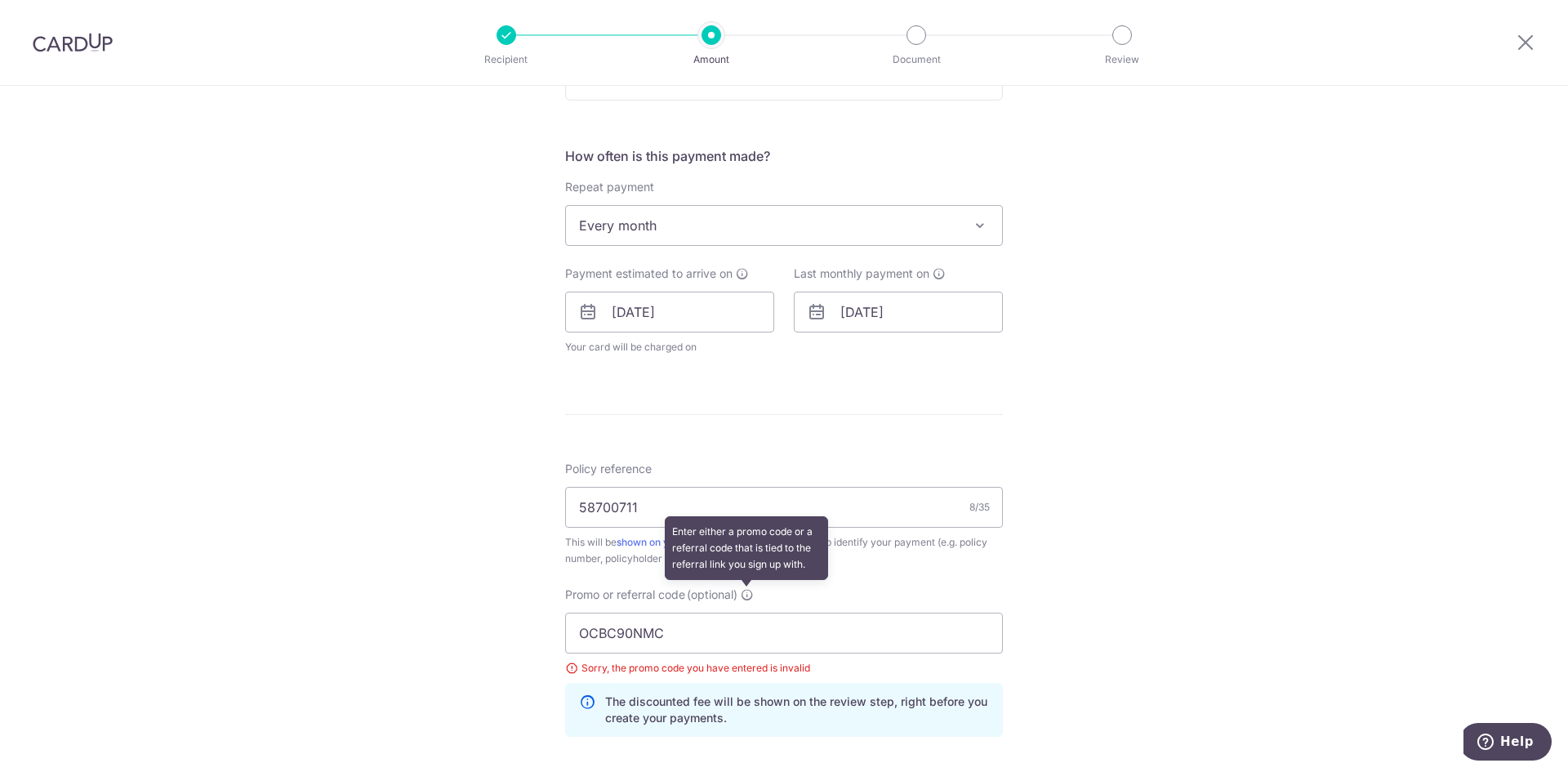
click at [751, 597] on icon at bounding box center [748, 595] width 13 height 13
click at [751, 612] on input "OCBC90NMC" at bounding box center [783, 633] width 438 height 41
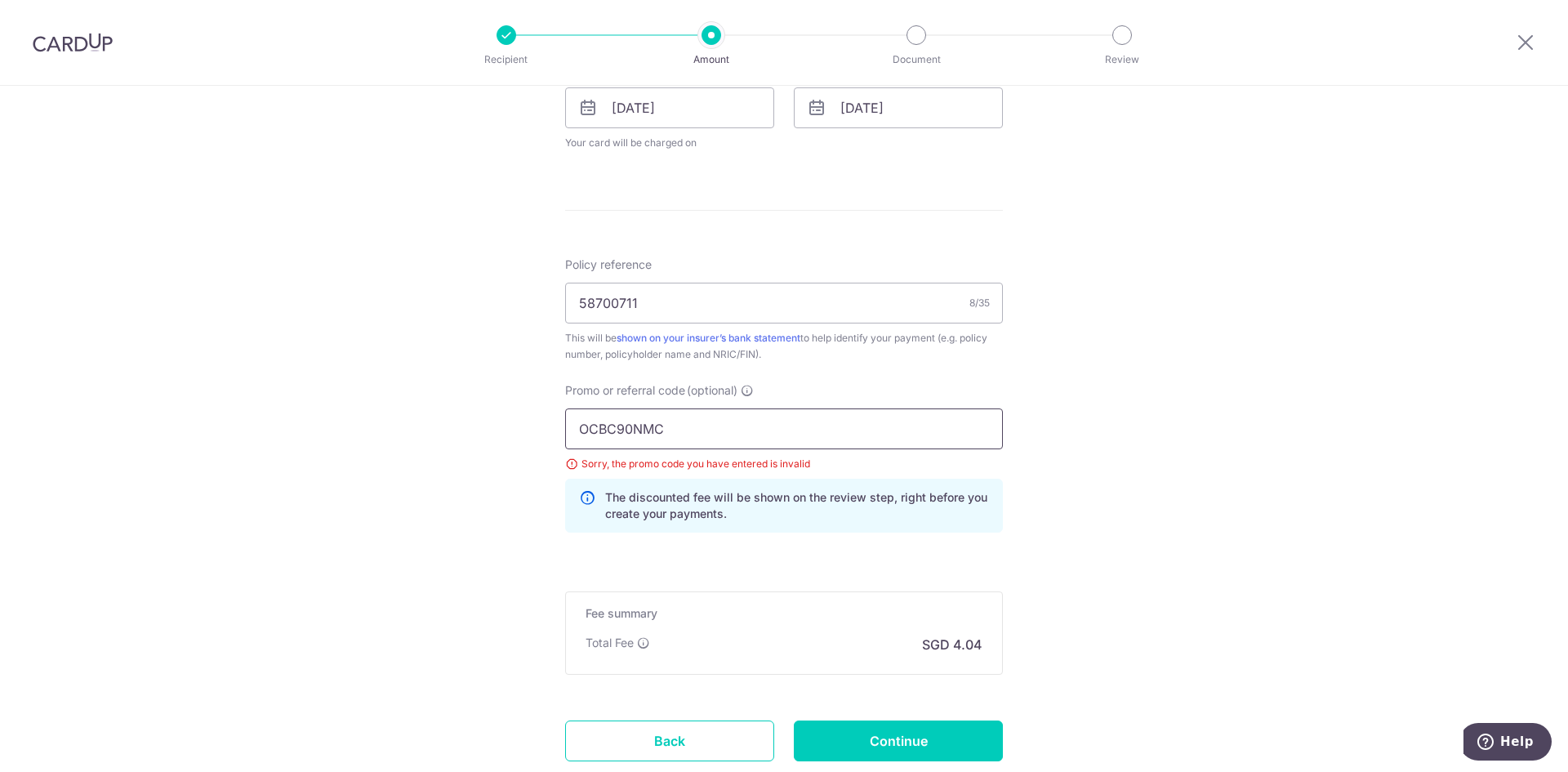
scroll to position [817, 0]
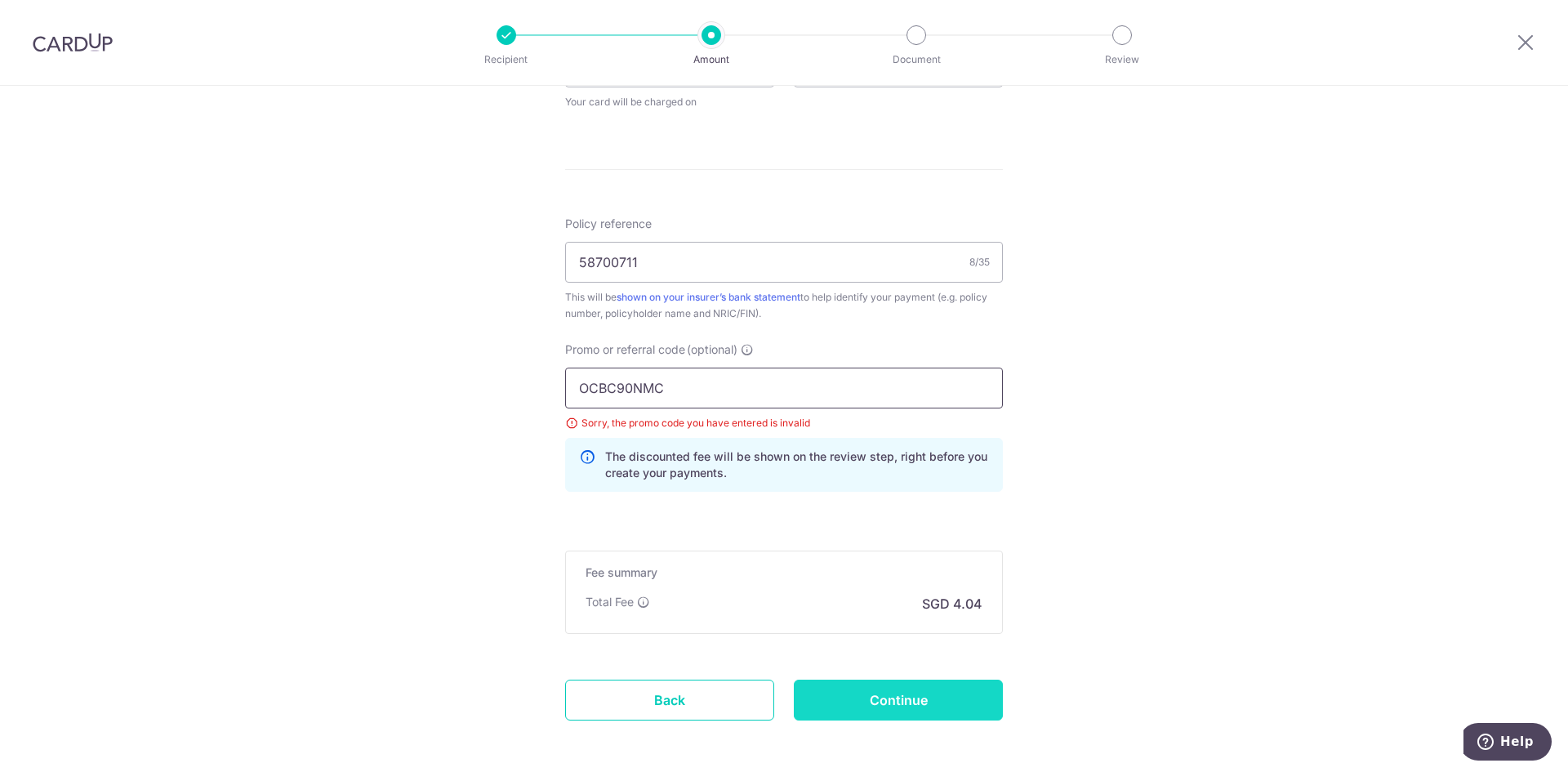
type input "OCBC90NMC"
click at [931, 698] on input "Continue" at bounding box center [898, 700] width 209 height 41
type input "Update Schedule"
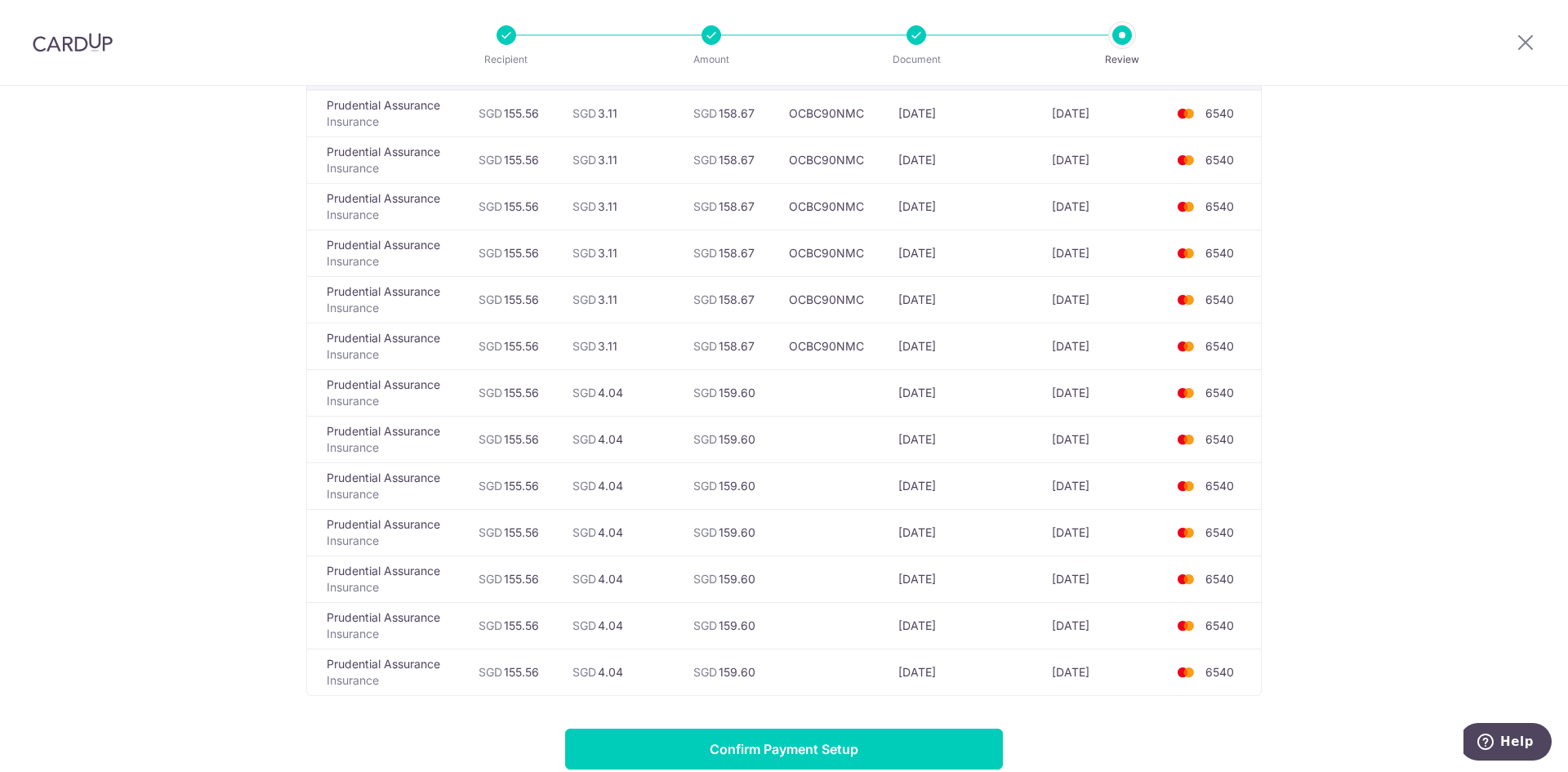
scroll to position [245, 0]
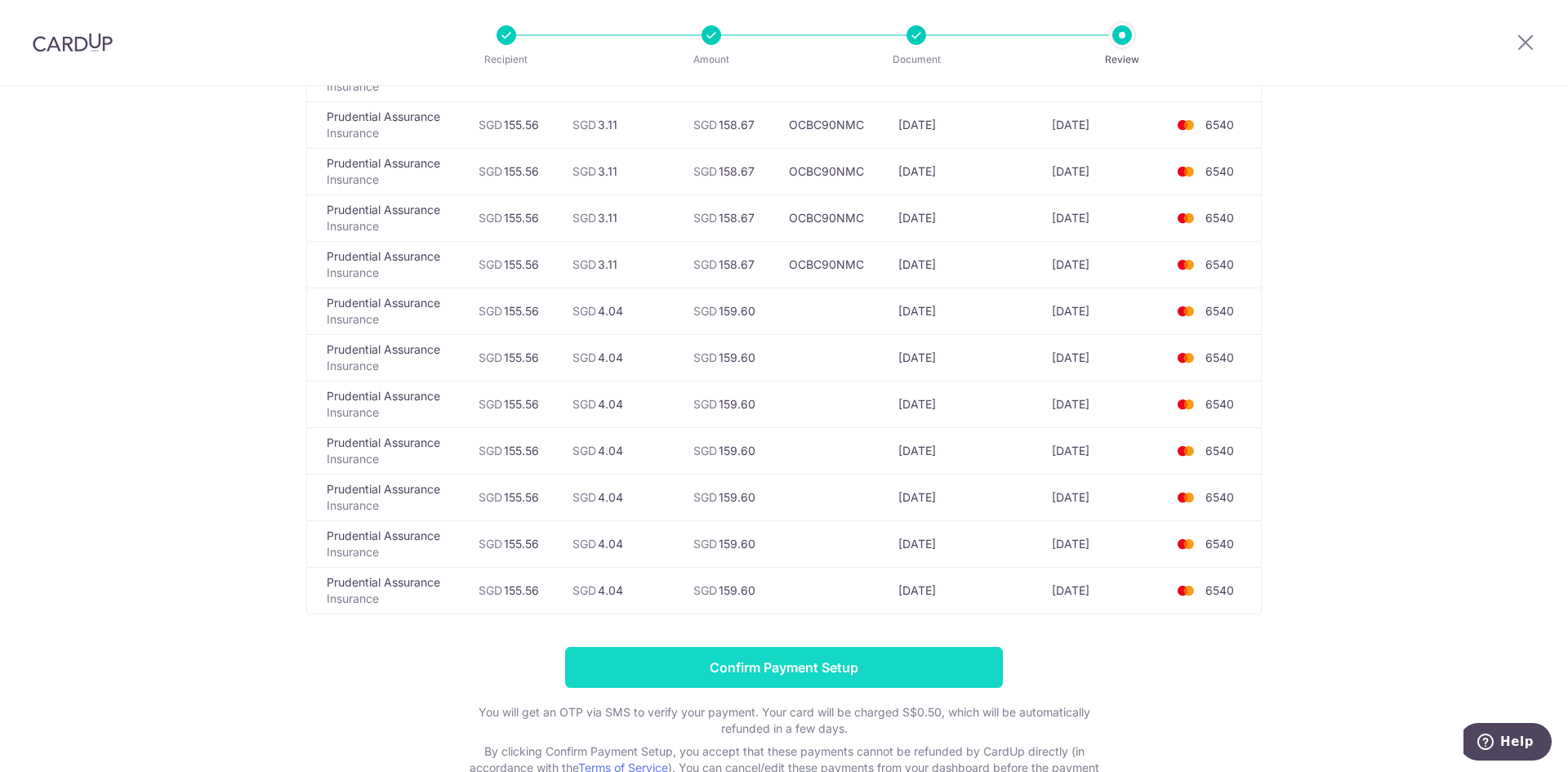
click at [839, 673] on input "Confirm Payment Setup" at bounding box center [783, 667] width 438 height 41
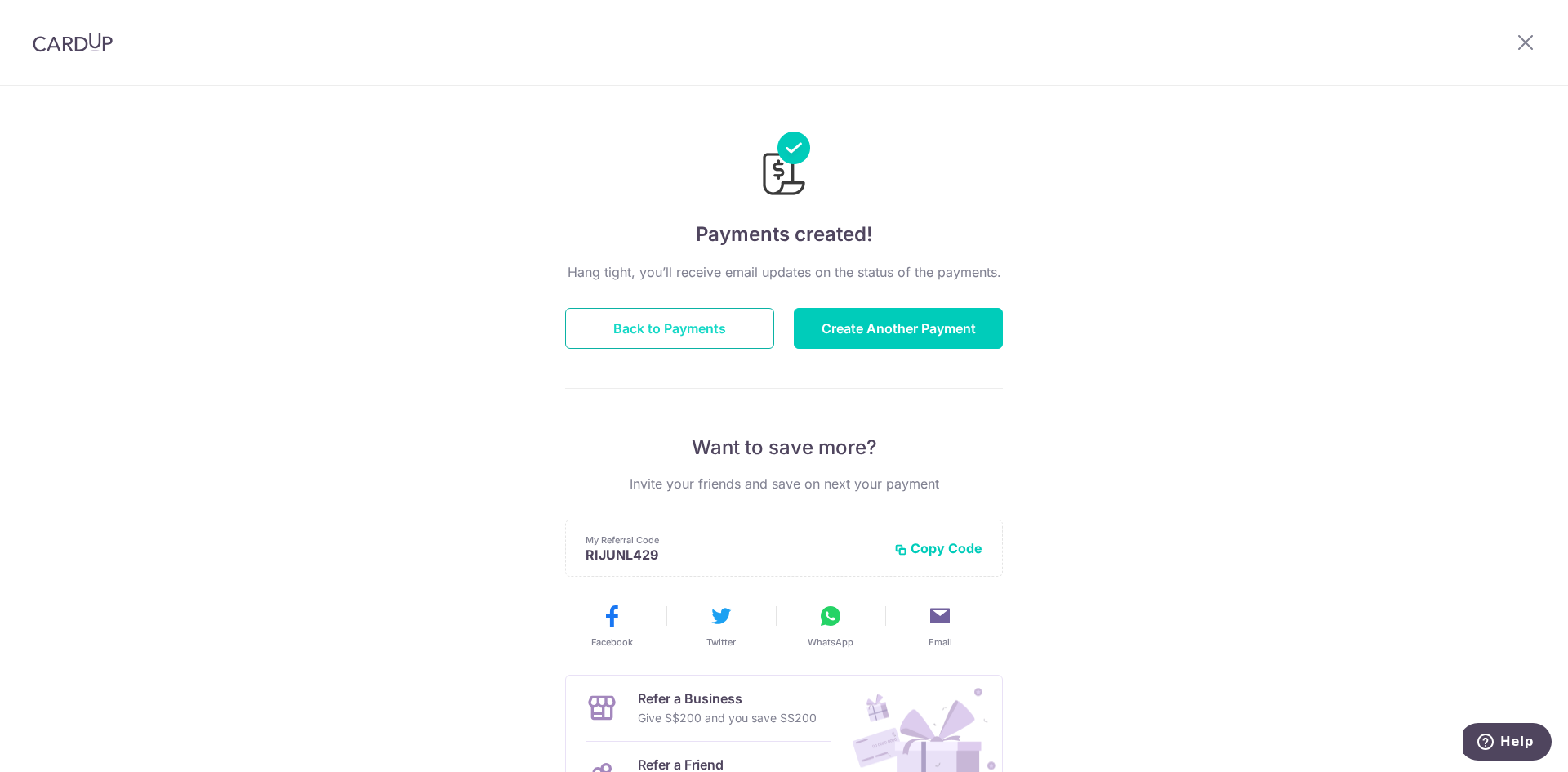
click at [742, 323] on button "Back to Payments" at bounding box center [669, 329] width 209 height 41
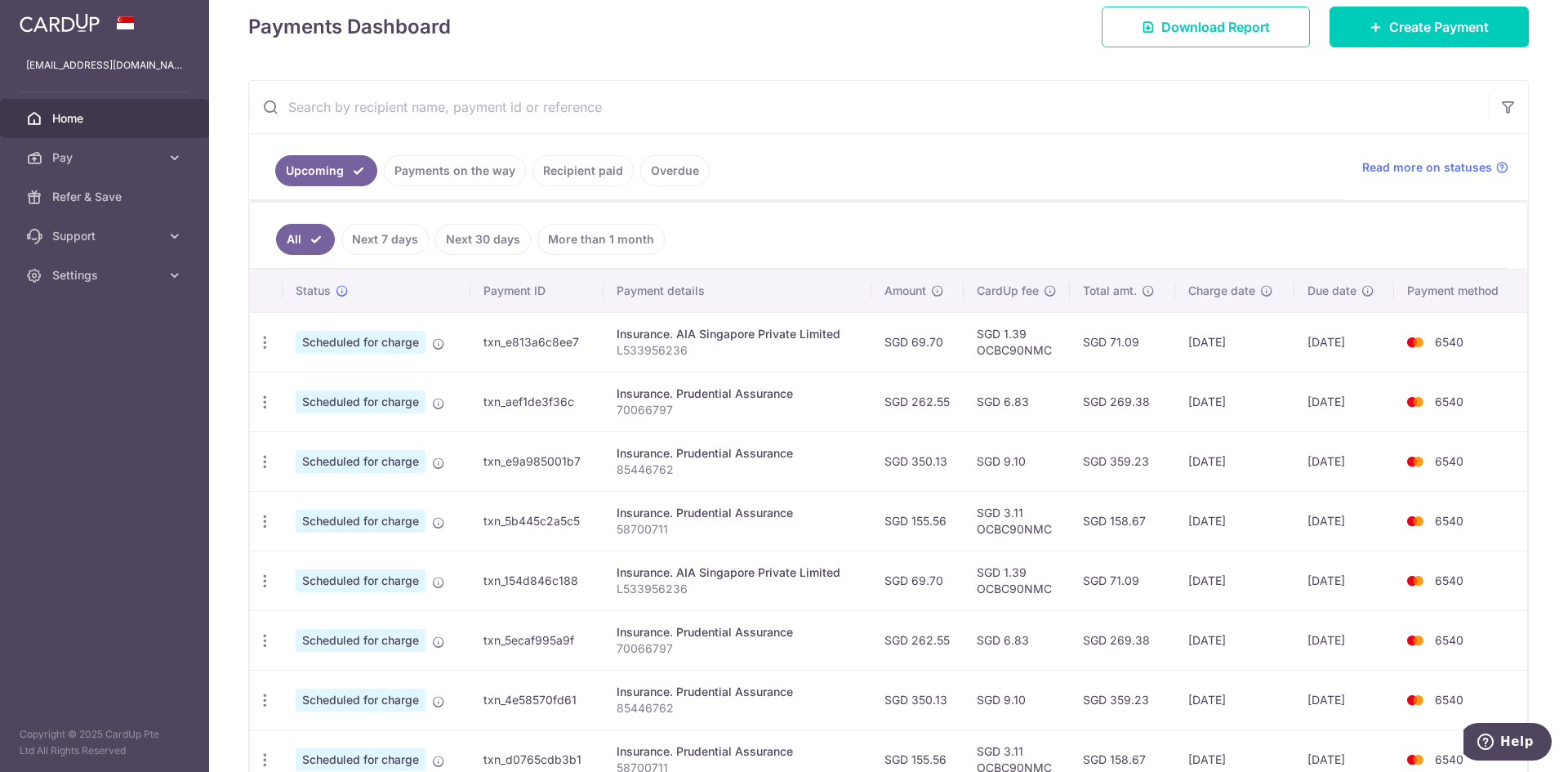
scroll to position [327, 0]
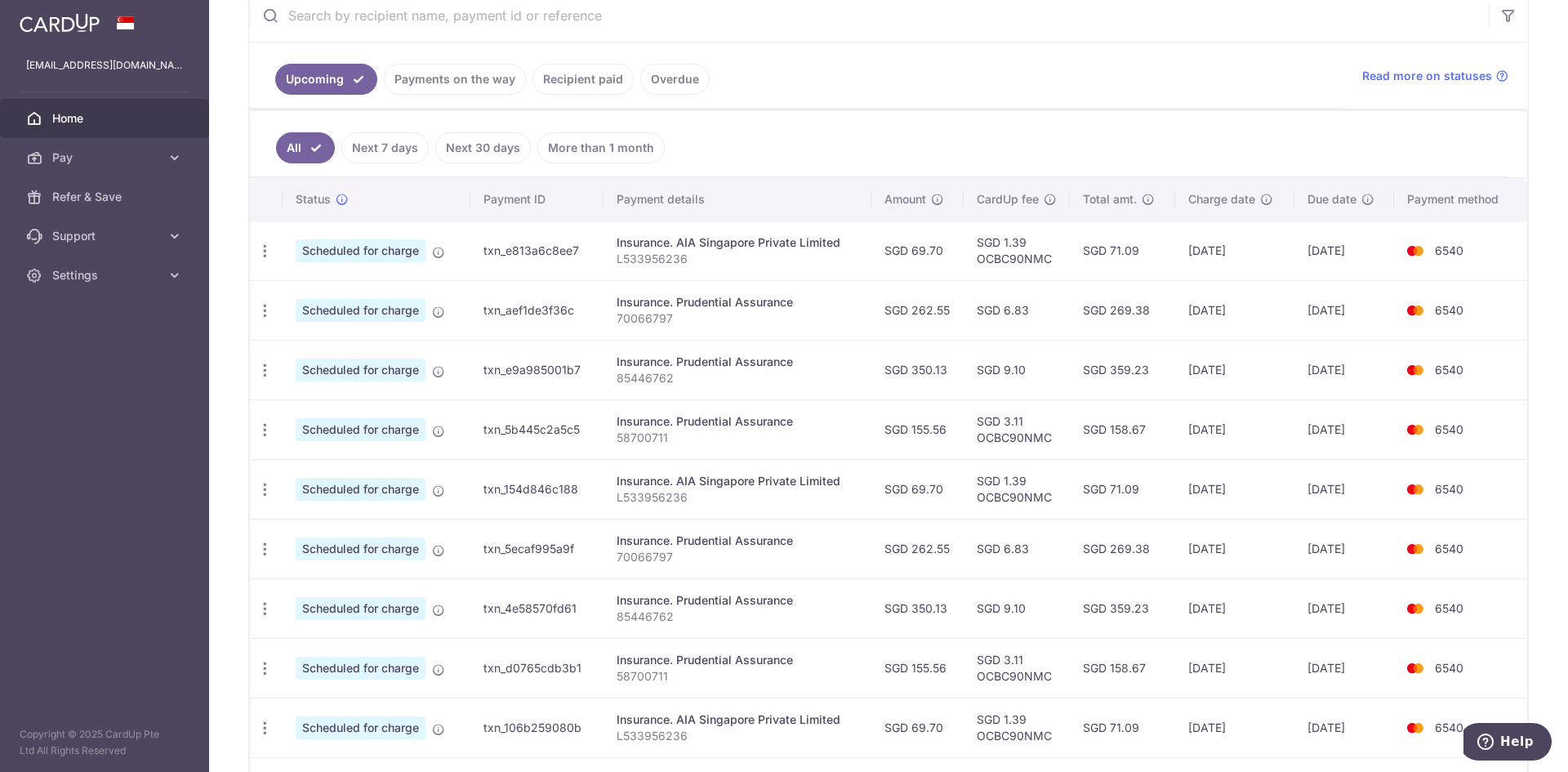
click at [545, 89] on link "Recipient paid" at bounding box center [582, 78] width 101 height 31
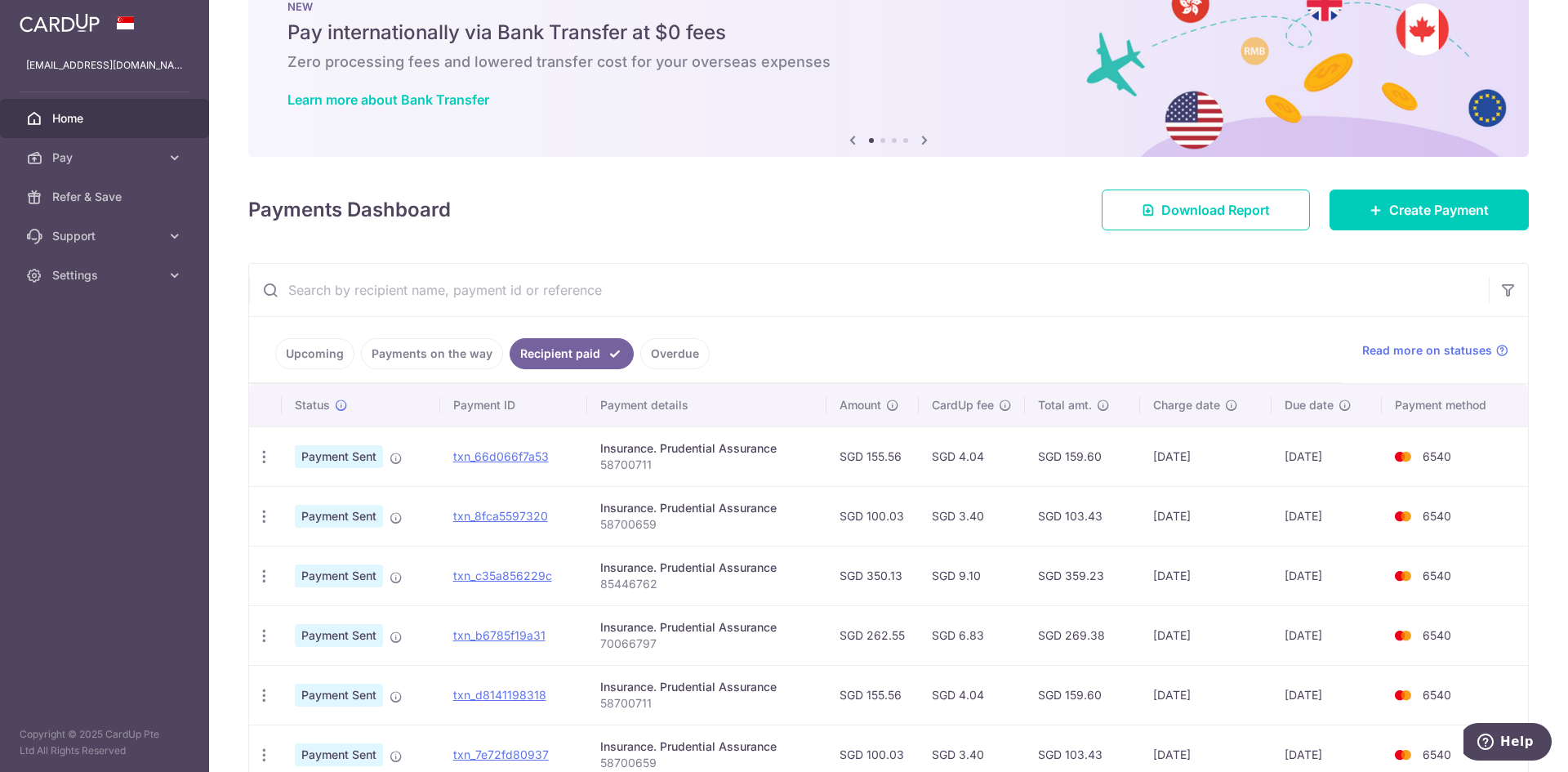
scroll to position [81, 0]
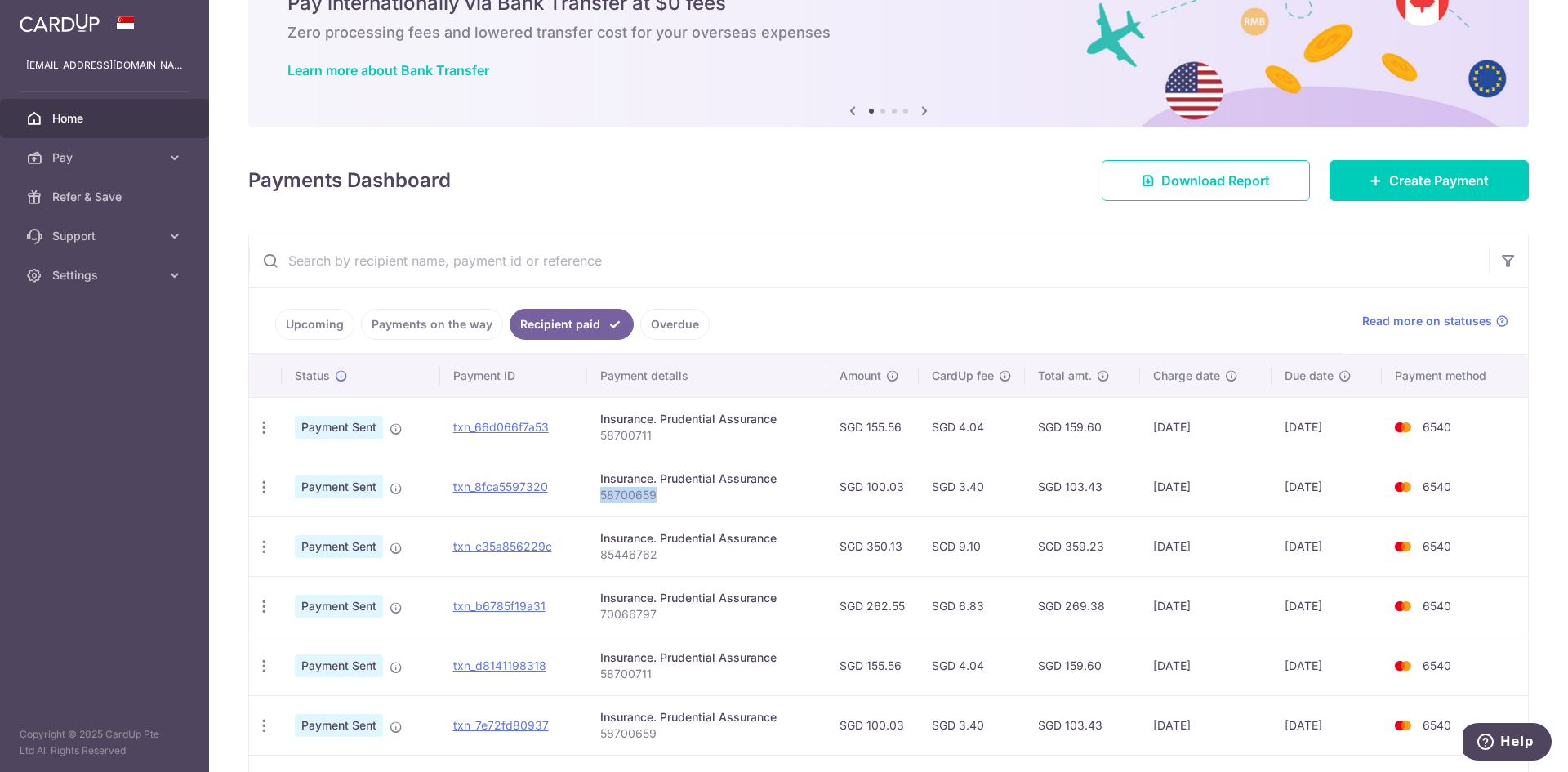
drag, startPoint x: 655, startPoint y: 498, endPoint x: 599, endPoint y: 488, distance: 56.9
click at [600, 488] on p "58700659" at bounding box center [707, 494] width 213 height 16
copy p "58700659"
click at [499, 274] on input "text" at bounding box center [869, 260] width 1239 height 52
paste input "58700659"
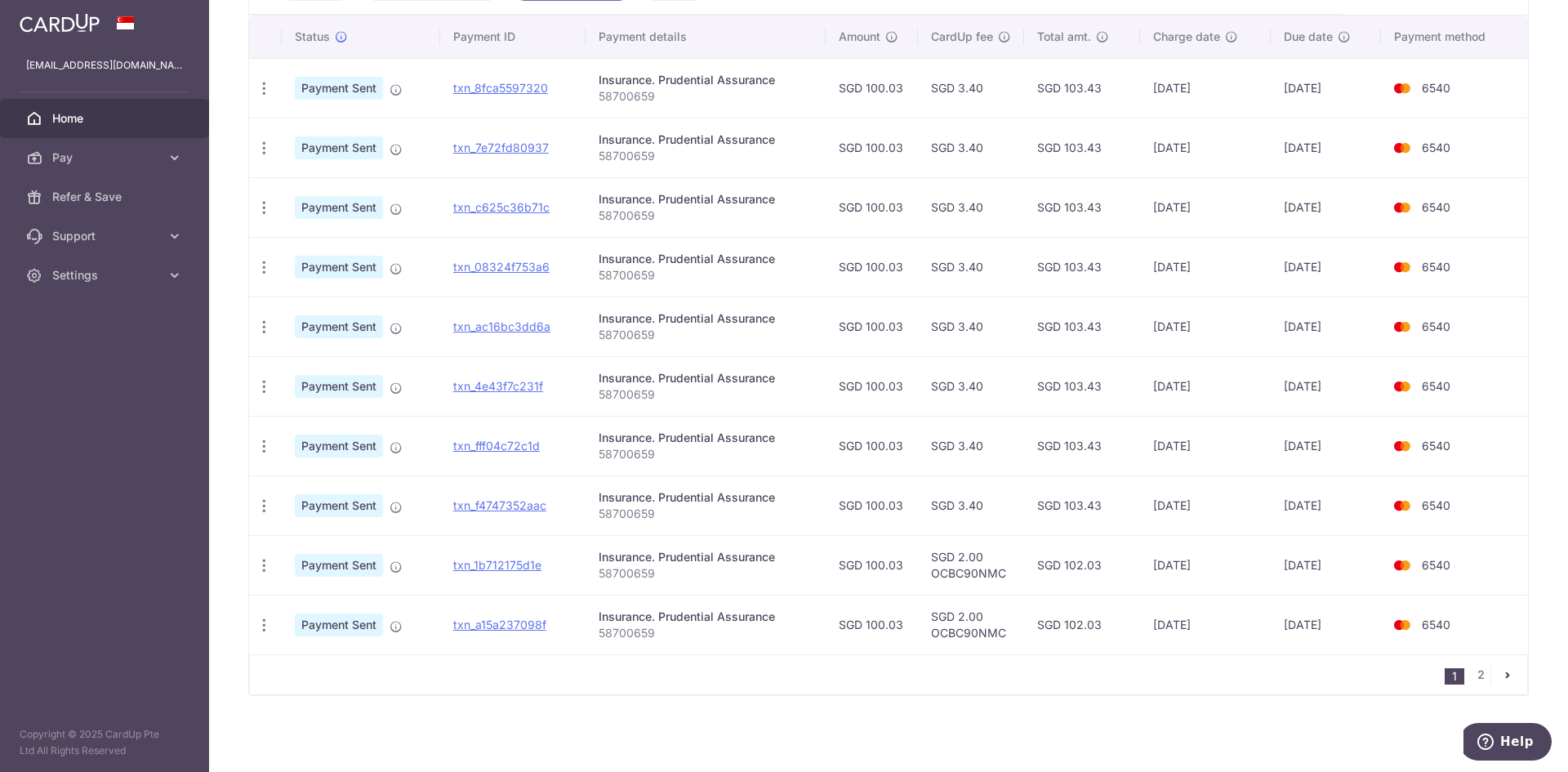
scroll to position [421, 0]
type input "58700659"
click at [1471, 669] on link "2" at bounding box center [1480, 673] width 20 height 20
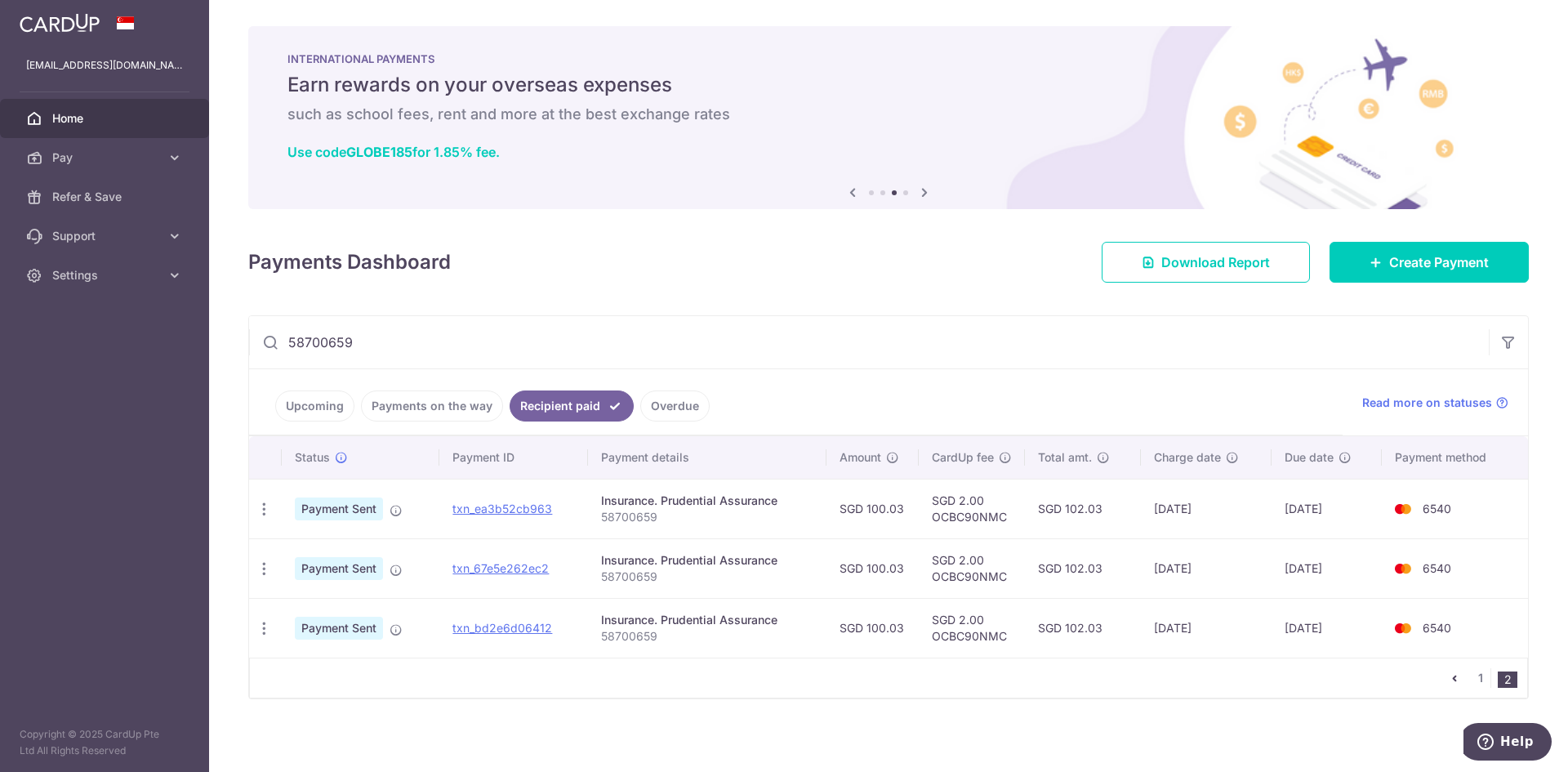
click at [1457, 682] on ul "1 2" at bounding box center [1486, 678] width 82 height 20
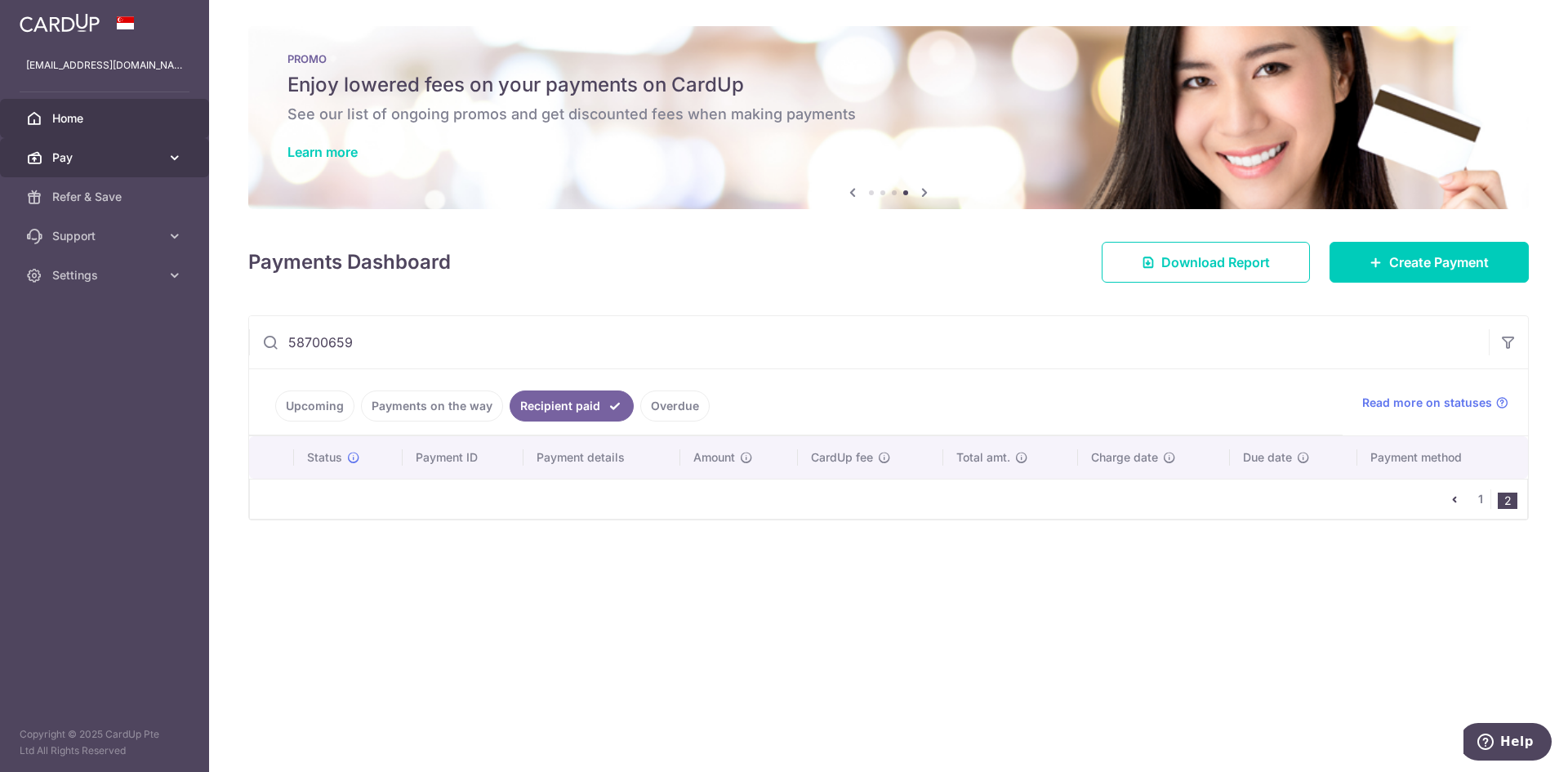
click at [77, 166] on link "Pay" at bounding box center [105, 158] width 209 height 39
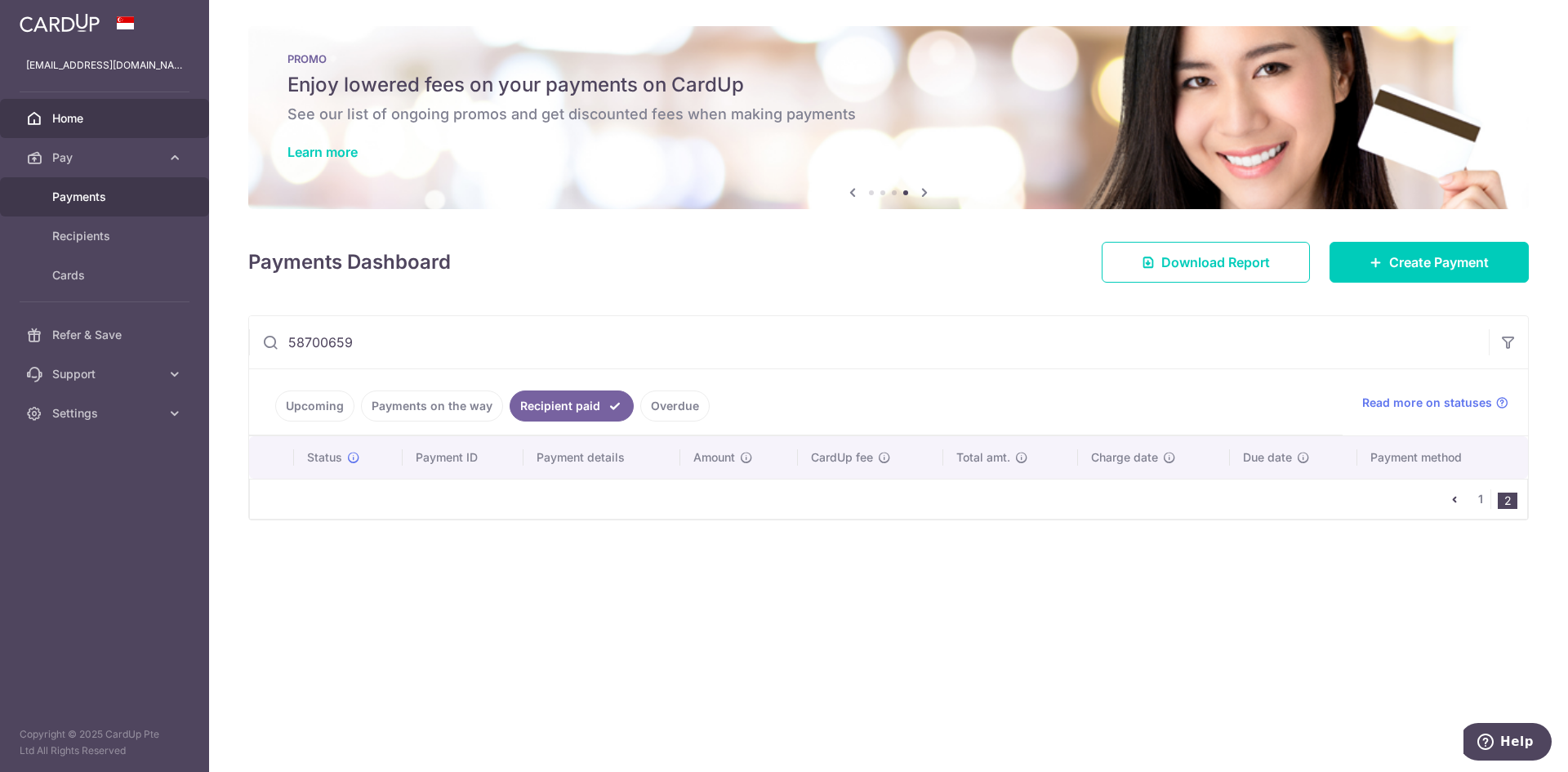
click at [102, 198] on span "Payments" at bounding box center [105, 196] width 107 height 16
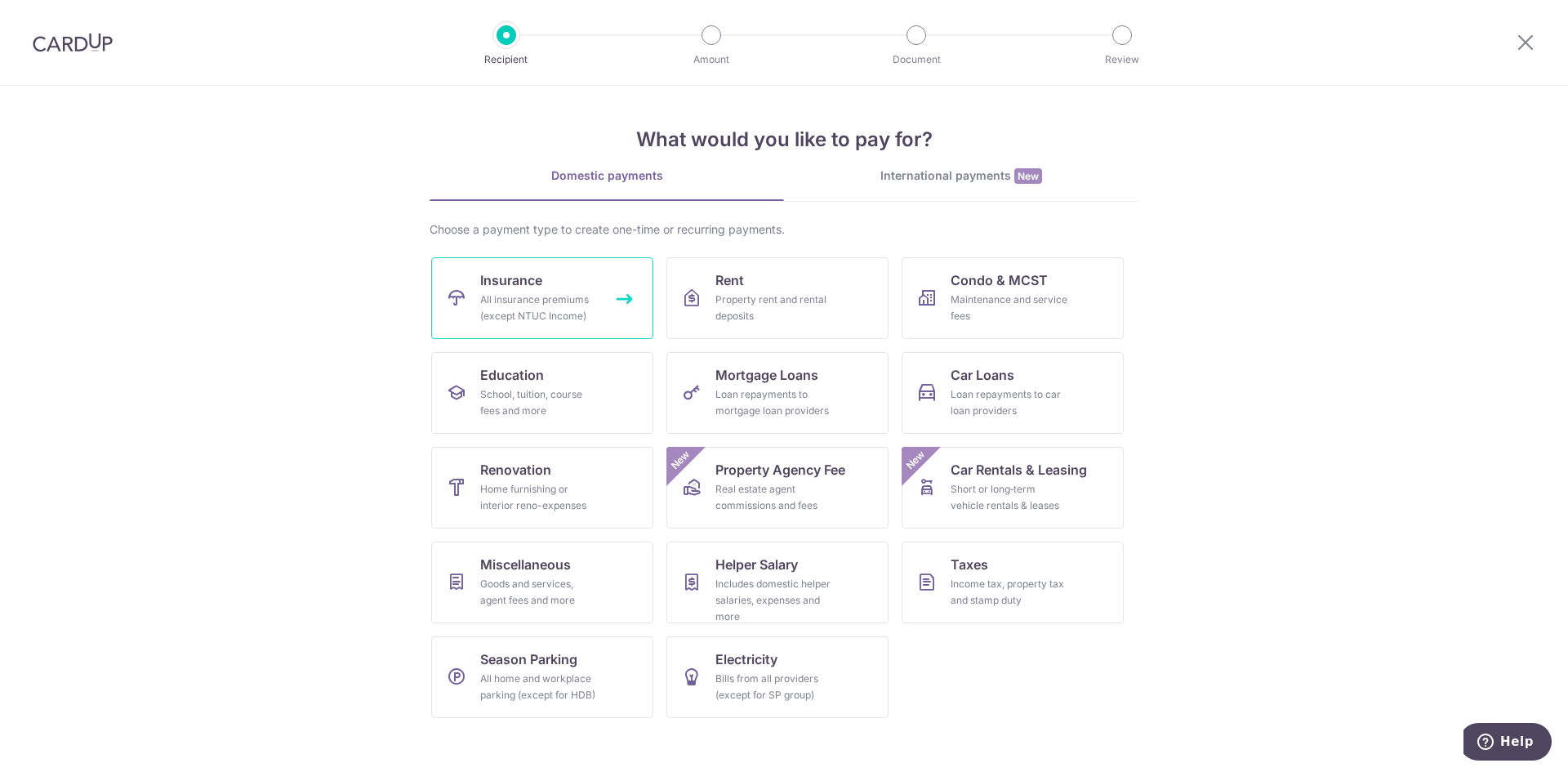
click at [507, 305] on div "All insurance premiums (except NTUC Income)" at bounding box center [539, 307] width 118 height 33
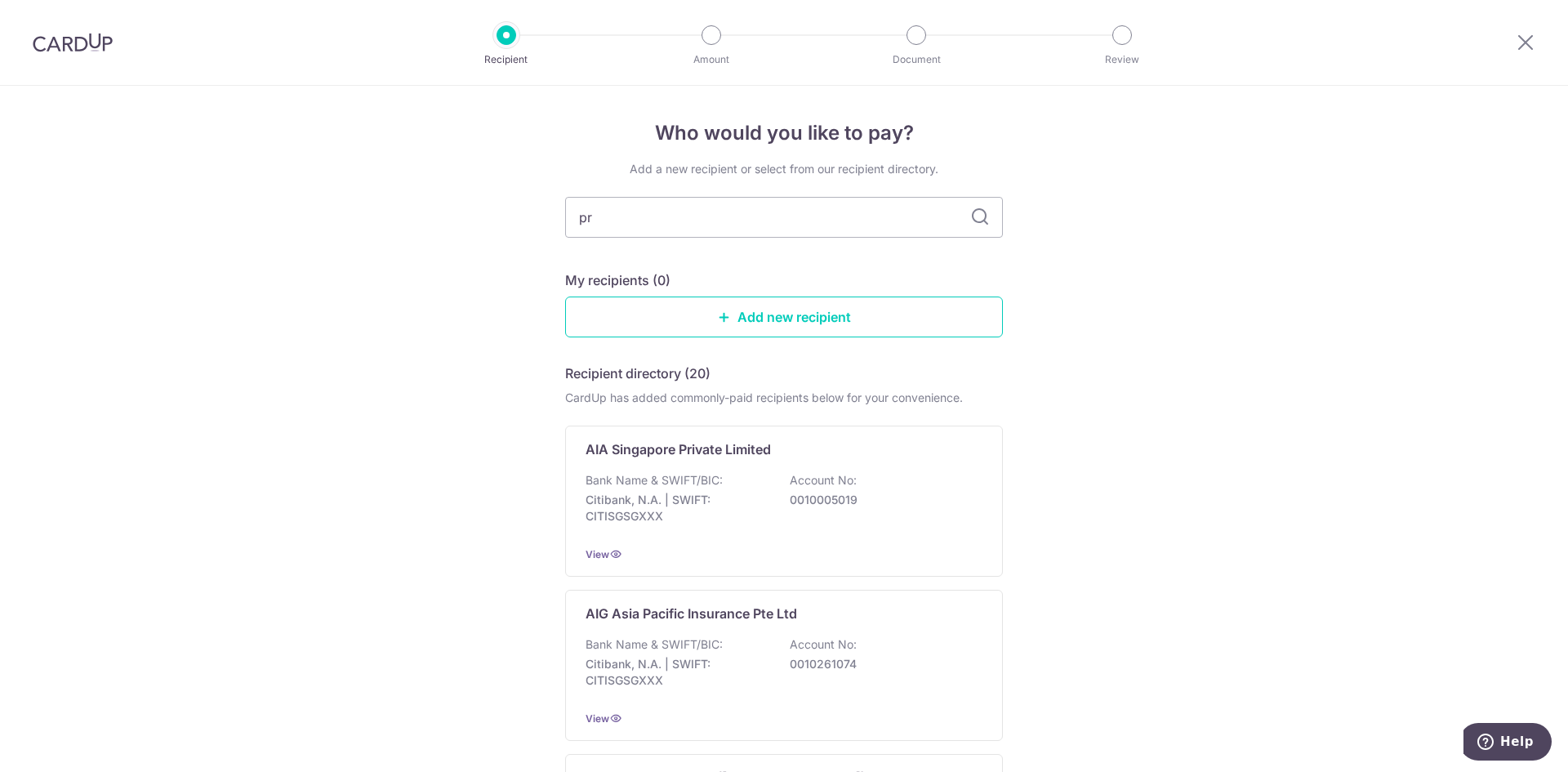
type input "p"
type input "AIA"
type input "A"
type input "Prudential"
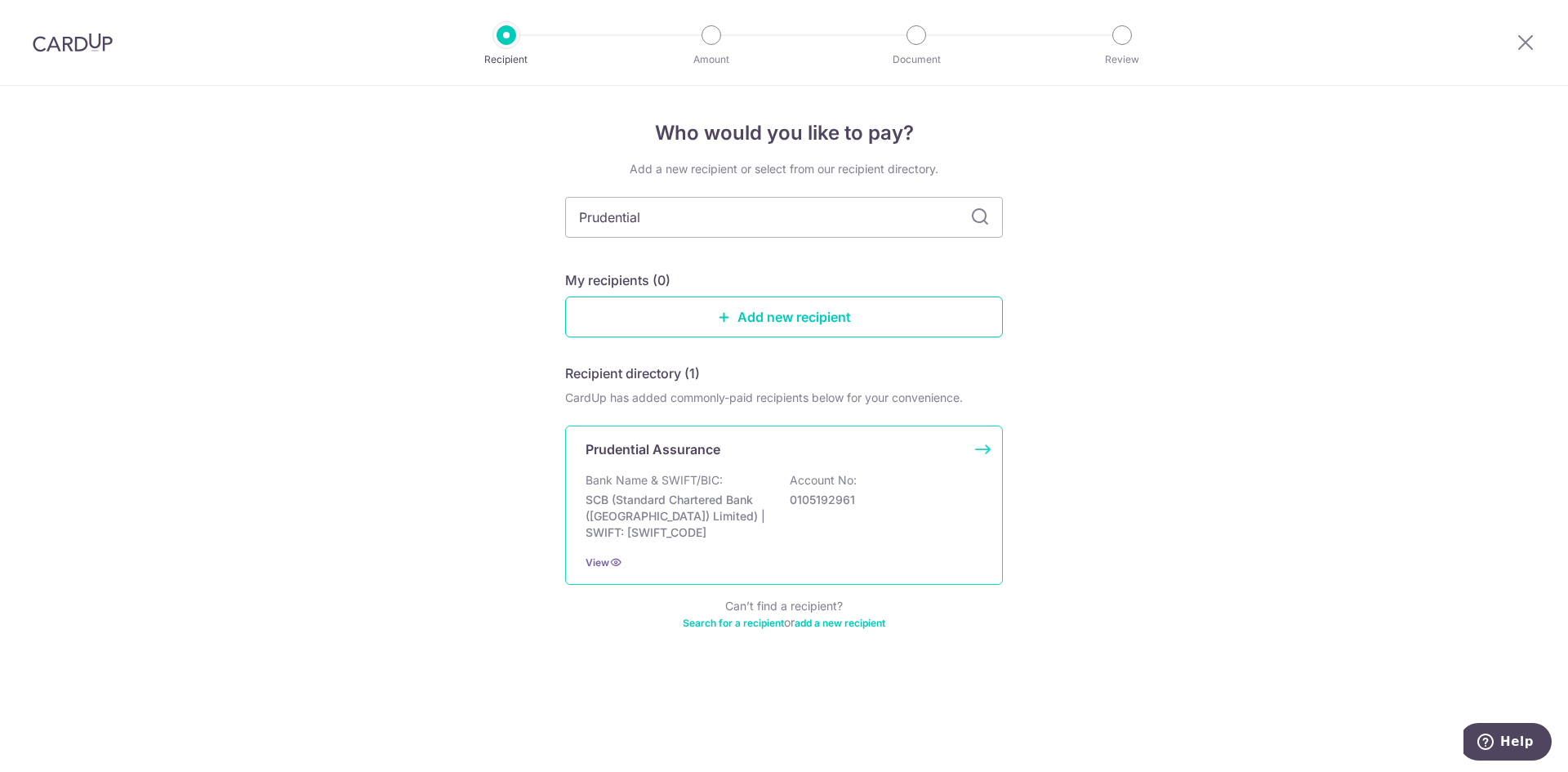
click at [707, 481] on p "Bank Name & SWIFT/BIC:" at bounding box center [653, 480] width 137 height 16
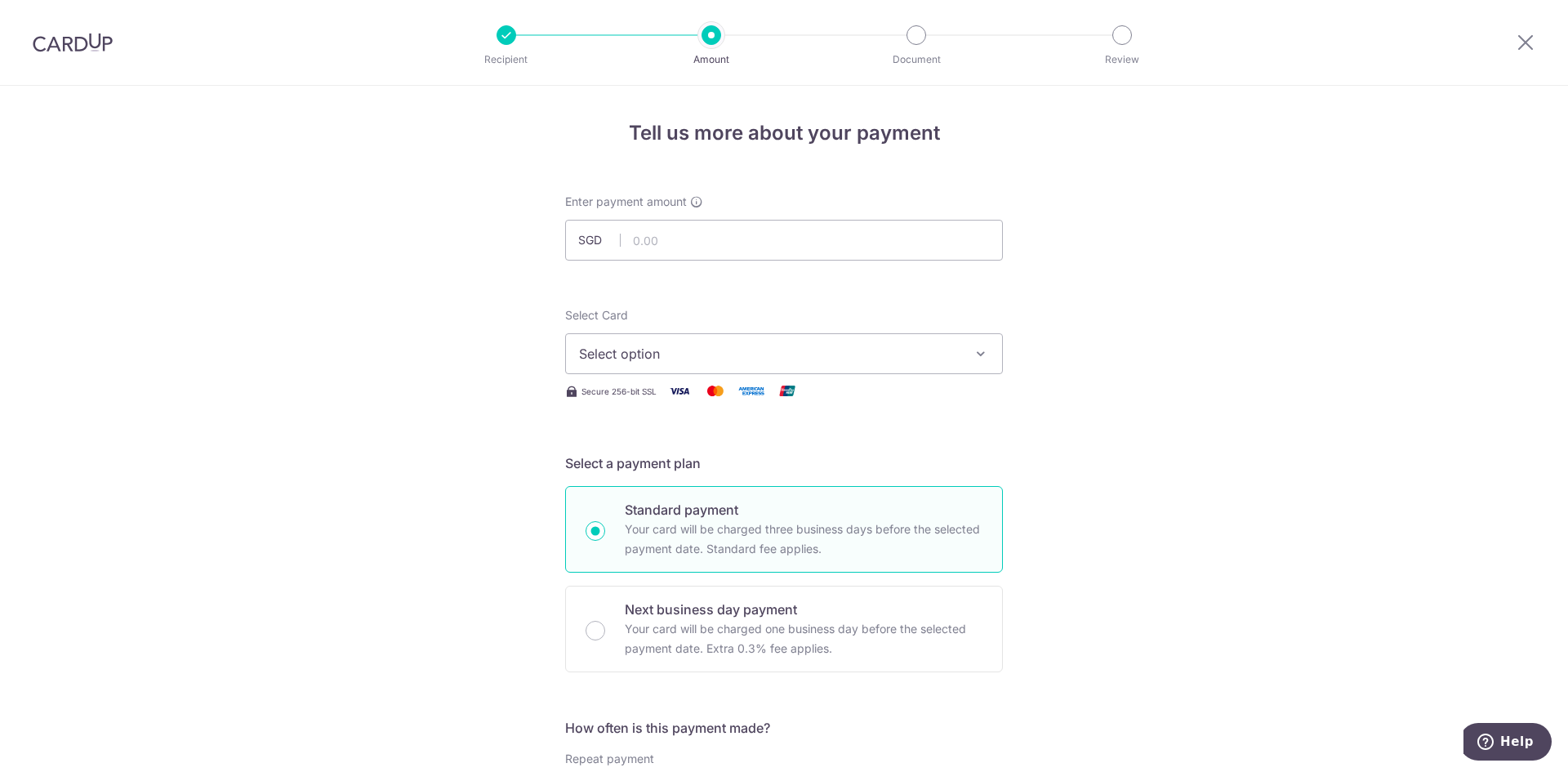
click at [690, 216] on div "Enter payment amount SGD" at bounding box center [783, 227] width 438 height 67
click at [693, 243] on input "text" at bounding box center [783, 240] width 438 height 41
paste input "122.88"
type input "122.88"
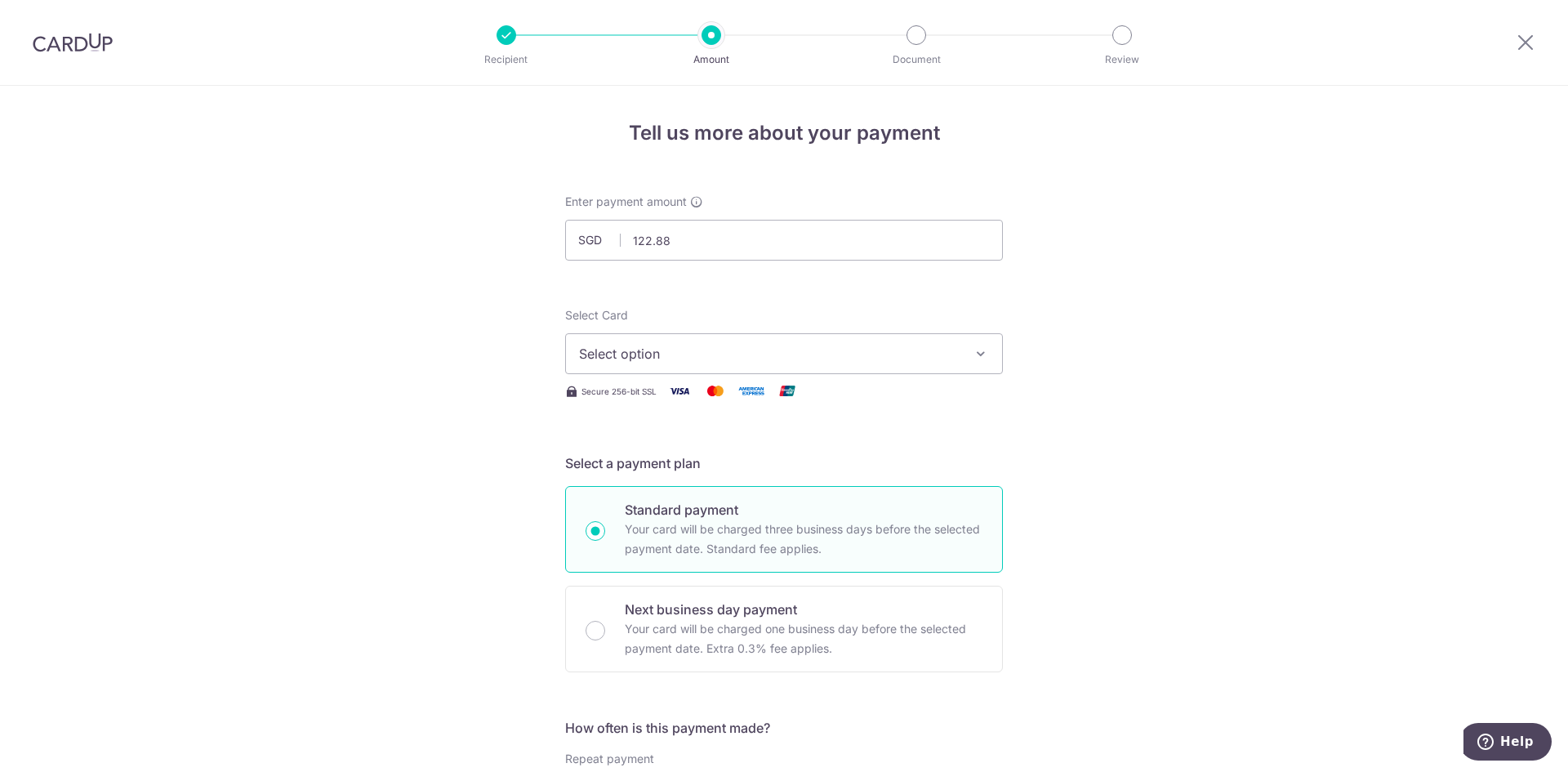
click at [702, 364] on button "Select option" at bounding box center [783, 354] width 438 height 41
click at [703, 470] on span "**** 6540" at bounding box center [783, 470] width 410 height 20
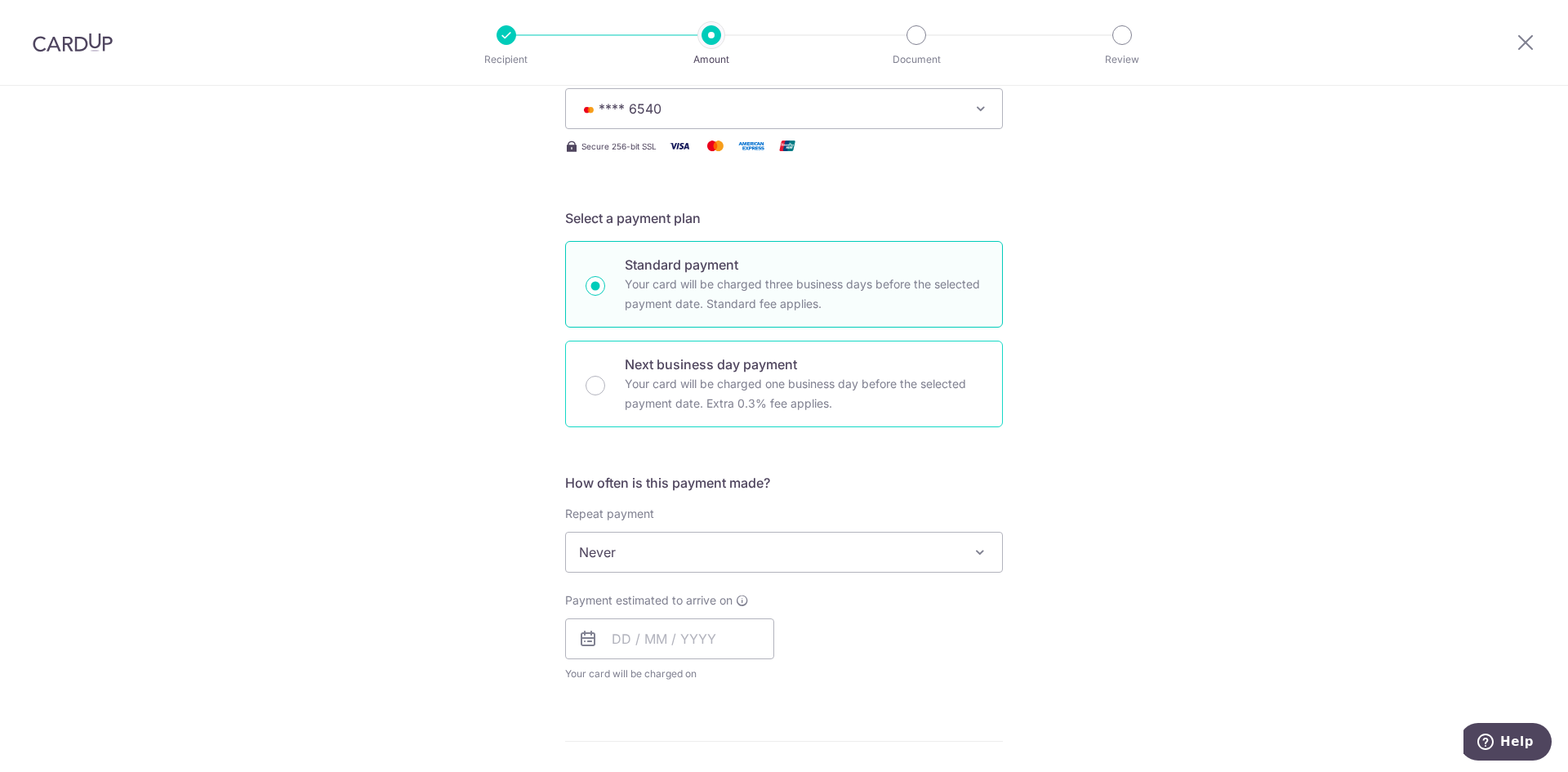
scroll to position [327, 0]
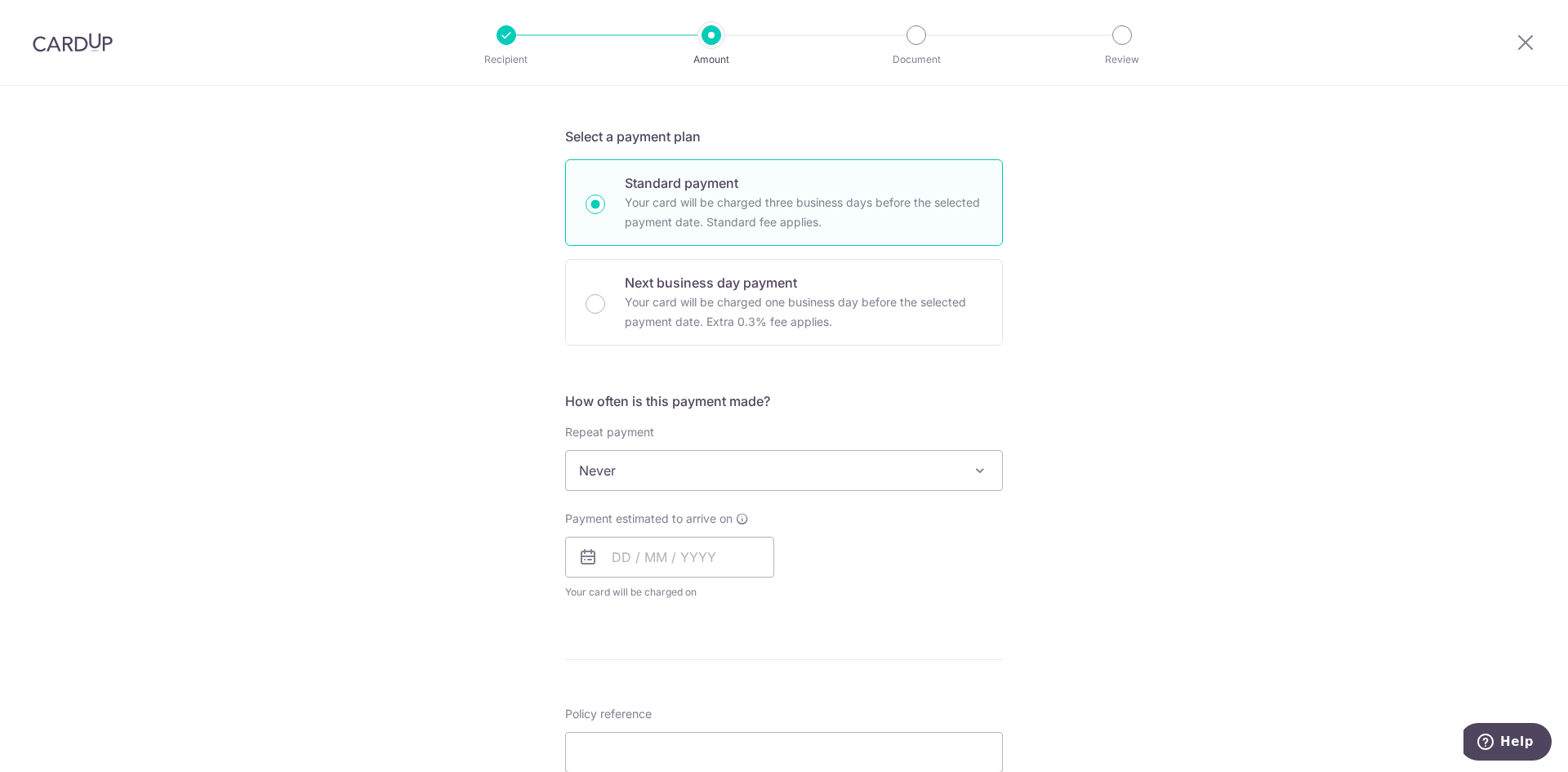
click at [713, 469] on span "Never" at bounding box center [783, 470] width 436 height 39
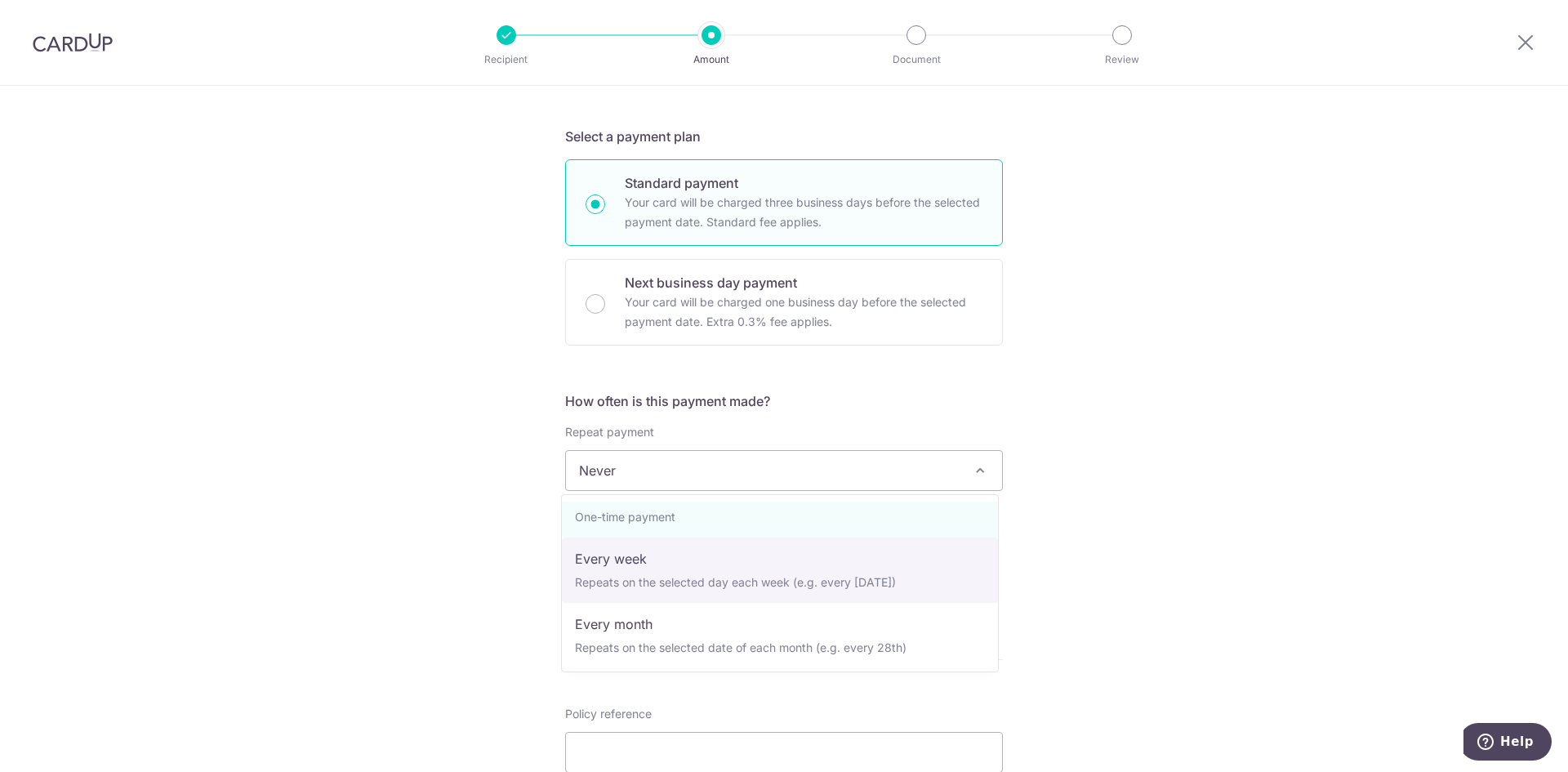
scroll to position [81, 0]
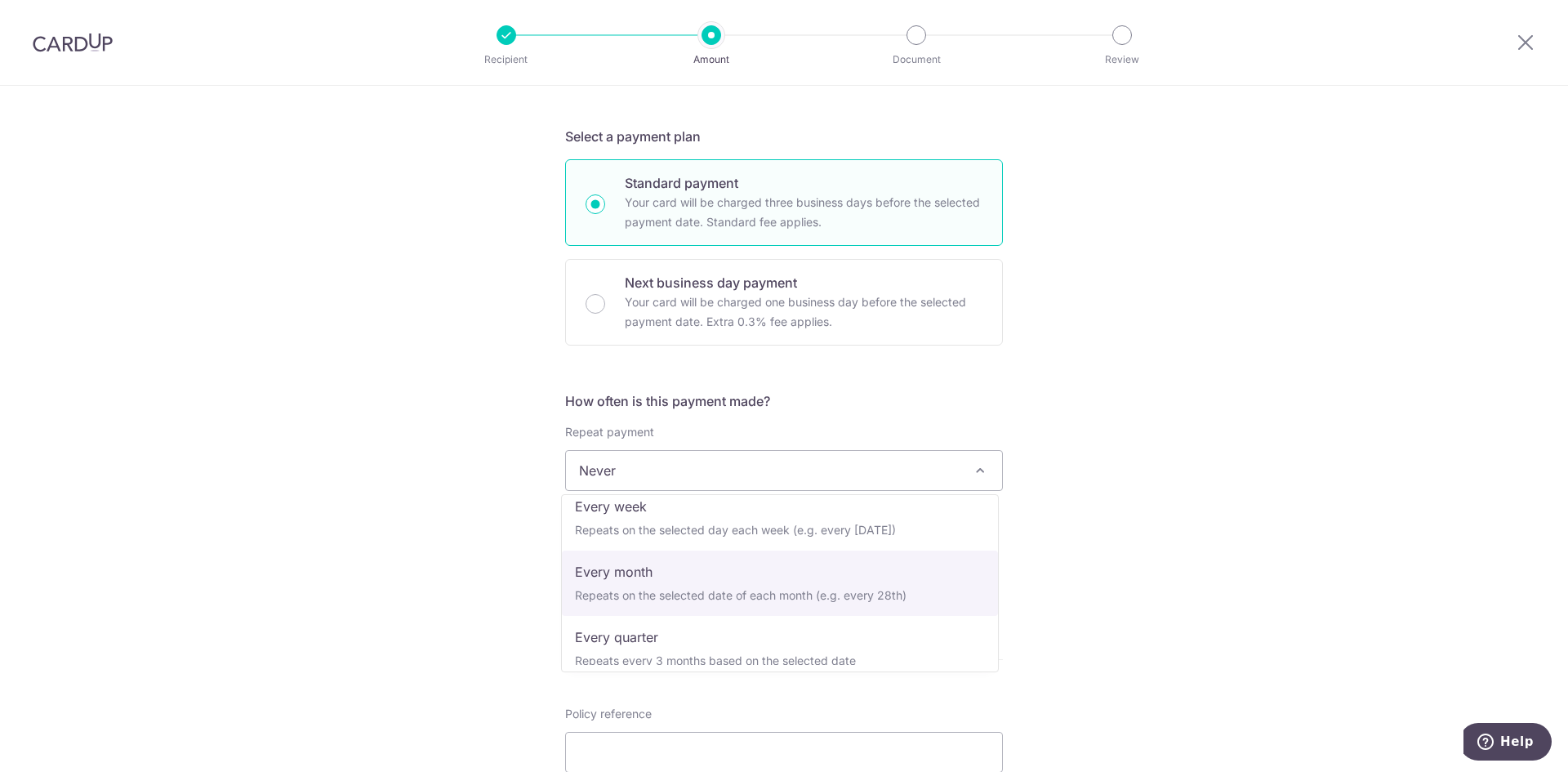
select select "3"
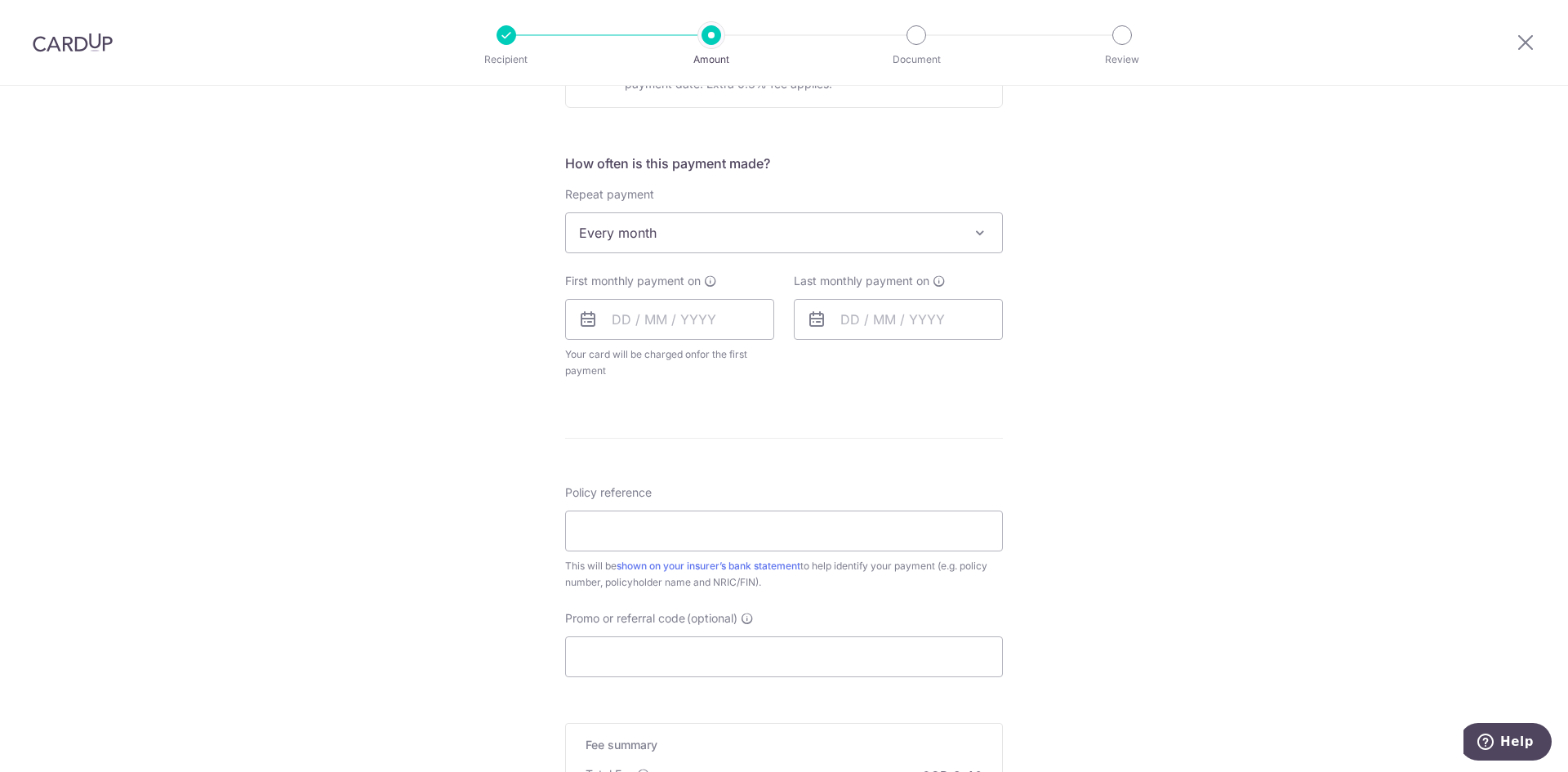
scroll to position [571, 0]
click at [583, 315] on icon at bounding box center [587, 312] width 20 height 20
click at [630, 313] on input "text" at bounding box center [669, 312] width 209 height 41
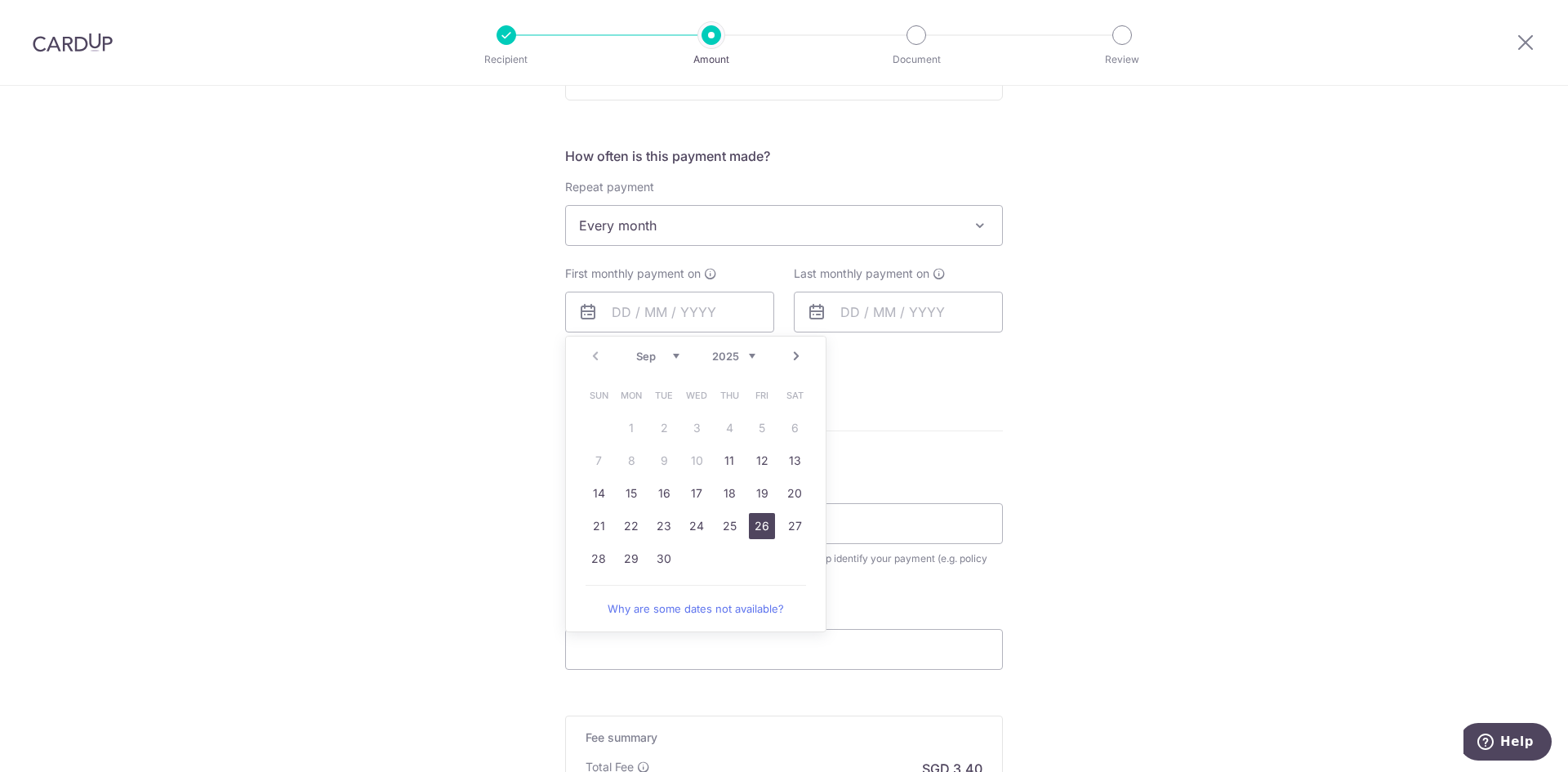
click at [751, 528] on link "26" at bounding box center [762, 526] width 26 height 26
type input "[DATE]"
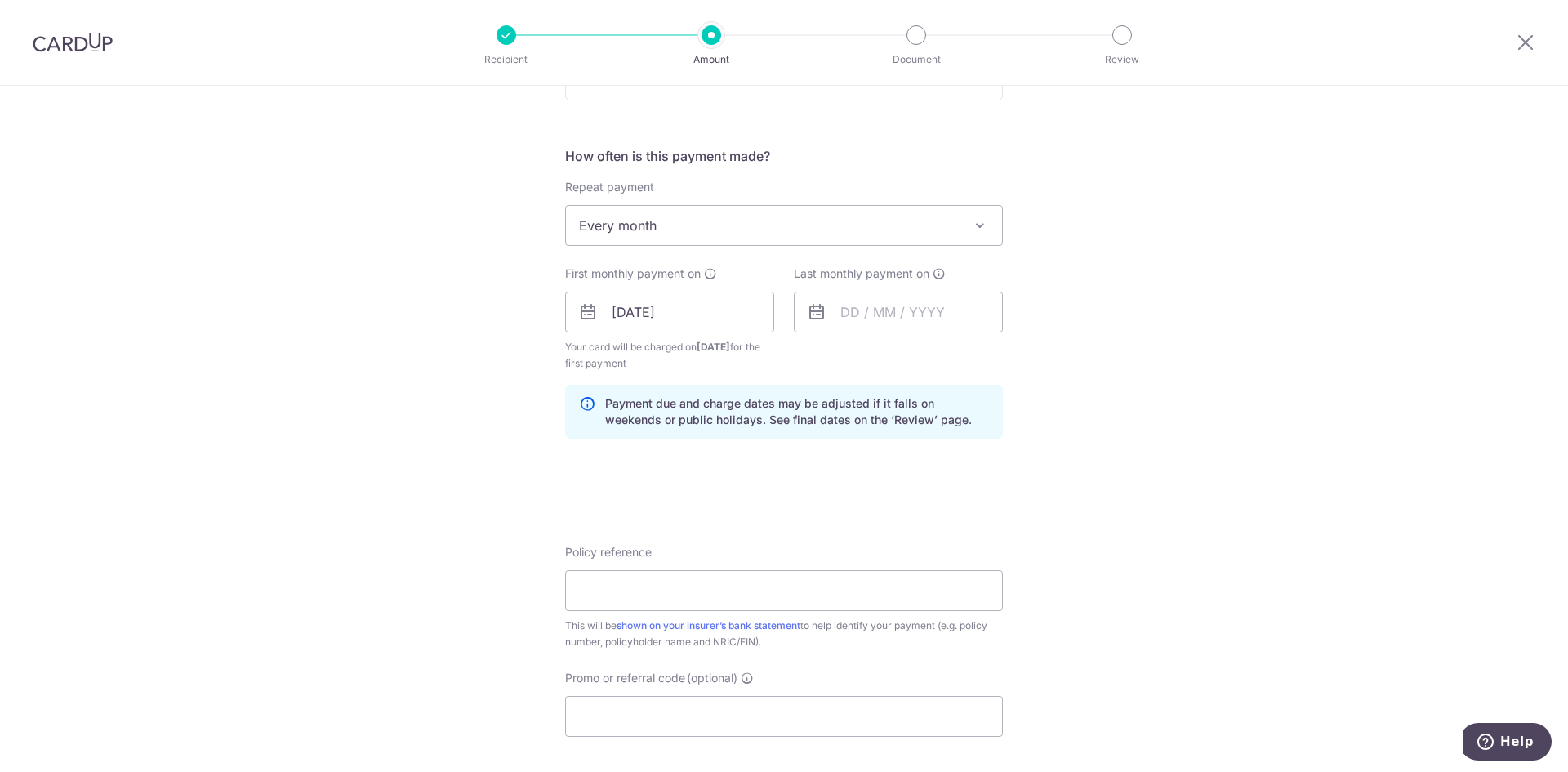
click at [811, 312] on icon at bounding box center [816, 312] width 20 height 20
click at [808, 316] on icon at bounding box center [816, 312] width 20 height 20
click at [880, 304] on input "text" at bounding box center [898, 312] width 209 height 41
click at [1015, 354] on link "Next" at bounding box center [1025, 356] width 20 height 20
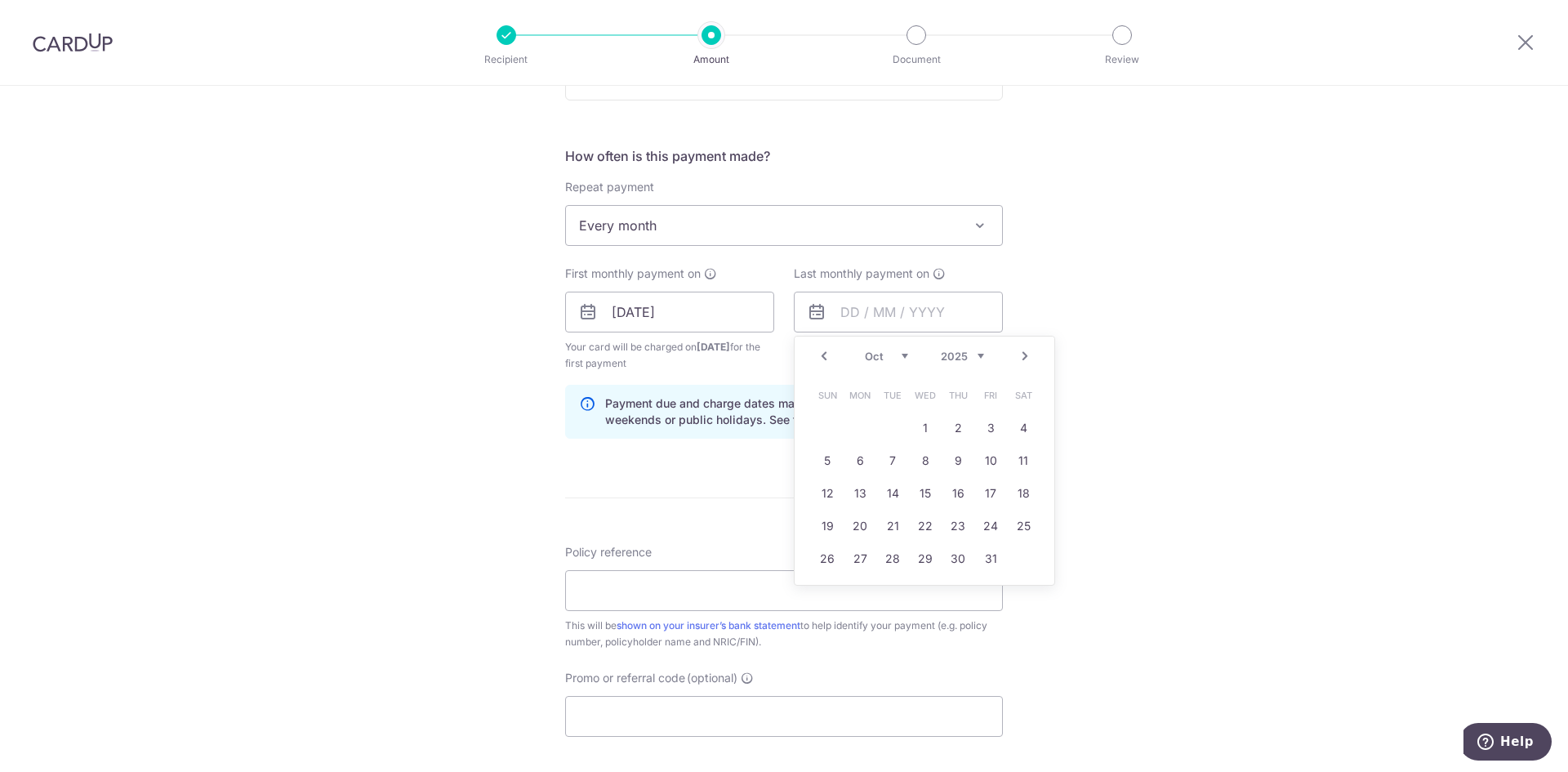
click at [1015, 354] on link "Next" at bounding box center [1025, 356] width 20 height 20
click at [987, 525] on link "26" at bounding box center [990, 526] width 26 height 26
type input "[DATE]"
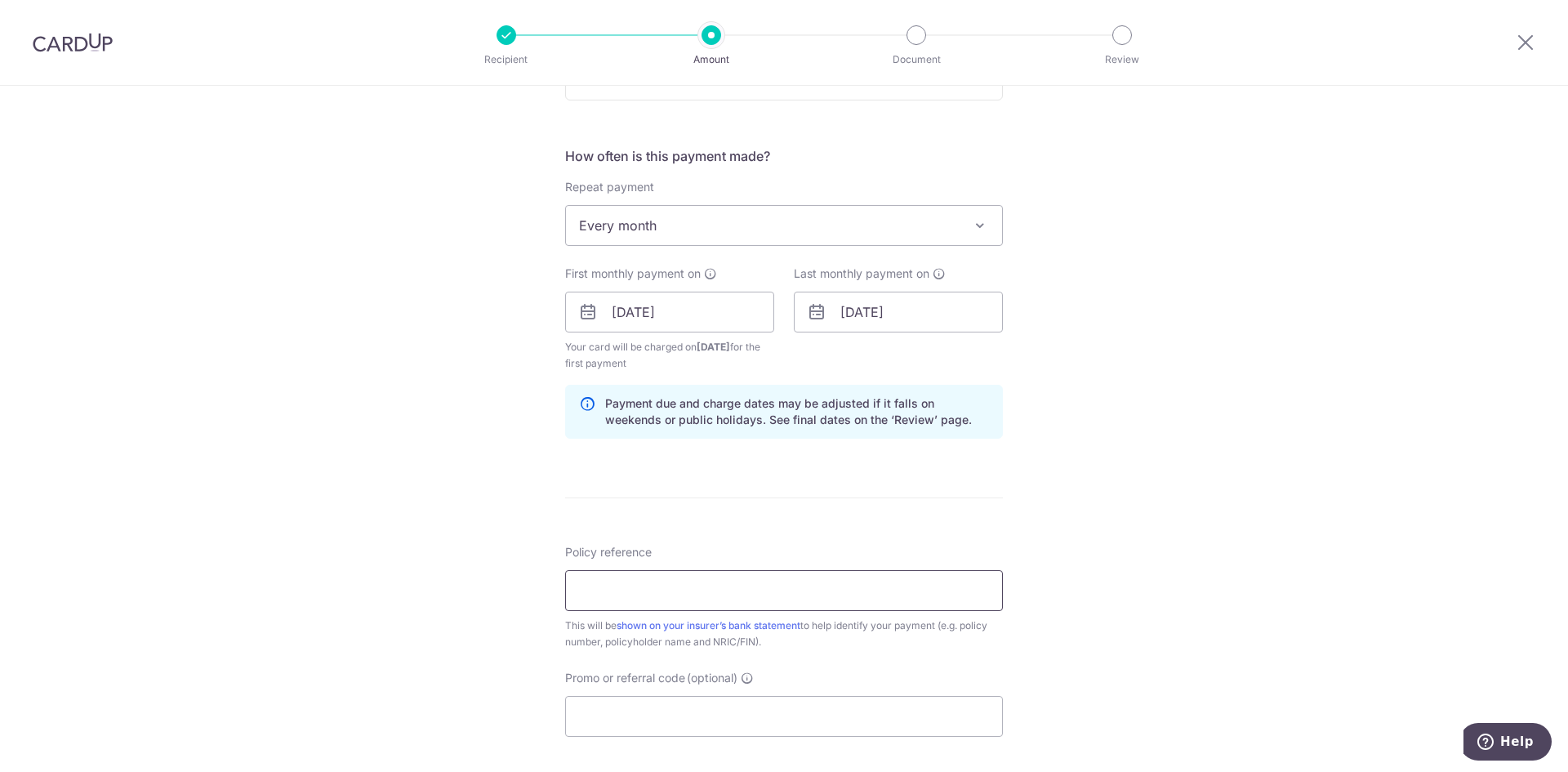
click at [672, 585] on input "Policy reference" at bounding box center [783, 591] width 438 height 41
click at [979, 597] on input "Policy reference" at bounding box center [783, 591] width 438 height 41
paste input "58700659"
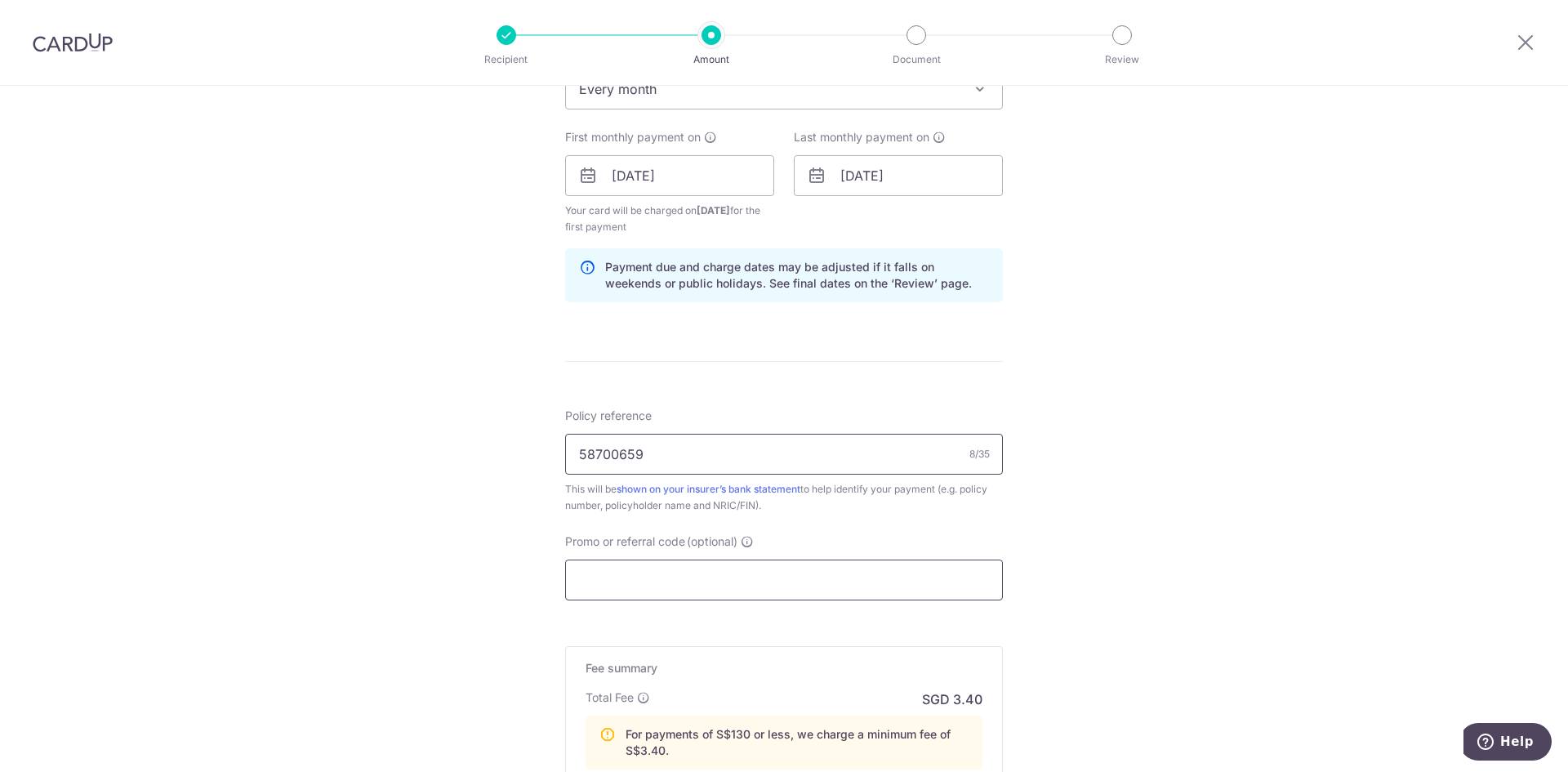
scroll to position [735, 0]
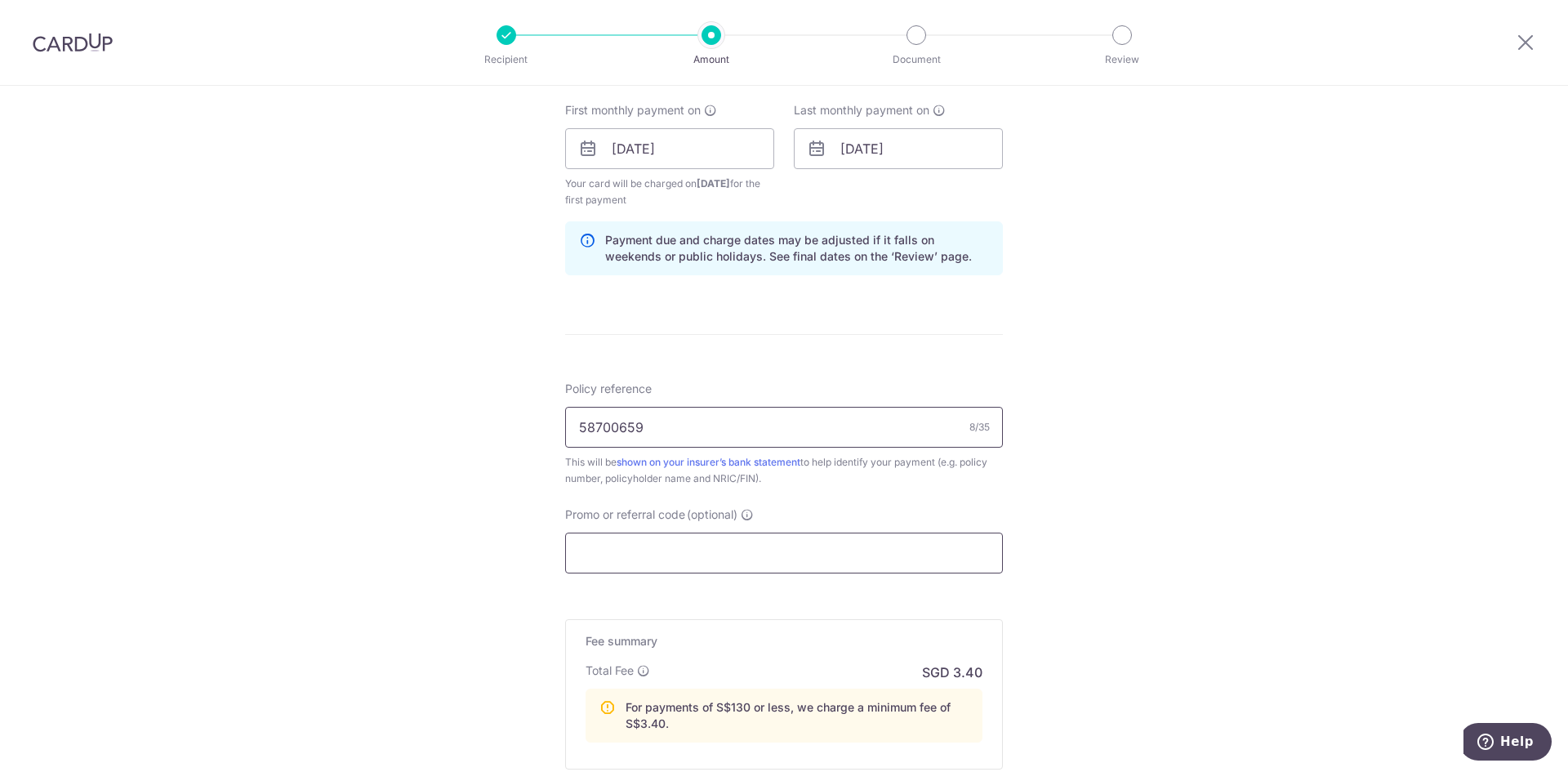
type input "58700659"
click at [784, 568] on input "Promo or referral code (optional)" at bounding box center [783, 553] width 438 height 41
paste input "OCBC90NMC"
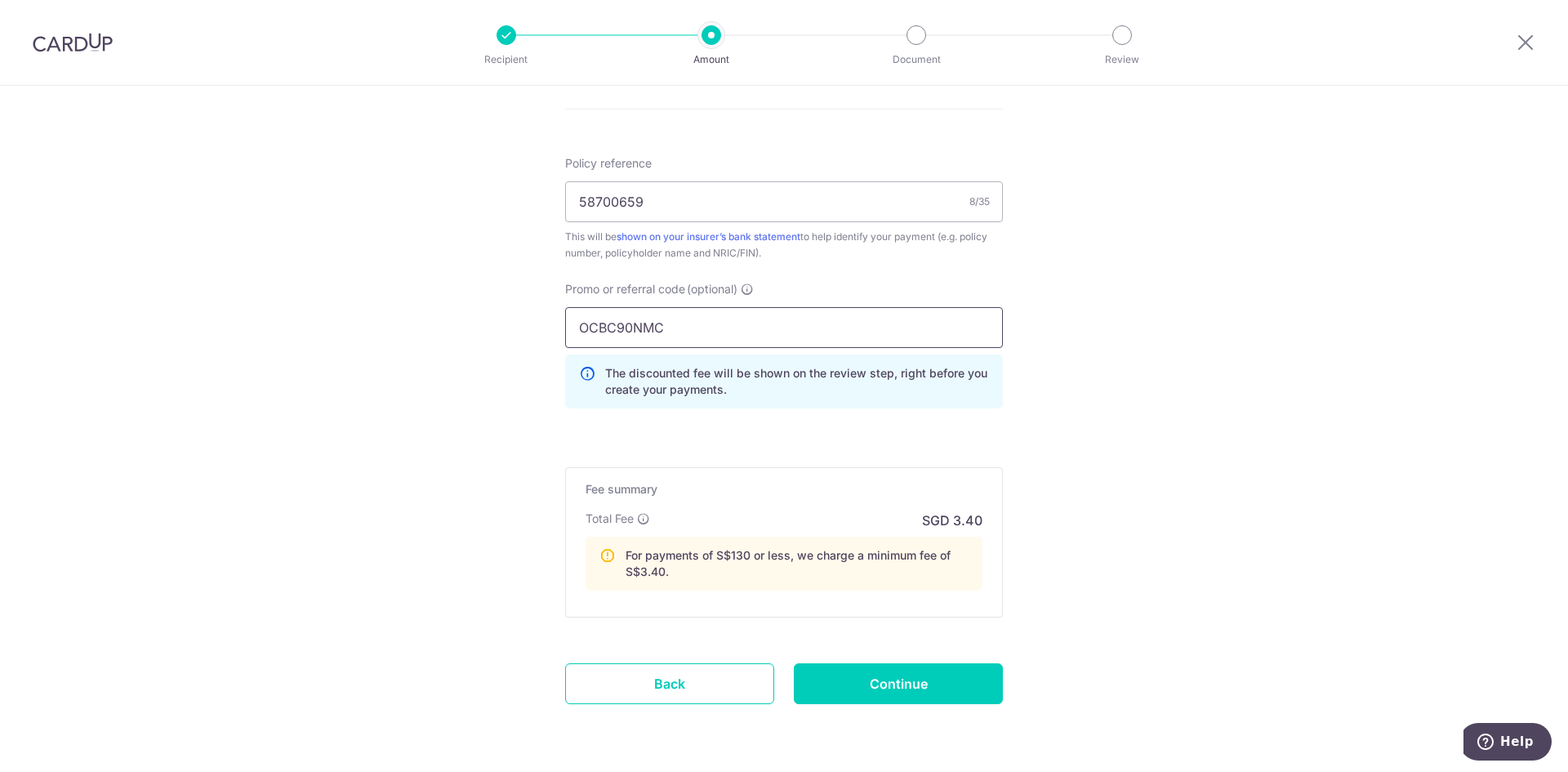
scroll to position [980, 0]
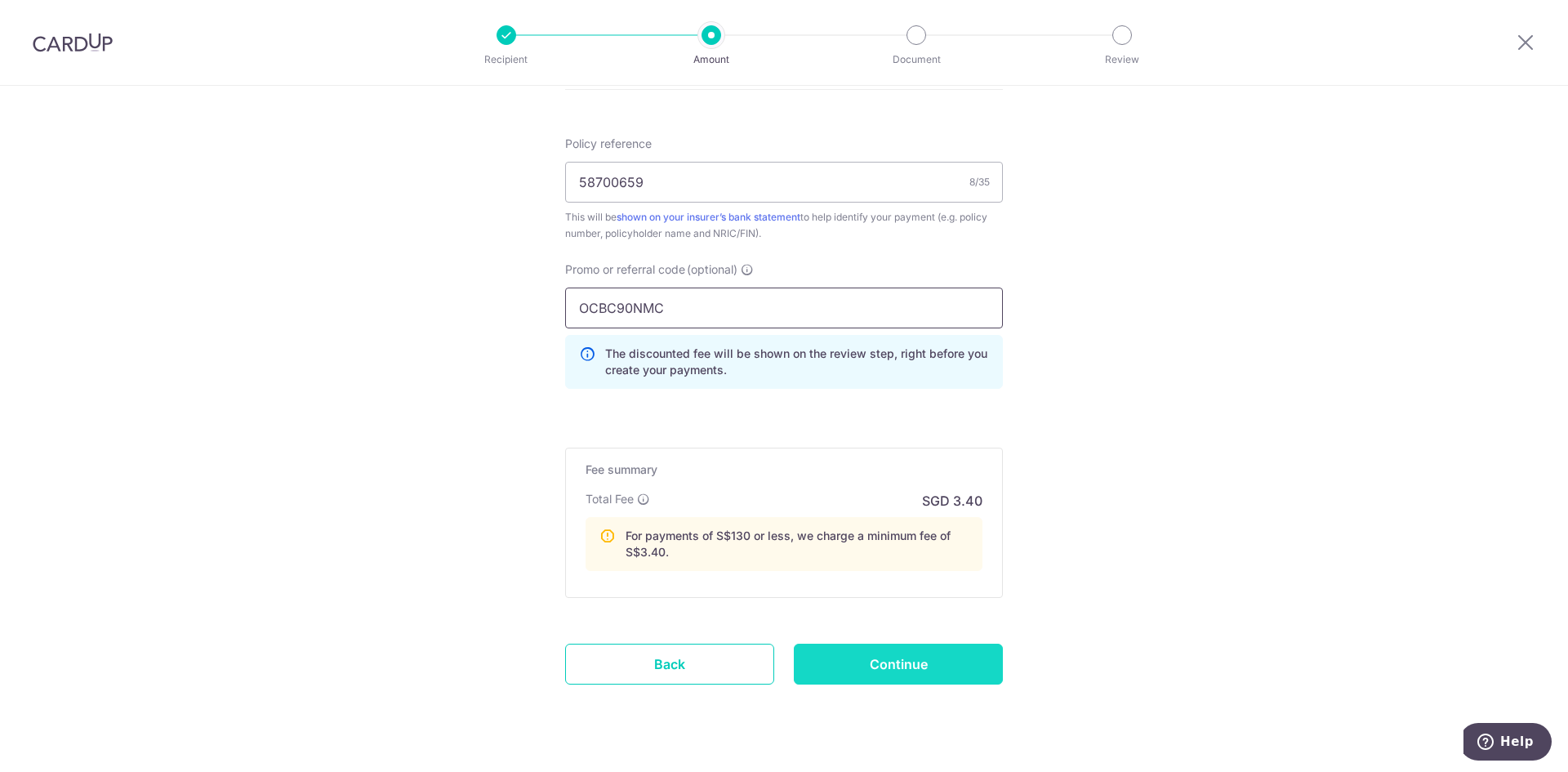
type input "OCBC90NMC"
click at [871, 659] on input "Continue" at bounding box center [898, 664] width 209 height 41
type input "Create Schedule"
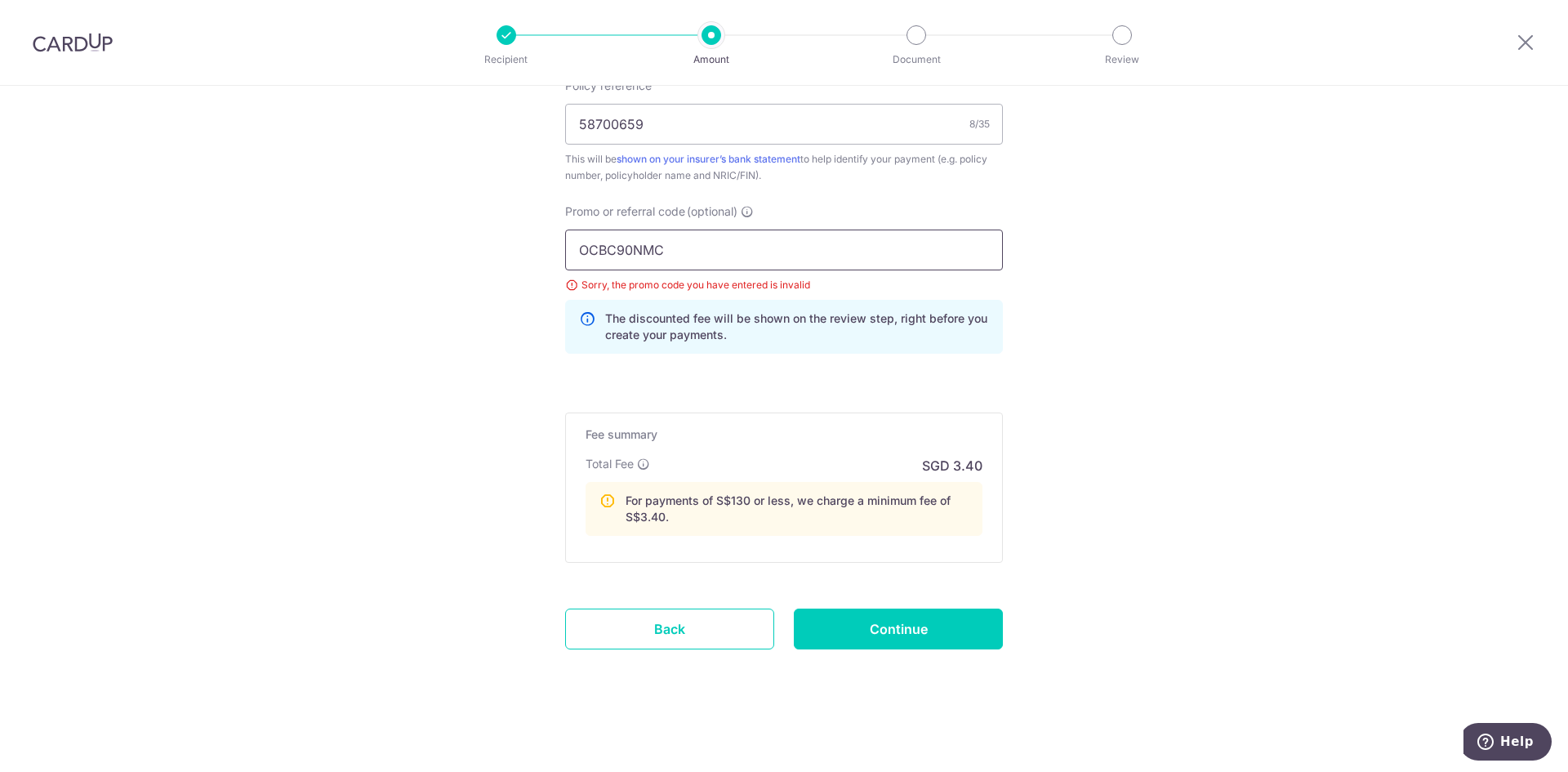
click at [729, 247] on input "OCBC90NMC" at bounding box center [783, 250] width 438 height 41
type input "OCBC90NMC"
click at [931, 620] on input "Continue" at bounding box center [898, 629] width 209 height 41
type input "Update Schedule"
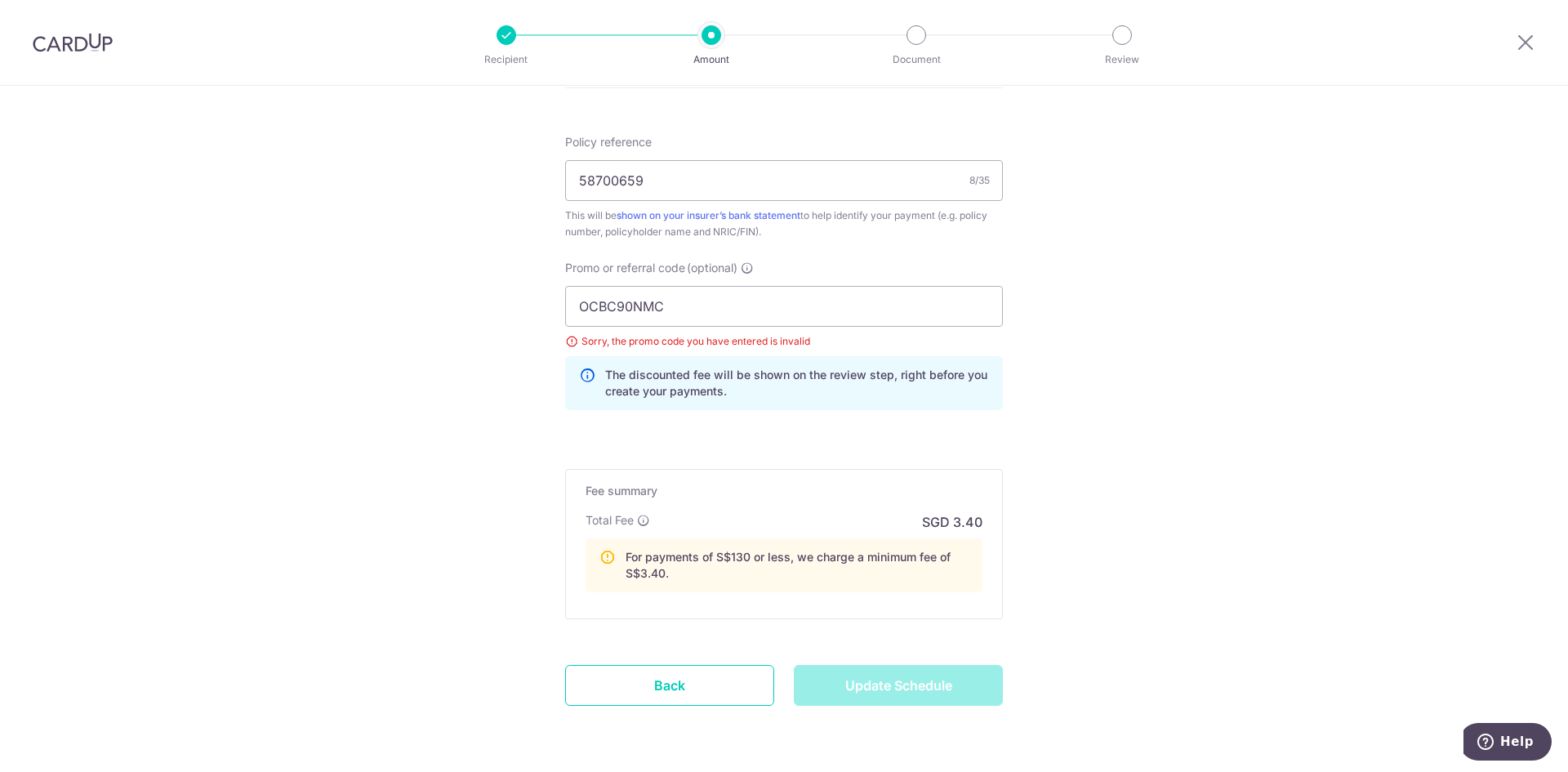
scroll to position [873, 0]
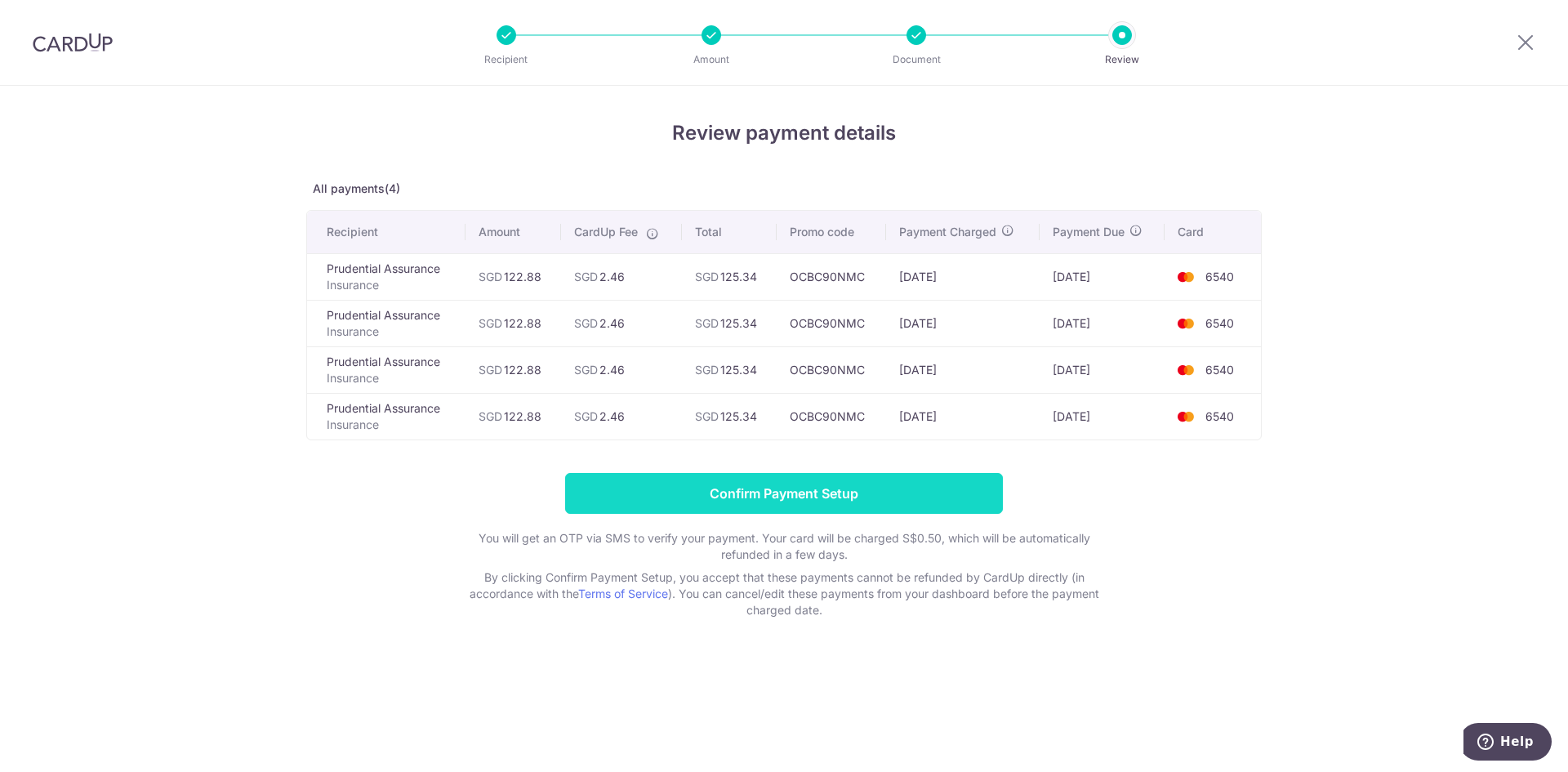
click at [680, 493] on input "Confirm Payment Setup" at bounding box center [783, 494] width 438 height 41
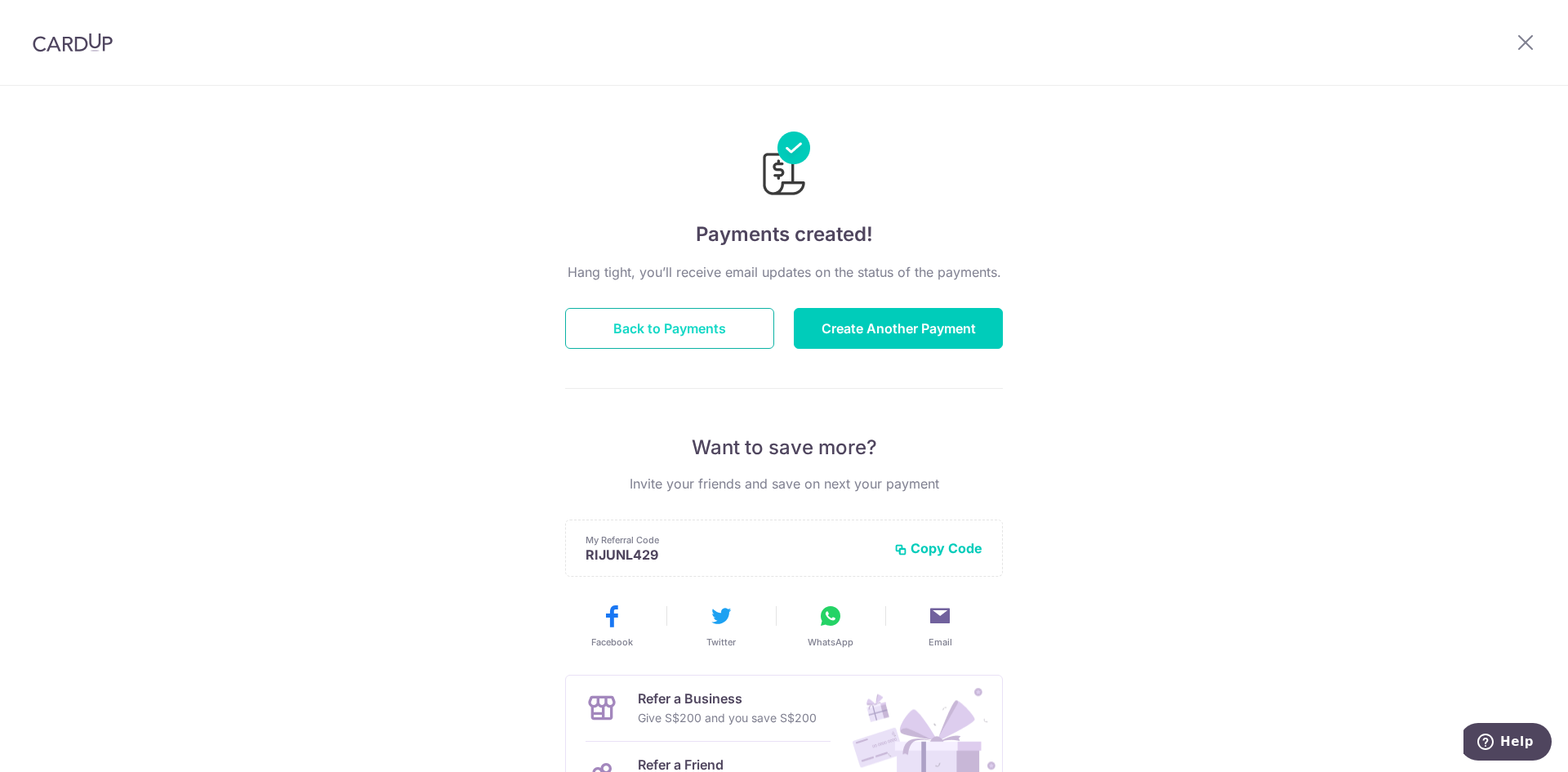
click at [702, 308] on button "Back to Payments" at bounding box center [669, 329] width 209 height 41
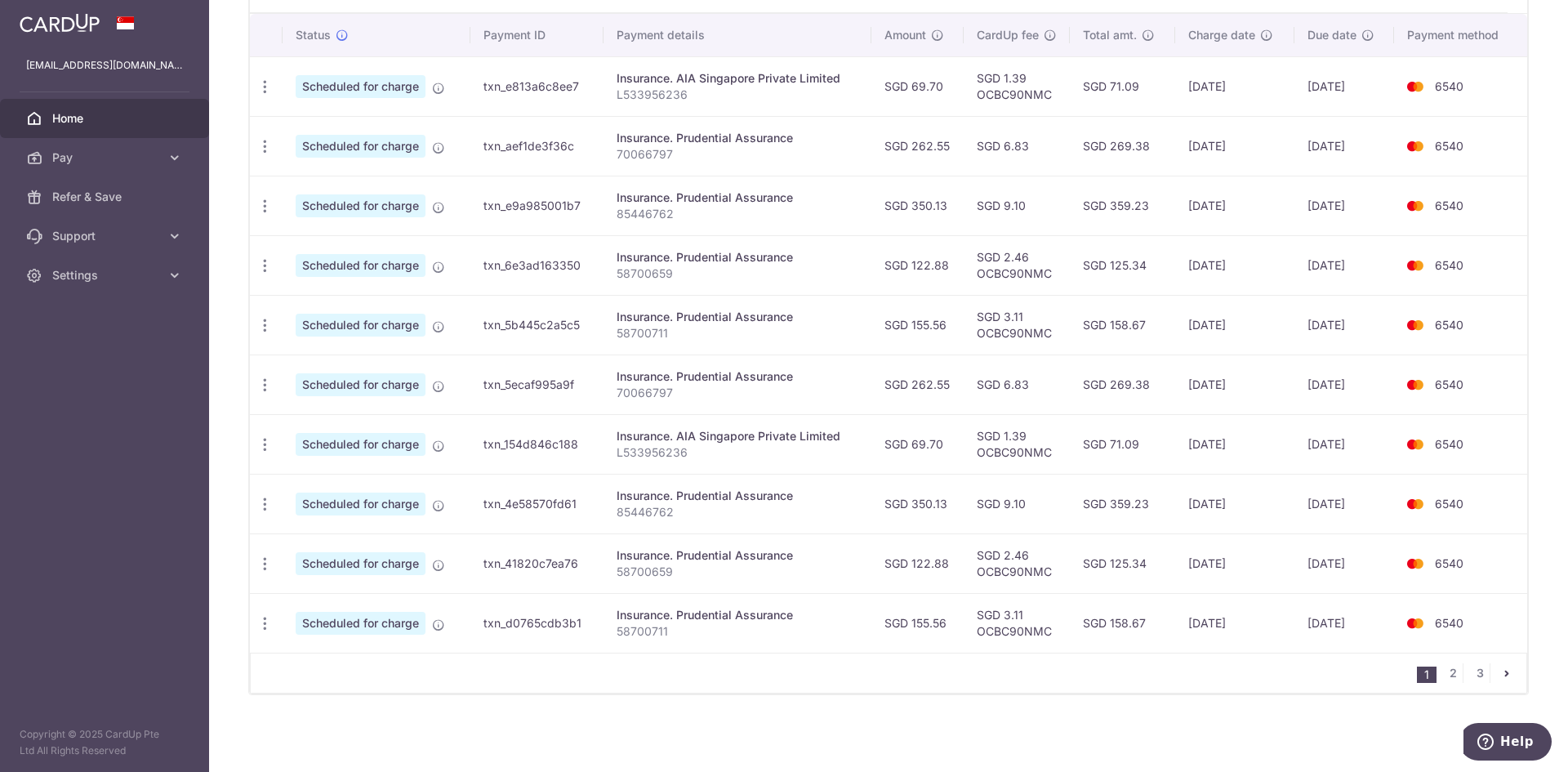
scroll to position [328, 0]
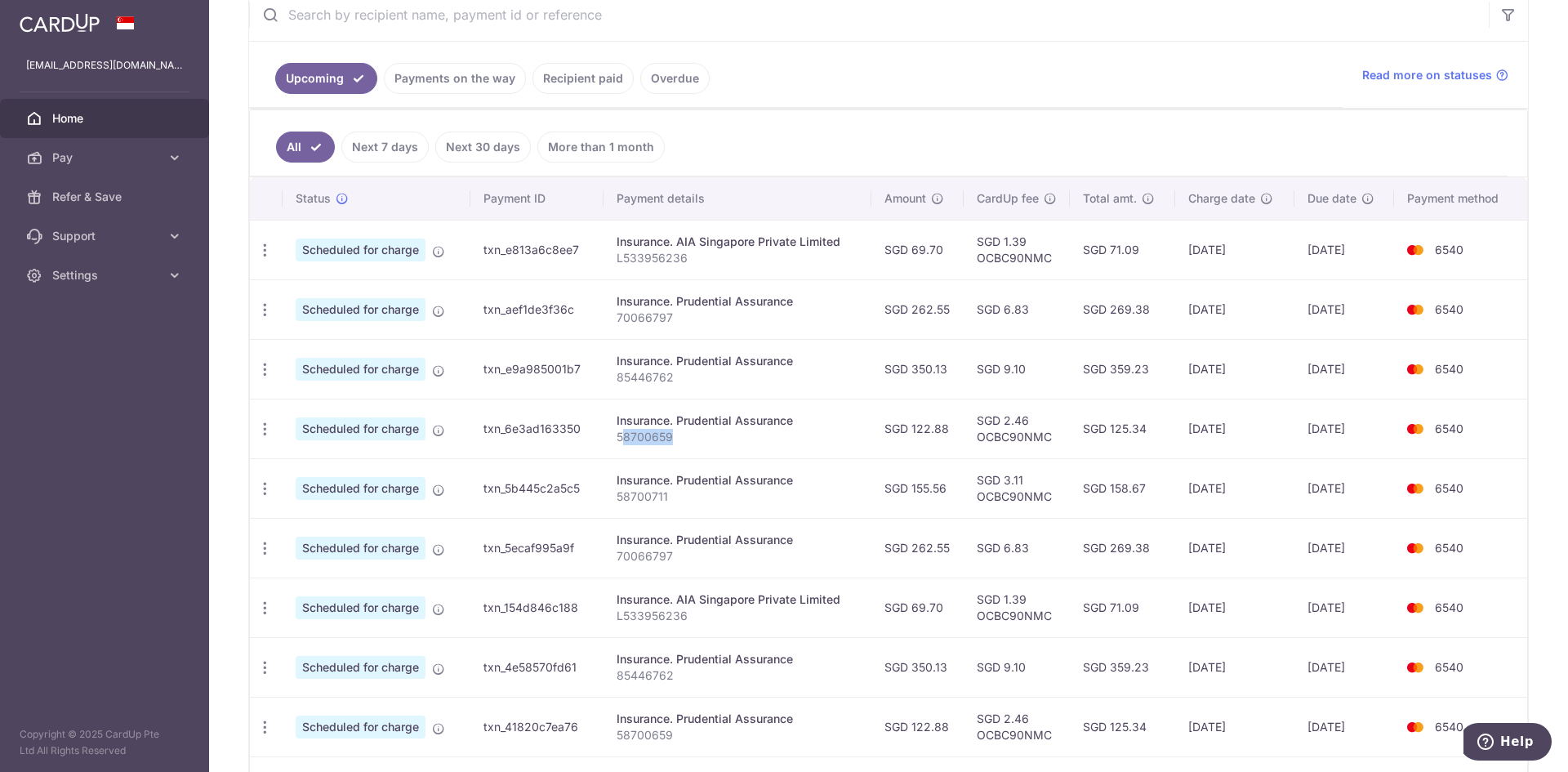
drag, startPoint x: 670, startPoint y: 440, endPoint x: 623, endPoint y: 441, distance: 47.0
click at [623, 441] on p "58700659" at bounding box center [737, 436] width 242 height 16
click at [652, 492] on p "58700711" at bounding box center [737, 496] width 242 height 16
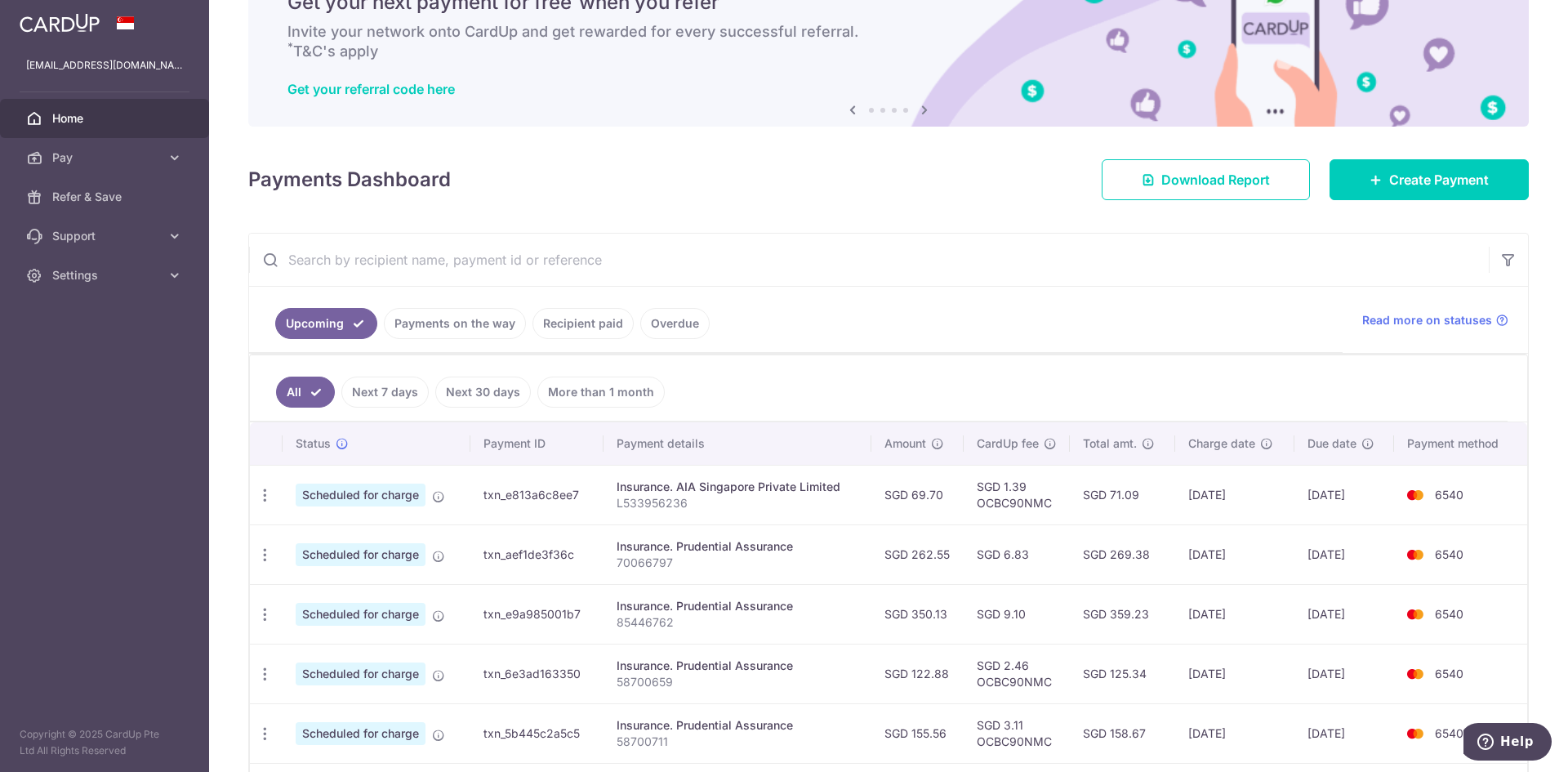
scroll to position [0, 0]
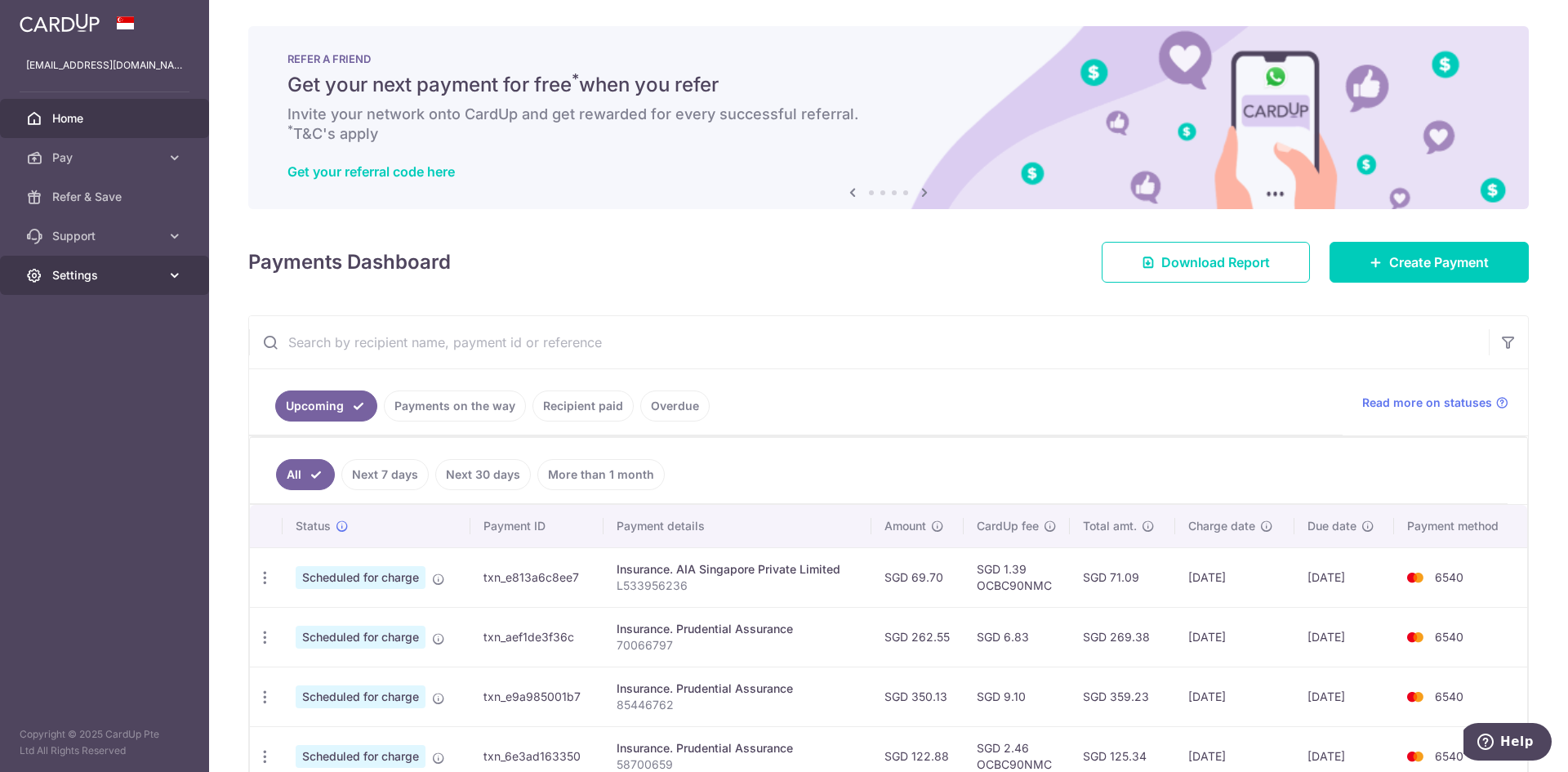
click at [85, 291] on link "Settings" at bounding box center [105, 275] width 209 height 39
click at [90, 446] on aside "linrijun700@gmail.com Home Pay Payments Recipients Cards Refer & Save Support F…" at bounding box center [105, 386] width 209 height 772
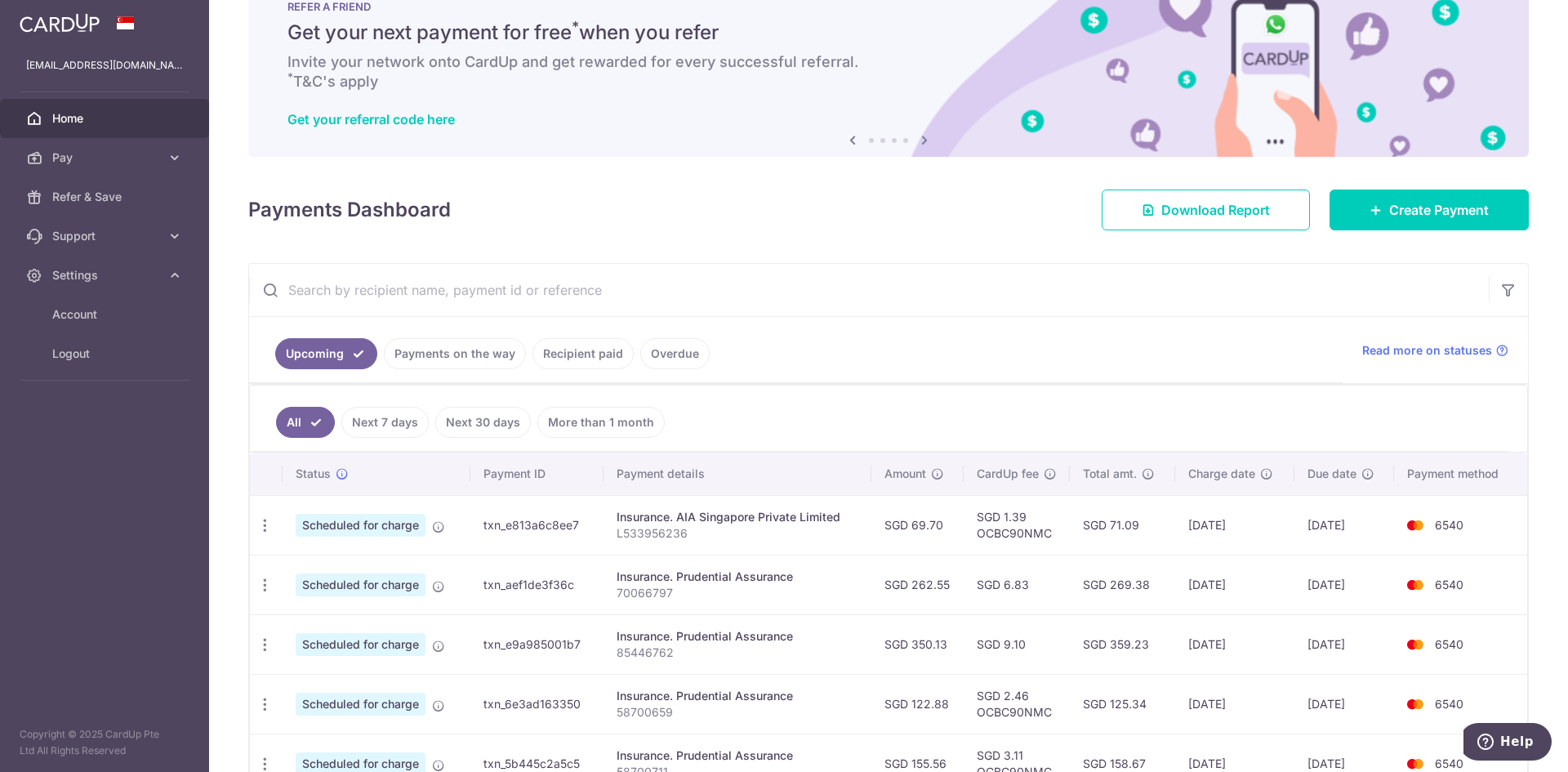
scroll to position [81, 0]
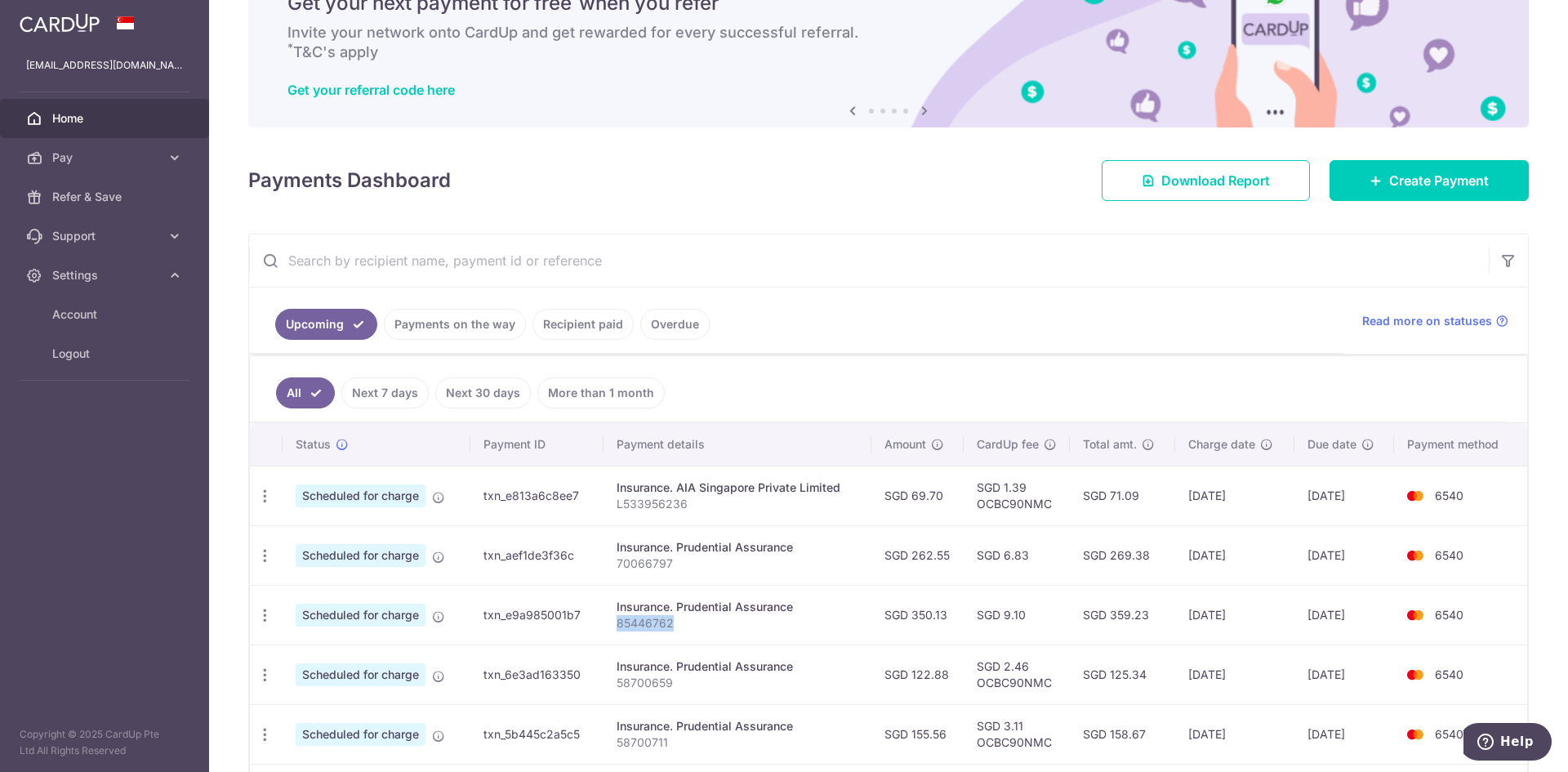
drag, startPoint x: 670, startPoint y: 625, endPoint x: 604, endPoint y: 637, distance: 67.1
click at [604, 637] on td "Insurance. Prudential Assurance 85446762" at bounding box center [737, 614] width 268 height 60
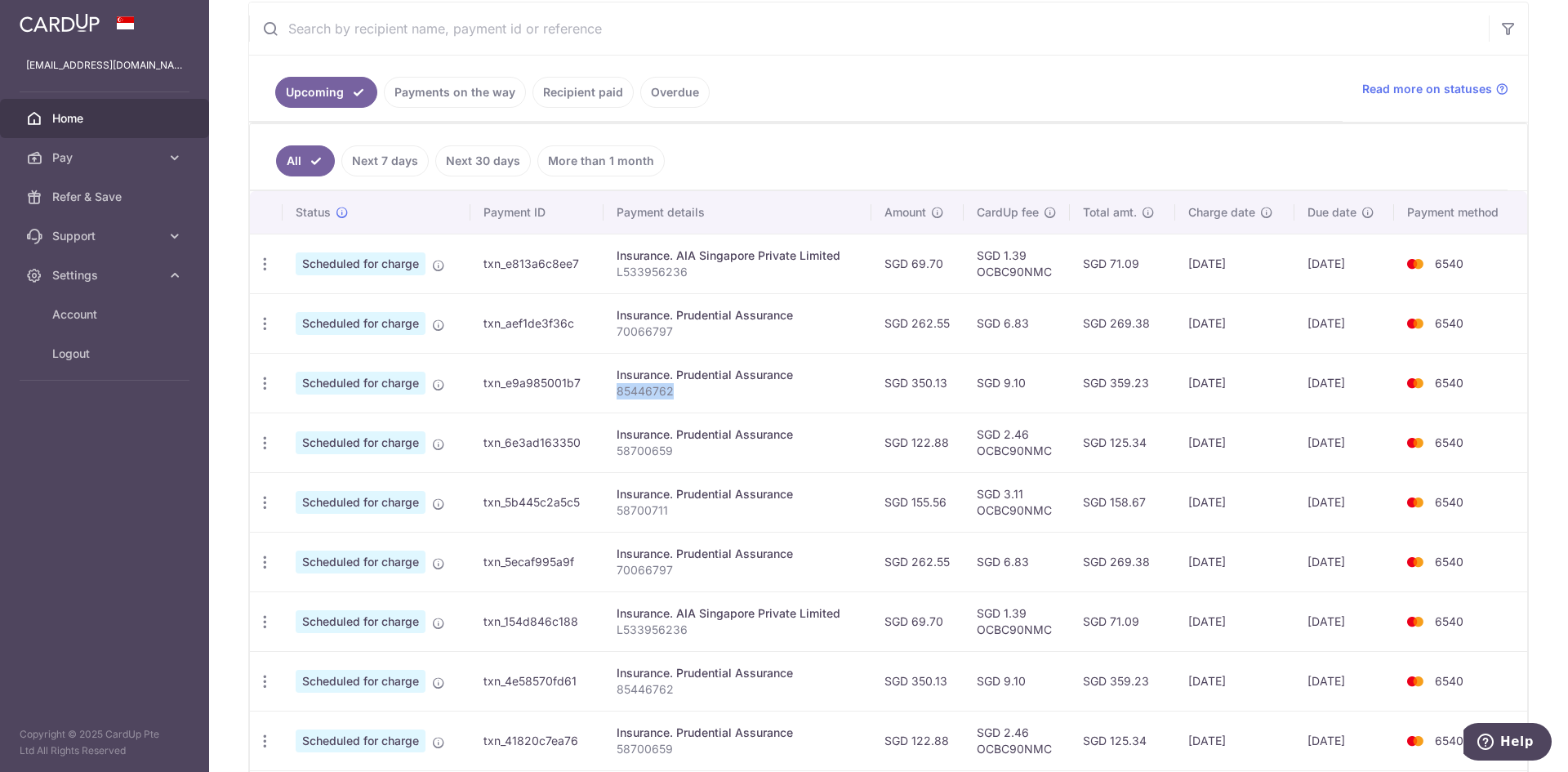
scroll to position [327, 0]
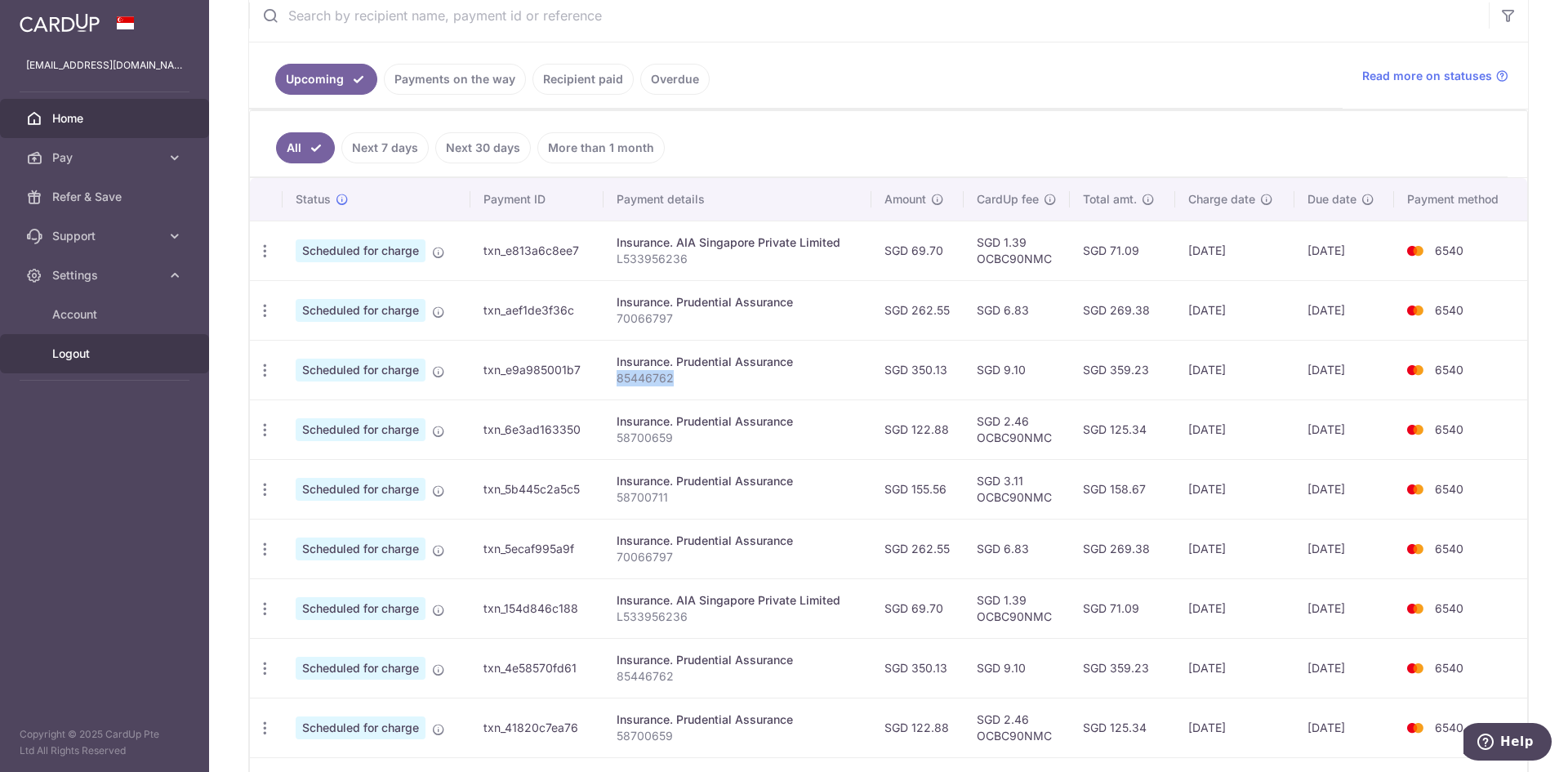
click at [63, 365] on link "Logout" at bounding box center [105, 354] width 209 height 39
